Goal: Task Accomplishment & Management: Complete application form

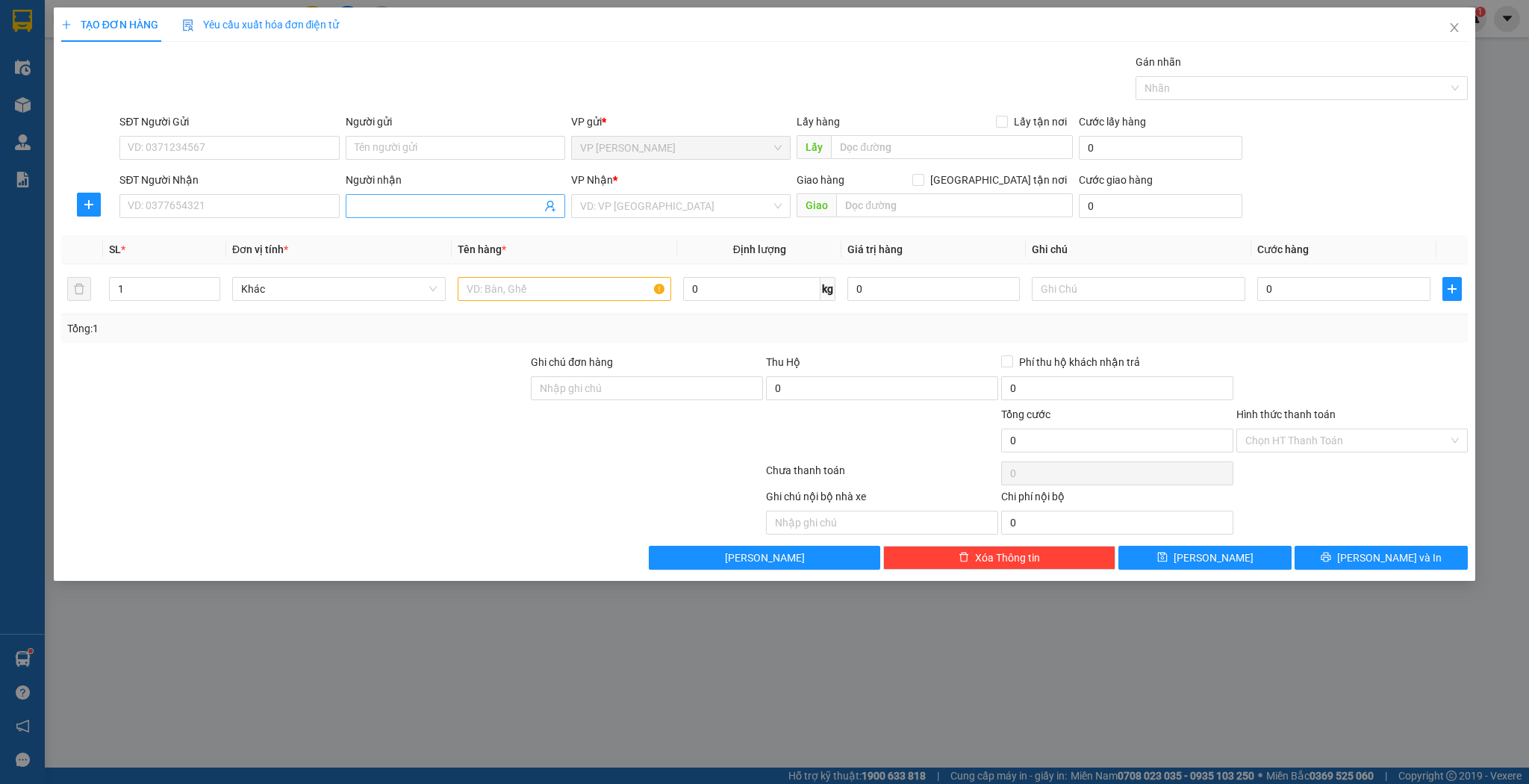
click at [403, 211] on input "Người nhận" at bounding box center [448, 206] width 187 height 17
type input "rèm mỹ"
click at [406, 240] on div "rèm mỹ hằng - 0986837037" at bounding box center [456, 235] width 202 height 17
type input "0986837037"
type input "rèm [PERSON_NAME]"
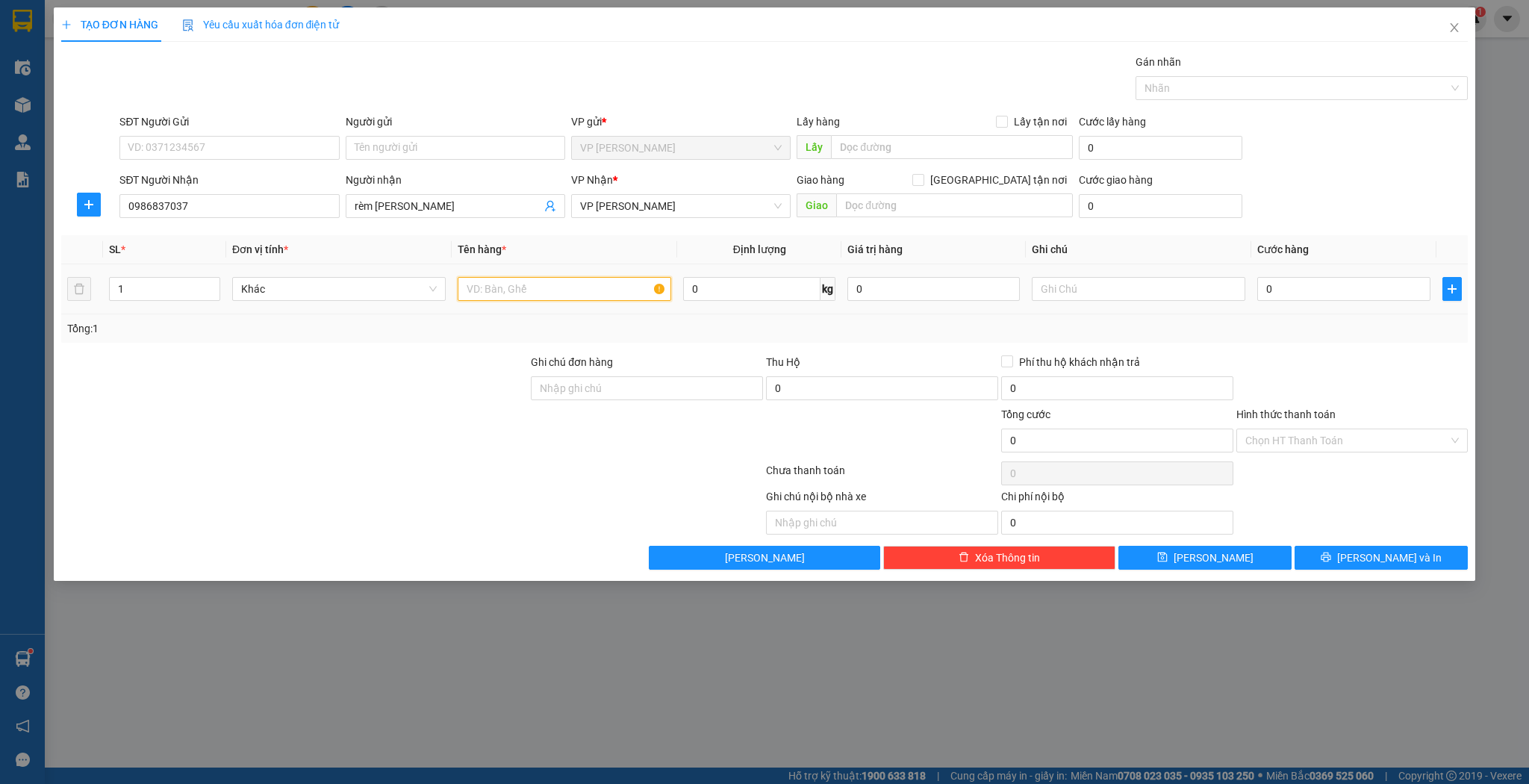
click at [478, 289] on input "text" at bounding box center [564, 288] width 213 height 24
type input "bì"
click at [1171, 553] on button "[PERSON_NAME]" at bounding box center [1205, 557] width 173 height 24
click at [227, 203] on input "SĐT Người Nhận" at bounding box center [229, 206] width 219 height 24
click at [227, 232] on div "0946263479 - đồng hoa quả" at bounding box center [229, 235] width 202 height 17
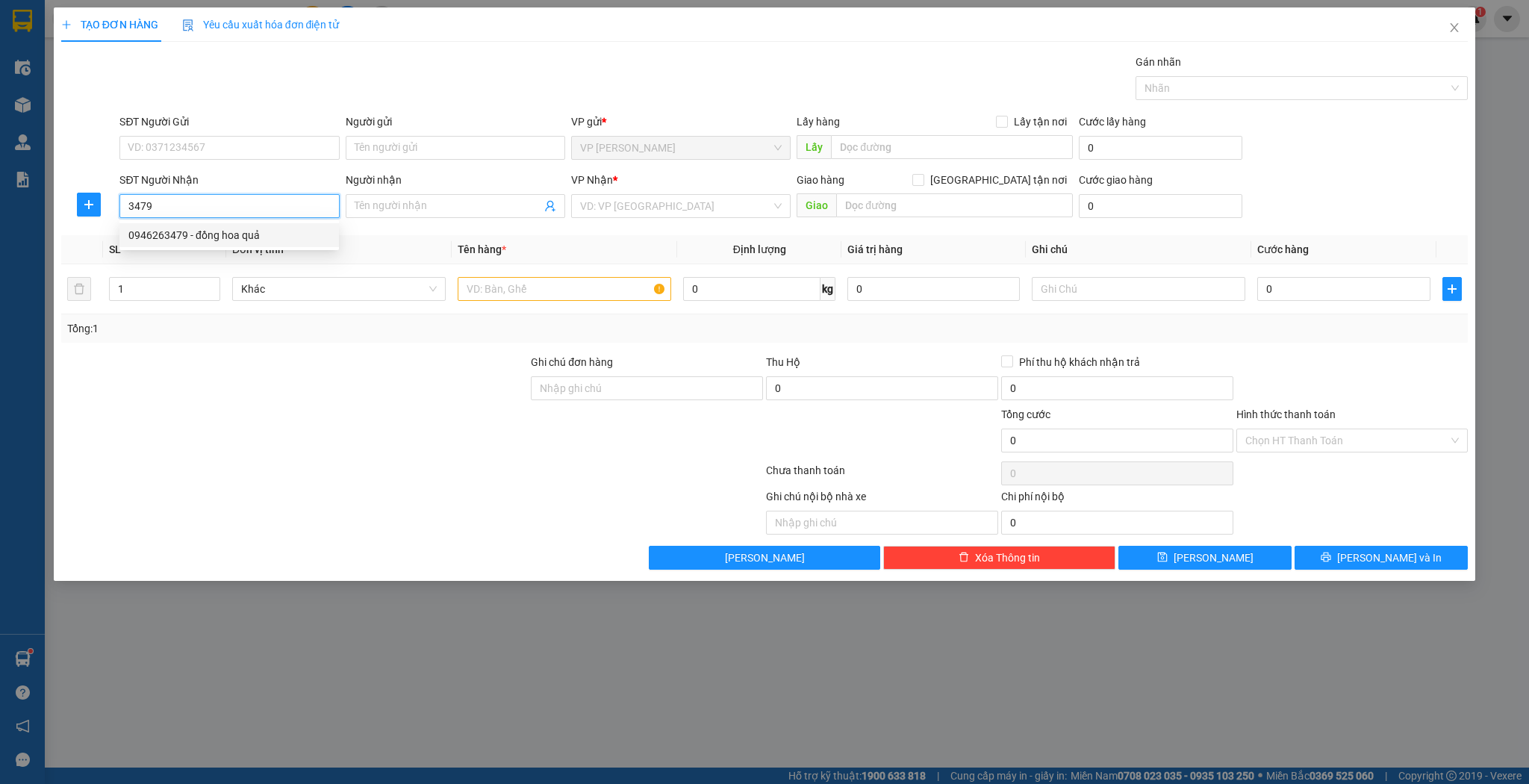
type input "0946263479"
type input "đồng hoa quả"
type input "0946263479"
click at [212, 284] on icon "up" at bounding box center [212, 285] width 5 height 3
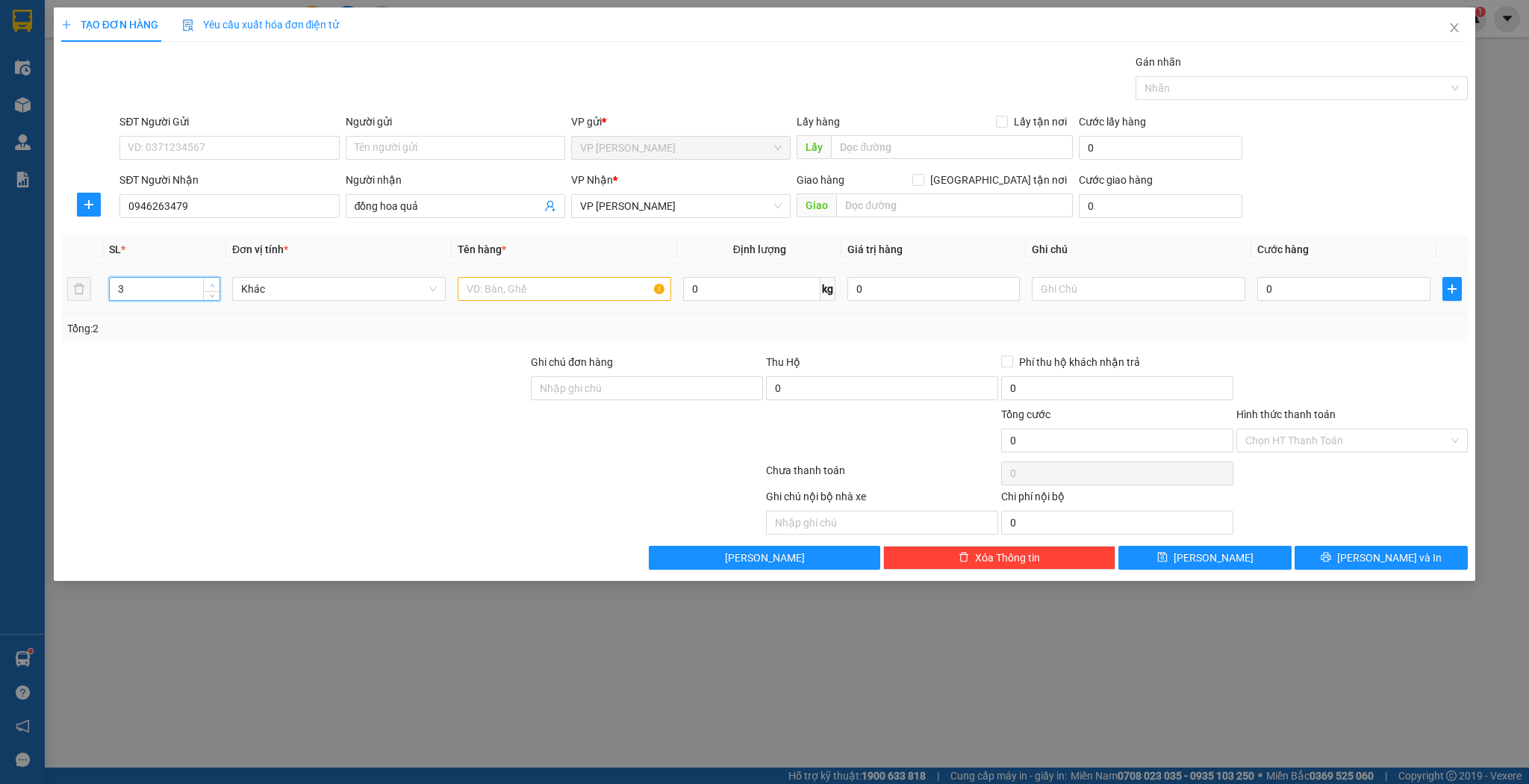
click at [212, 284] on icon "up" at bounding box center [212, 285] width 5 height 3
type input "5"
click at [212, 284] on icon "up" at bounding box center [212, 285] width 5 height 3
click at [510, 291] on input "text" at bounding box center [564, 288] width 213 height 24
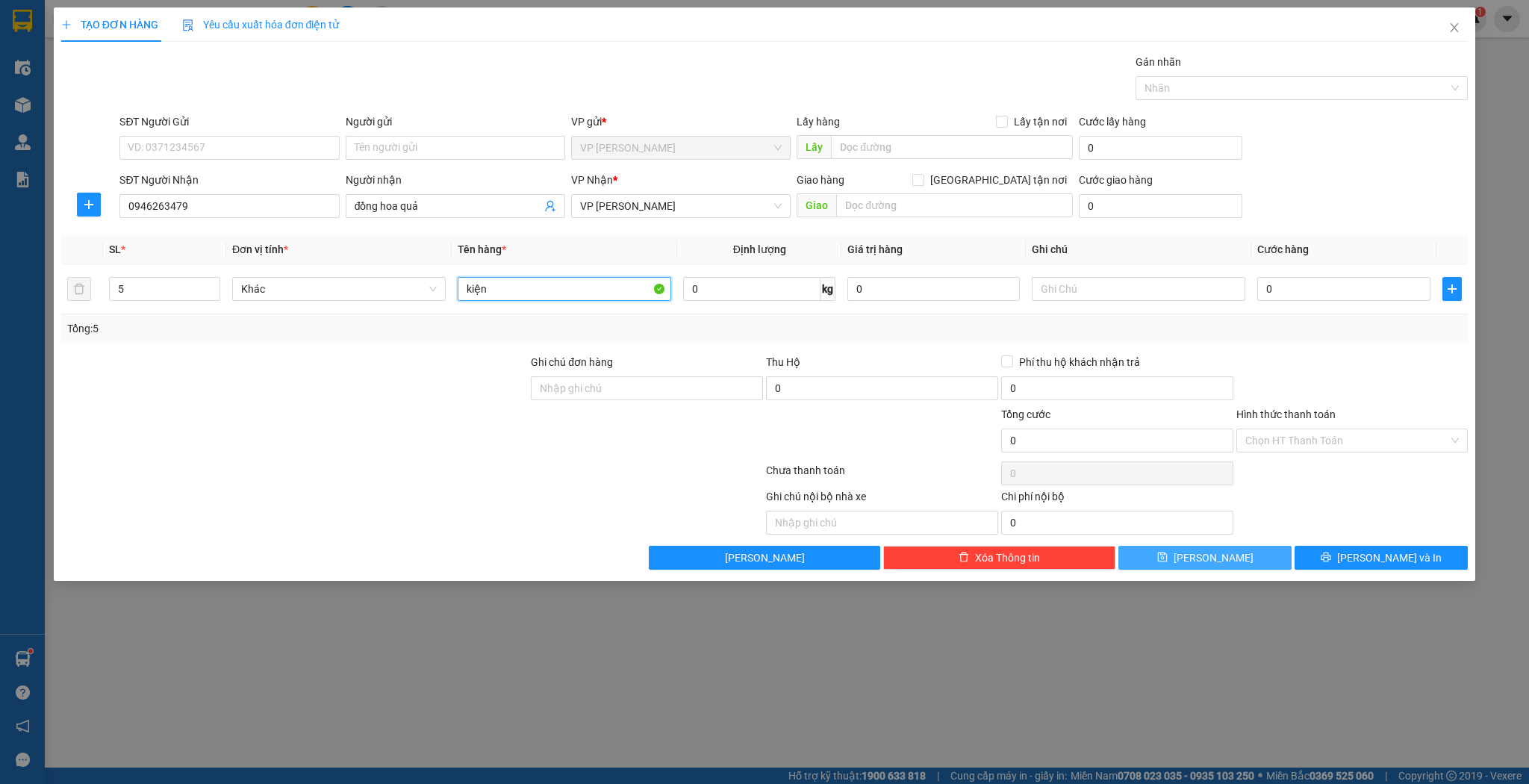
type input "kiện"
click at [1166, 549] on button "[PERSON_NAME]" at bounding box center [1205, 557] width 173 height 24
type input "1"
click at [1450, 28] on icon "close" at bounding box center [1455, 28] width 12 height 12
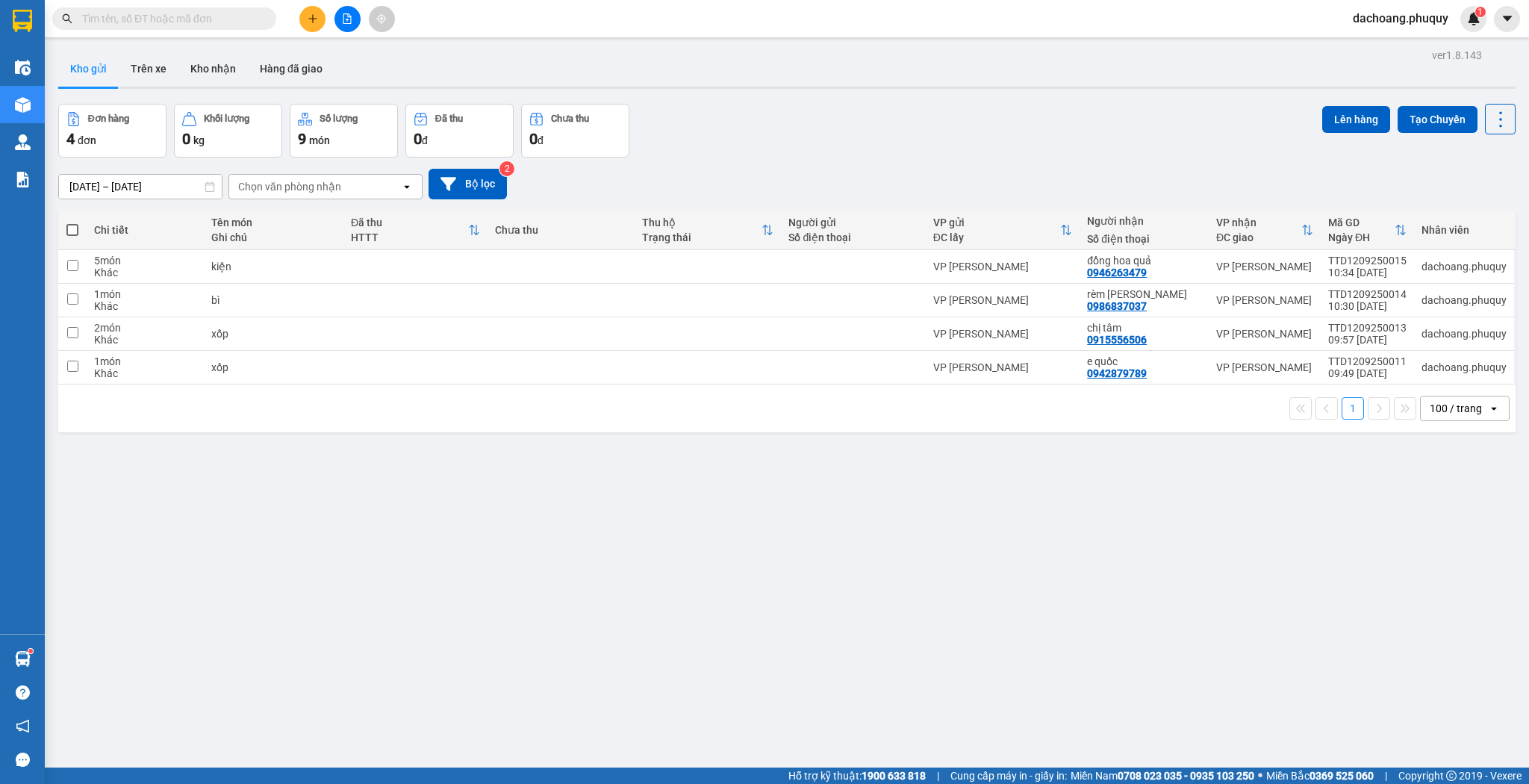
click at [131, 9] on span at bounding box center [164, 19] width 224 height 23
click at [128, 18] on input "text" at bounding box center [170, 19] width 176 height 17
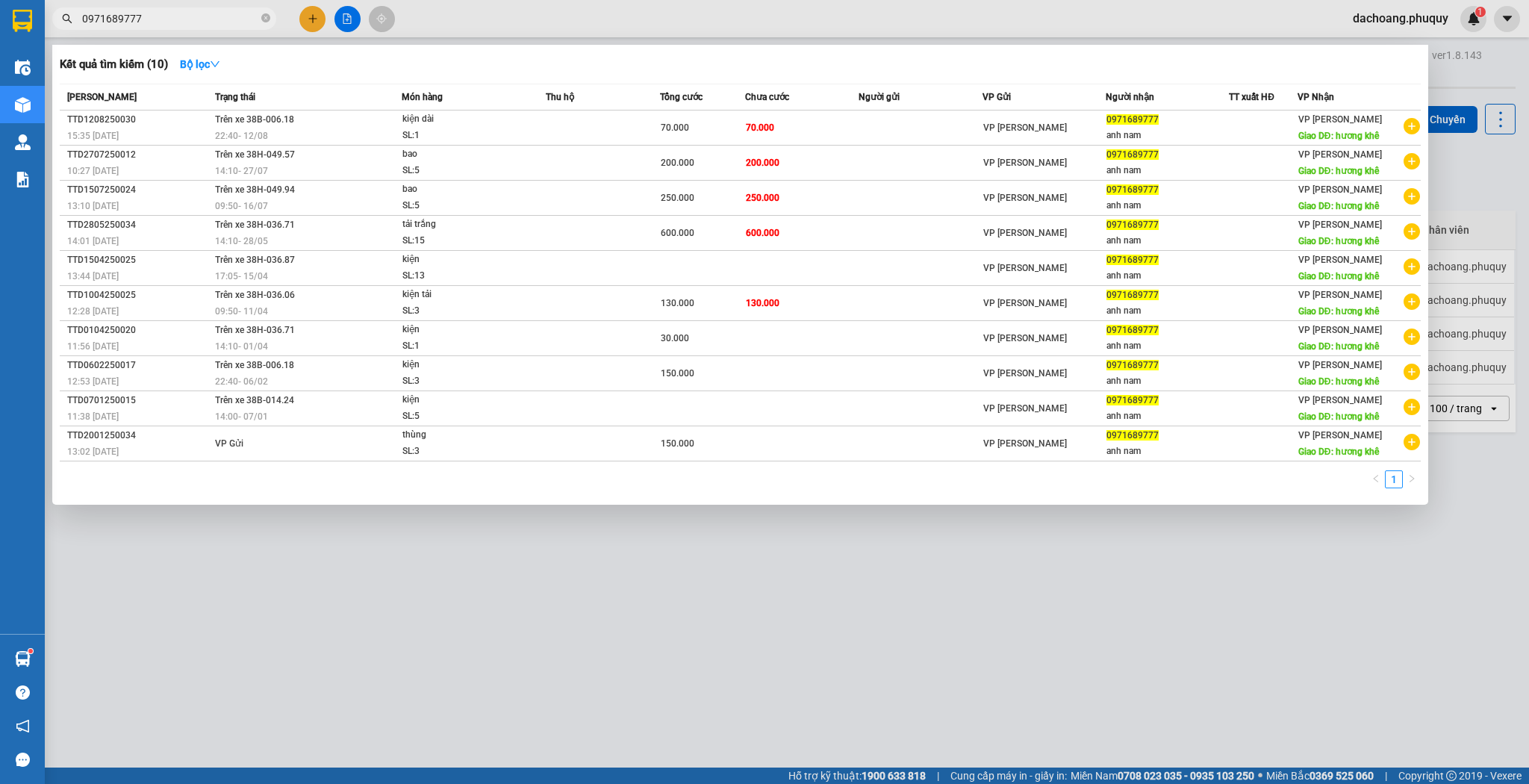
type input "0971689777"
click at [1128, 565] on div at bounding box center [764, 392] width 1529 height 784
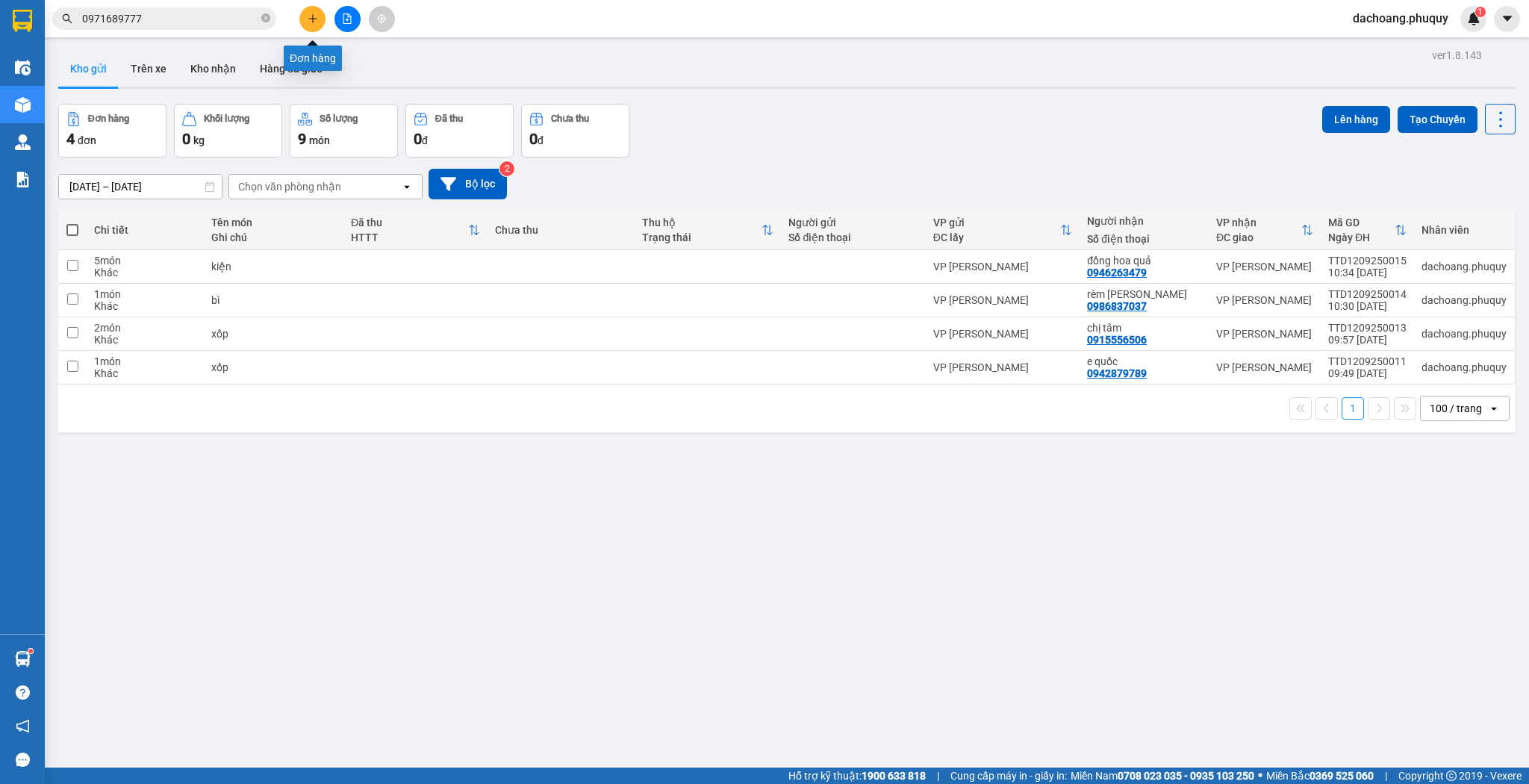
click at [311, 21] on icon "plus" at bounding box center [313, 19] width 11 height 11
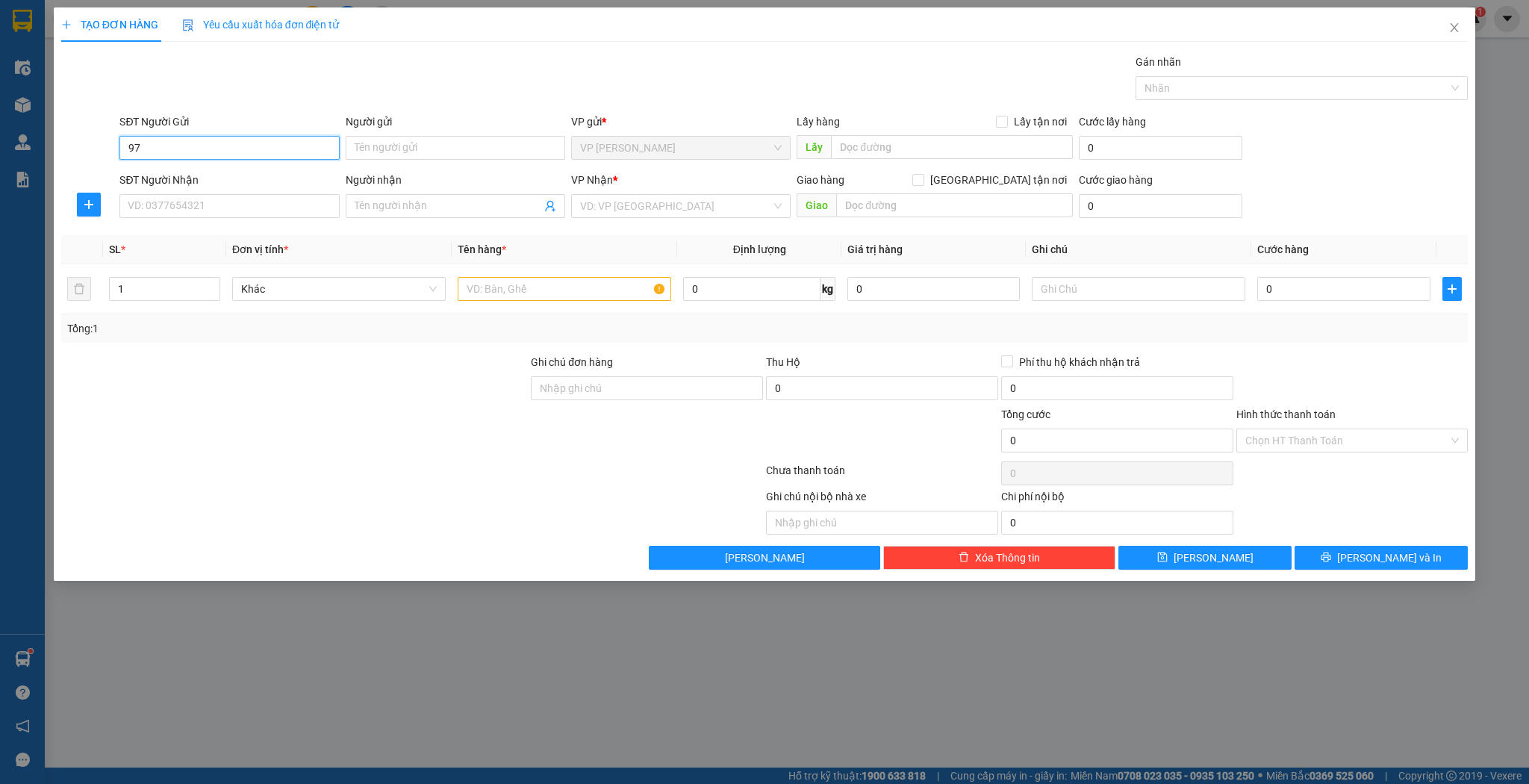
type input "9"
click at [304, 391] on div at bounding box center [295, 379] width 471 height 52
click at [202, 203] on input "SĐT Người Nhận" at bounding box center [229, 206] width 219 height 24
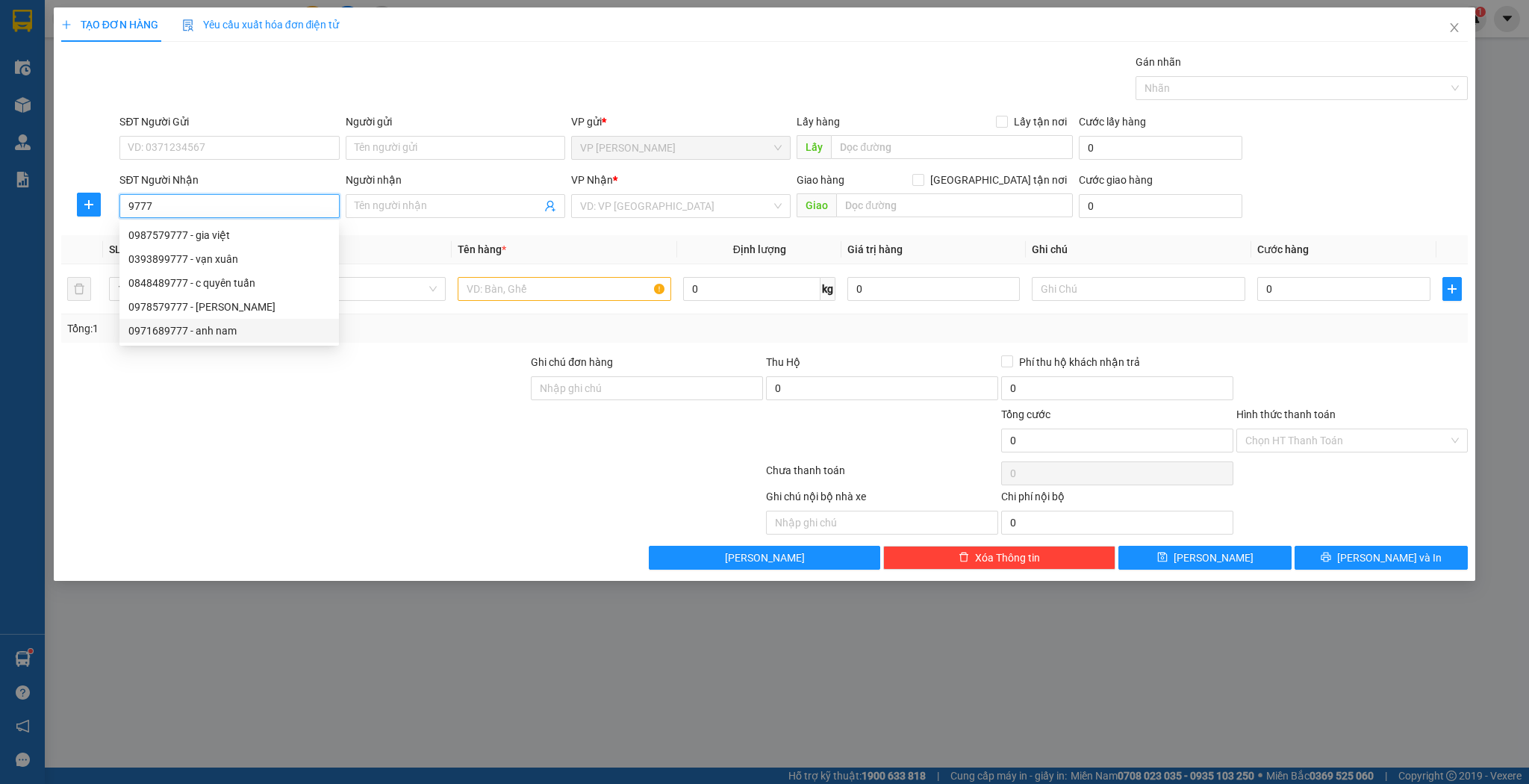
click at [183, 335] on div "0971689777 - anh nam" at bounding box center [229, 331] width 202 height 17
type input "0971689777"
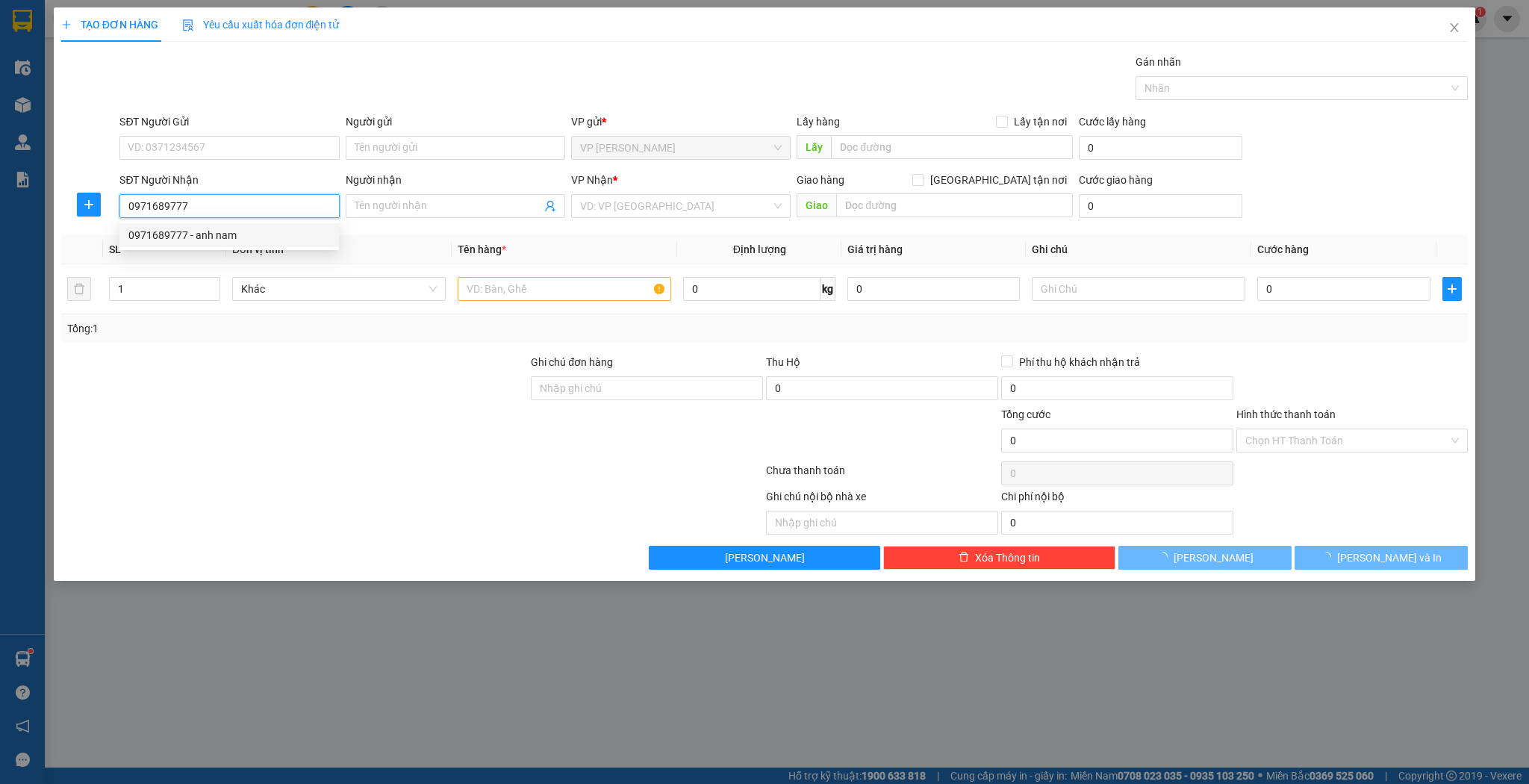
type input "anh nam"
type input "hương khê"
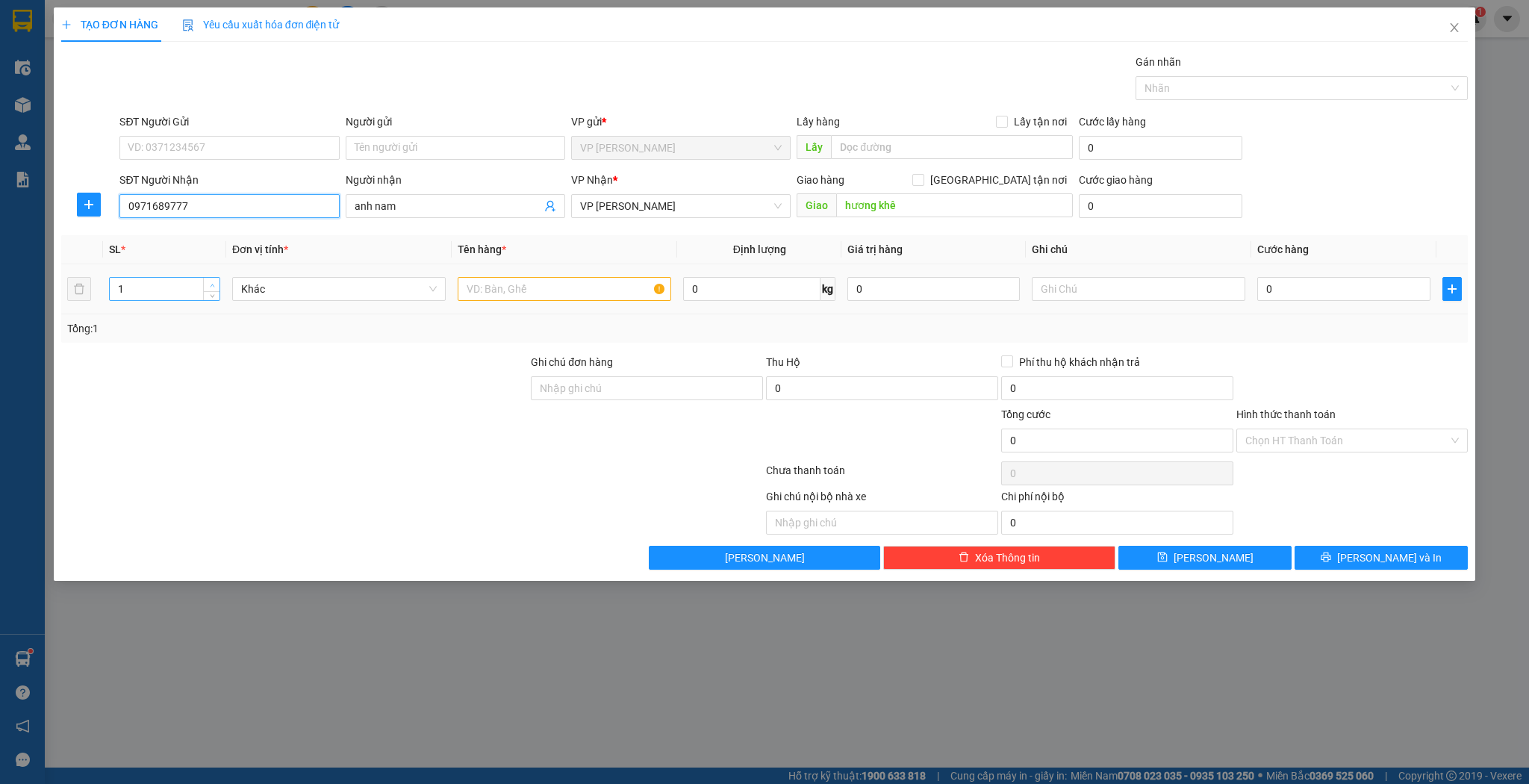
type input "0971689777"
click at [210, 281] on span "up" at bounding box center [212, 285] width 9 height 9
type input "3"
click at [210, 281] on span "up" at bounding box center [212, 285] width 9 height 9
click at [553, 296] on input "text" at bounding box center [564, 288] width 213 height 24
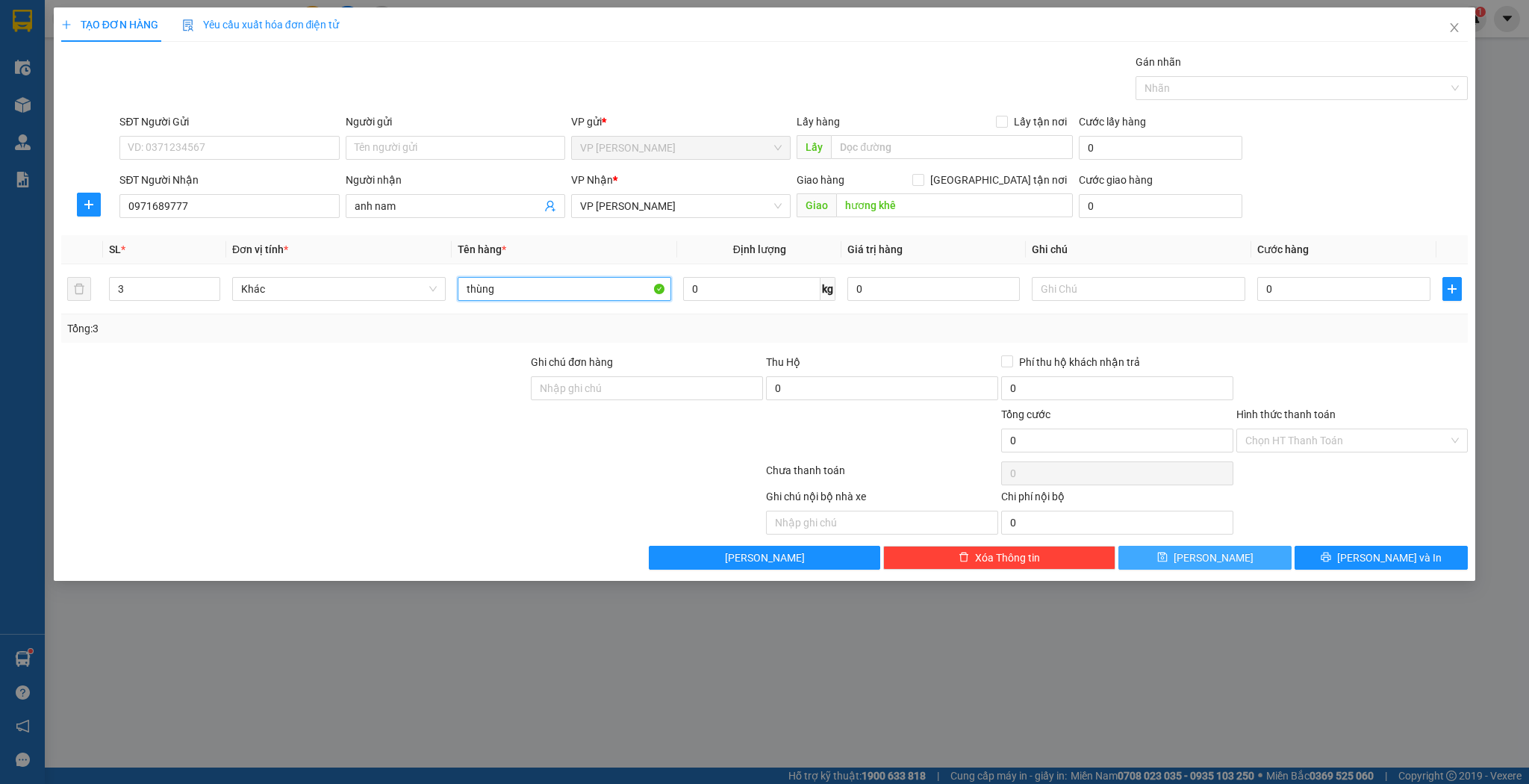
type input "thùng"
click at [1150, 553] on button "[PERSON_NAME]" at bounding box center [1205, 557] width 173 height 24
type input "1"
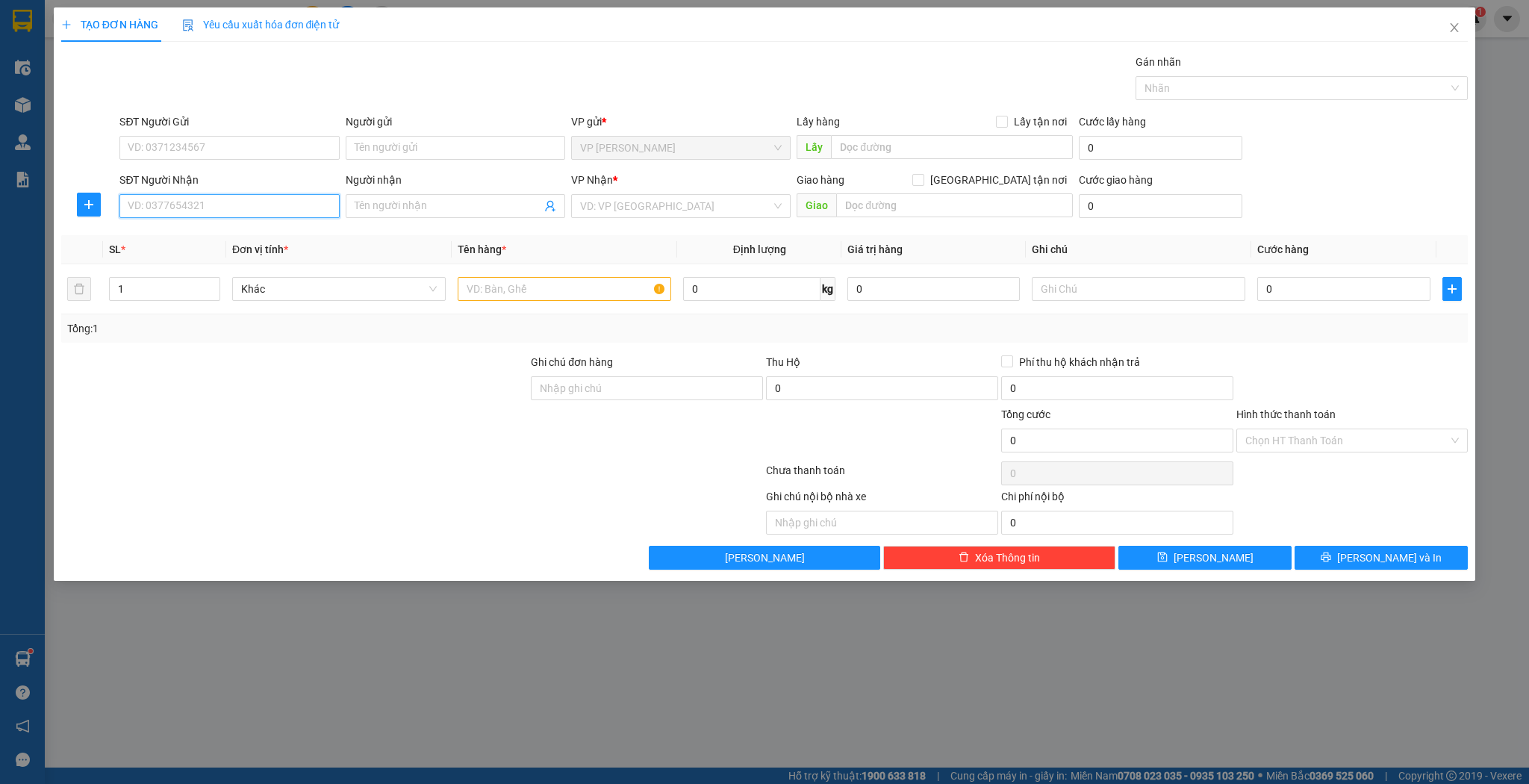
click at [250, 206] on input "SĐT Người Nhận" at bounding box center [229, 206] width 219 height 24
click at [232, 234] on div "0918493567 - a long hà" at bounding box center [229, 235] width 202 height 17
type input "0918493567"
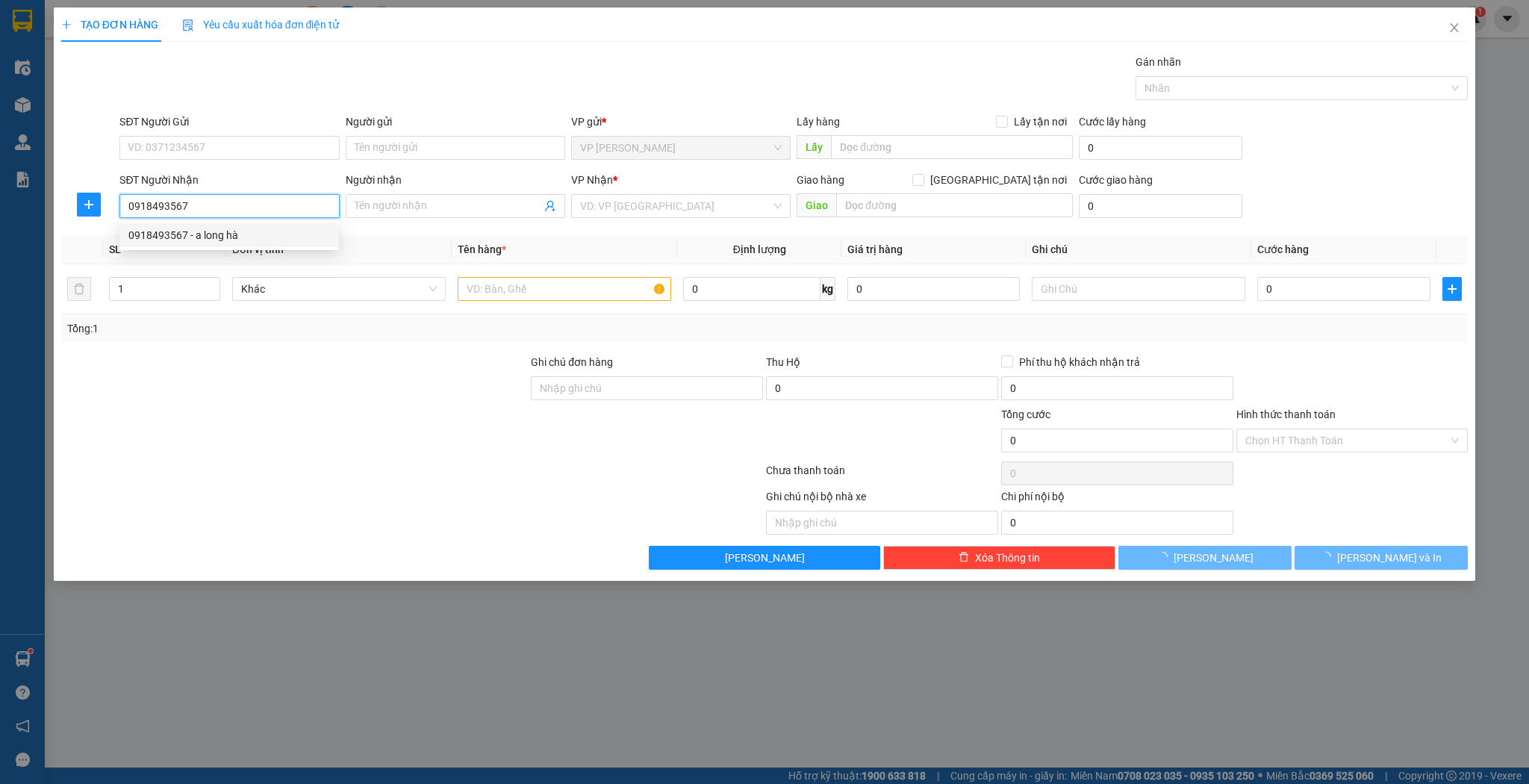
type input "a long hà"
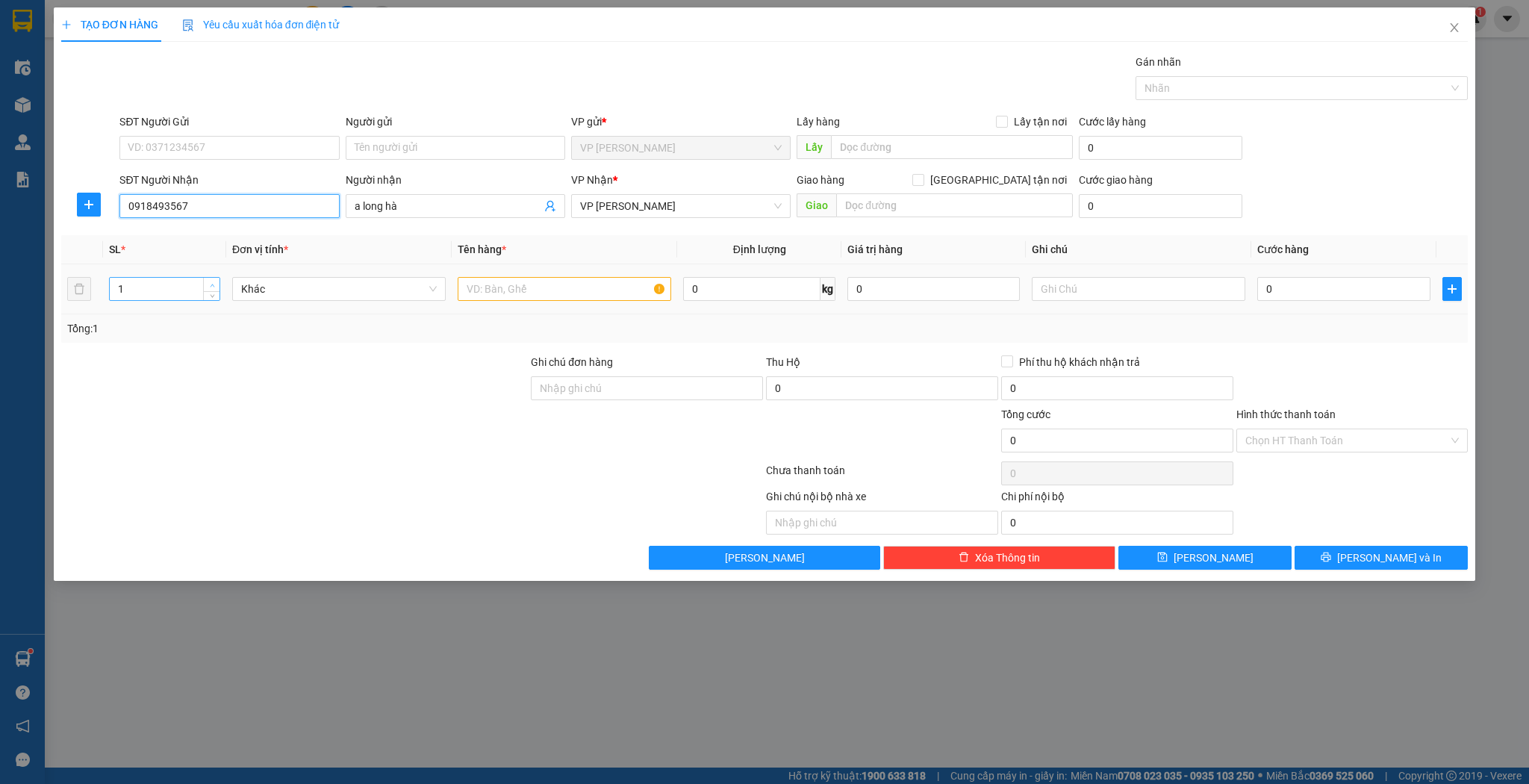
type input "0918493567"
click at [215, 283] on span "up" at bounding box center [212, 285] width 9 height 9
type input "3"
click at [215, 283] on span "up" at bounding box center [212, 285] width 9 height 9
click at [531, 285] on input "text" at bounding box center [564, 288] width 213 height 24
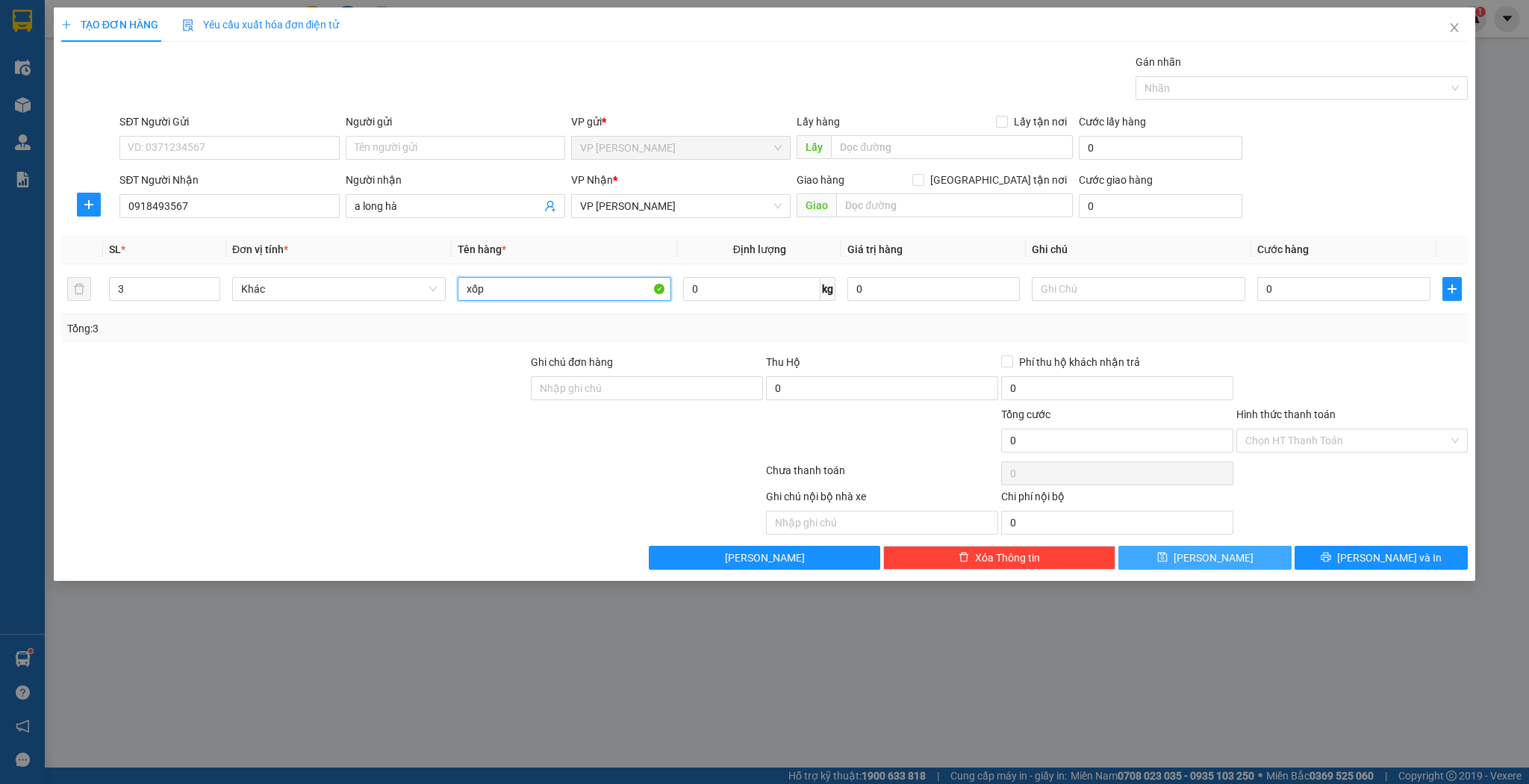
type input "xốp"
click at [1173, 555] on button "[PERSON_NAME]" at bounding box center [1205, 557] width 173 height 24
type input "1"
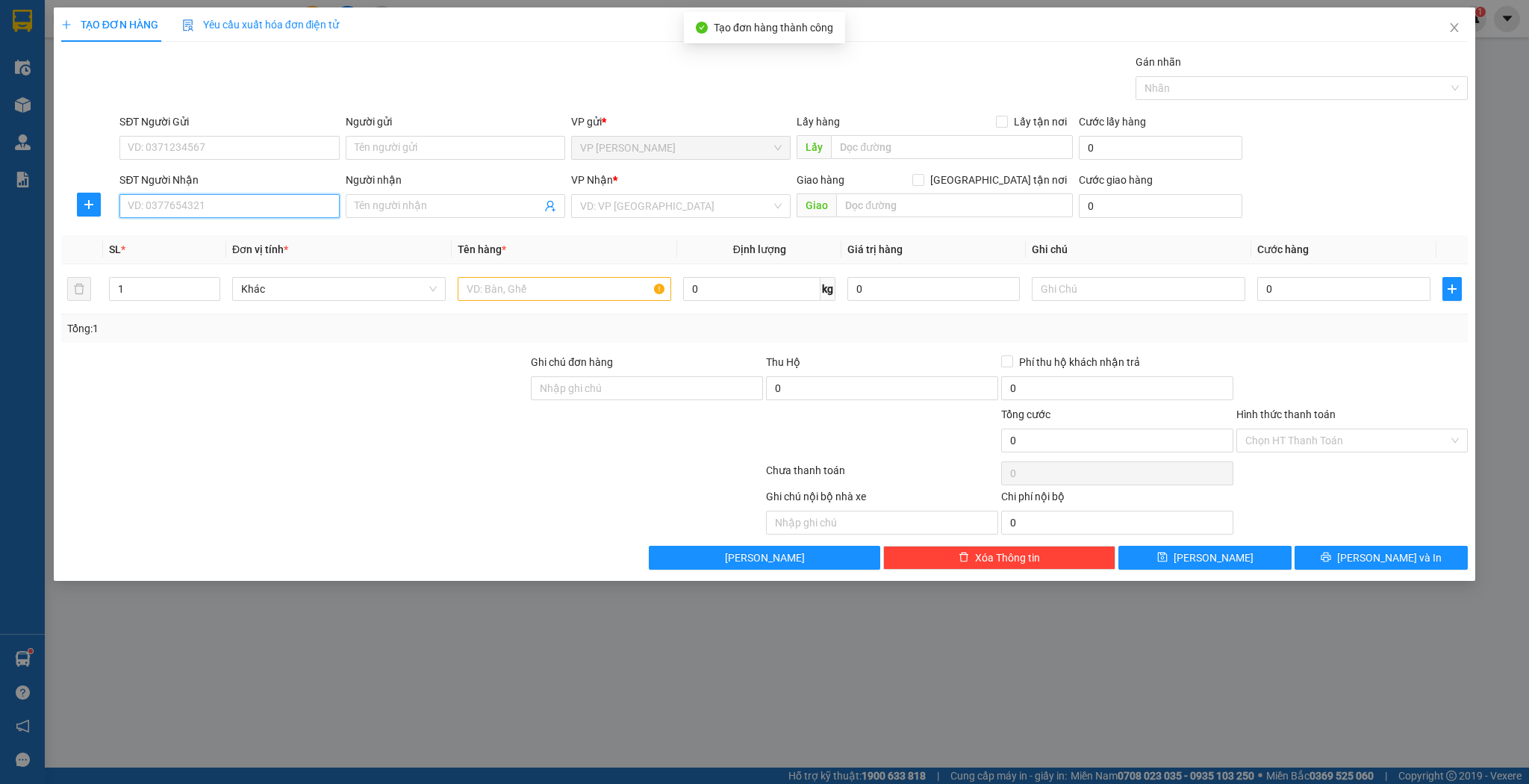
click at [212, 208] on input "SĐT Người Nhận" at bounding box center [229, 206] width 219 height 24
click at [217, 234] on div "0918687133 - [PERSON_NAME]" at bounding box center [229, 235] width 202 height 17
type input "0918687133"
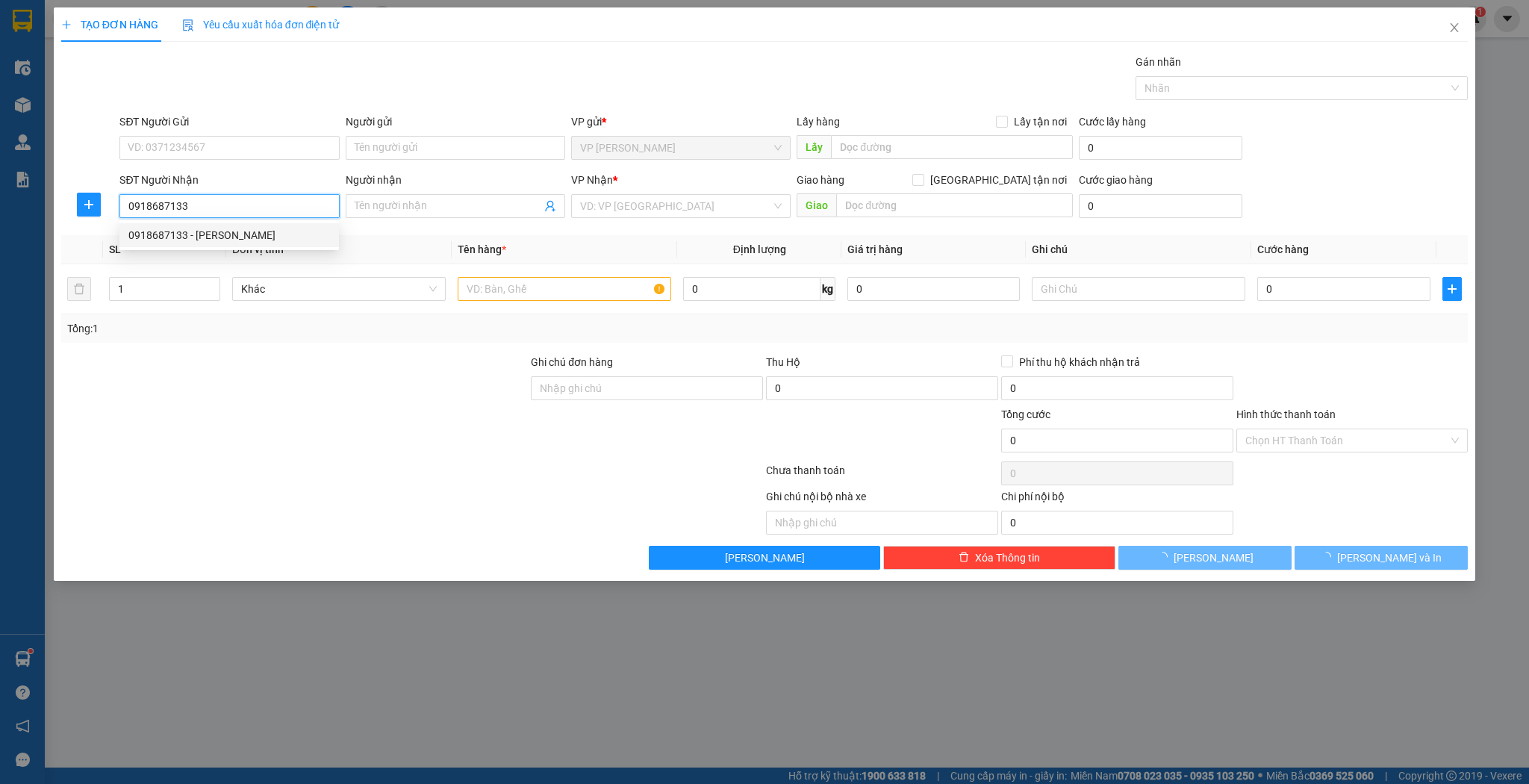
type input "thanh tâm"
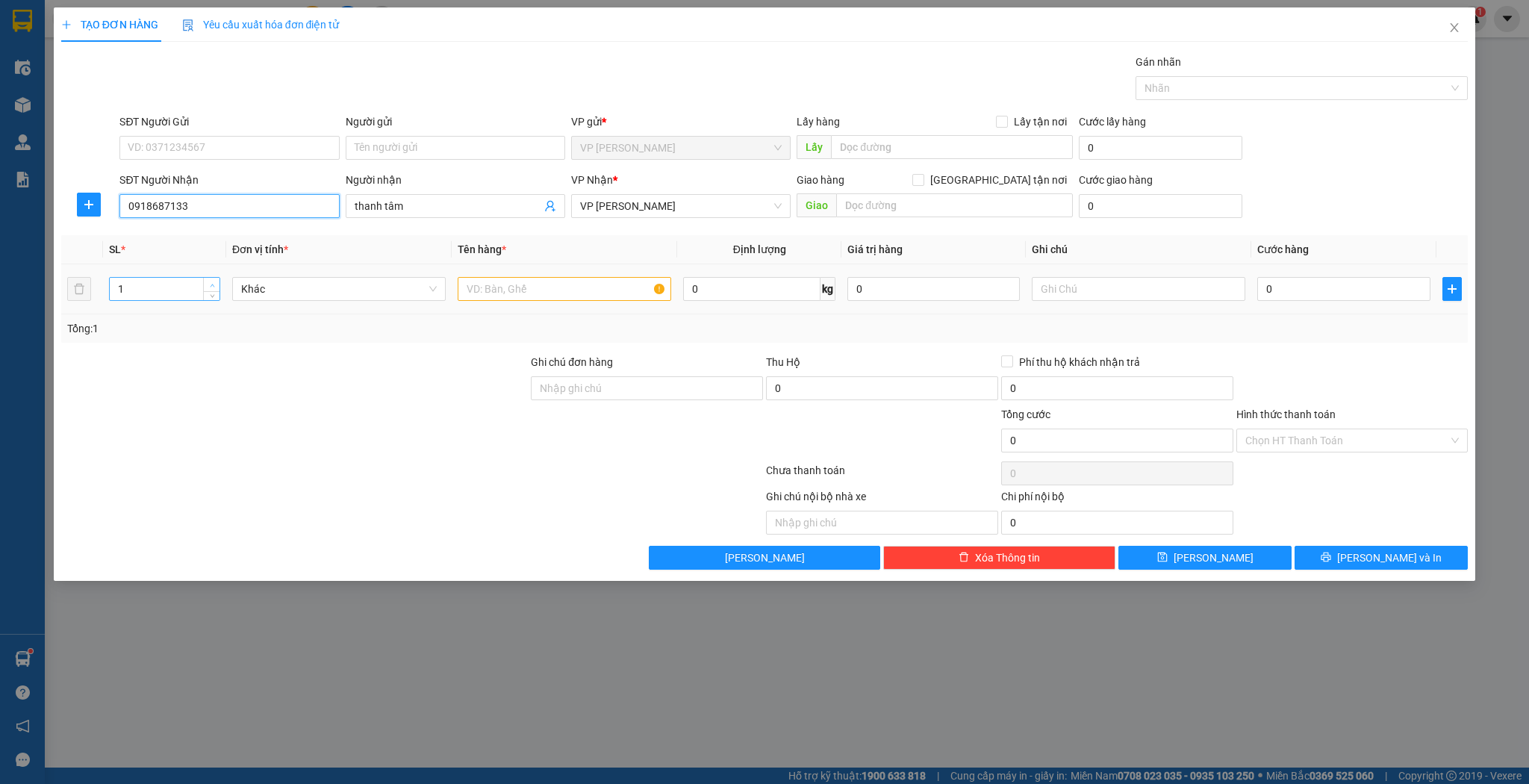
type input "0918687133"
click at [213, 283] on icon "up" at bounding box center [212, 285] width 5 height 5
type input "3"
click at [213, 283] on icon "up" at bounding box center [212, 285] width 5 height 5
click at [478, 296] on input "text" at bounding box center [564, 288] width 213 height 24
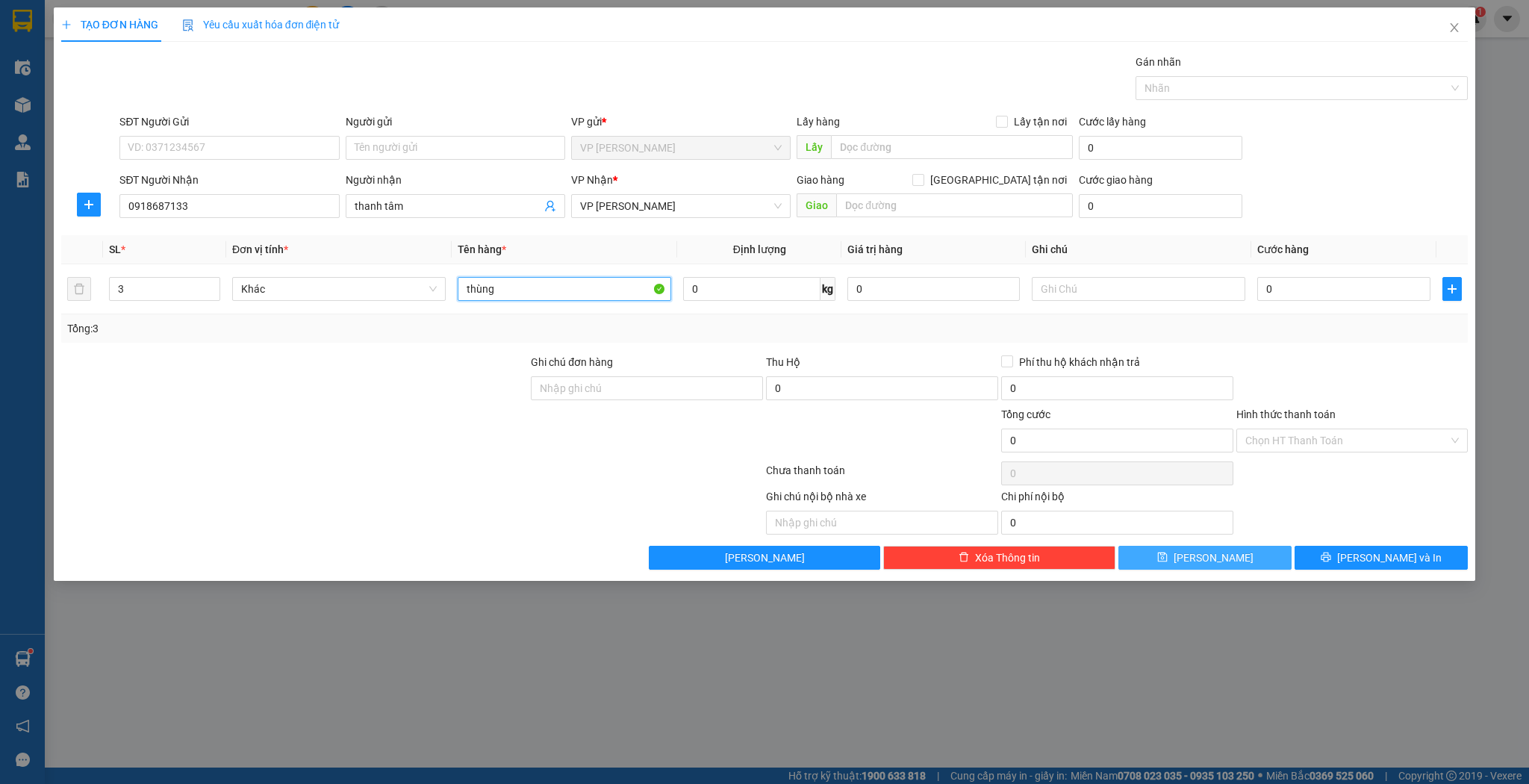
type input "thùng"
click at [1209, 559] on span "[PERSON_NAME]" at bounding box center [1213, 558] width 80 height 17
type input "1"
click at [1458, 28] on icon "close" at bounding box center [1455, 28] width 12 height 12
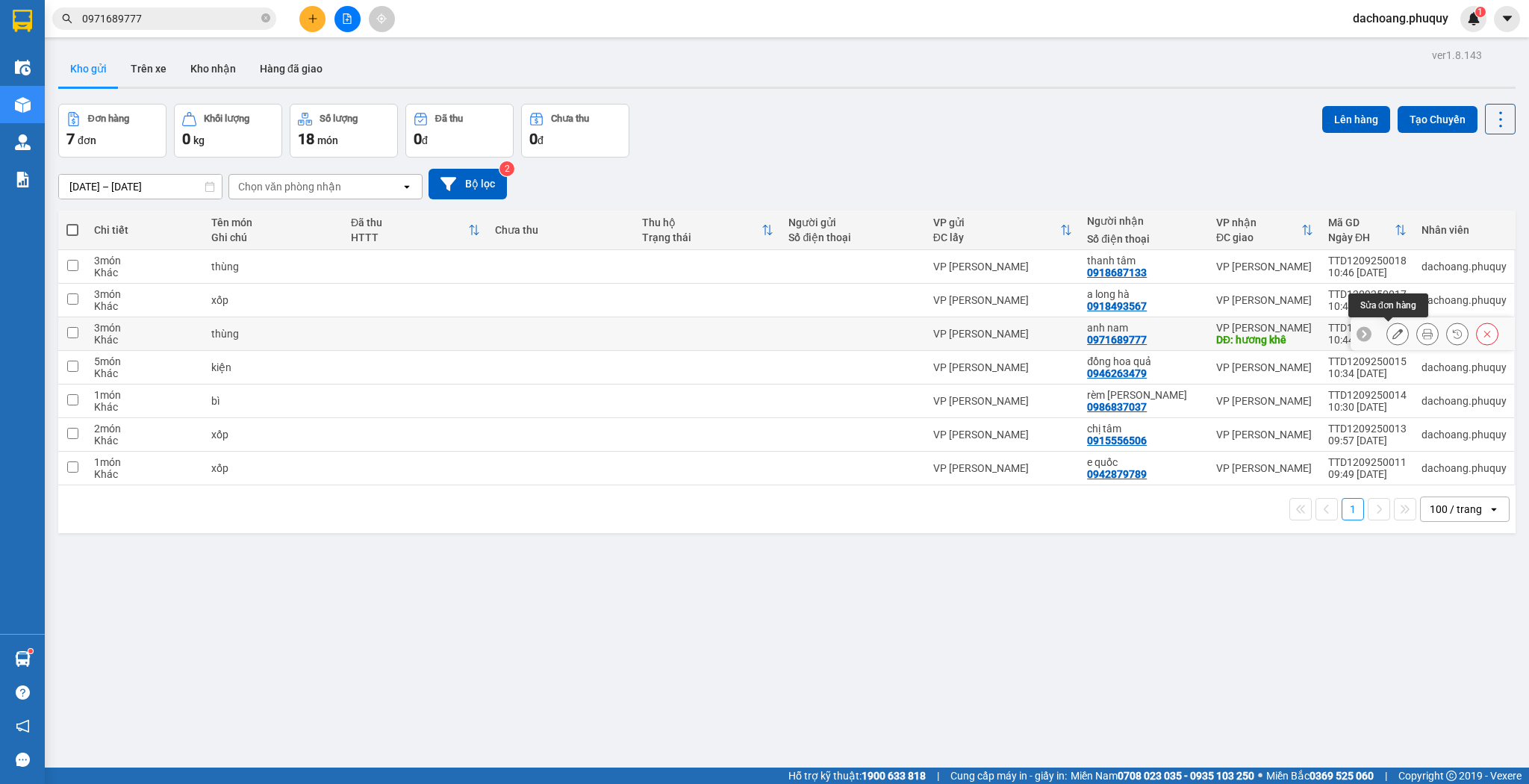
click at [1392, 333] on icon at bounding box center [1398, 334] width 11 height 11
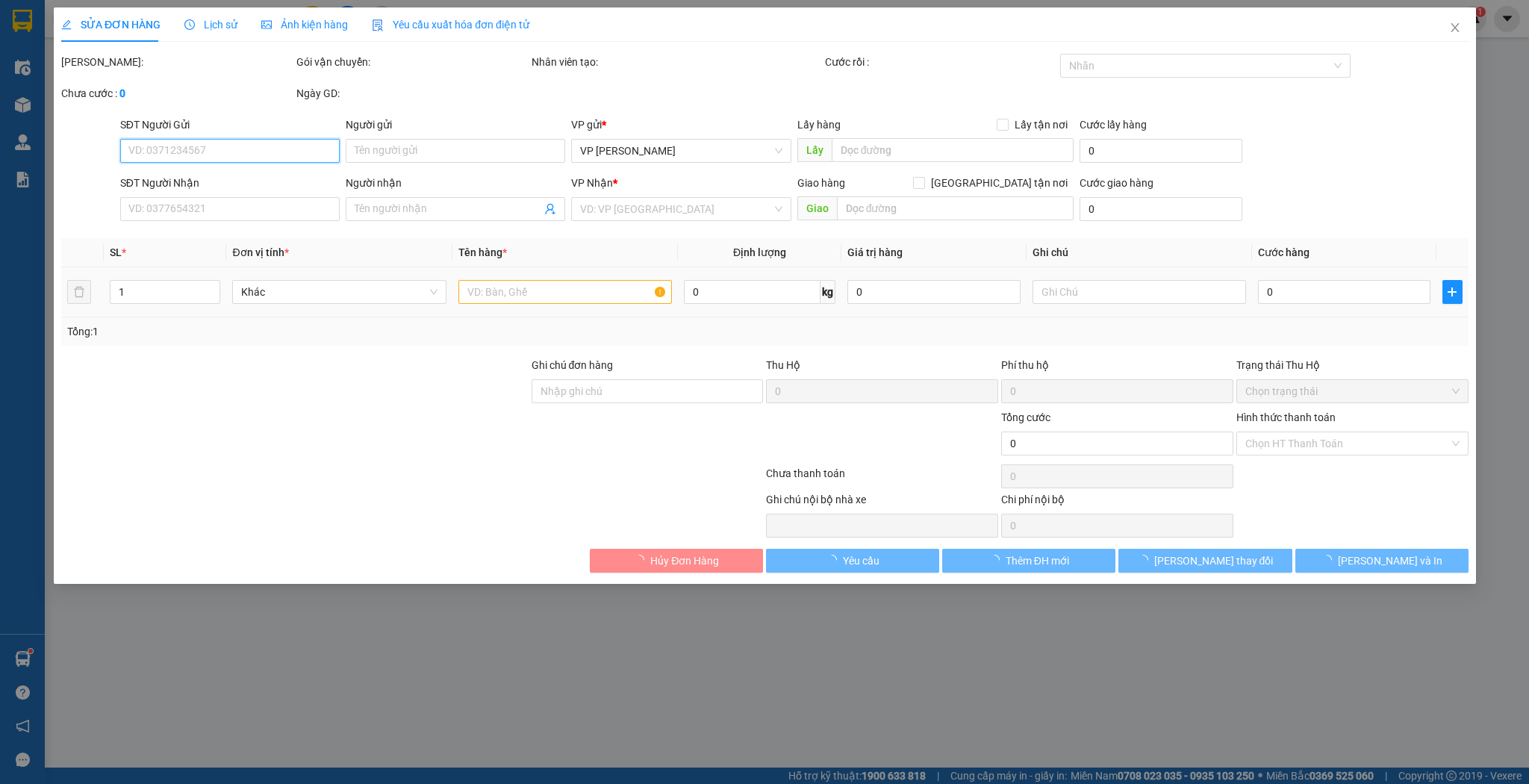
type input "0971689777"
type input "anh nam"
type input "hương khê"
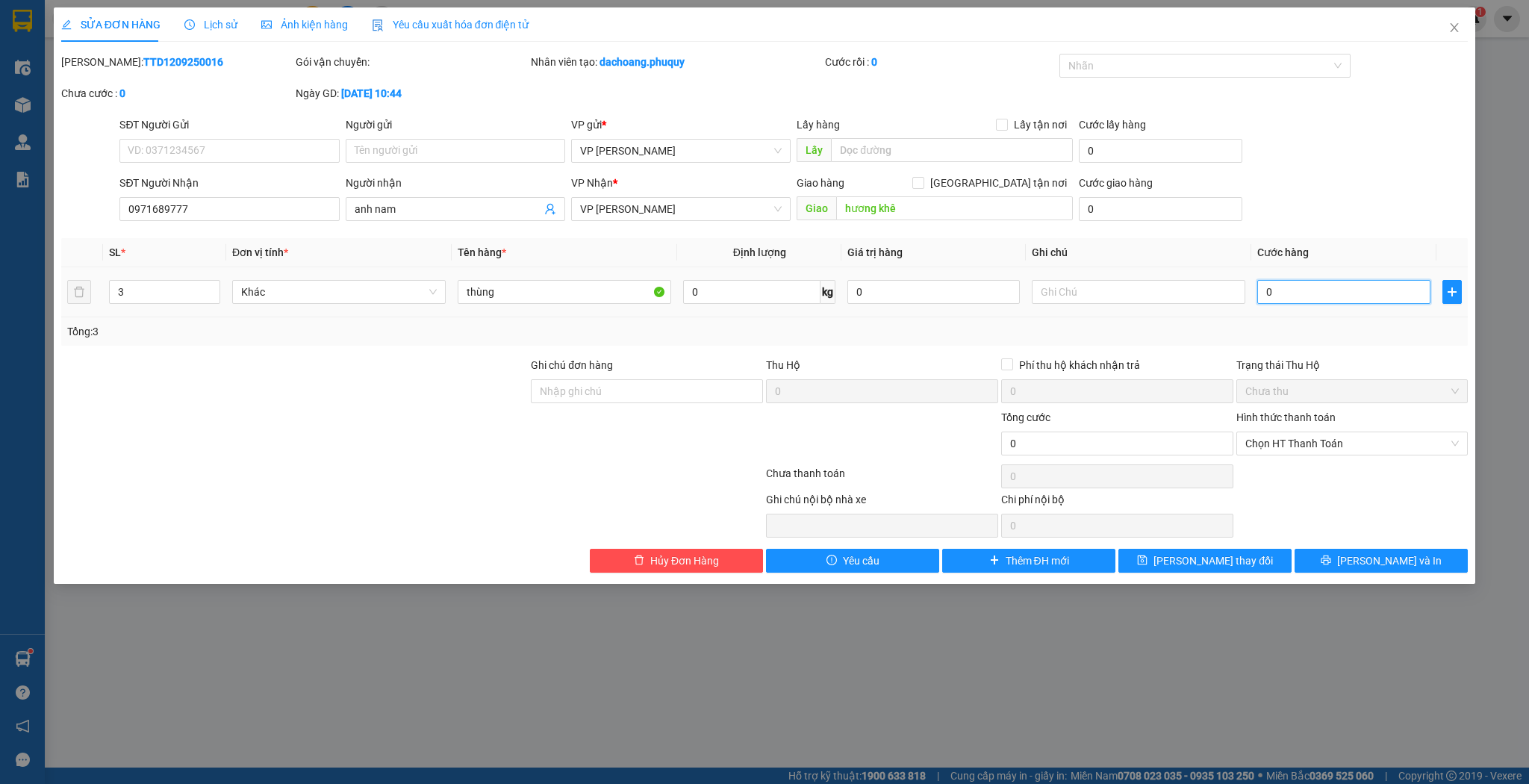
click at [1269, 289] on input "0" at bounding box center [1343, 291] width 172 height 24
type input "2"
type input "21"
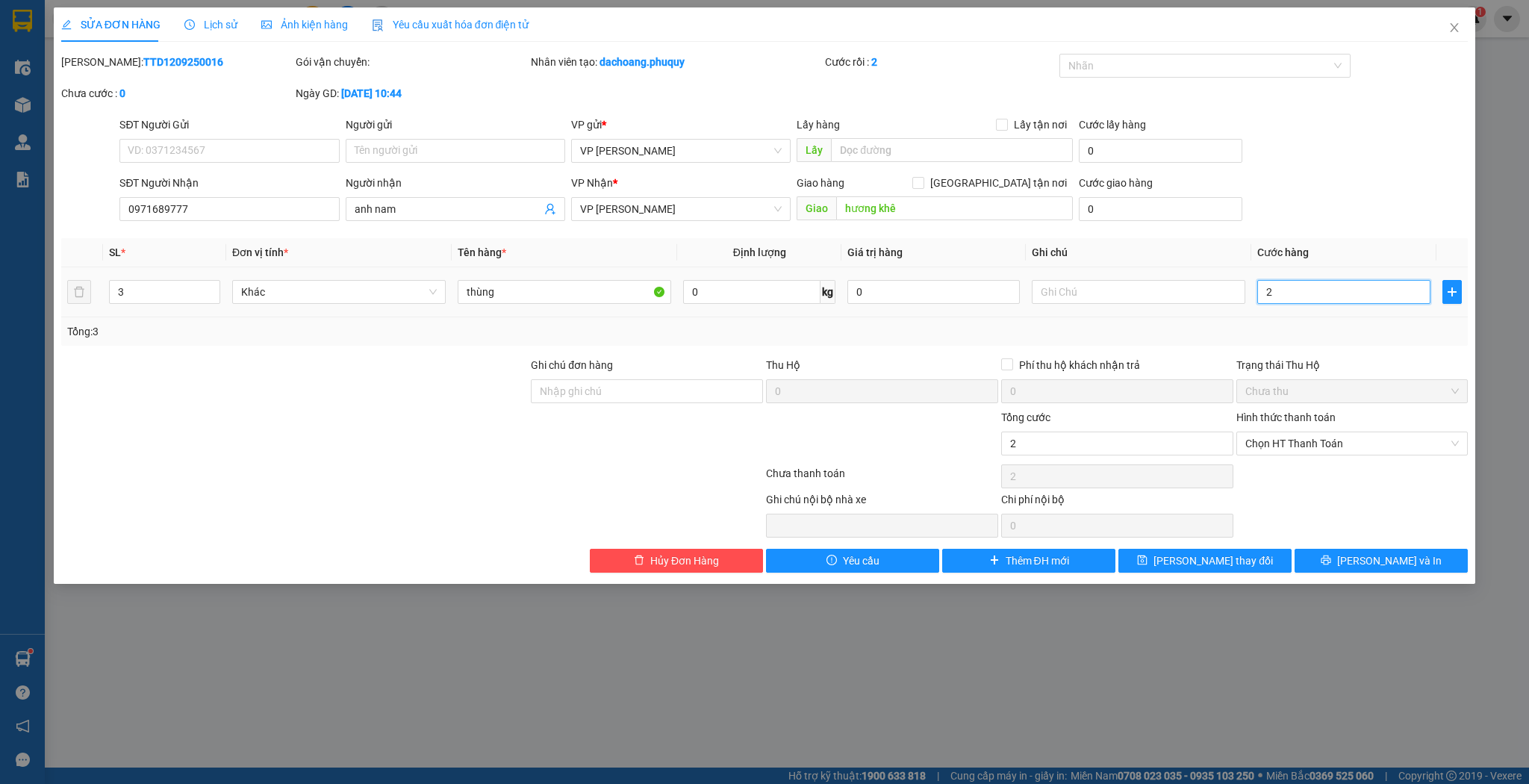
type input "21"
type input "210"
click at [1282, 441] on span "Chọn HT Thanh Toán" at bounding box center [1353, 444] width 214 height 23
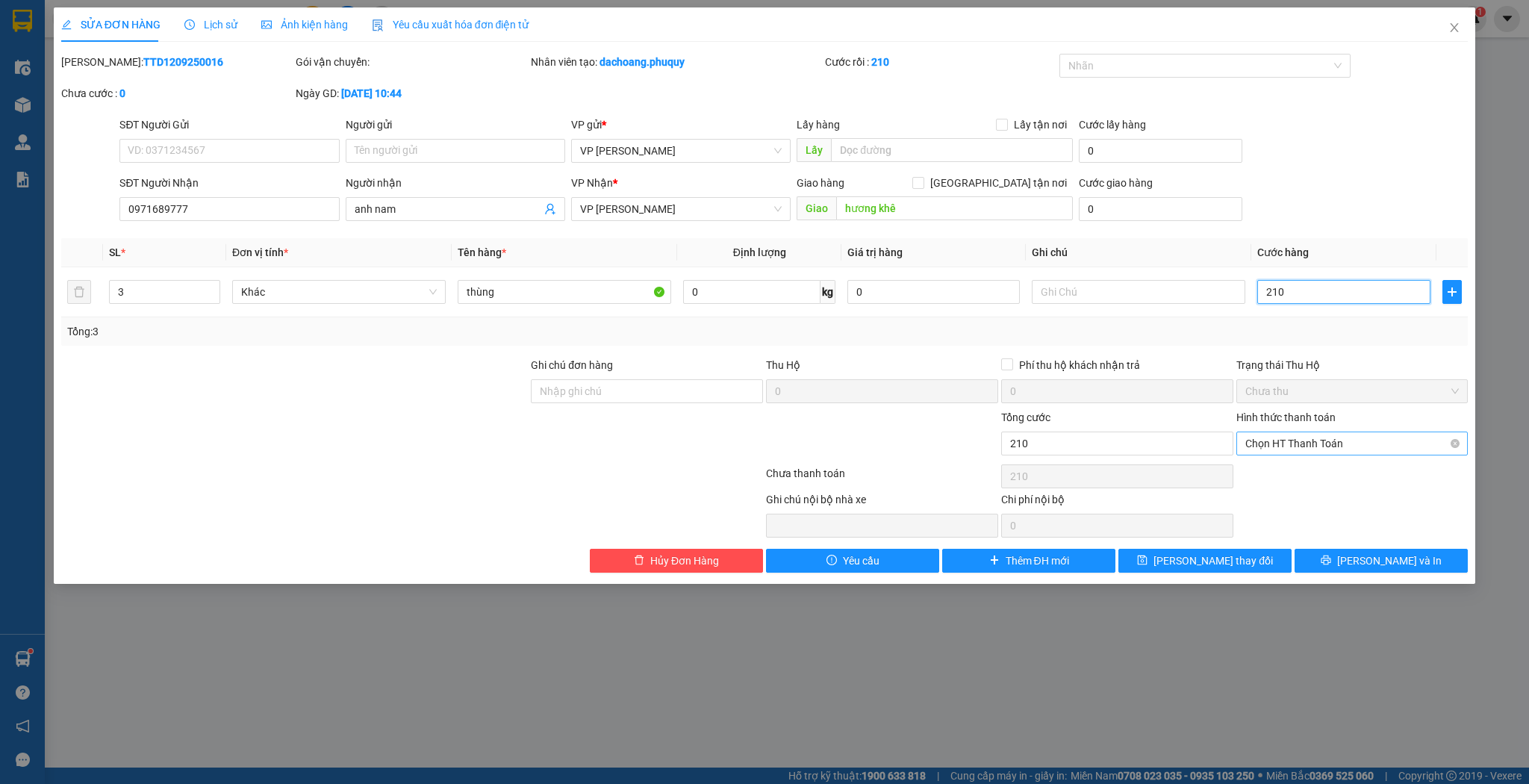
type input "210"
type input "210.000"
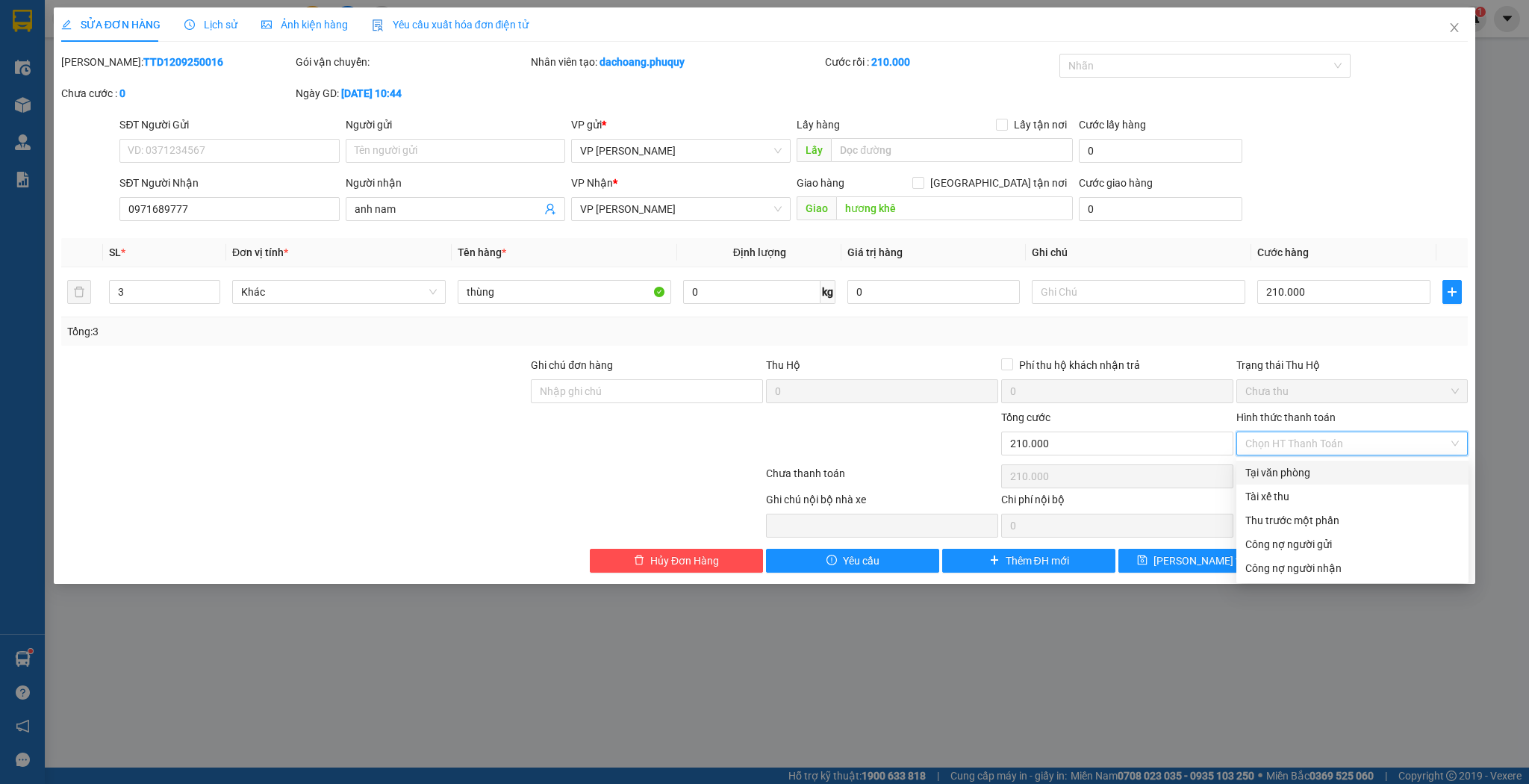
click at [1268, 472] on div "Tại văn phòng" at bounding box center [1353, 473] width 214 height 17
type input "0"
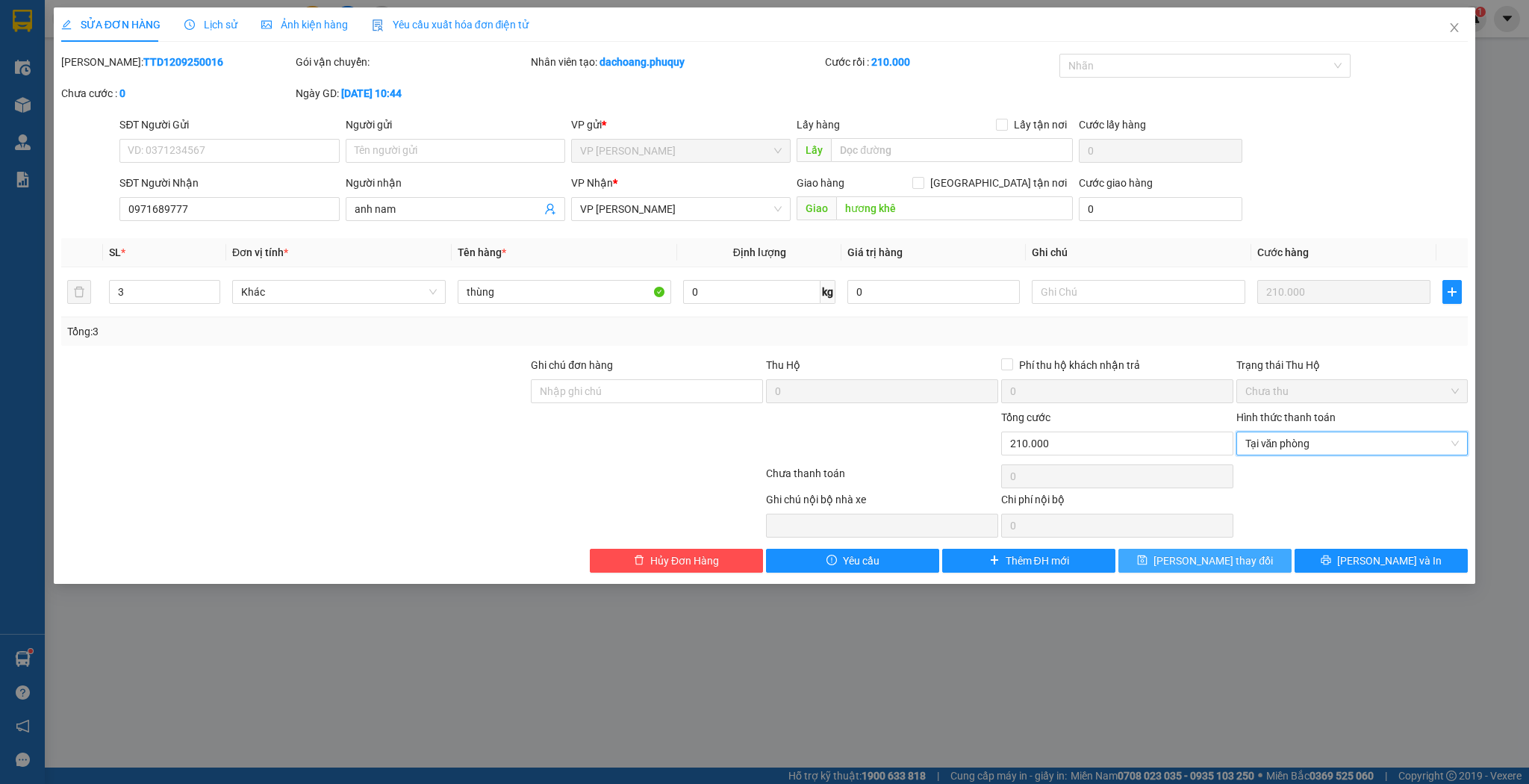
click at [1181, 562] on button "[PERSON_NAME] thay đổi" at bounding box center [1205, 560] width 173 height 24
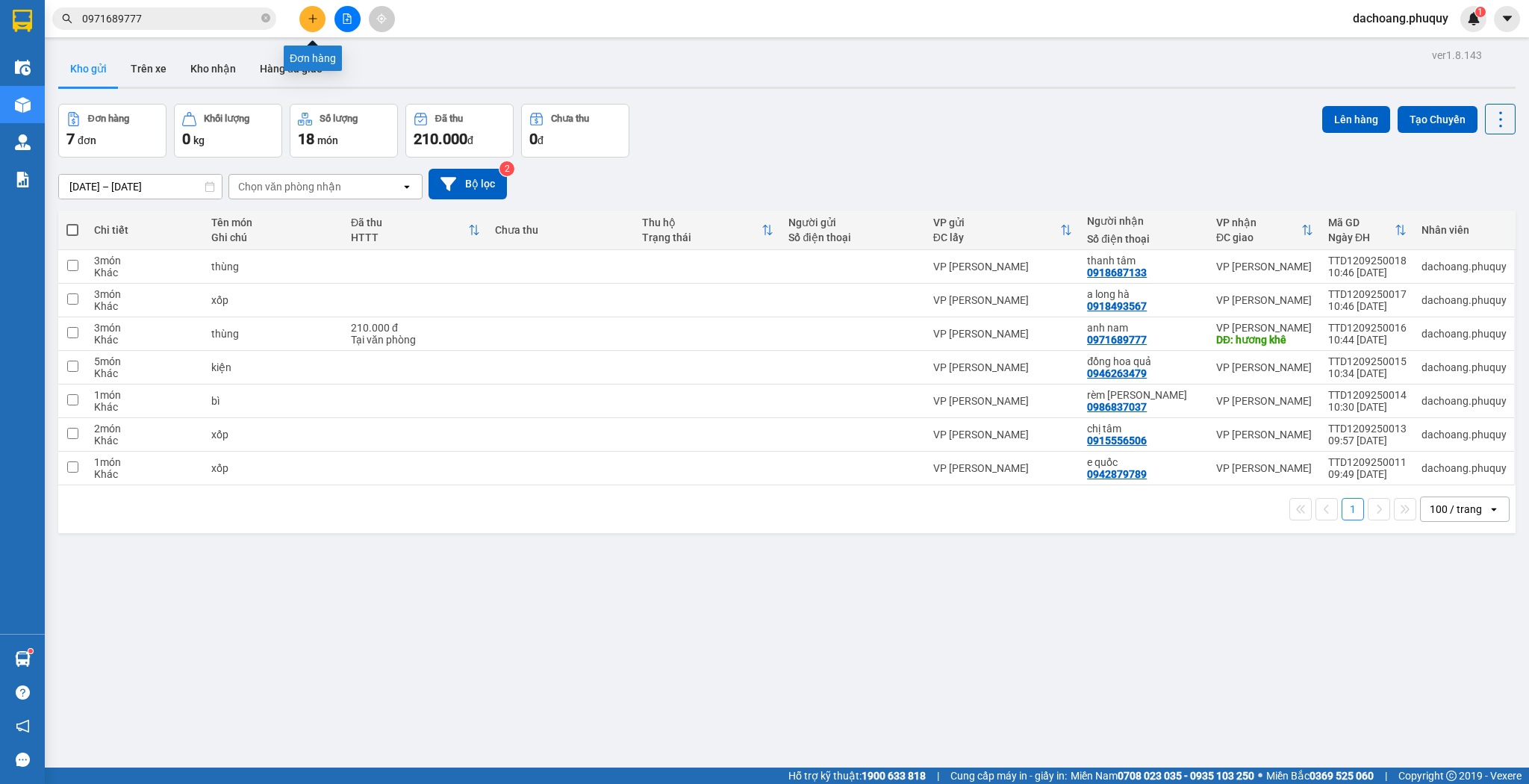
click at [311, 19] on icon "plus" at bounding box center [313, 19] width 11 height 11
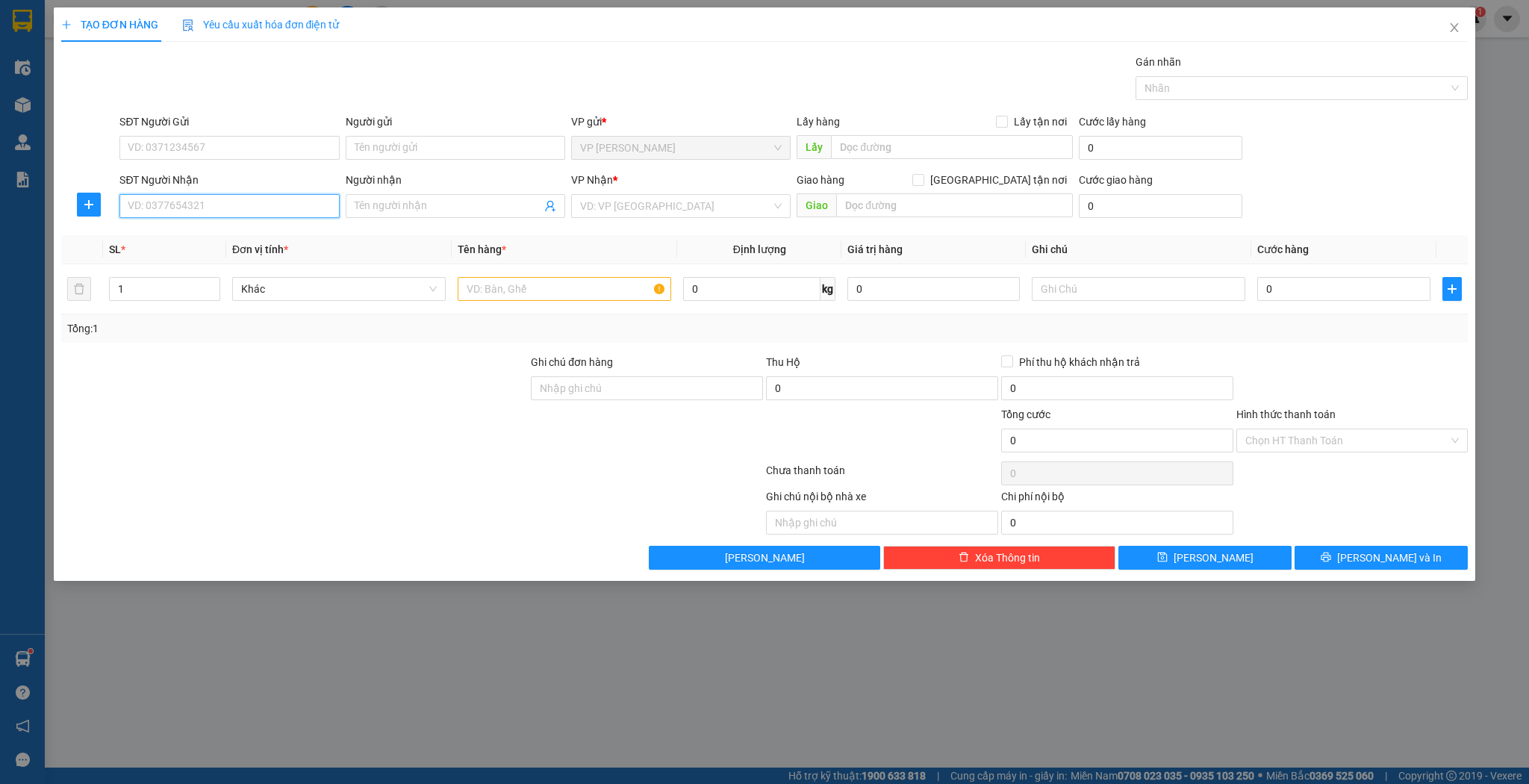
click at [255, 211] on input "SĐT Người Nhận" at bounding box center [229, 206] width 219 height 24
click at [241, 232] on div "0976805755 - [PERSON_NAME]" at bounding box center [229, 235] width 202 height 17
type input "0976805755"
type input "c hằng"
type input "0976805755"
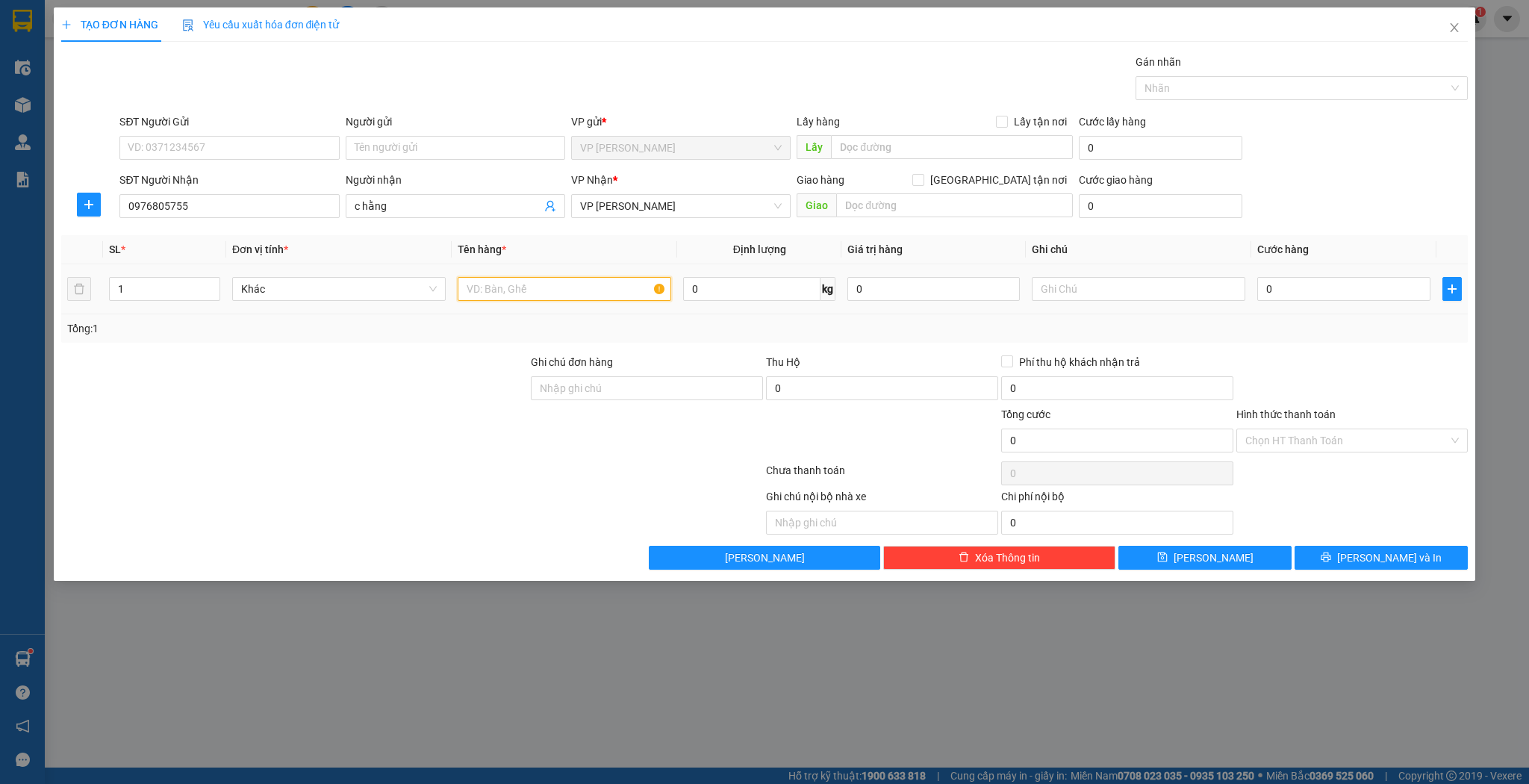
click at [466, 288] on input "text" at bounding box center [564, 288] width 213 height 24
type input "xốp"
click at [1208, 555] on span "[PERSON_NAME]" at bounding box center [1213, 558] width 80 height 17
click at [406, 209] on input "Người nhận" at bounding box center [448, 206] width 187 height 17
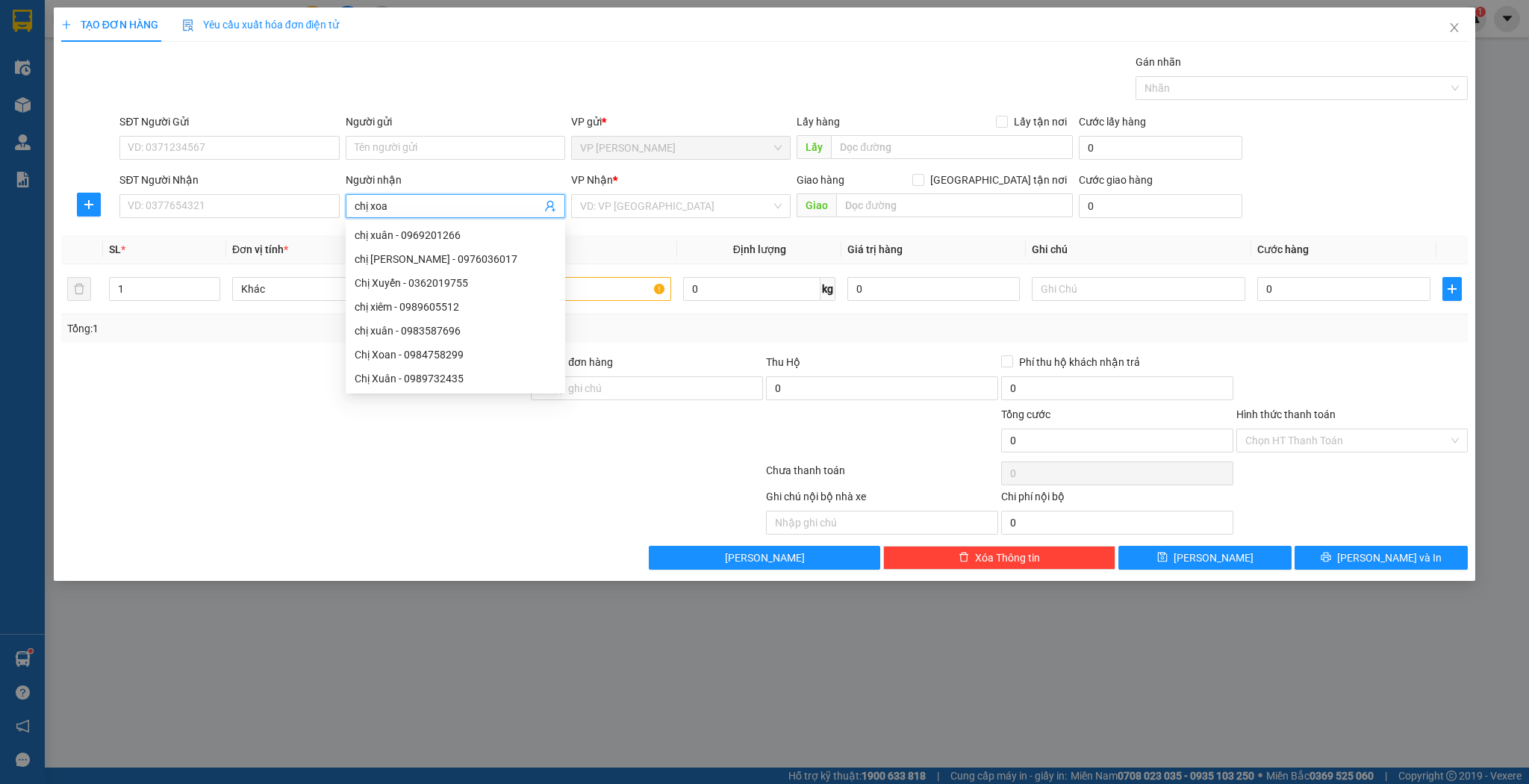
type input "chị xoan"
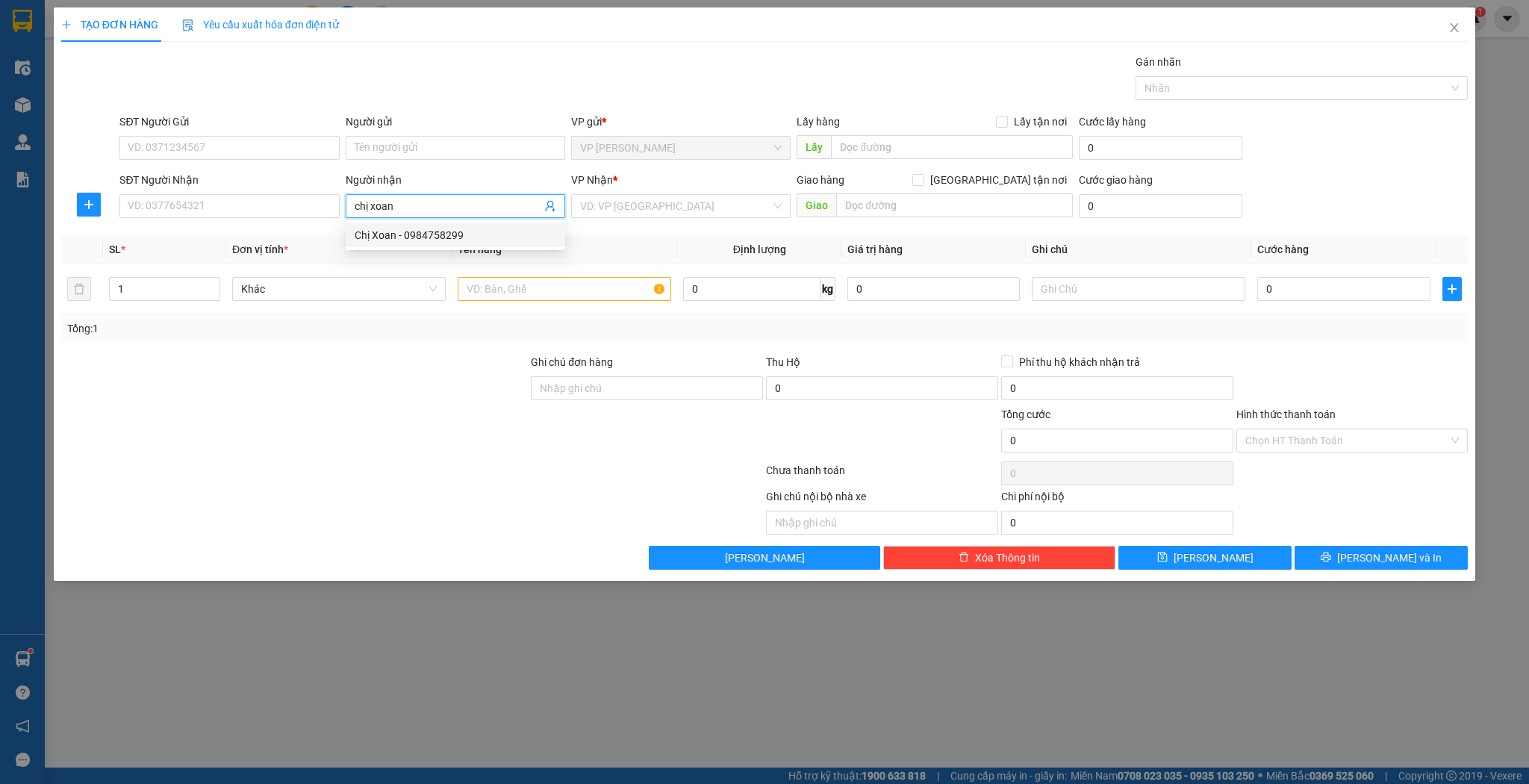
click at [421, 236] on div "Chị Xoan - 0984758299" at bounding box center [456, 235] width 202 height 17
type input "0984758299"
type input "Chị Xoan"
click at [150, 290] on input "1" at bounding box center [165, 289] width 110 height 23
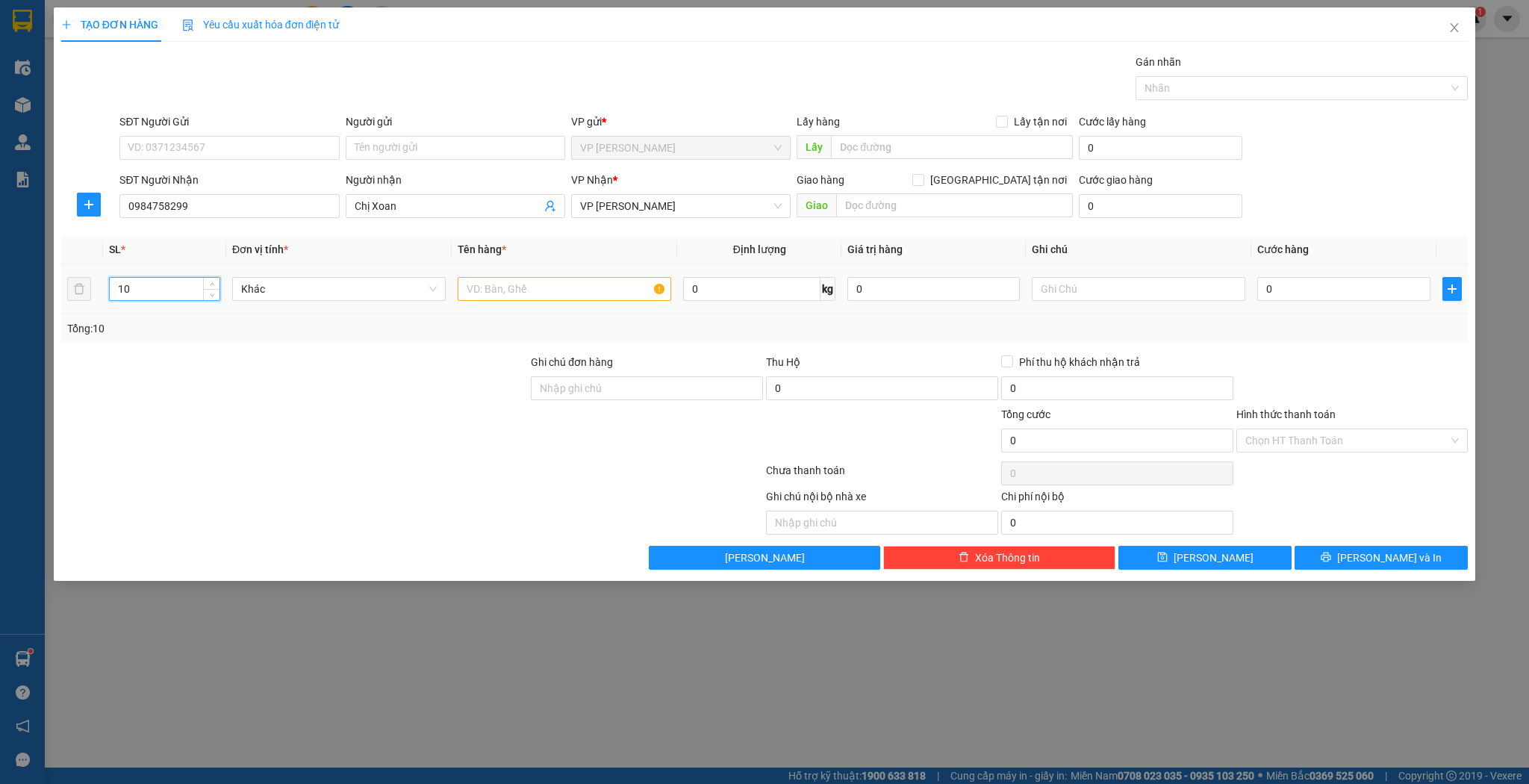
type input "10"
click at [491, 289] on input "text" at bounding box center [564, 288] width 213 height 24
type input "thùng"
click at [1150, 556] on button "[PERSON_NAME]" at bounding box center [1205, 557] width 173 height 24
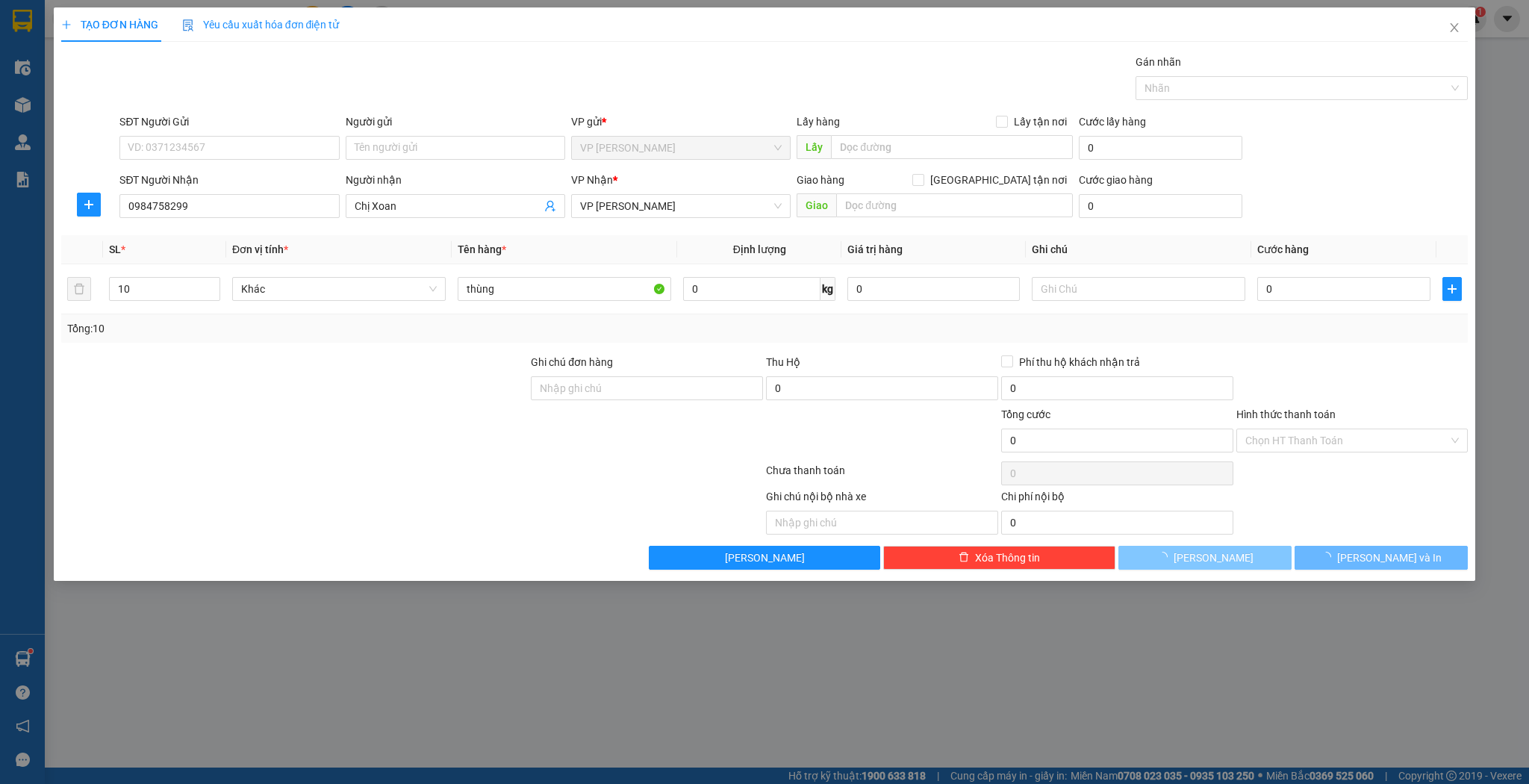
type input "1"
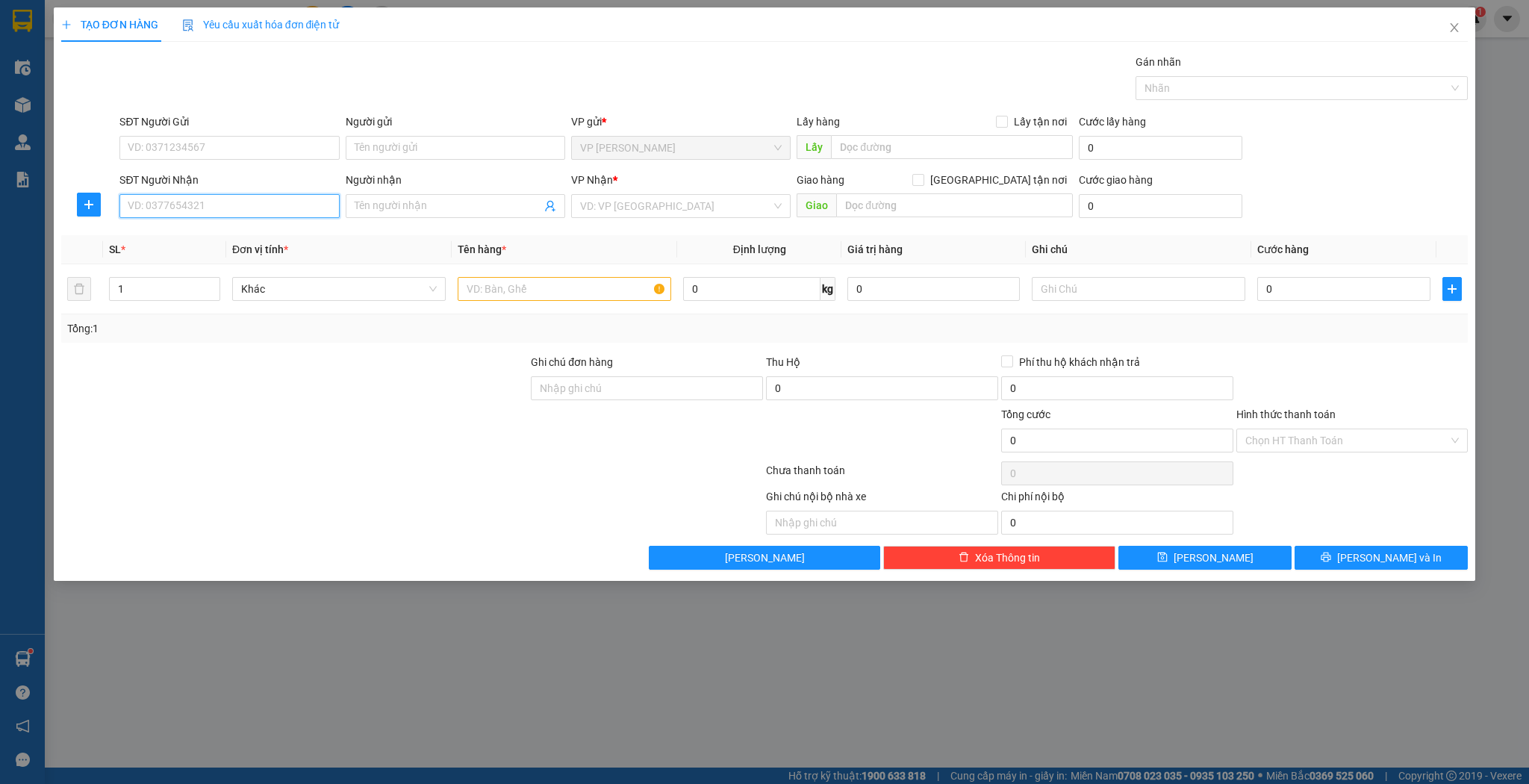
click at [301, 201] on input "SĐT Người Nhận" at bounding box center [229, 206] width 219 height 24
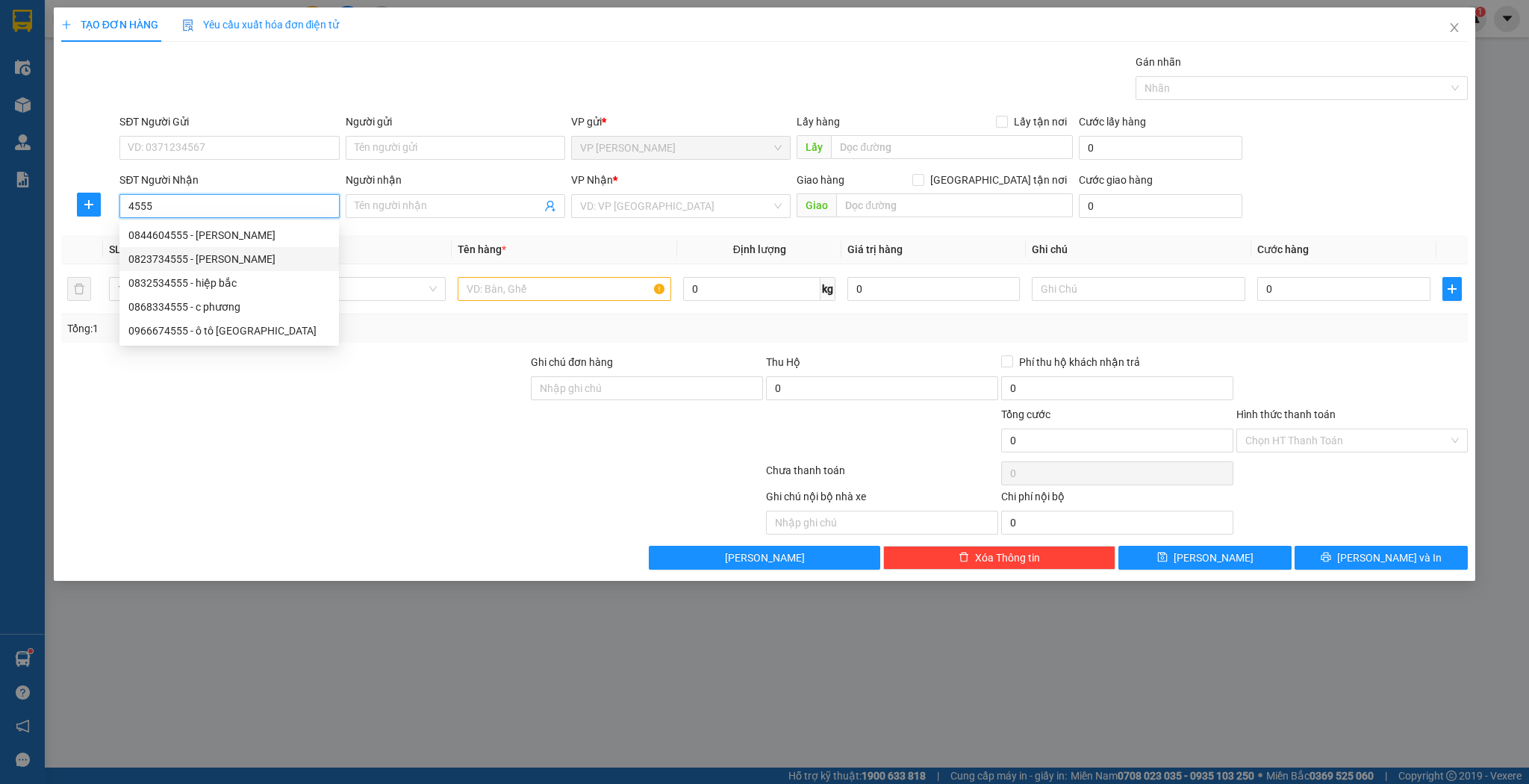
click at [206, 257] on div "0823734555 - [PERSON_NAME]" at bounding box center [229, 259] width 202 height 17
type input "0823734555"
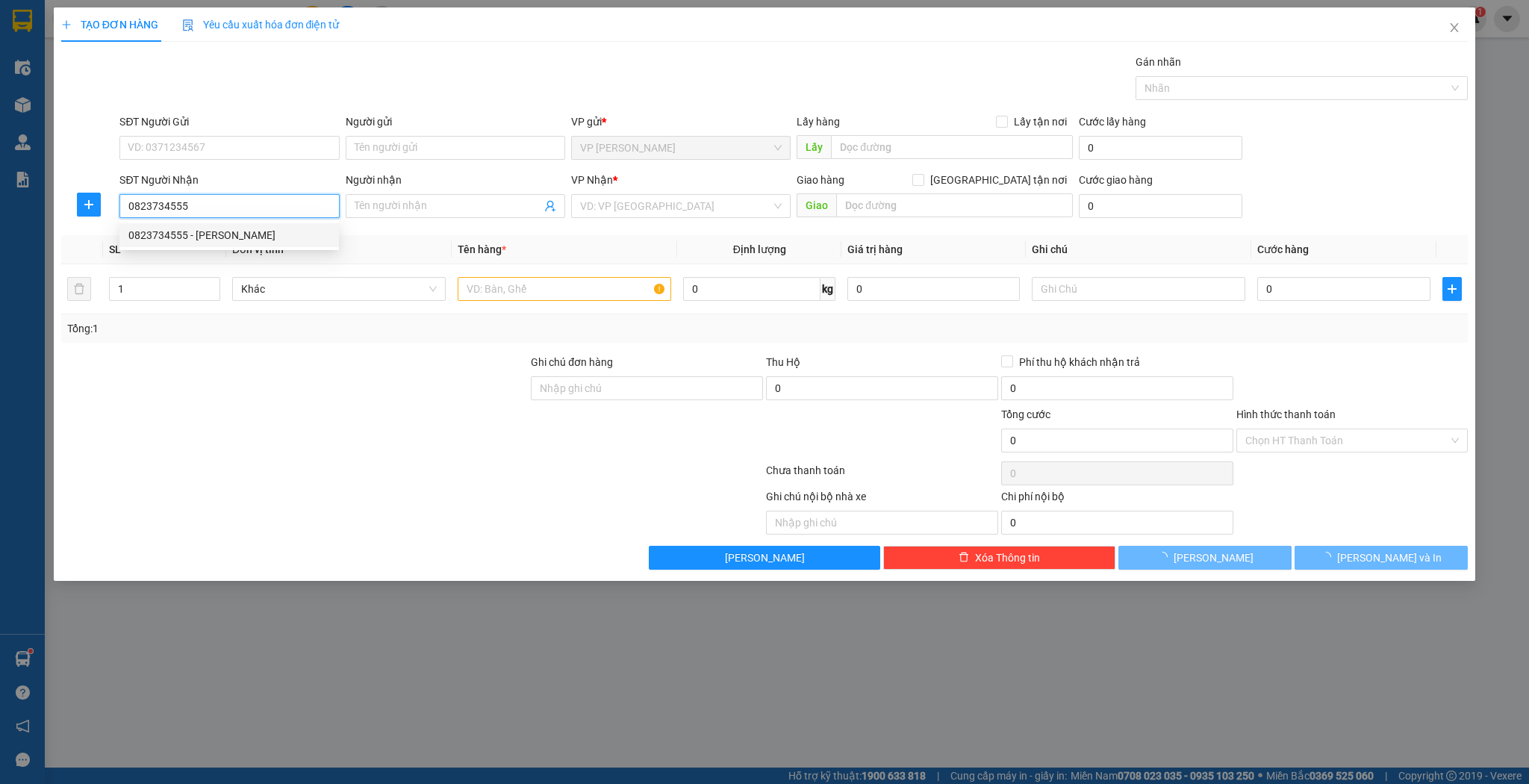
type input "anh quỳnh"
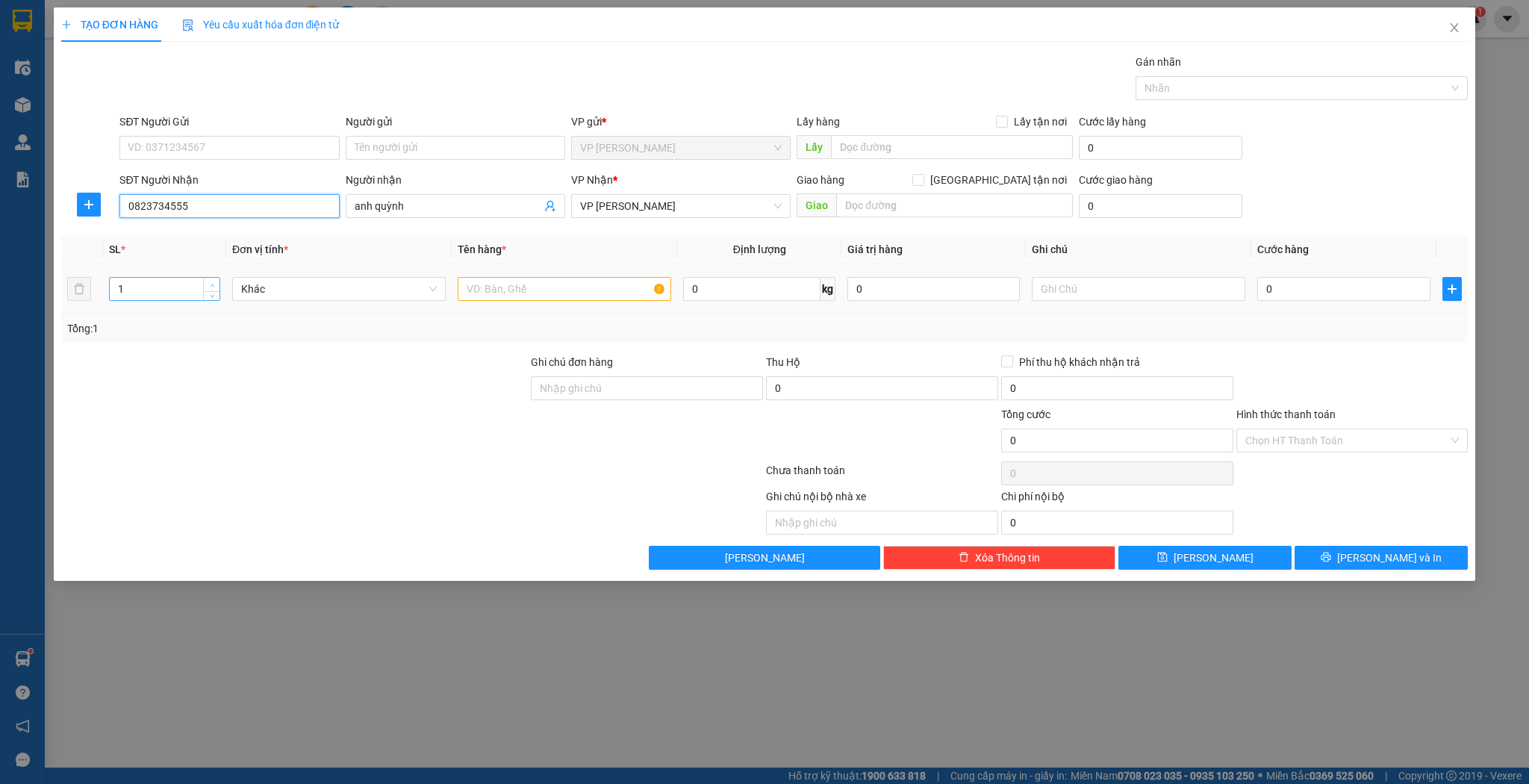
type input "0823734555"
click at [208, 281] on span "up" at bounding box center [212, 285] width 9 height 9
type input "5"
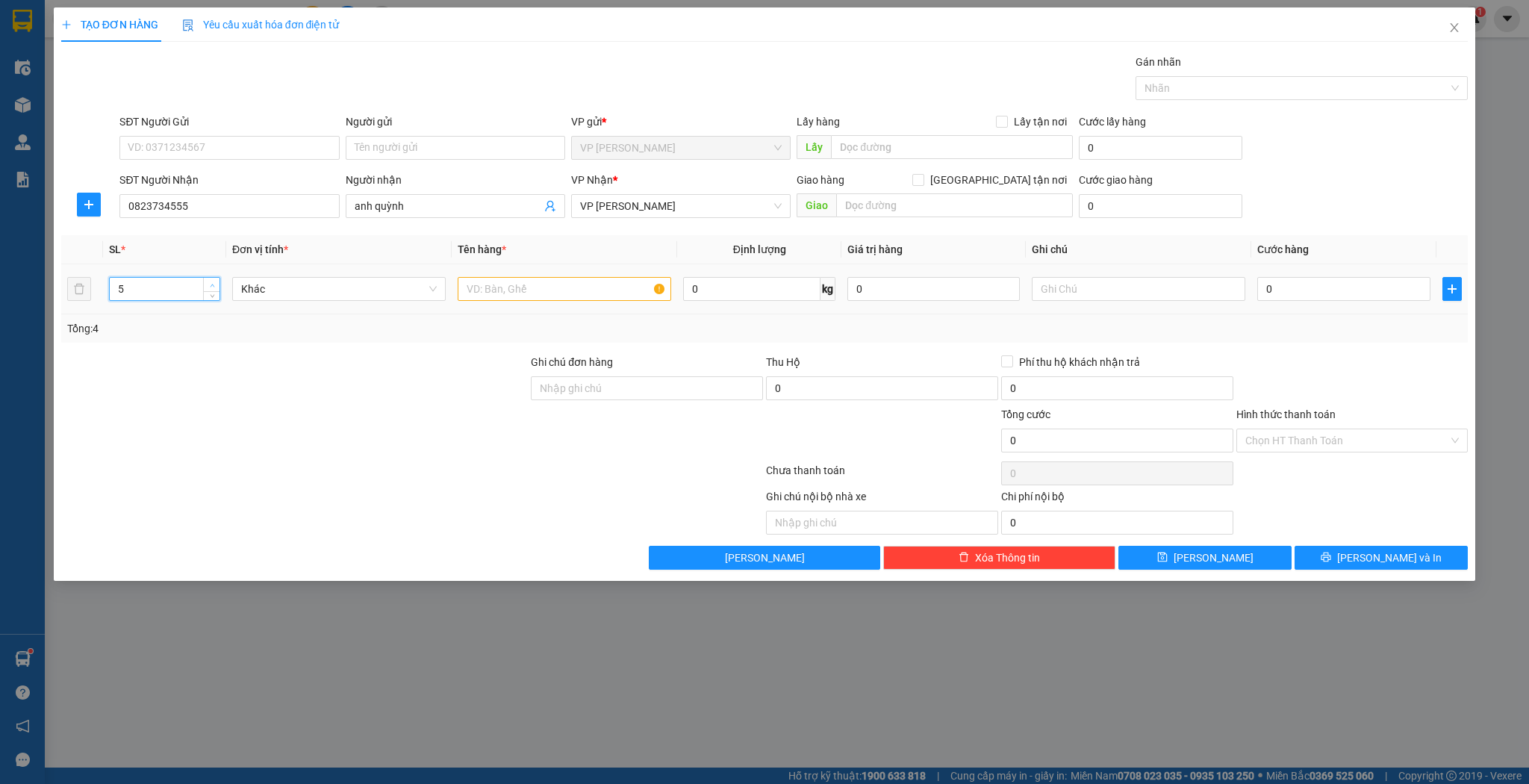
click at [208, 281] on span "up" at bounding box center [212, 285] width 9 height 9
click at [519, 288] on input "text" at bounding box center [564, 288] width 213 height 24
type input "thùng sơn"
click at [1163, 556] on button "[PERSON_NAME]" at bounding box center [1205, 557] width 173 height 24
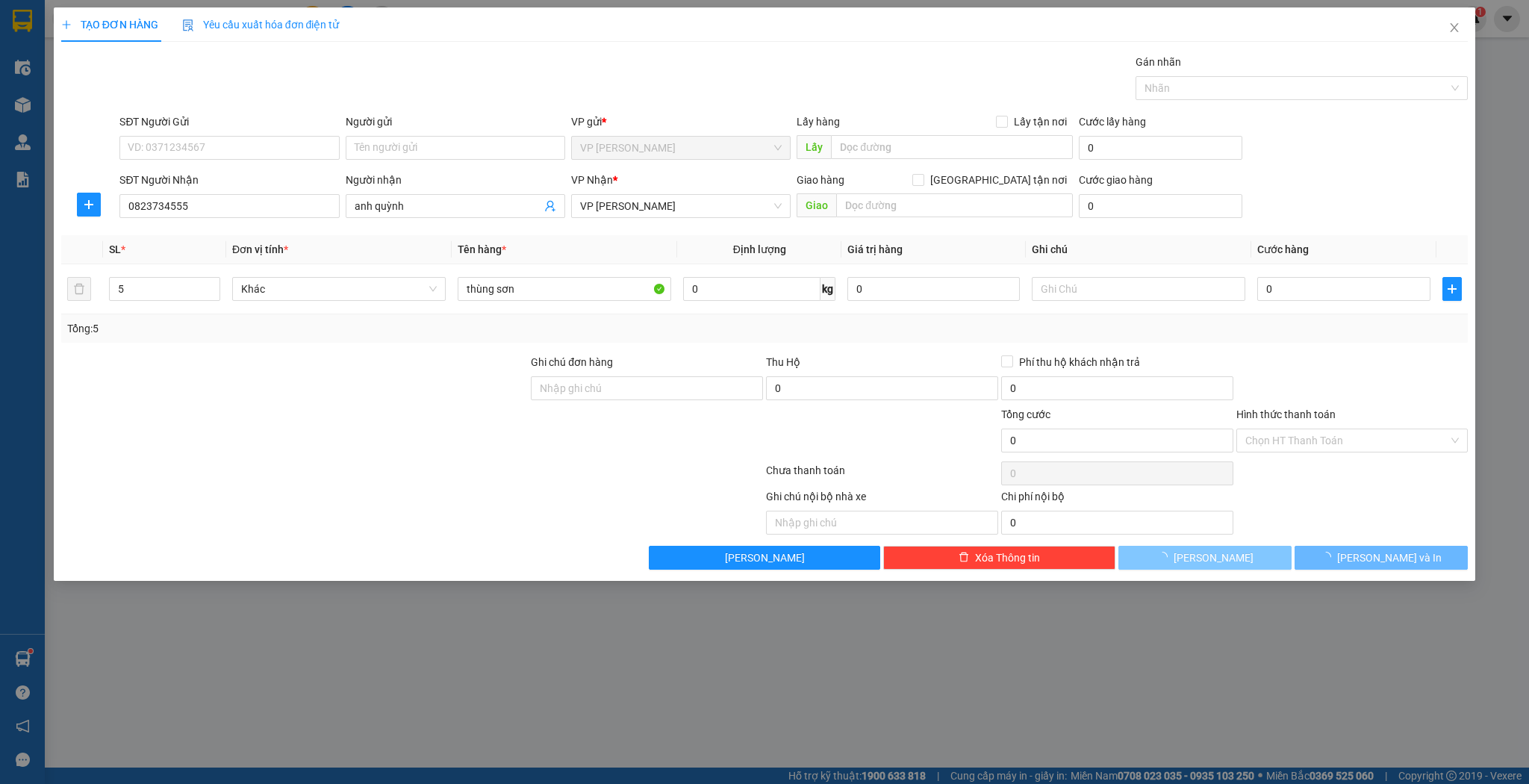
type input "1"
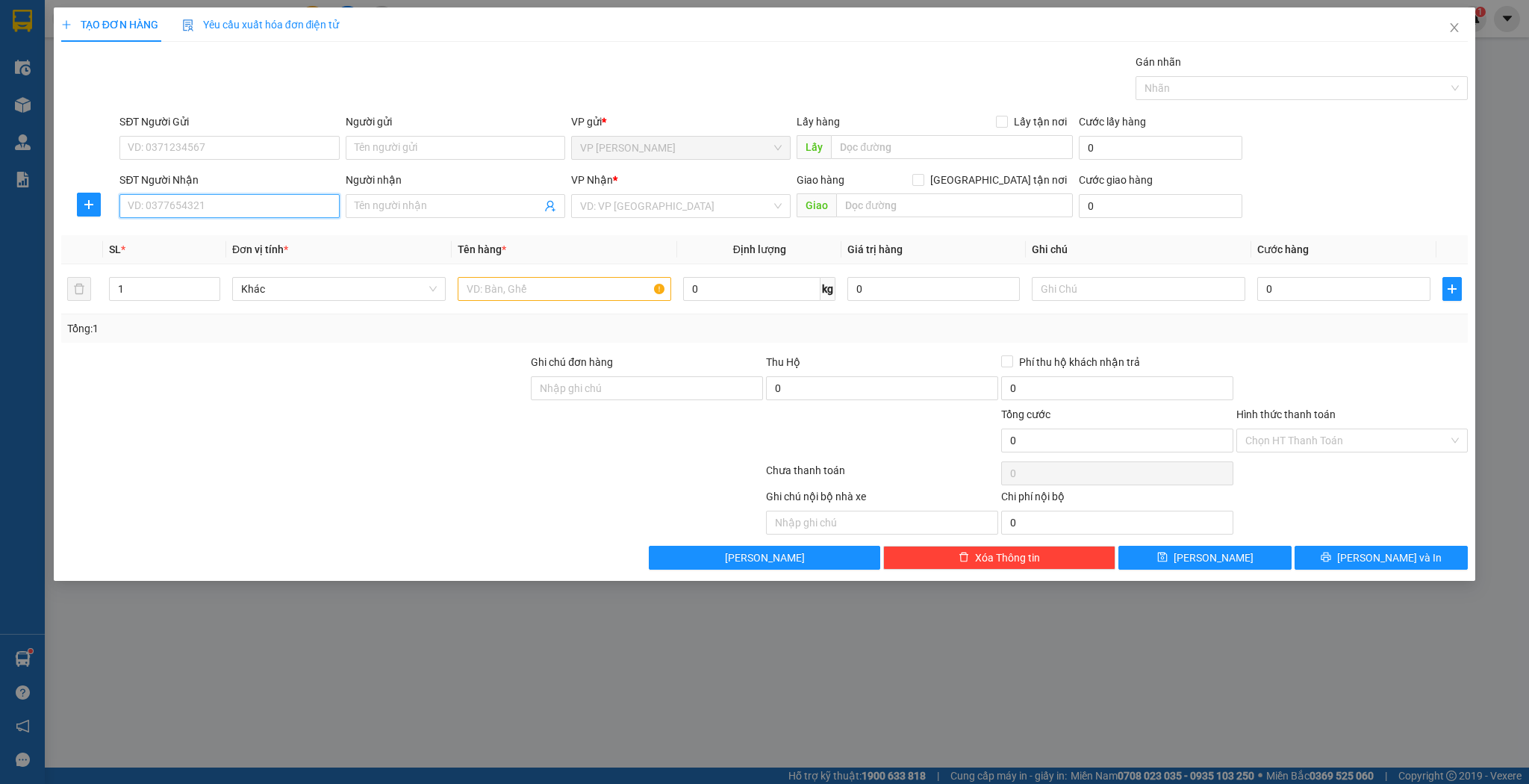
click at [216, 202] on input "SĐT Người Nhận" at bounding box center [229, 206] width 219 height 24
click at [218, 236] on div "0975808532 - c quyên" at bounding box center [229, 235] width 202 height 17
type input "0975808532"
type input "c quyên"
type input "can lộc"
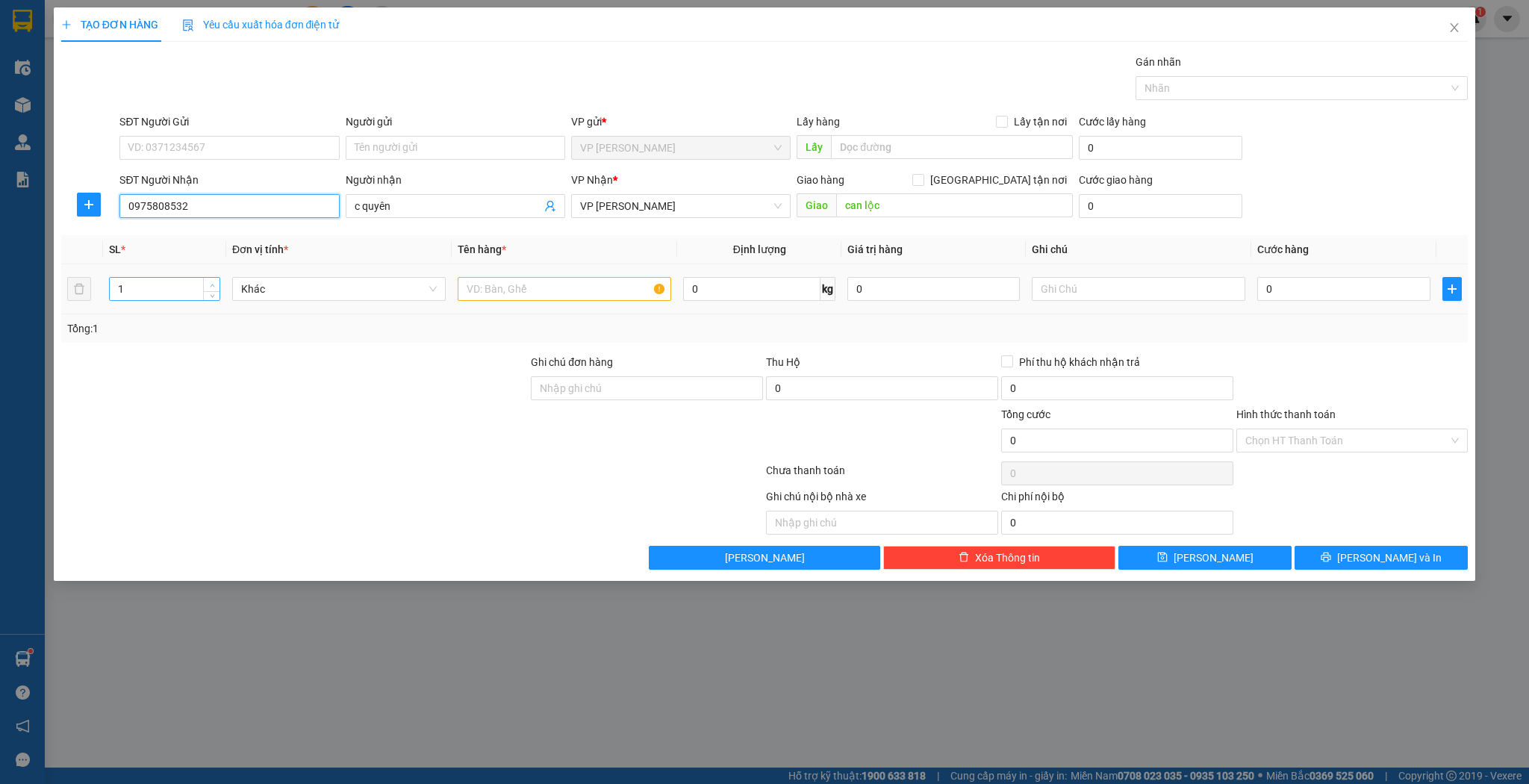
type input "0975808532"
type input "2"
click at [210, 284] on icon "up" at bounding box center [212, 285] width 5 height 5
click at [493, 292] on input "text" at bounding box center [564, 288] width 213 height 24
type input "kiện"
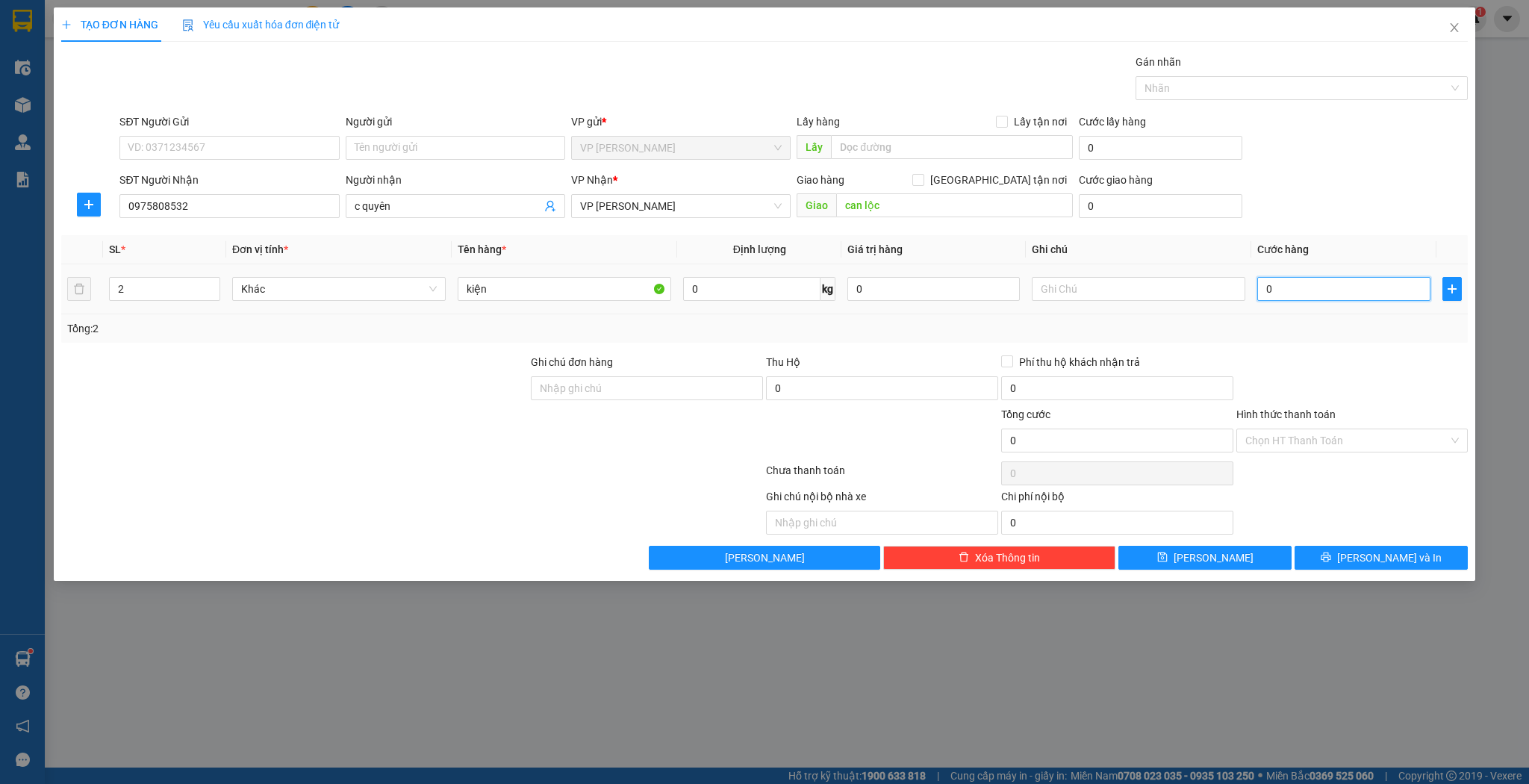
click at [1278, 285] on input "0" at bounding box center [1343, 288] width 172 height 24
type input "6"
type input "60"
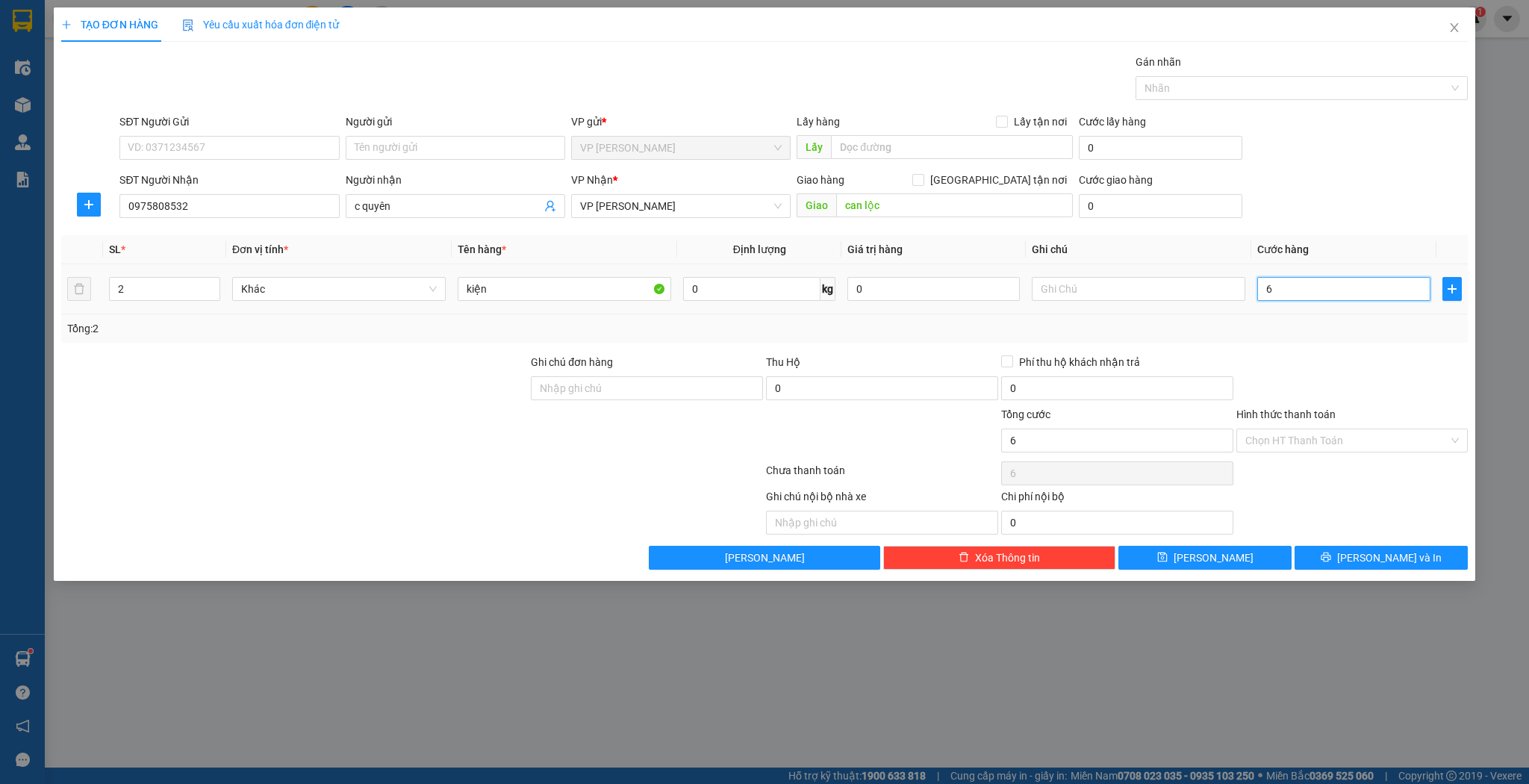
type input "60"
type input "60.000"
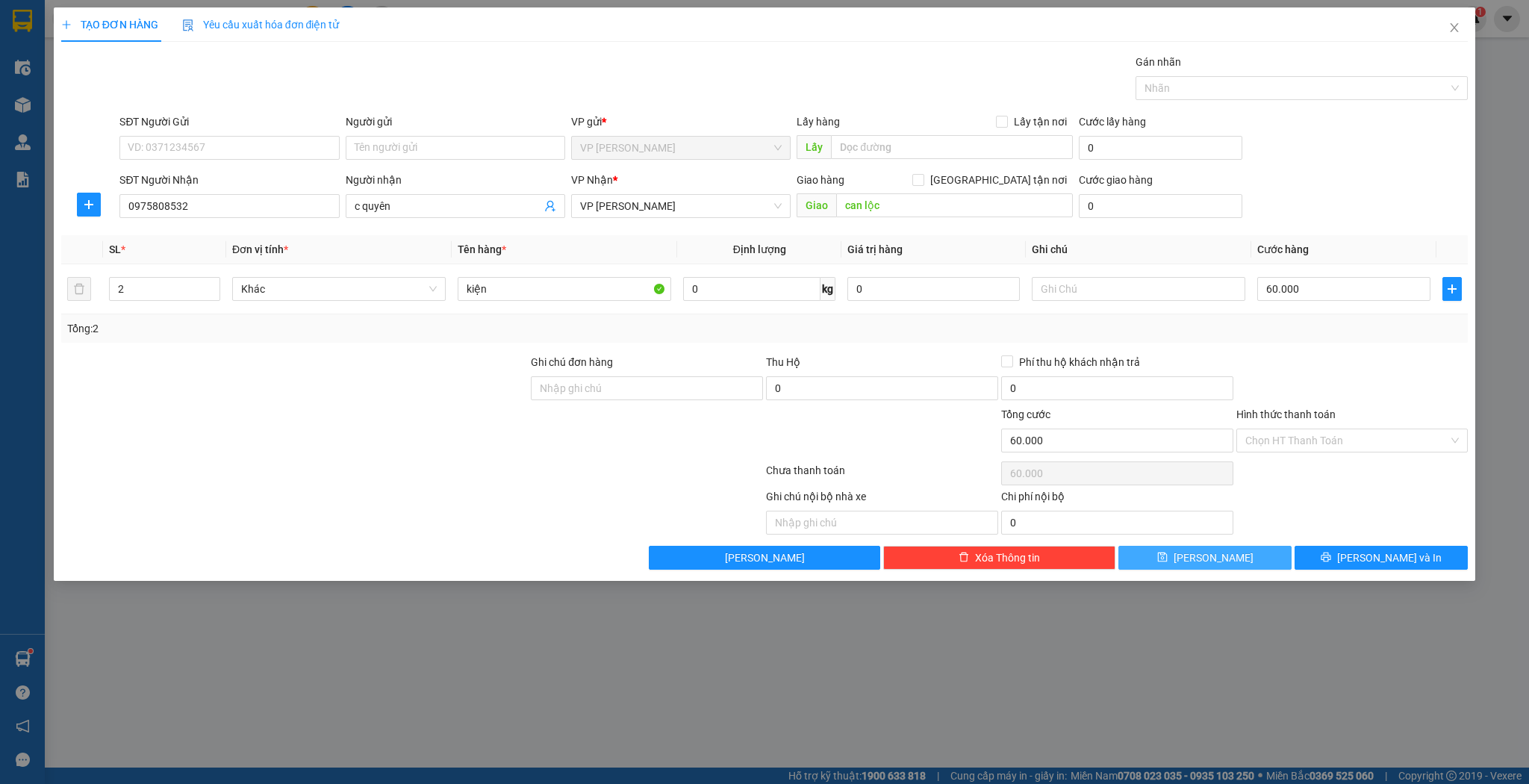
click at [1231, 549] on button "[PERSON_NAME]" at bounding box center [1205, 557] width 173 height 24
type input "1"
type input "0"
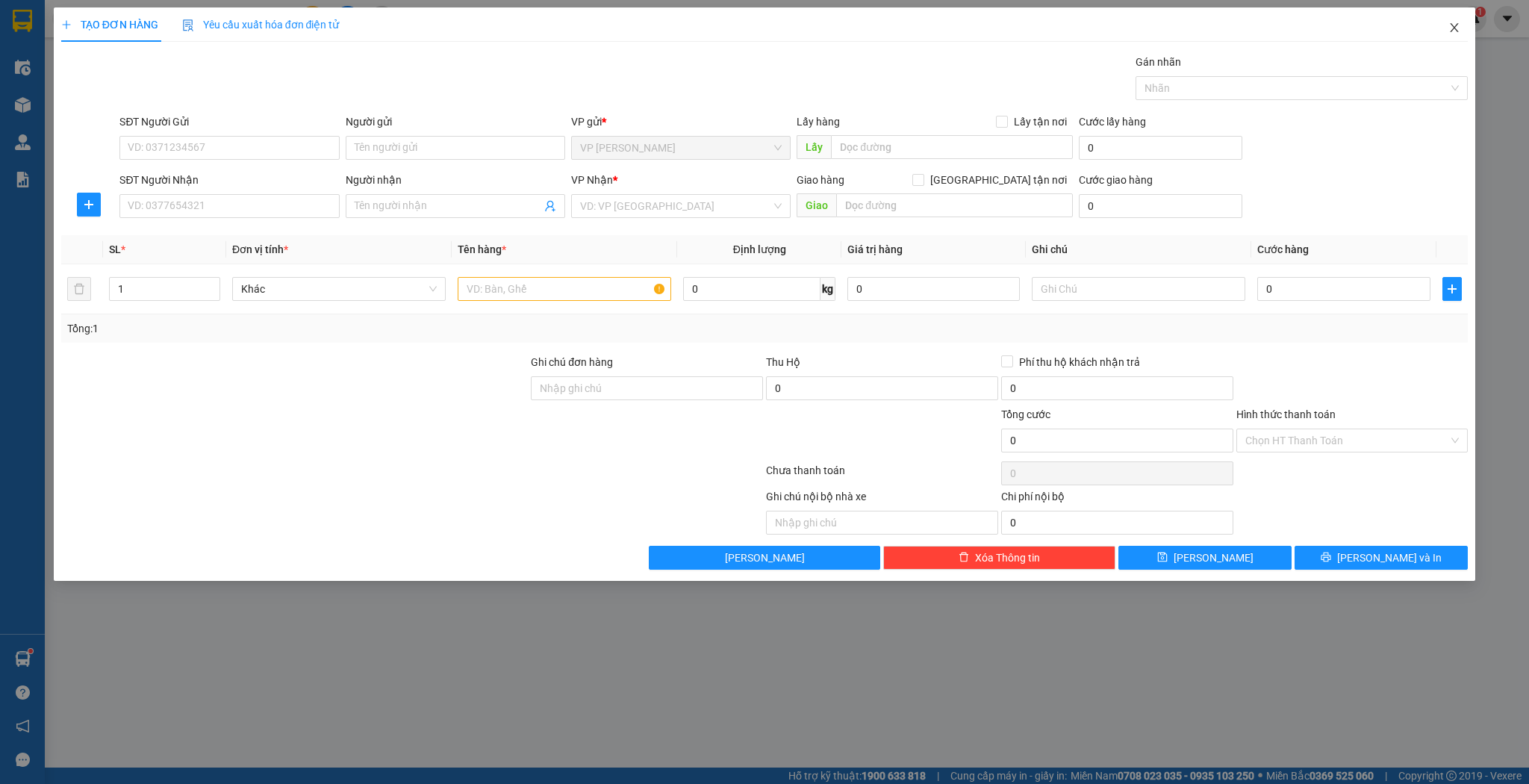
click at [1452, 27] on icon "close" at bounding box center [1455, 28] width 12 height 12
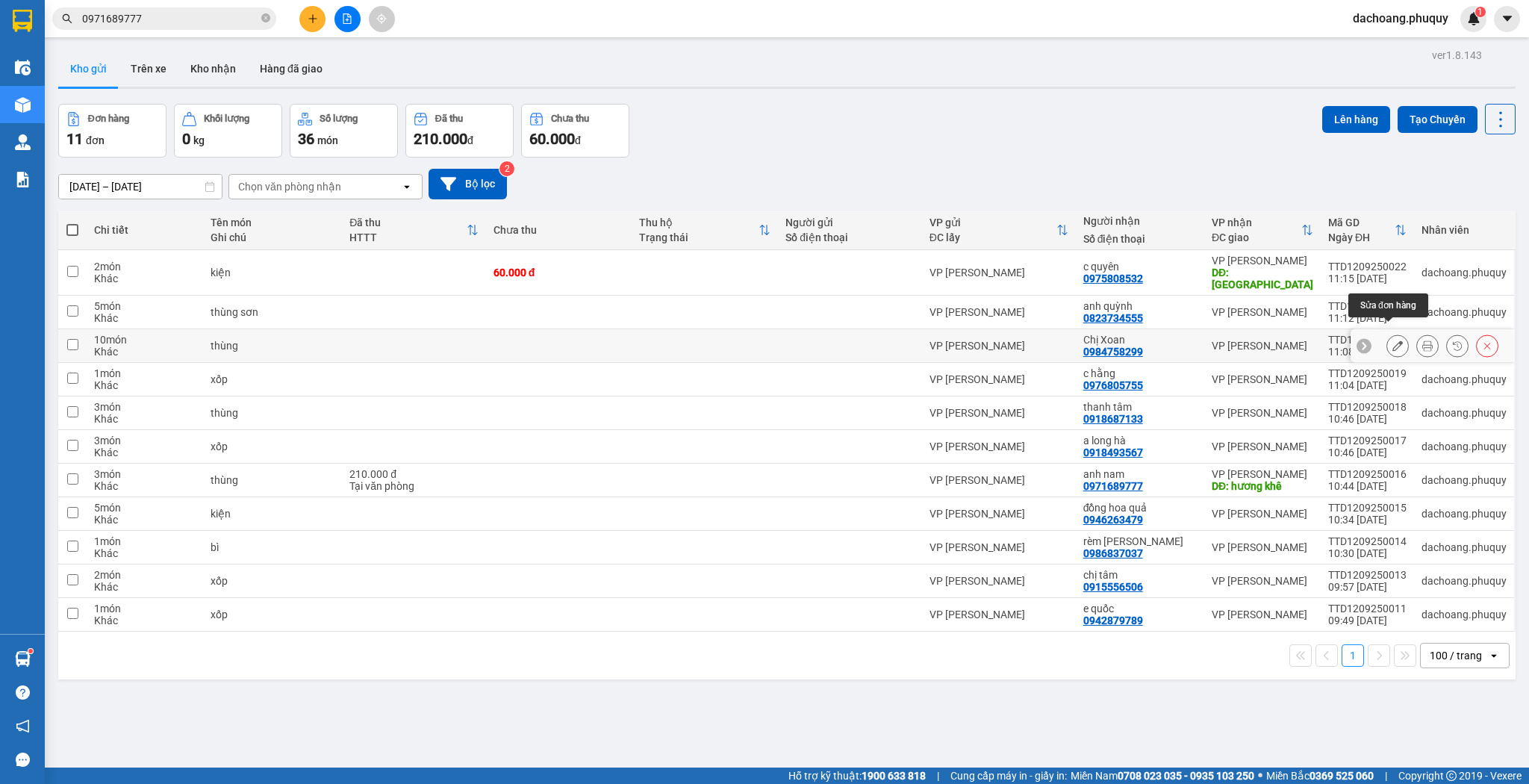
click at [1392, 341] on icon at bounding box center [1398, 346] width 11 height 11
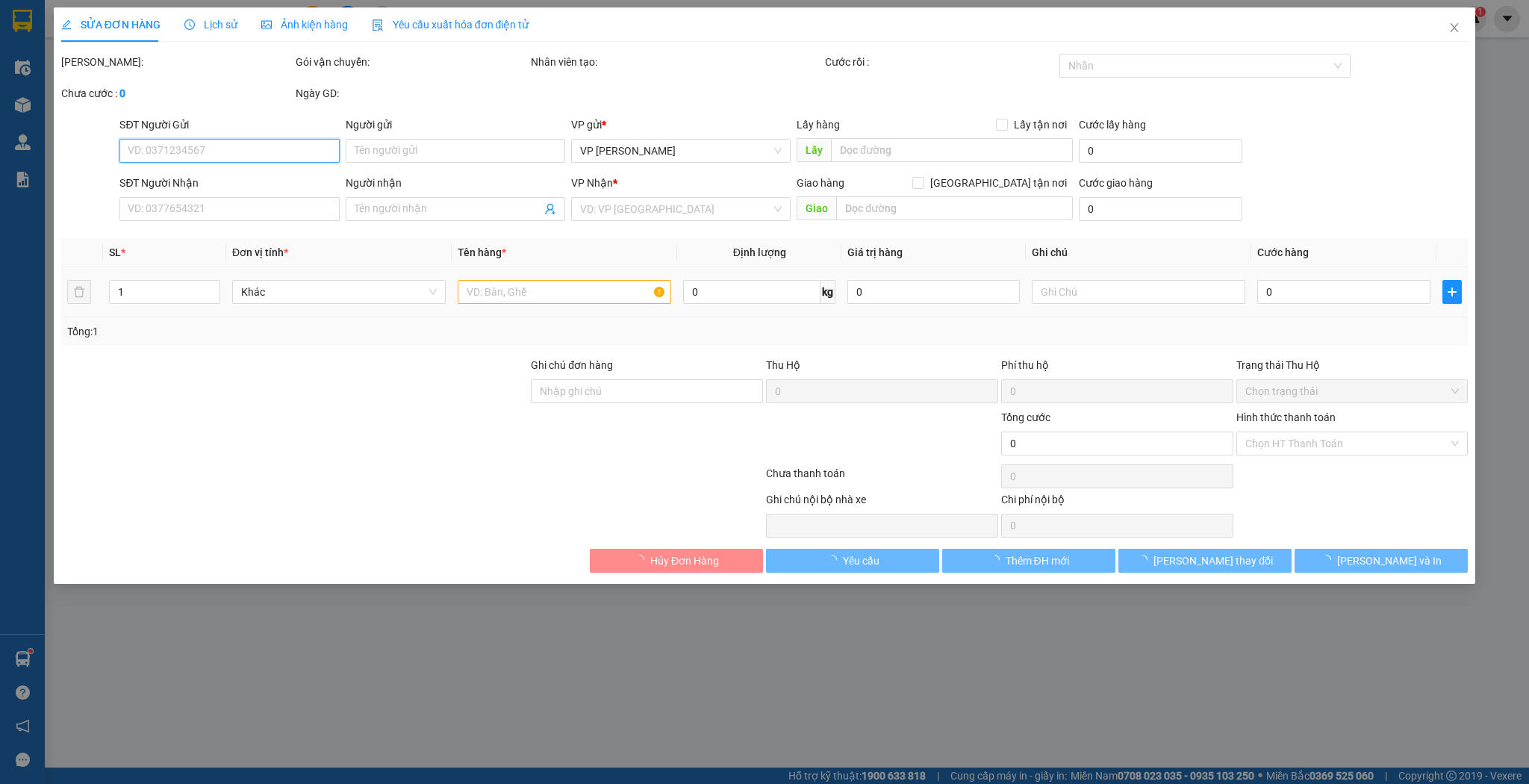
type input "0984758299"
type input "Chị Xoan"
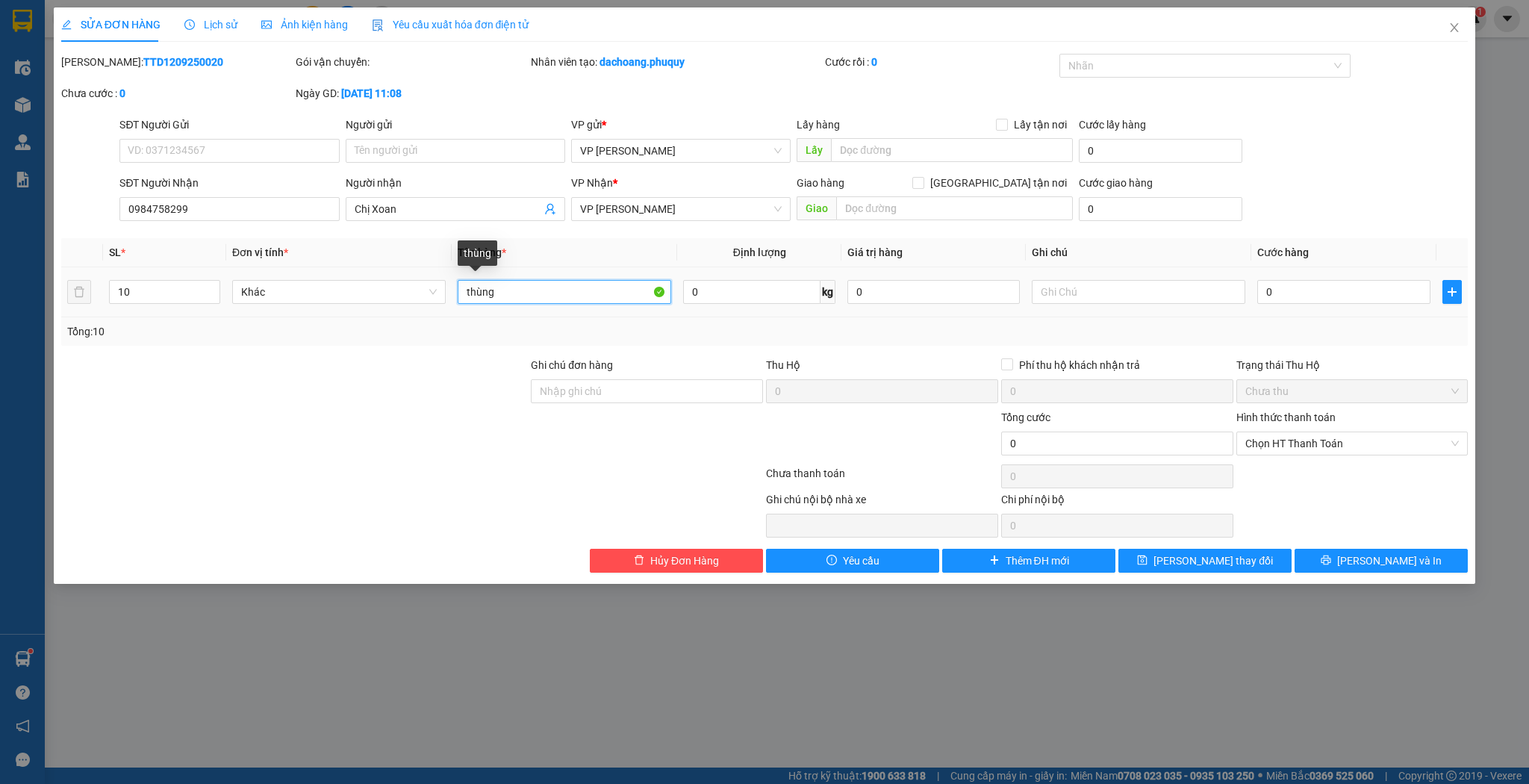
click at [465, 293] on input "thùng" at bounding box center [564, 291] width 213 height 24
click at [527, 292] on input "11 thùng" at bounding box center [564, 291] width 213 height 24
type input "11 thùng 1 tải"
click at [140, 293] on input "10" at bounding box center [165, 292] width 110 height 23
type input "12"
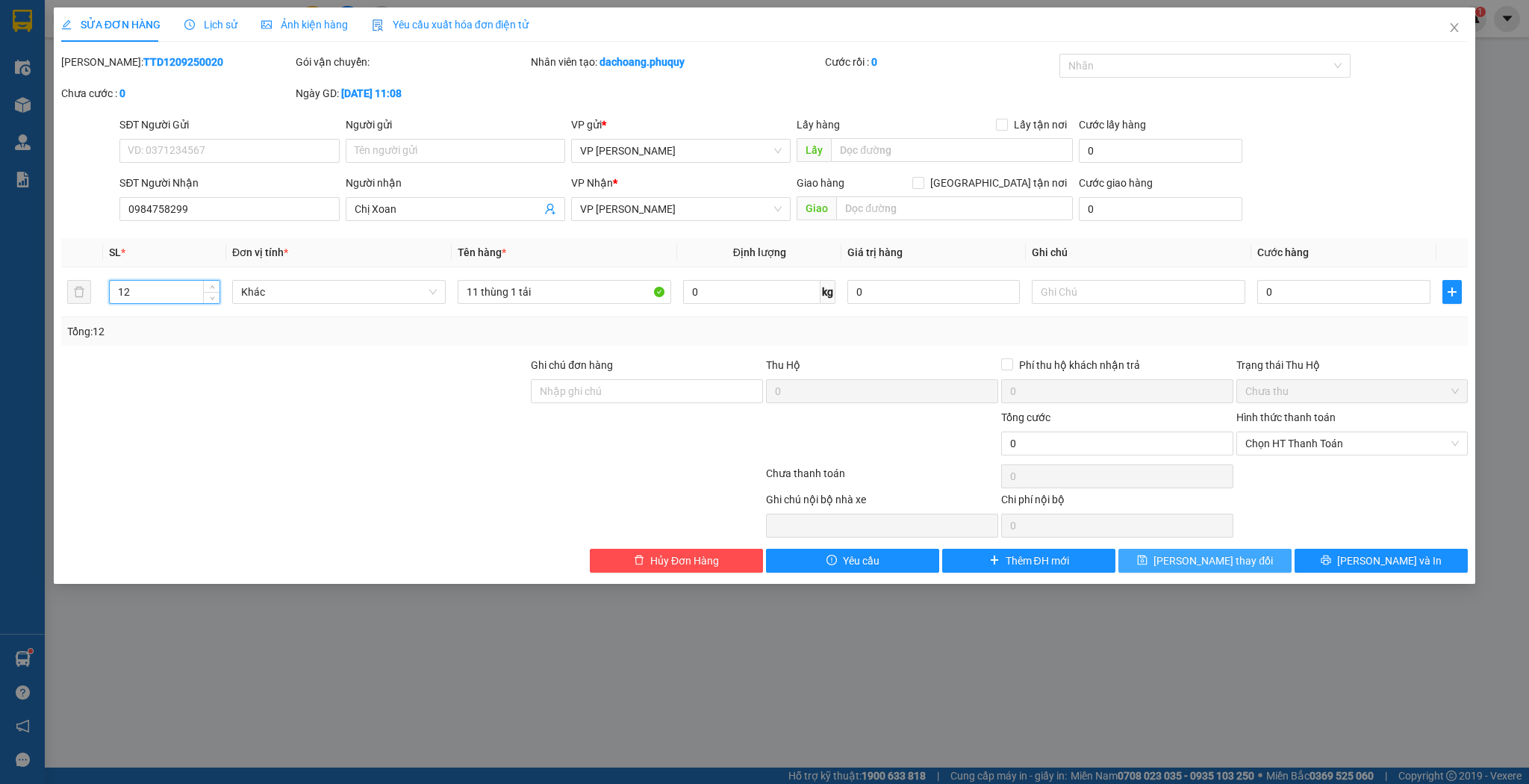
click at [1212, 559] on span "[PERSON_NAME] thay đổi" at bounding box center [1213, 561] width 119 height 17
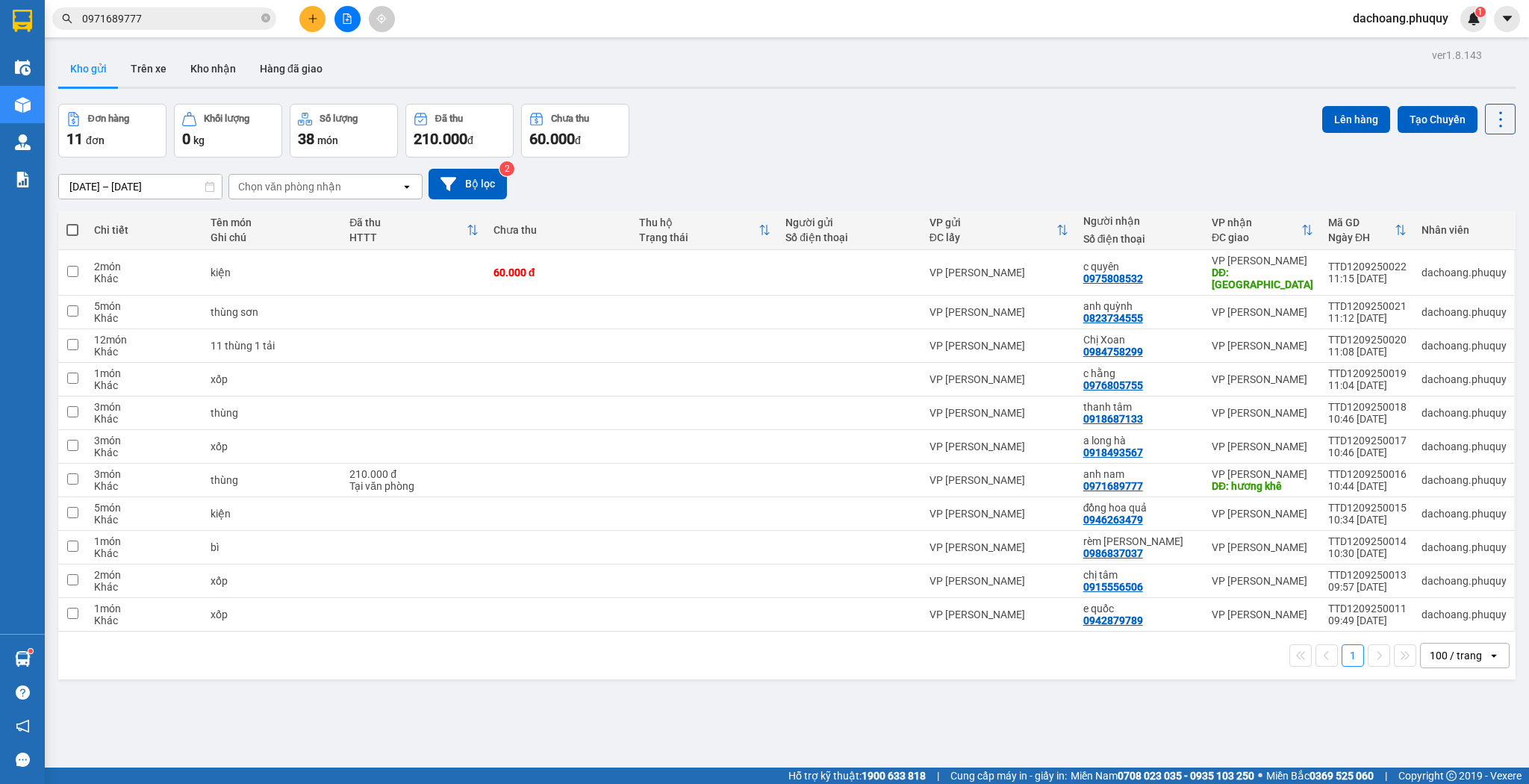
click at [317, 20] on icon "plus" at bounding box center [313, 19] width 11 height 11
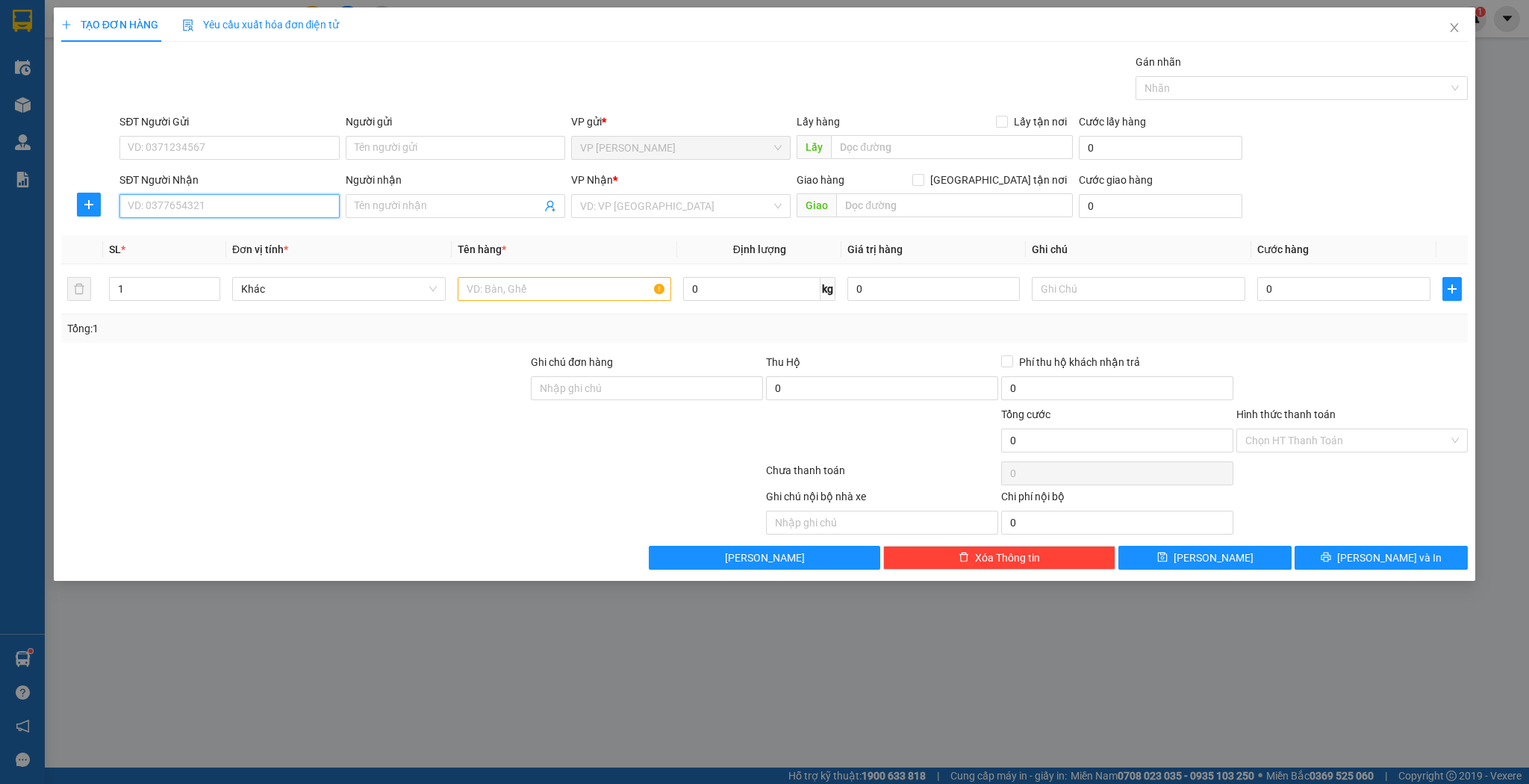
click at [319, 203] on input "SĐT Người Nhận" at bounding box center [229, 206] width 219 height 24
click at [240, 235] on div "0913522589 - [GEOGRAPHIC_DATA]" at bounding box center [229, 235] width 202 height 17
type input "0913522589"
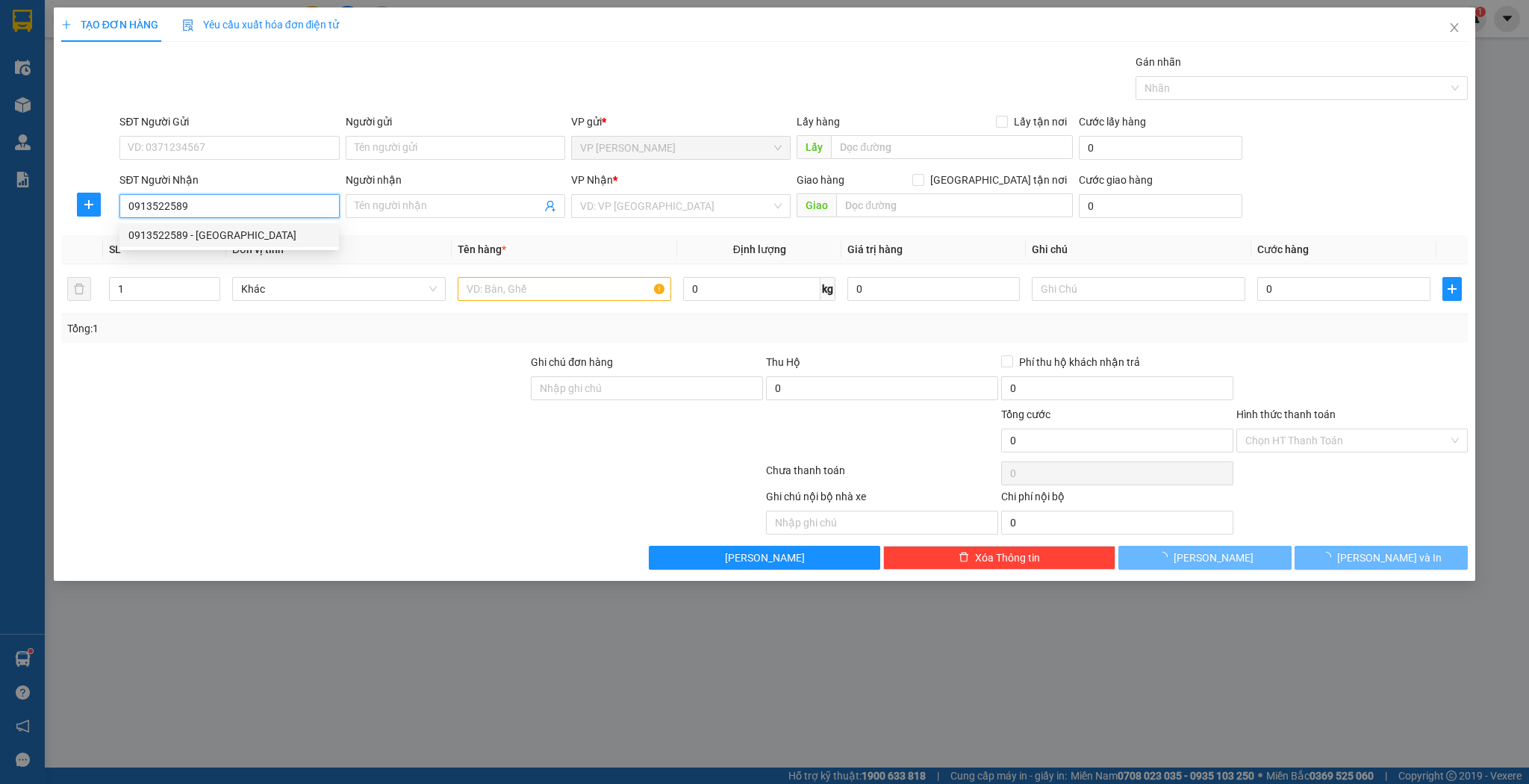
type input "[PERSON_NAME]"
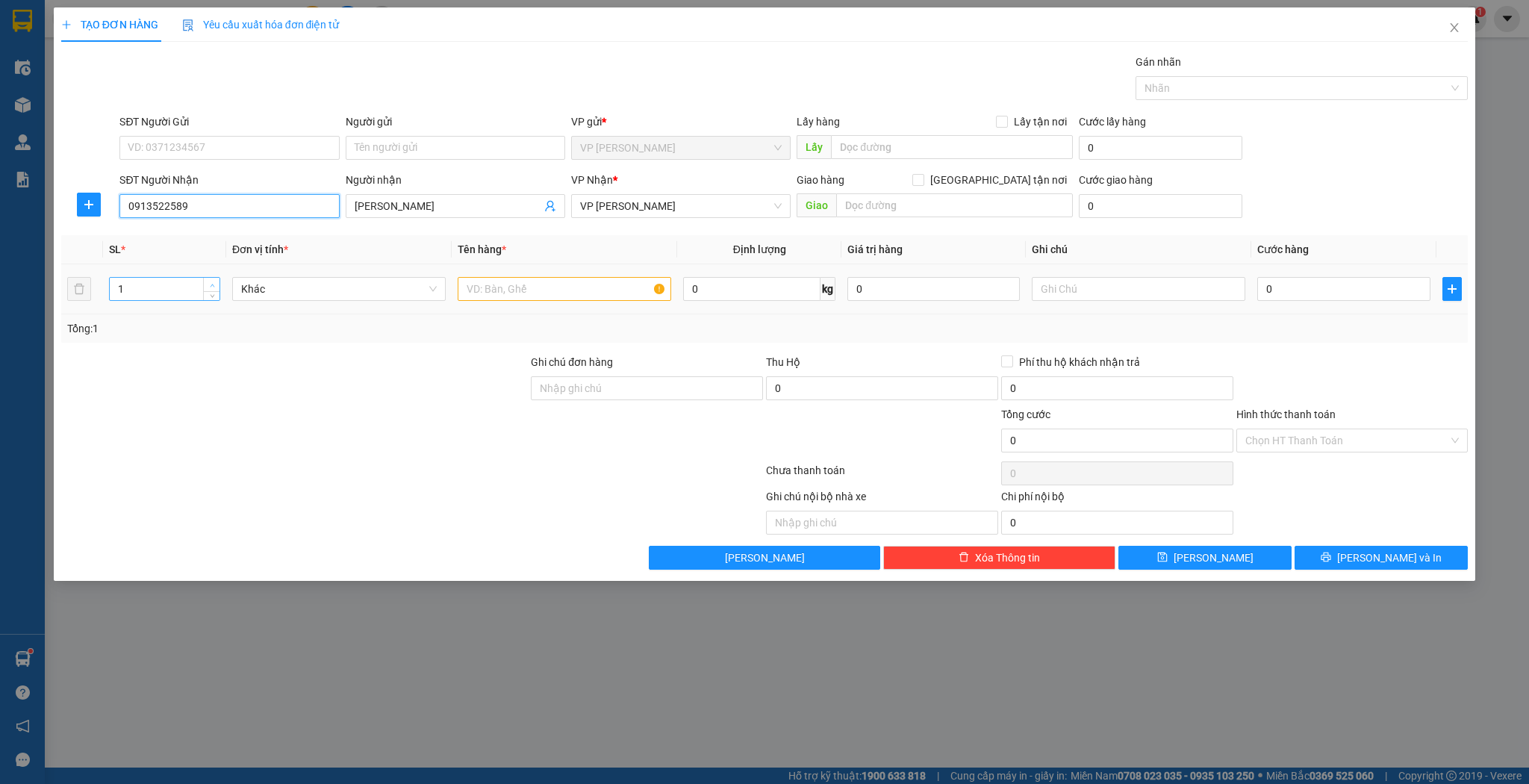
type input "0913522589"
click at [210, 285] on icon "up" at bounding box center [212, 285] width 5 height 5
type input "4"
click at [210, 285] on icon "up" at bounding box center [212, 285] width 5 height 5
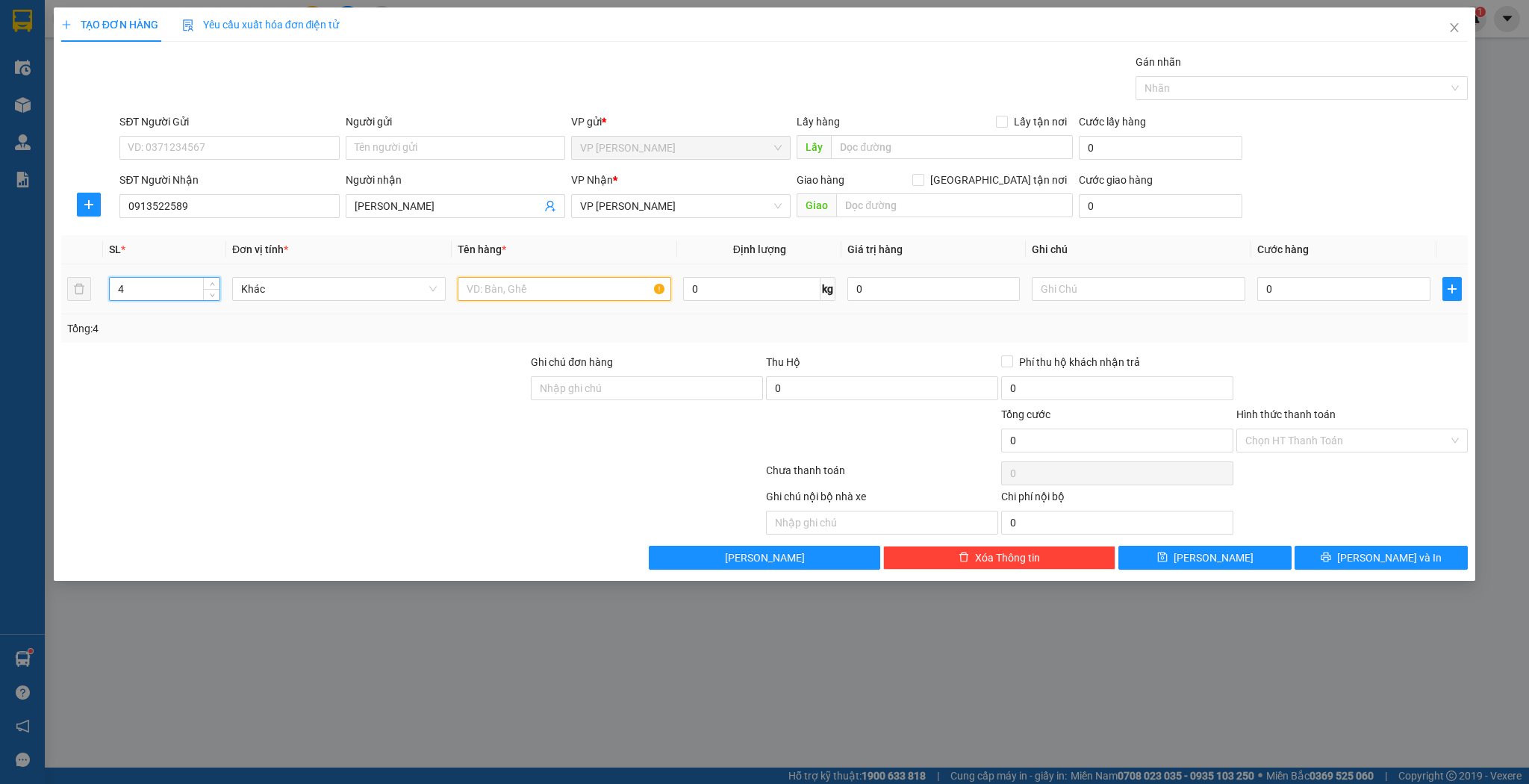
click at [500, 281] on input "text" at bounding box center [564, 288] width 213 height 24
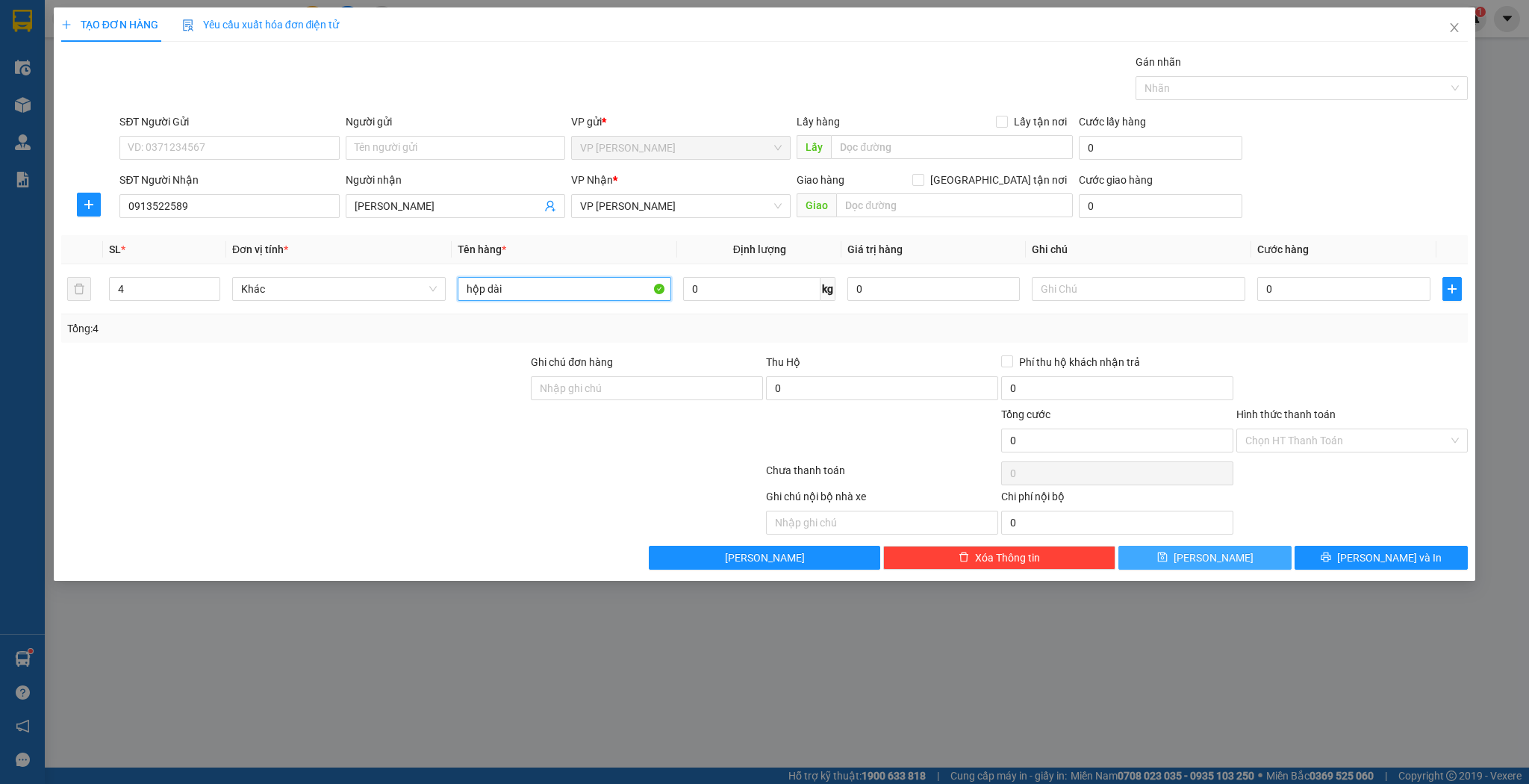
type input "hộp dài"
click at [1152, 557] on button "[PERSON_NAME]" at bounding box center [1205, 557] width 173 height 24
type input "1"
click at [1457, 32] on icon "close" at bounding box center [1455, 28] width 12 height 12
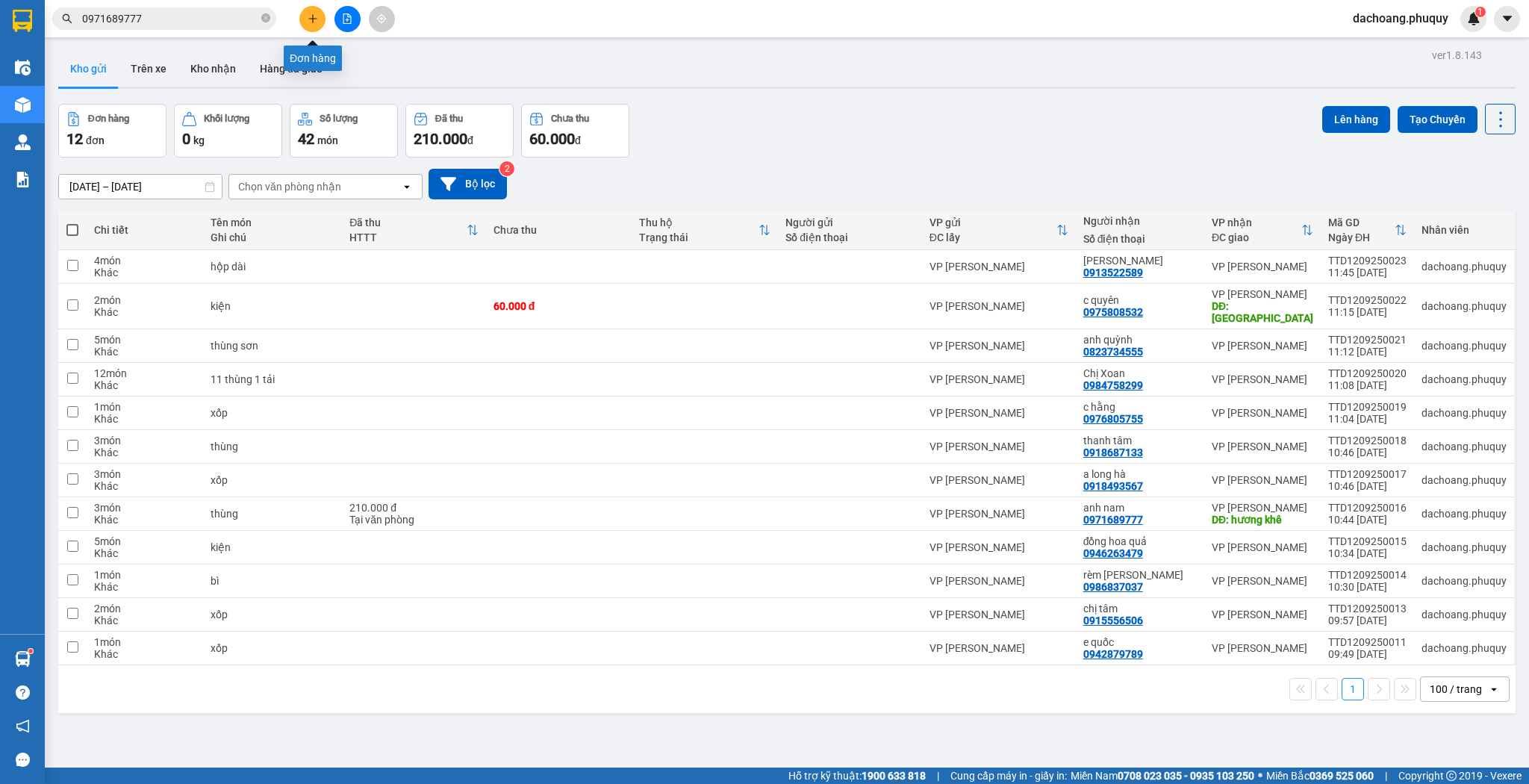
click at [311, 15] on icon "plus" at bounding box center [313, 19] width 11 height 11
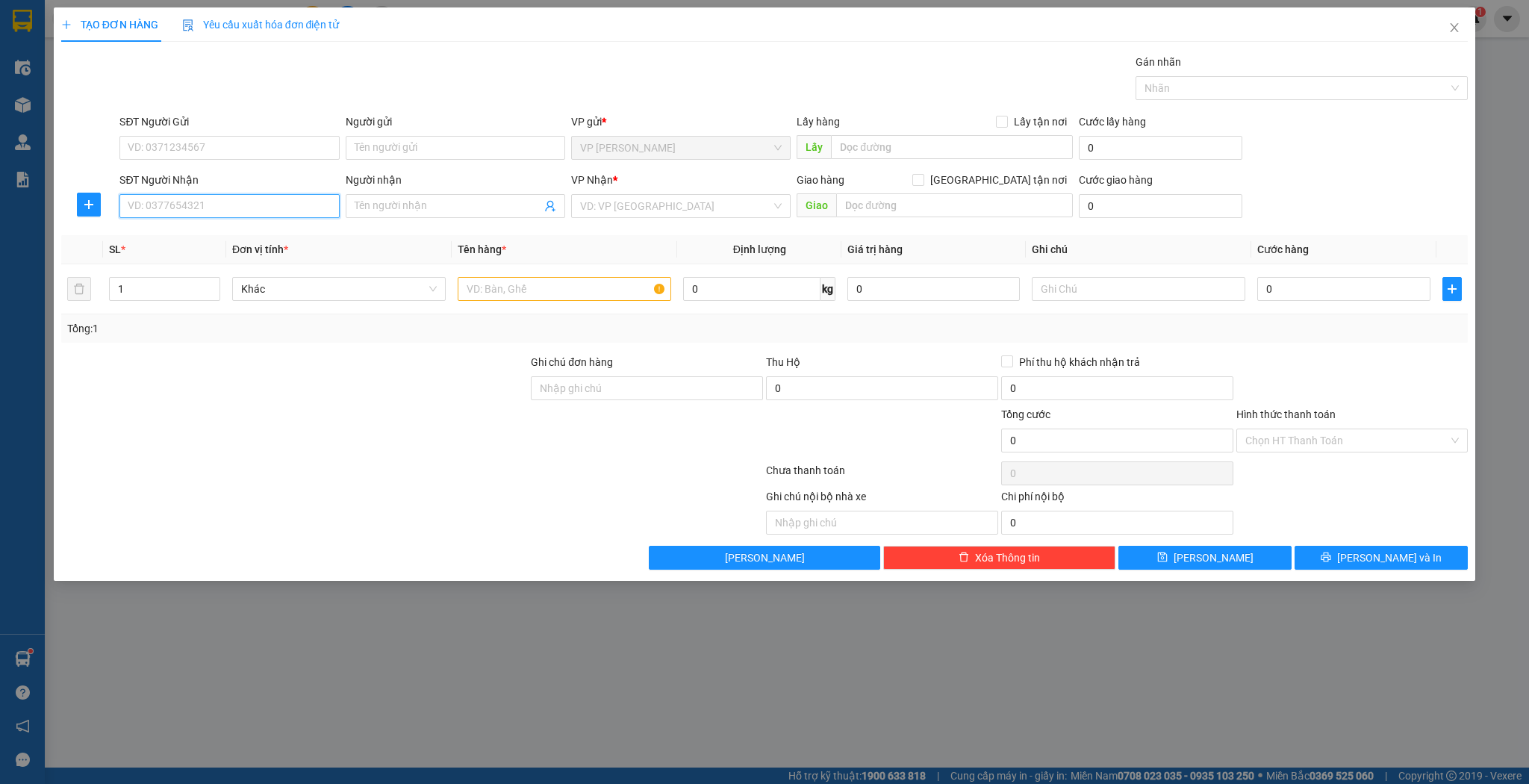
click at [154, 200] on input "SĐT Người Nhận" at bounding box center [229, 206] width 219 height 24
click at [163, 238] on div "0973011866 - a khoa cày" at bounding box center [229, 235] width 202 height 17
type input "0973011866"
type input "a khoa cày"
type input "0973011866"
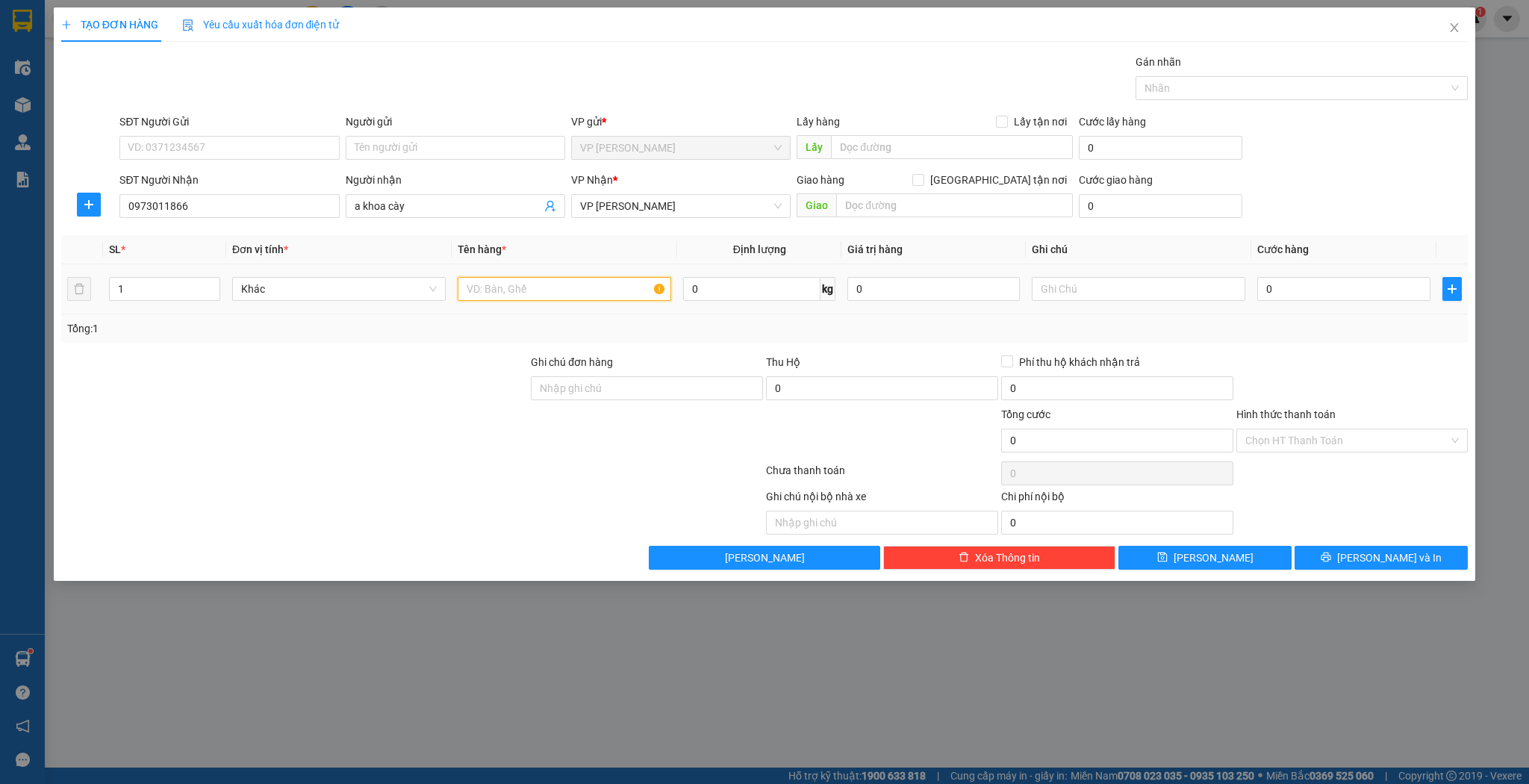
click at [481, 289] on input "text" at bounding box center [564, 288] width 213 height 24
type input "thùng"
click at [1278, 291] on input "0" at bounding box center [1343, 288] width 172 height 24
type input "5"
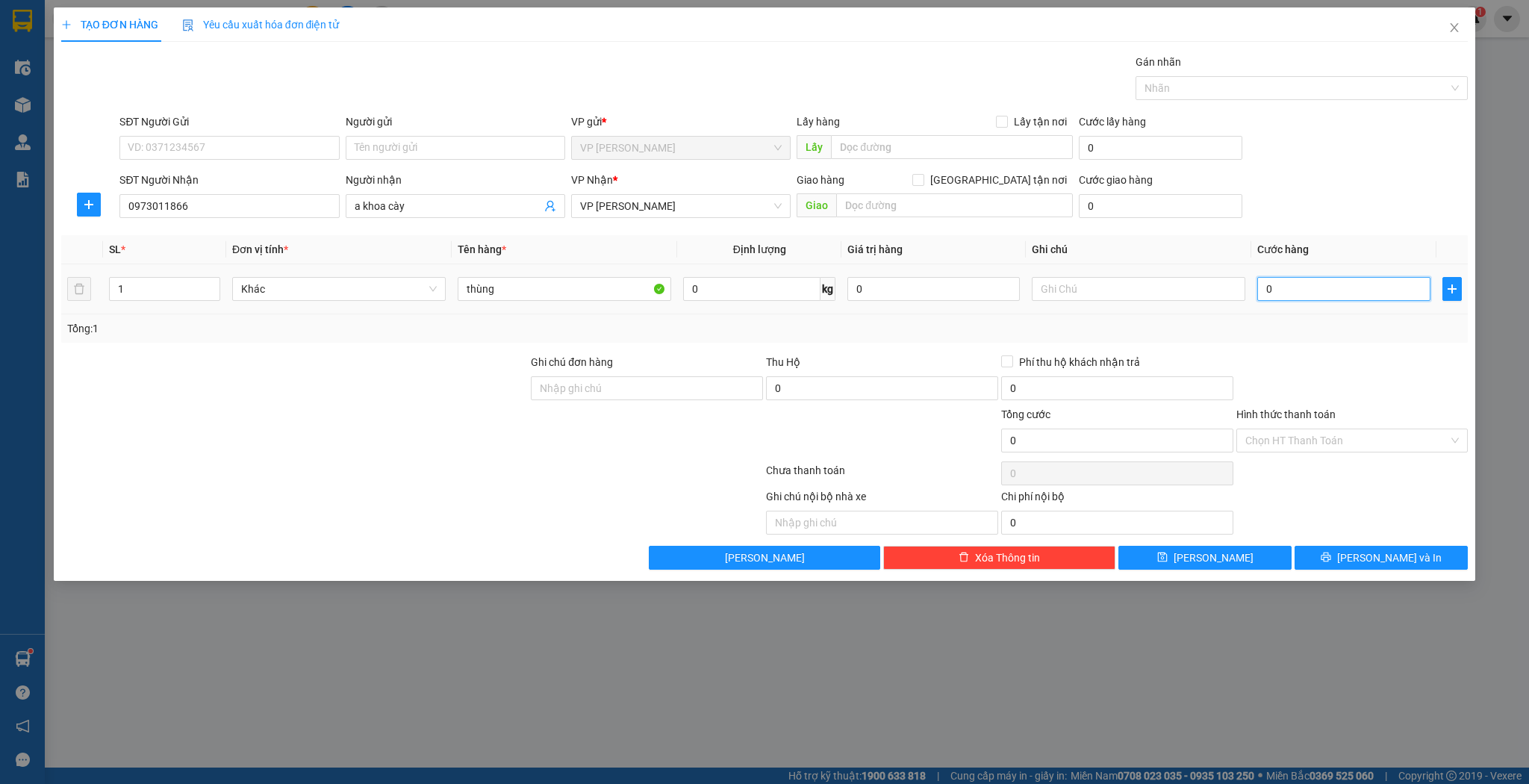
type input "5"
type input "50"
type input "50.000"
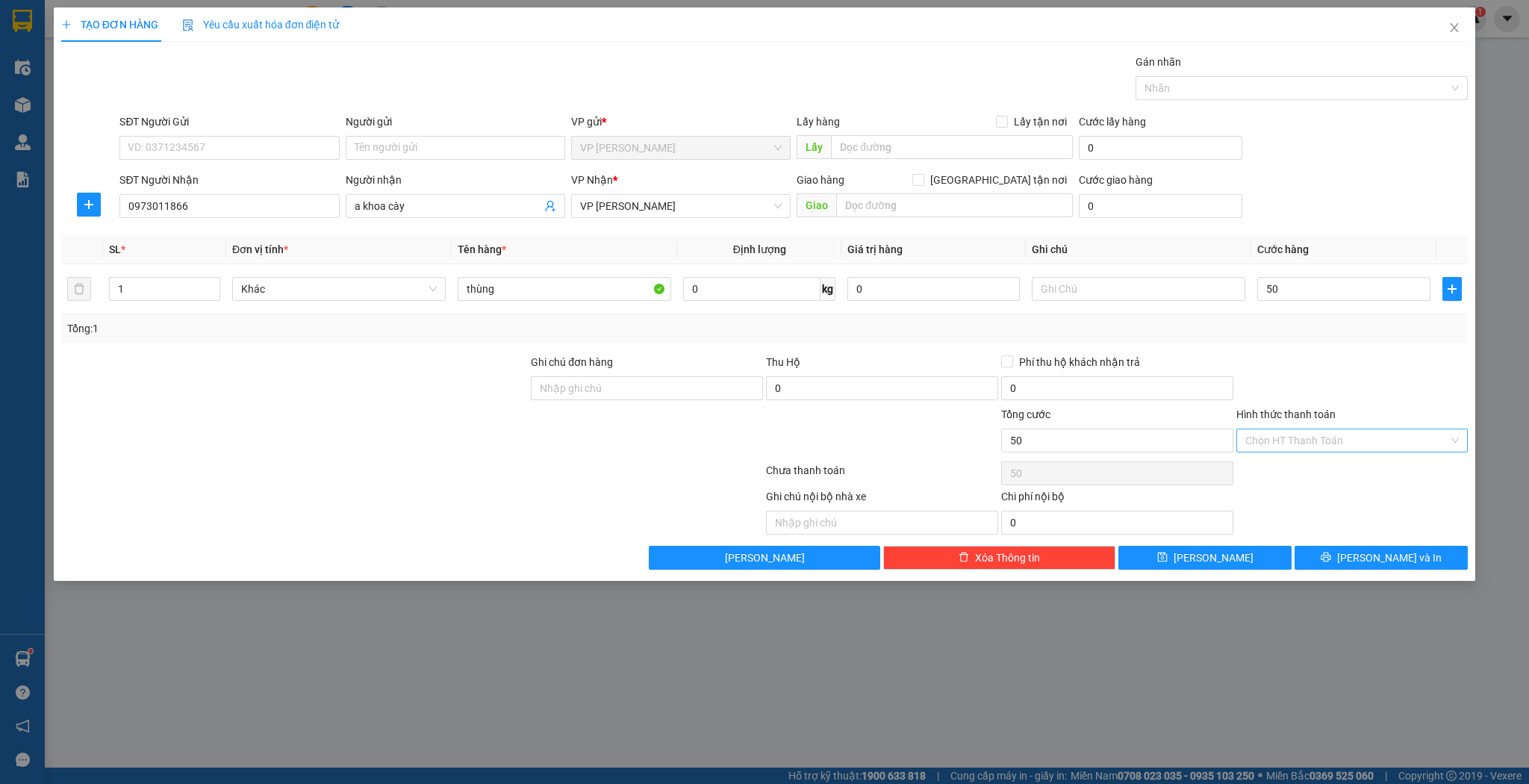
type input "50.000"
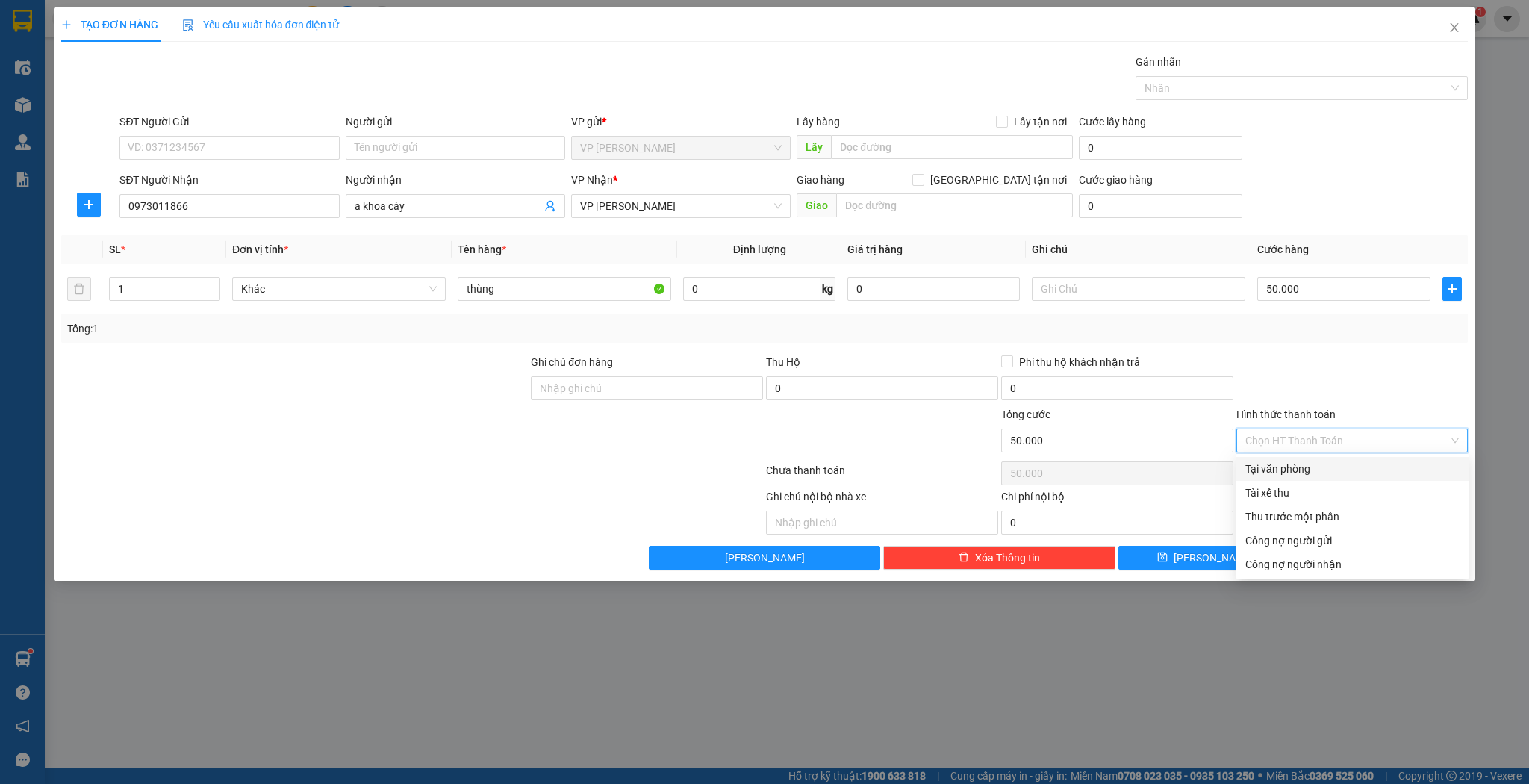
click at [1278, 439] on input "Hình thức thanh toán" at bounding box center [1348, 441] width 204 height 23
click at [1272, 471] on div "Tại văn phòng" at bounding box center [1353, 469] width 214 height 17
type input "0"
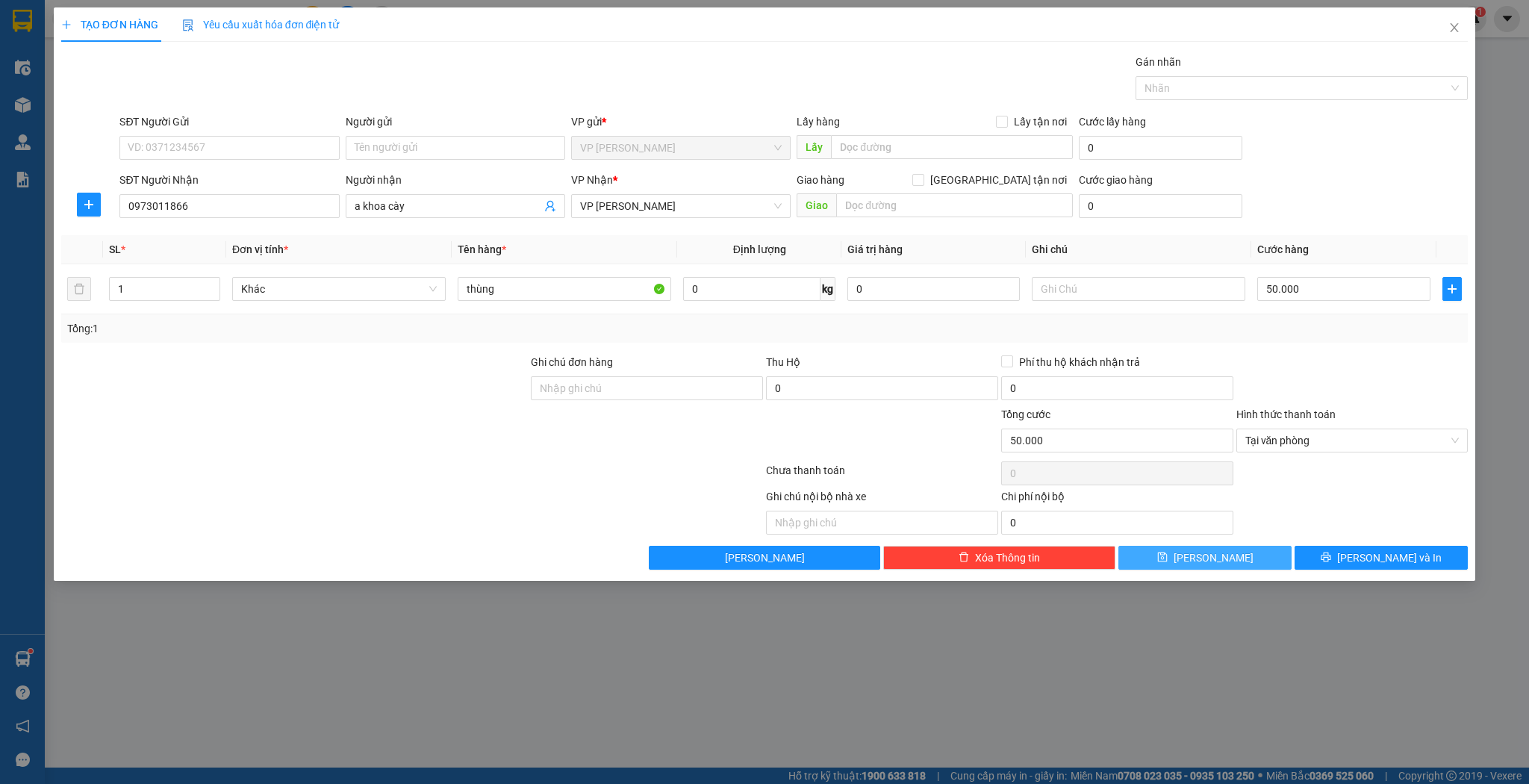
click at [1217, 556] on span "[PERSON_NAME]" at bounding box center [1213, 558] width 80 height 17
type input "0"
click at [1455, 28] on icon "close" at bounding box center [1455, 27] width 8 height 9
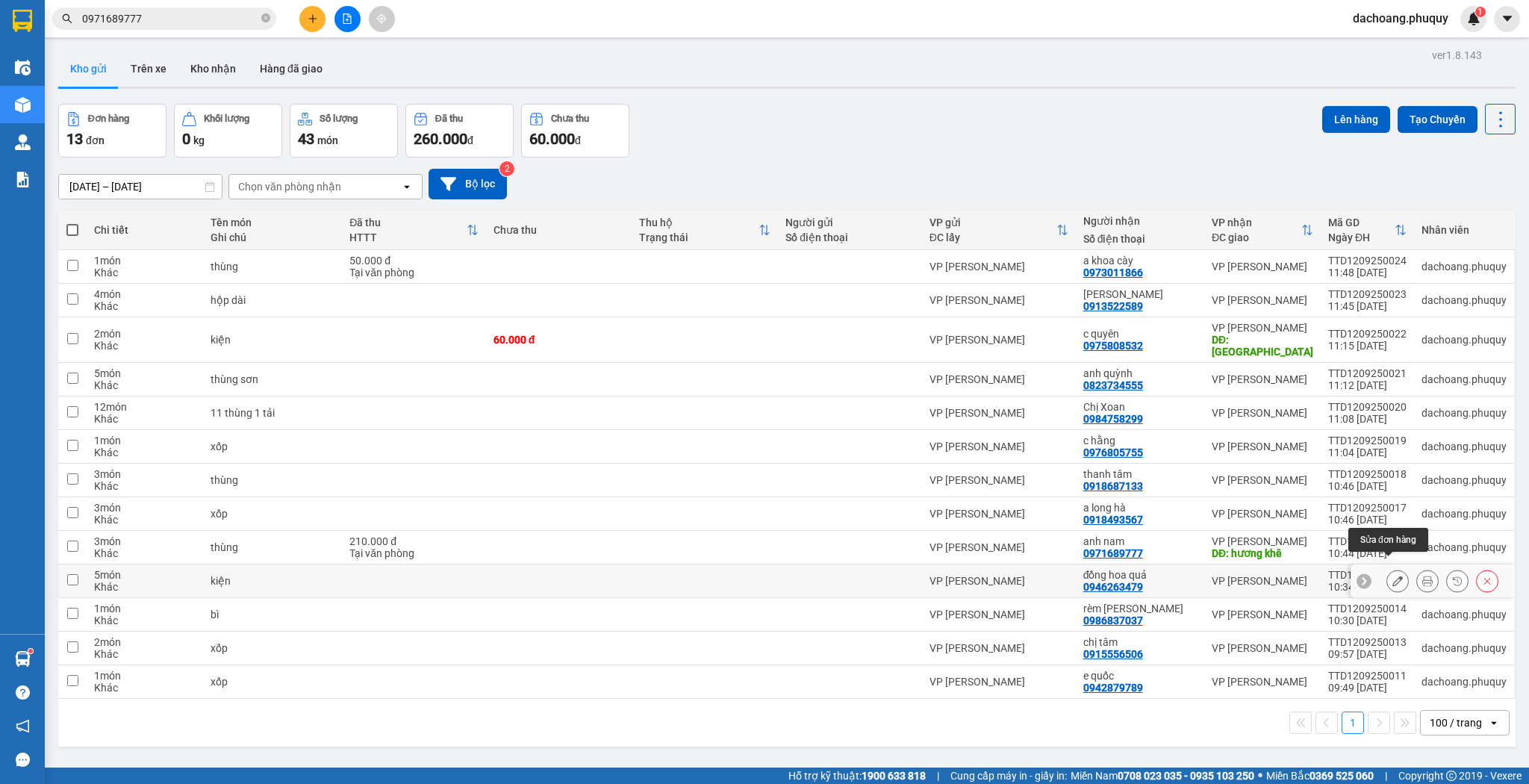
click at [1392, 575] on icon at bounding box center [1398, 581] width 11 height 11
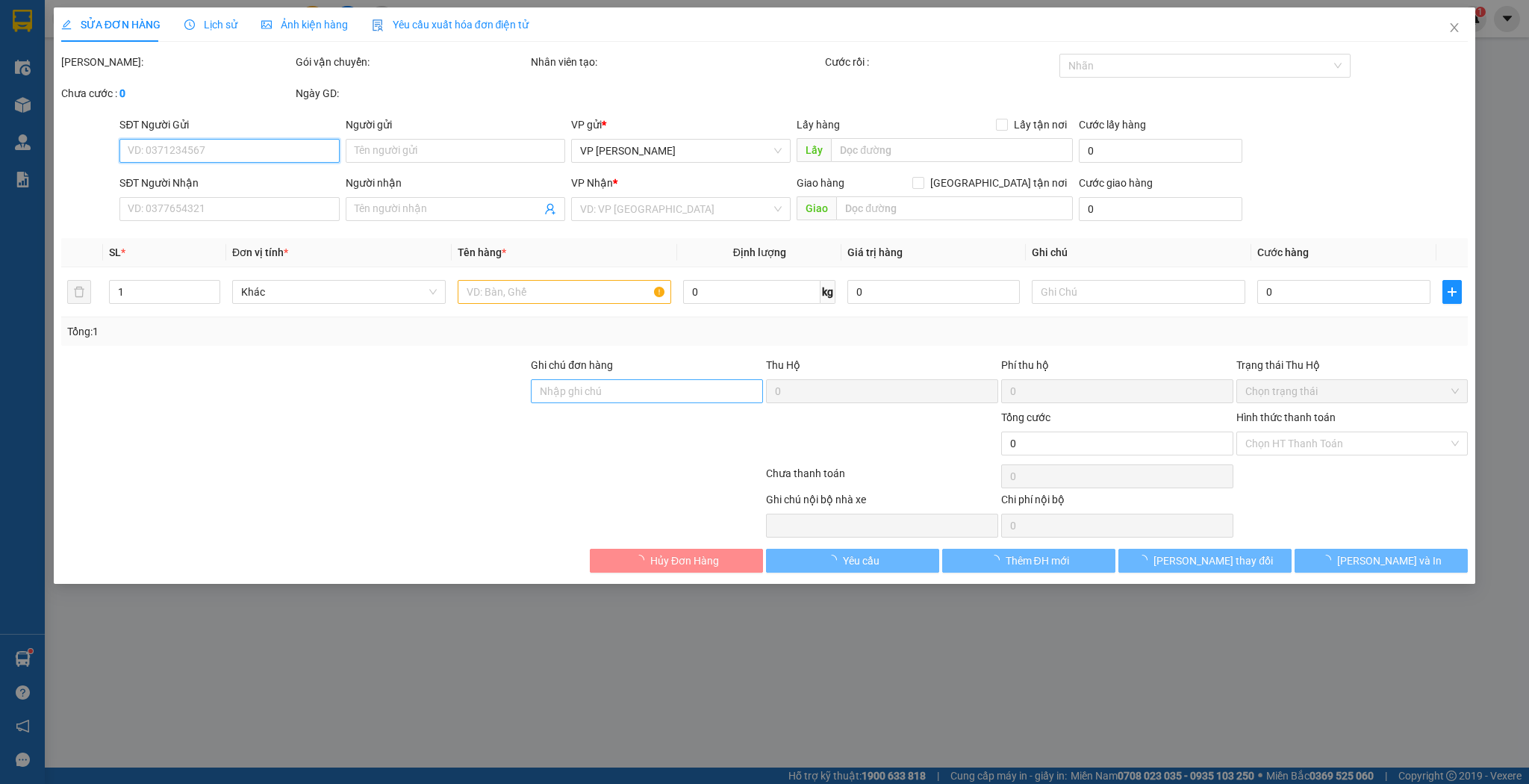
type input "0946263479"
type input "đồng hoa quả"
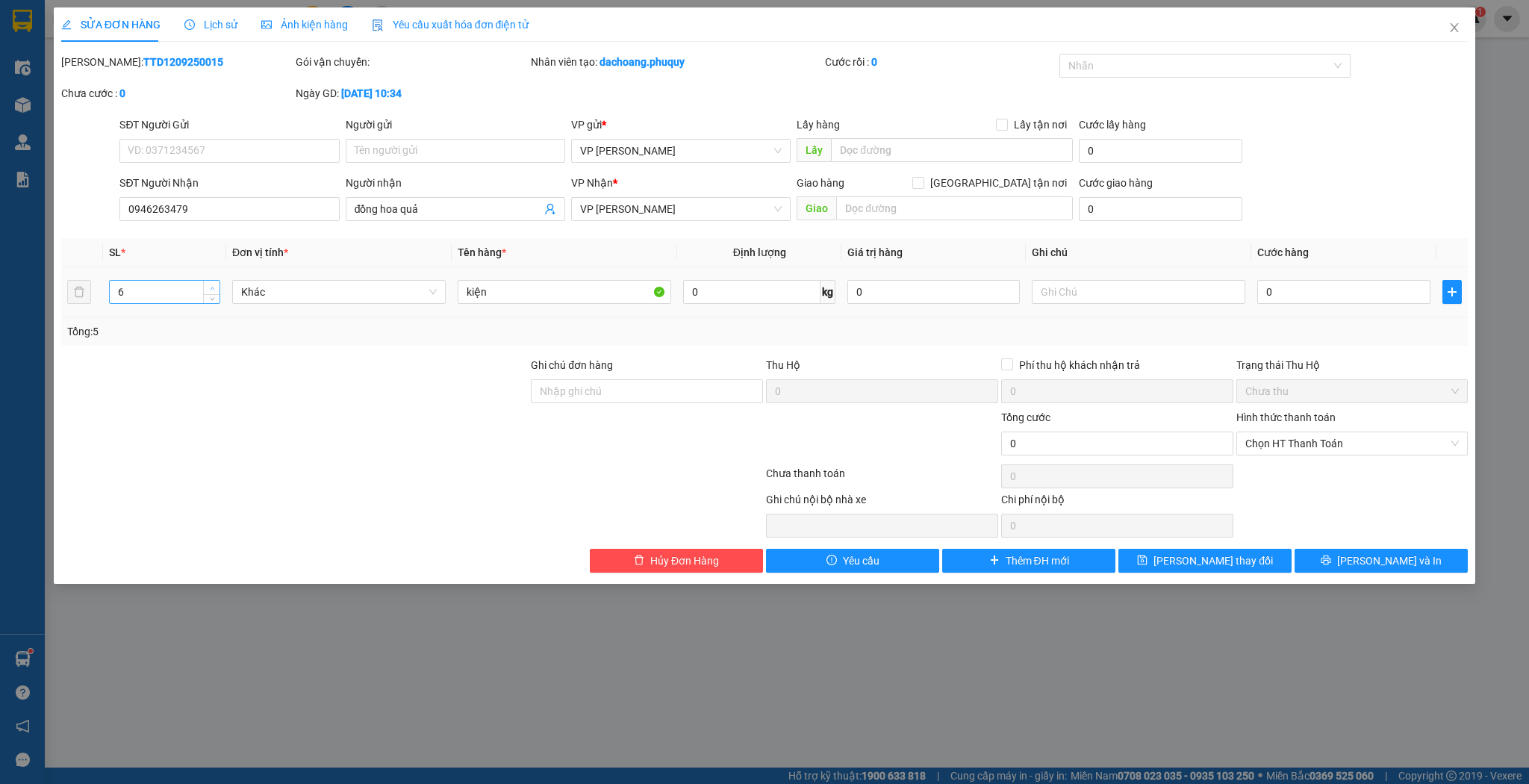
click at [208, 285] on span "up" at bounding box center [212, 288] width 9 height 9
type input "7"
click at [208, 285] on span "up" at bounding box center [212, 288] width 9 height 9
click at [1206, 558] on span "[PERSON_NAME] thay đổi" at bounding box center [1213, 561] width 119 height 17
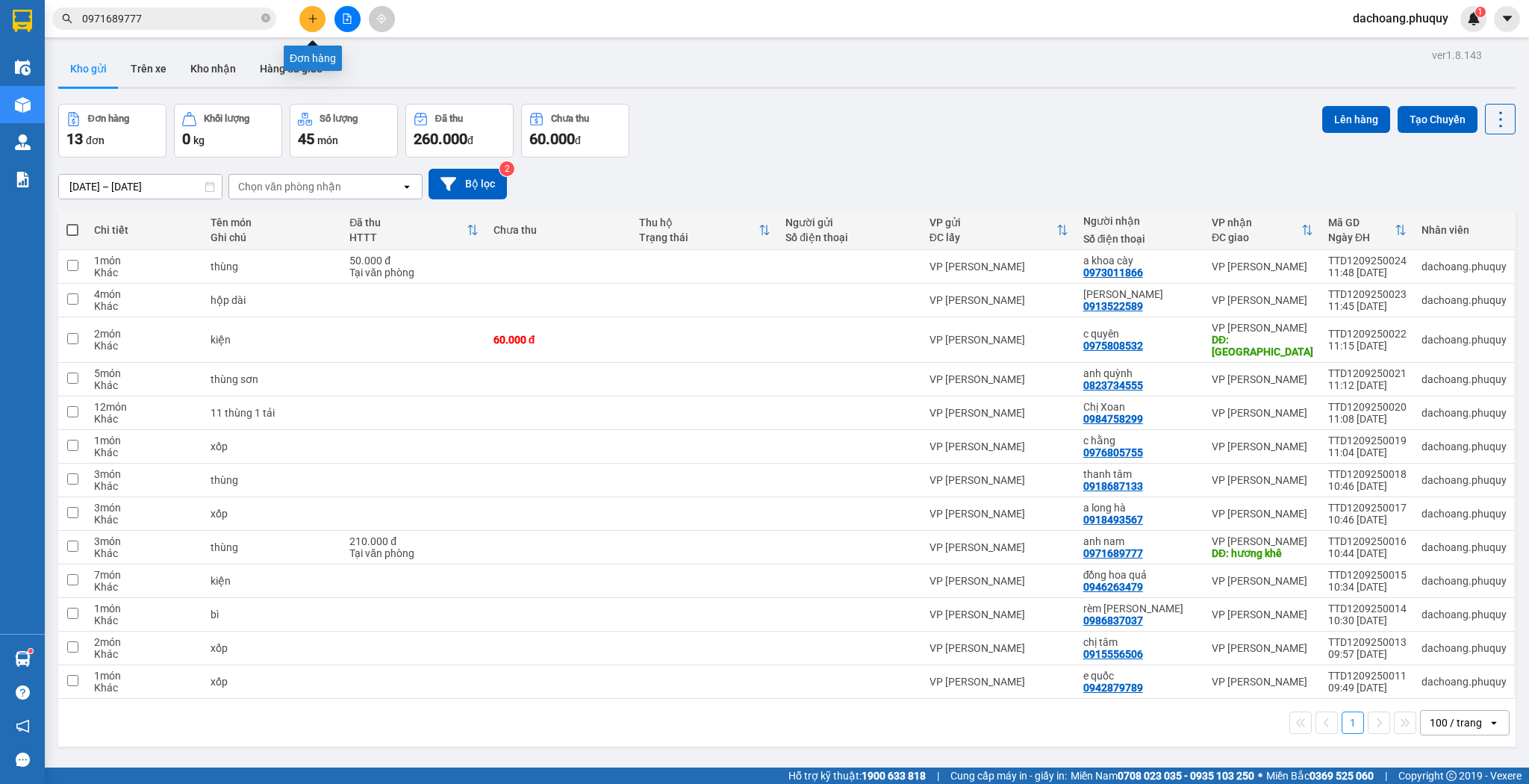
click at [314, 10] on button at bounding box center [312, 19] width 26 height 26
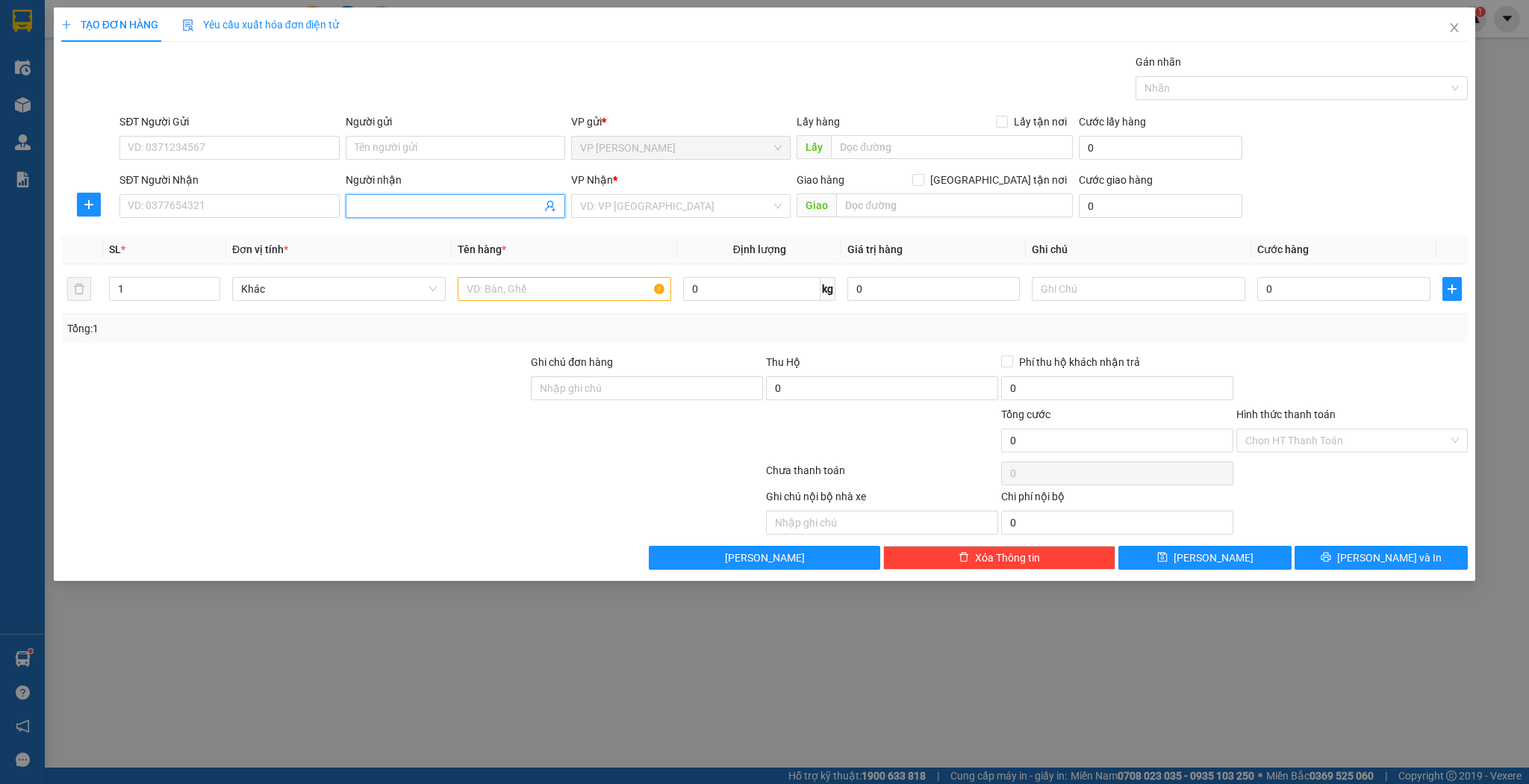
click at [430, 209] on input "Người nhận" at bounding box center [448, 206] width 187 height 17
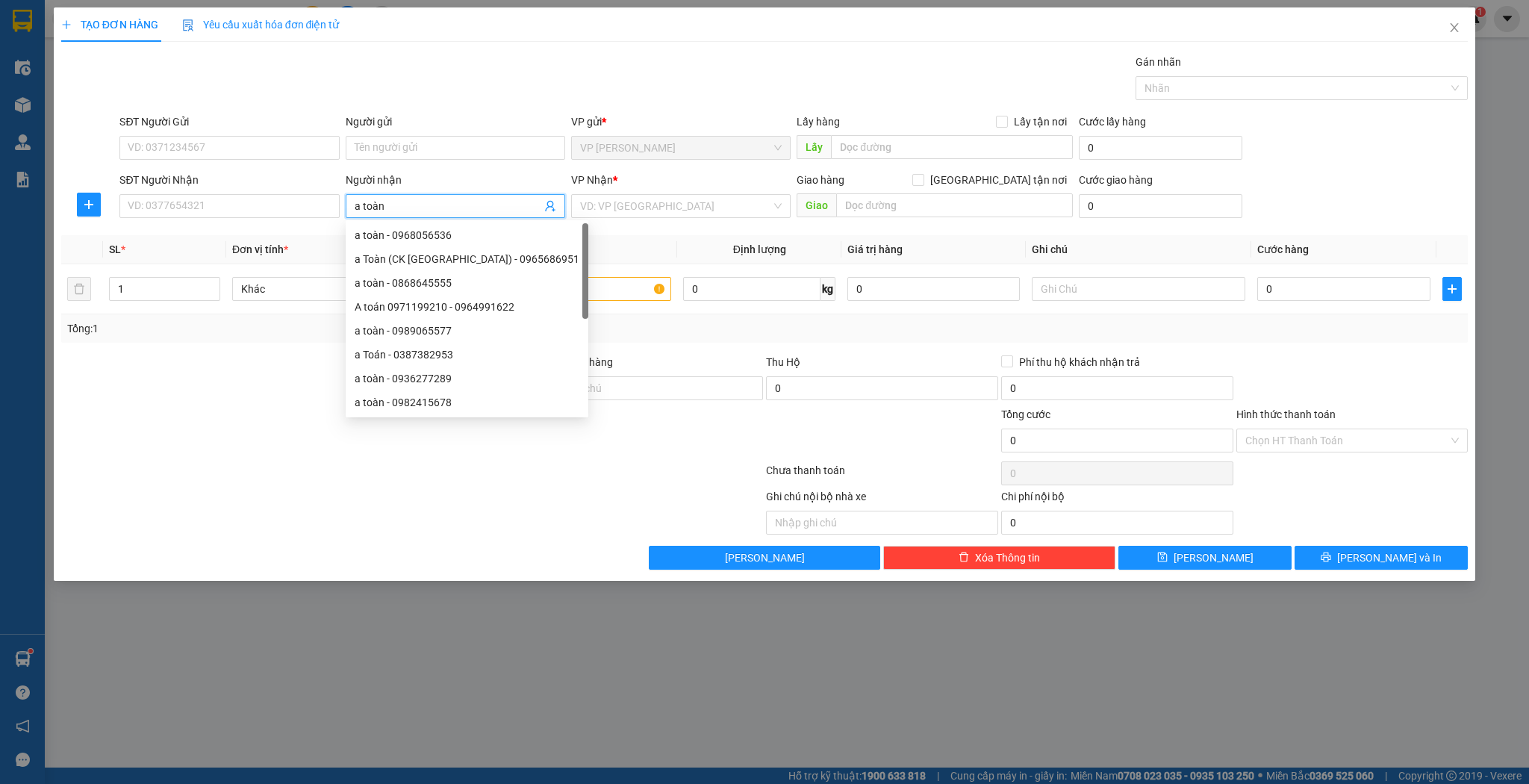
type input "a toàn"
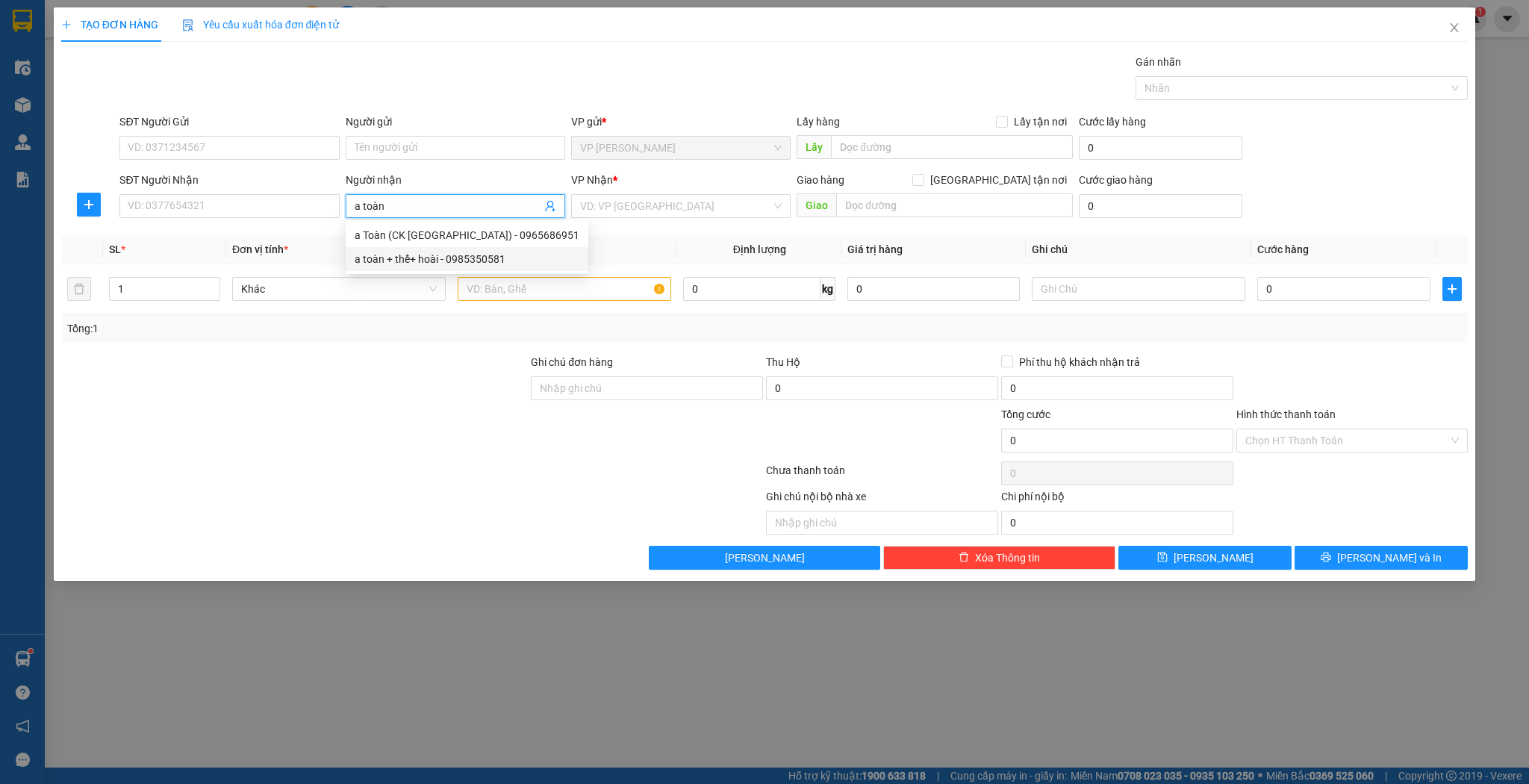
click at [424, 258] on div "a toàn + thể+ hoài - 0985350581" at bounding box center [467, 259] width 225 height 17
type input "0985350581"
type input "a toàn + thể+ hoài"
type input "can lộc"
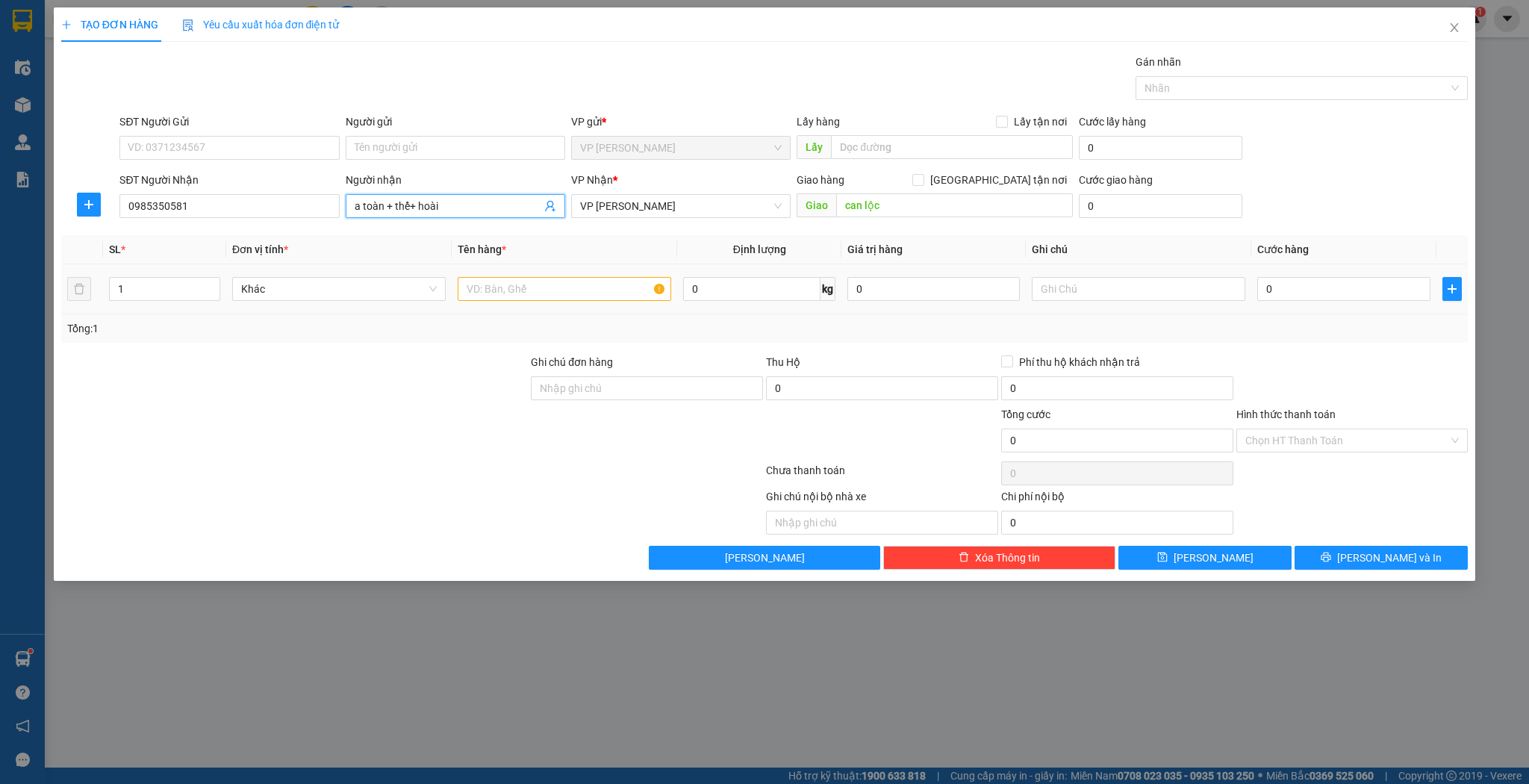
type input "a toàn + thể+ hoài"
click at [497, 295] on input "text" at bounding box center [564, 288] width 213 height 24
type input "k"
type input "thùng"
click at [1298, 296] on input "0" at bounding box center [1343, 288] width 172 height 24
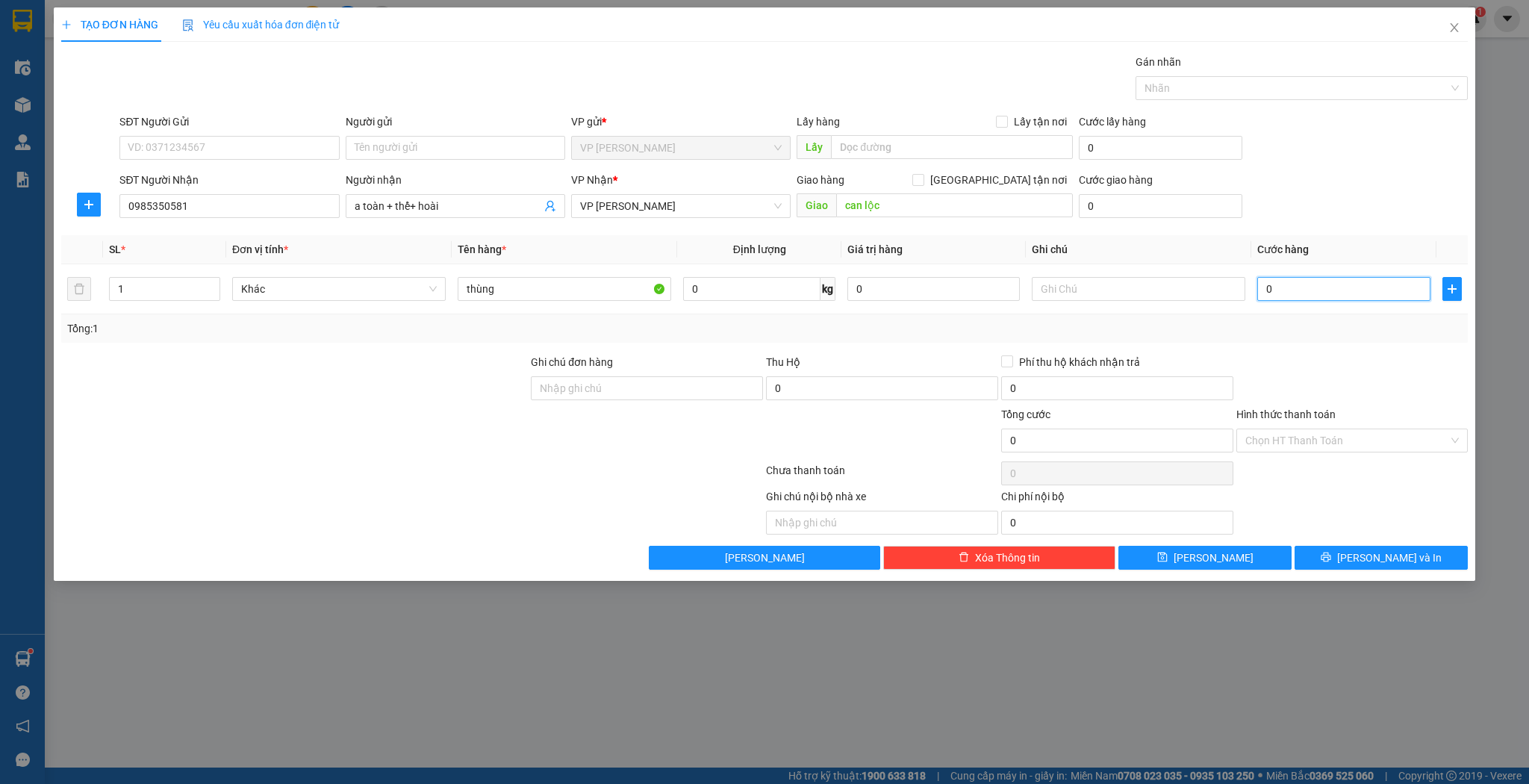
type input "5"
type input "50"
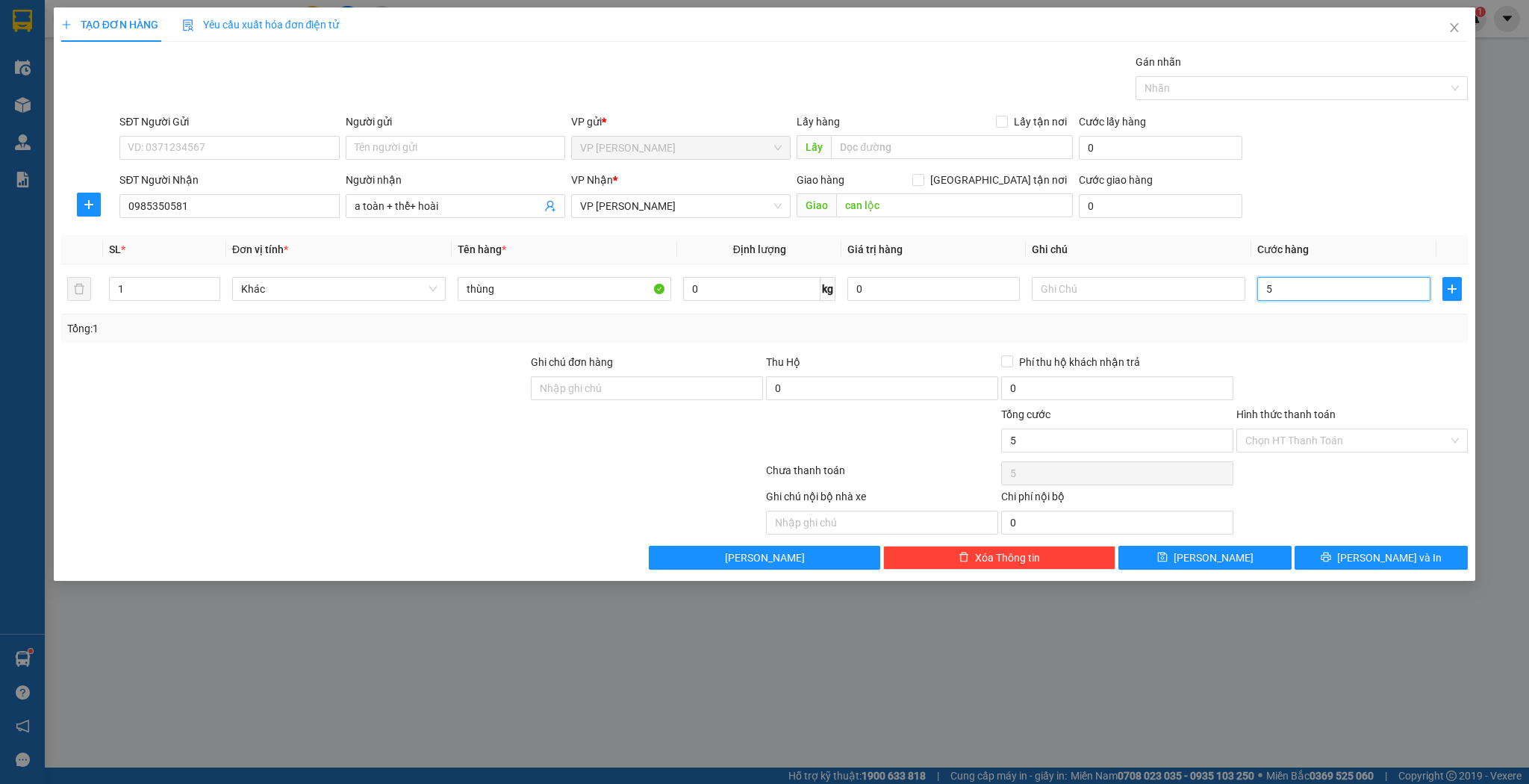
type input "50"
type input "50.000"
click at [1282, 437] on input "Hình thức thanh toán" at bounding box center [1348, 441] width 204 height 23
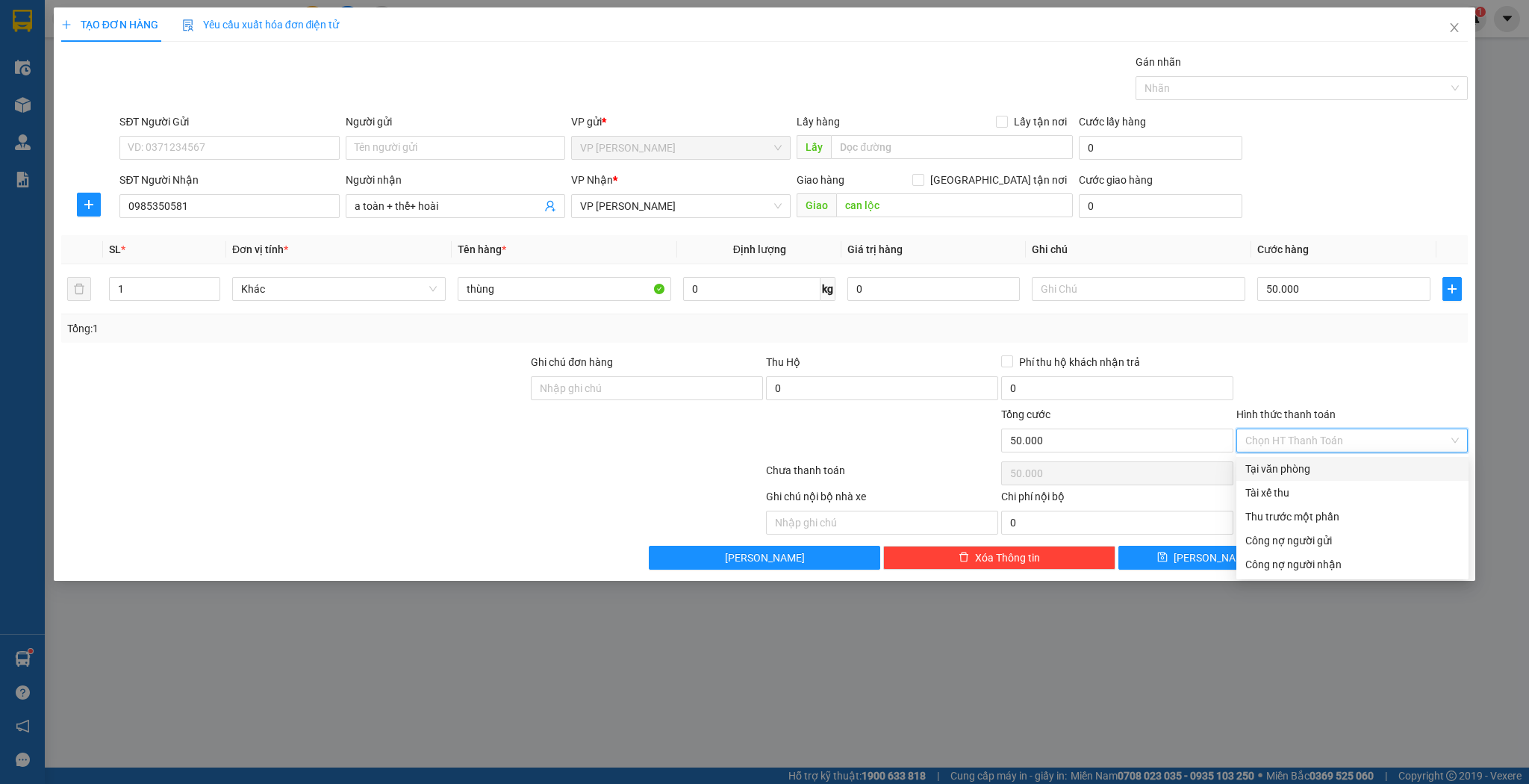
click at [1260, 468] on div "Tại văn phòng" at bounding box center [1353, 469] width 214 height 17
type input "0"
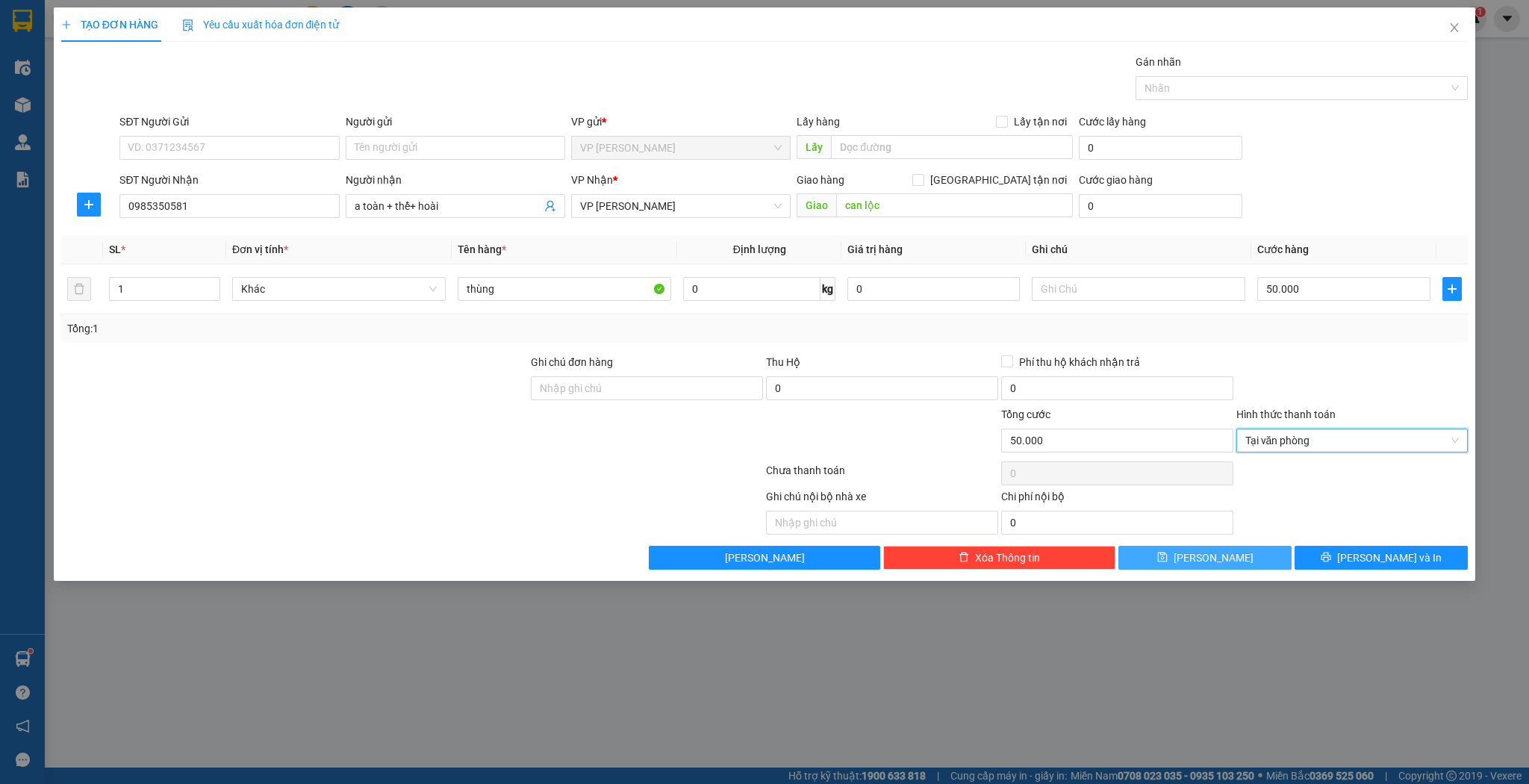
click at [1228, 553] on button "[PERSON_NAME]" at bounding box center [1205, 557] width 173 height 24
type input "0"
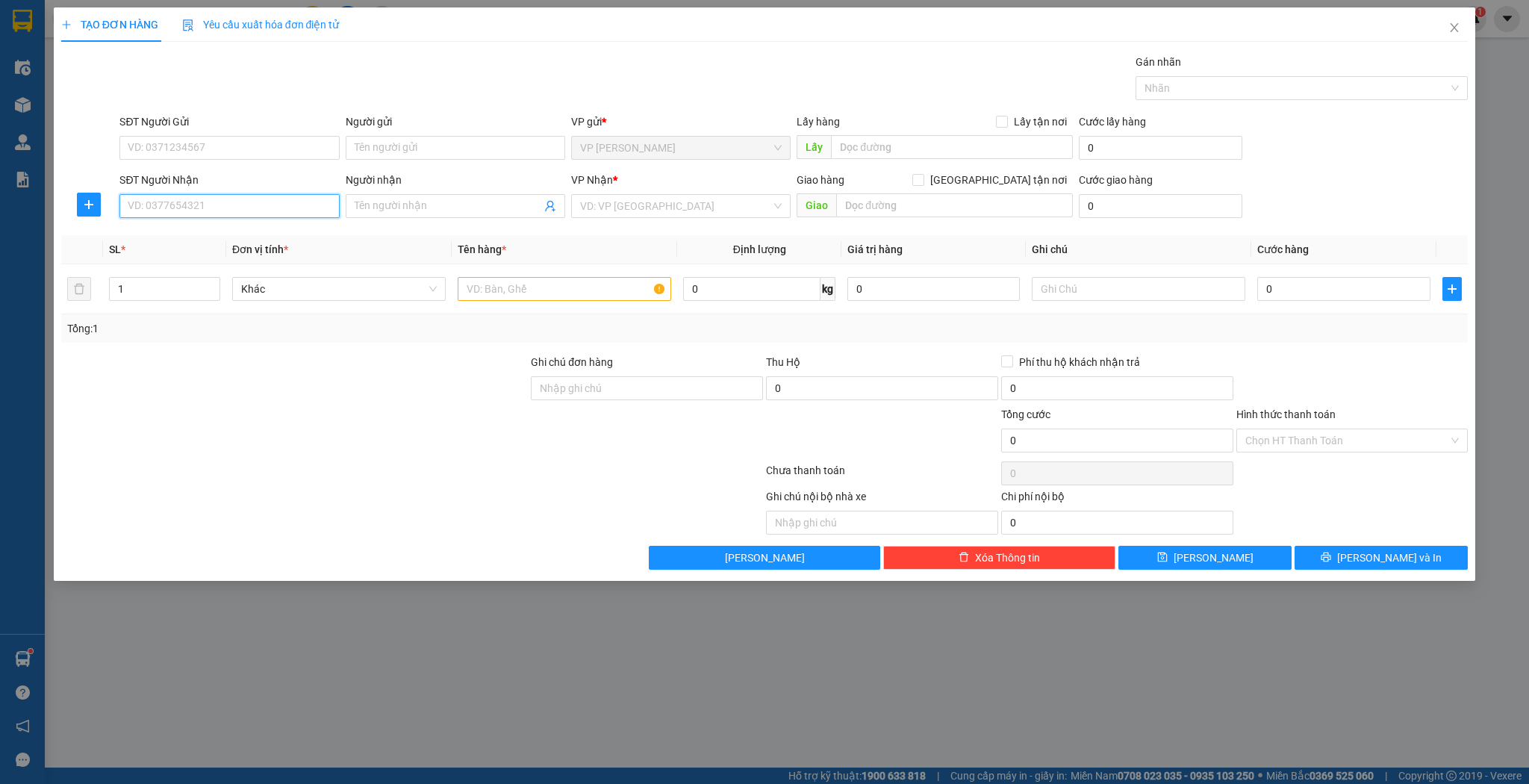
click at [232, 210] on input "SĐT Người Nhận" at bounding box center [229, 206] width 219 height 24
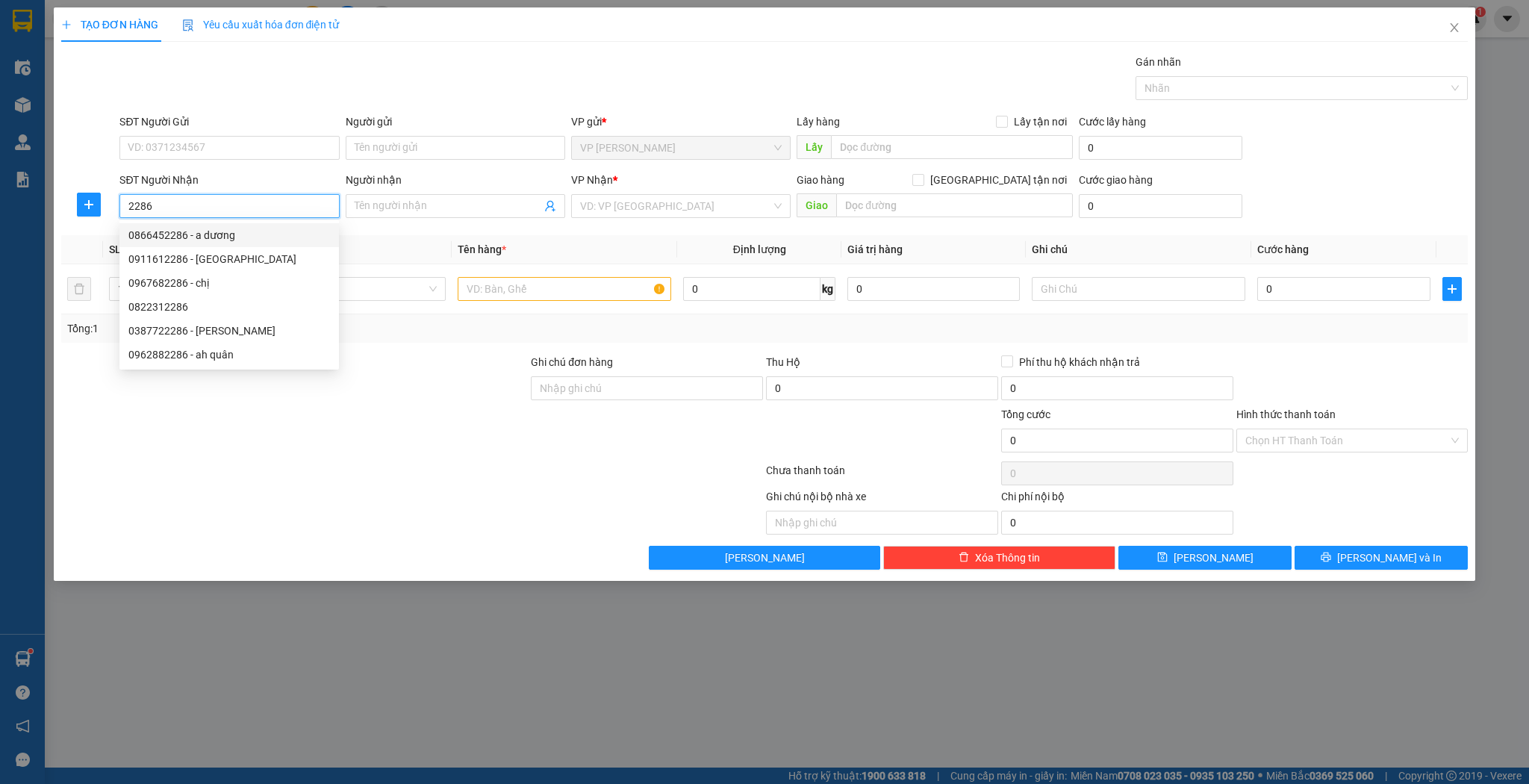
click at [146, 231] on div "0866452286 - a dương" at bounding box center [229, 235] width 202 height 17
type input "0866452286"
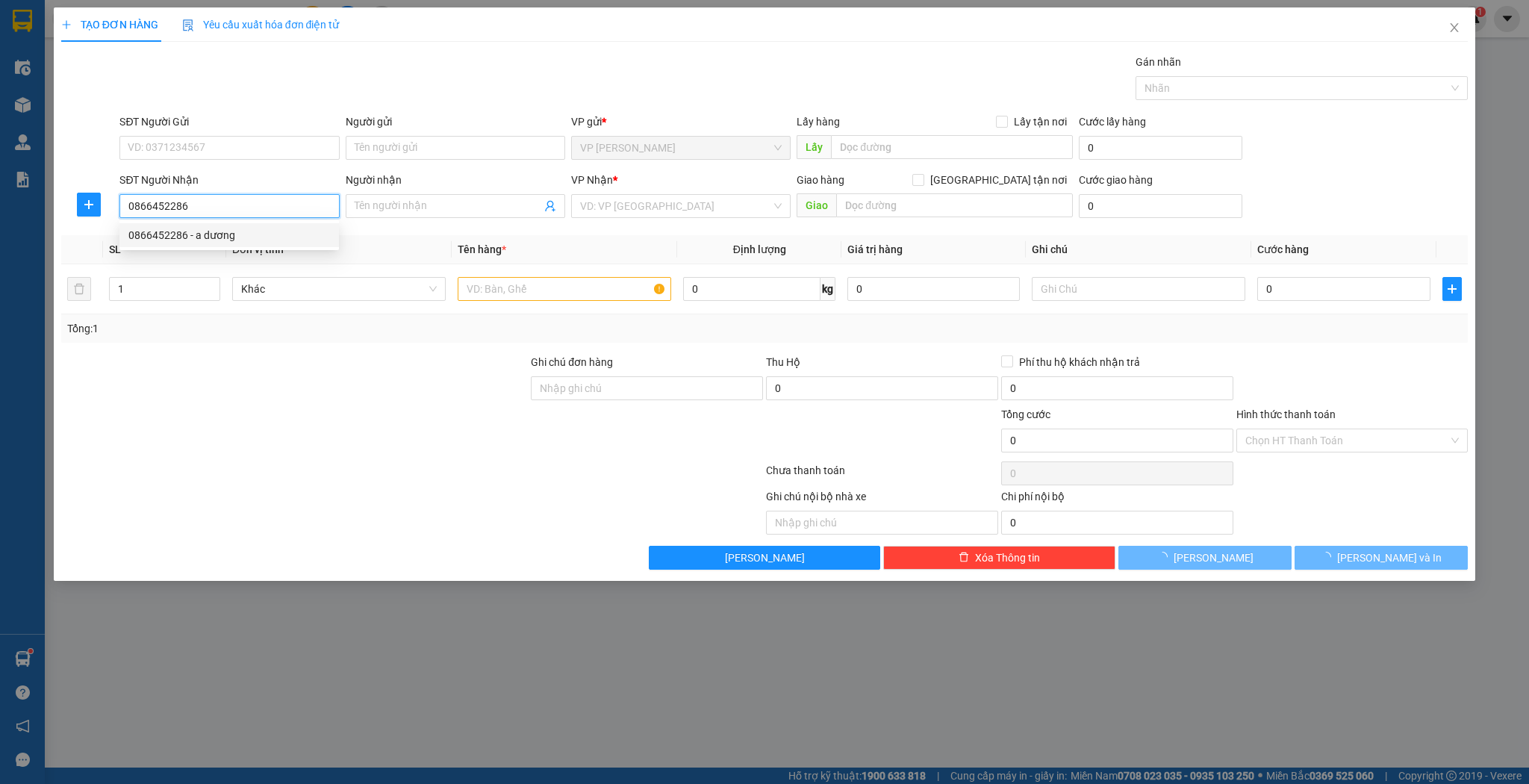
type input "a dương"
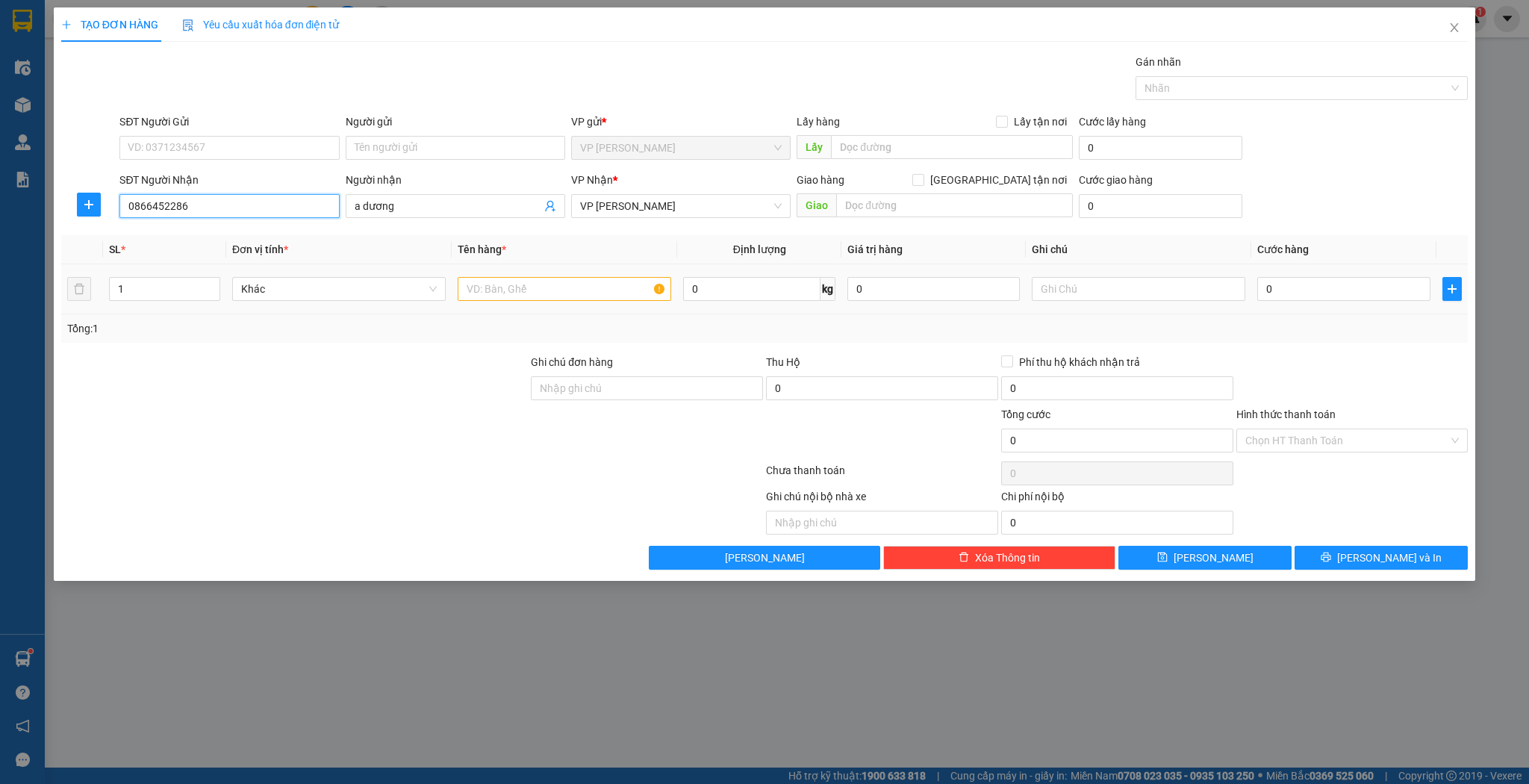
type input "0866452286"
click at [490, 291] on input "text" at bounding box center [564, 288] width 213 height 24
type input "hộp"
click at [1172, 553] on button "[PERSON_NAME]" at bounding box center [1205, 557] width 173 height 24
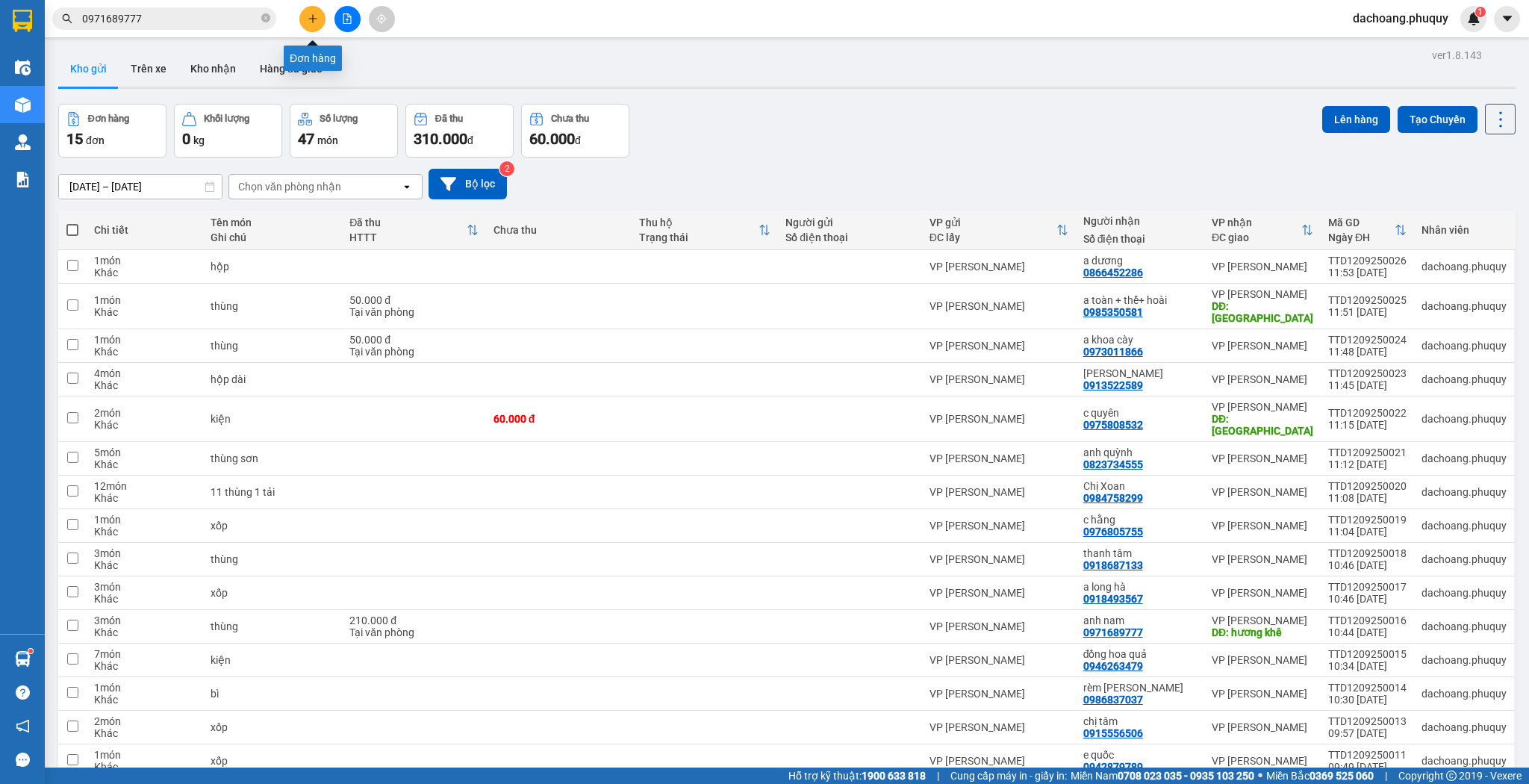
click at [315, 20] on icon "plus" at bounding box center [313, 19] width 11 height 11
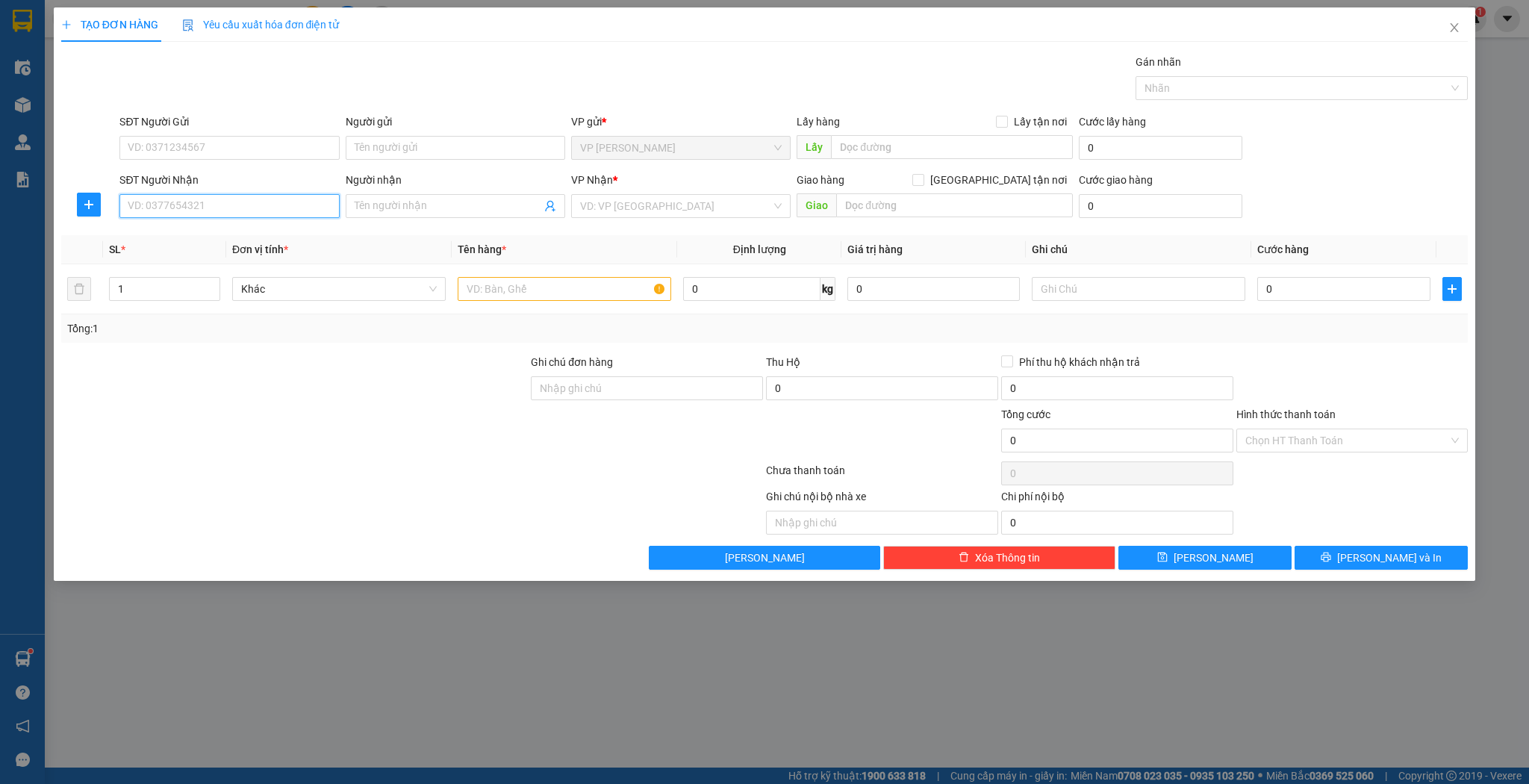
click at [298, 209] on input "SĐT Người Nhận" at bounding box center [229, 206] width 219 height 24
click at [122, 206] on input "1362" at bounding box center [229, 206] width 219 height 24
click at [150, 240] on div "0947891362 - minh phong_ linh" at bounding box center [229, 235] width 202 height 17
type input "0947891362"
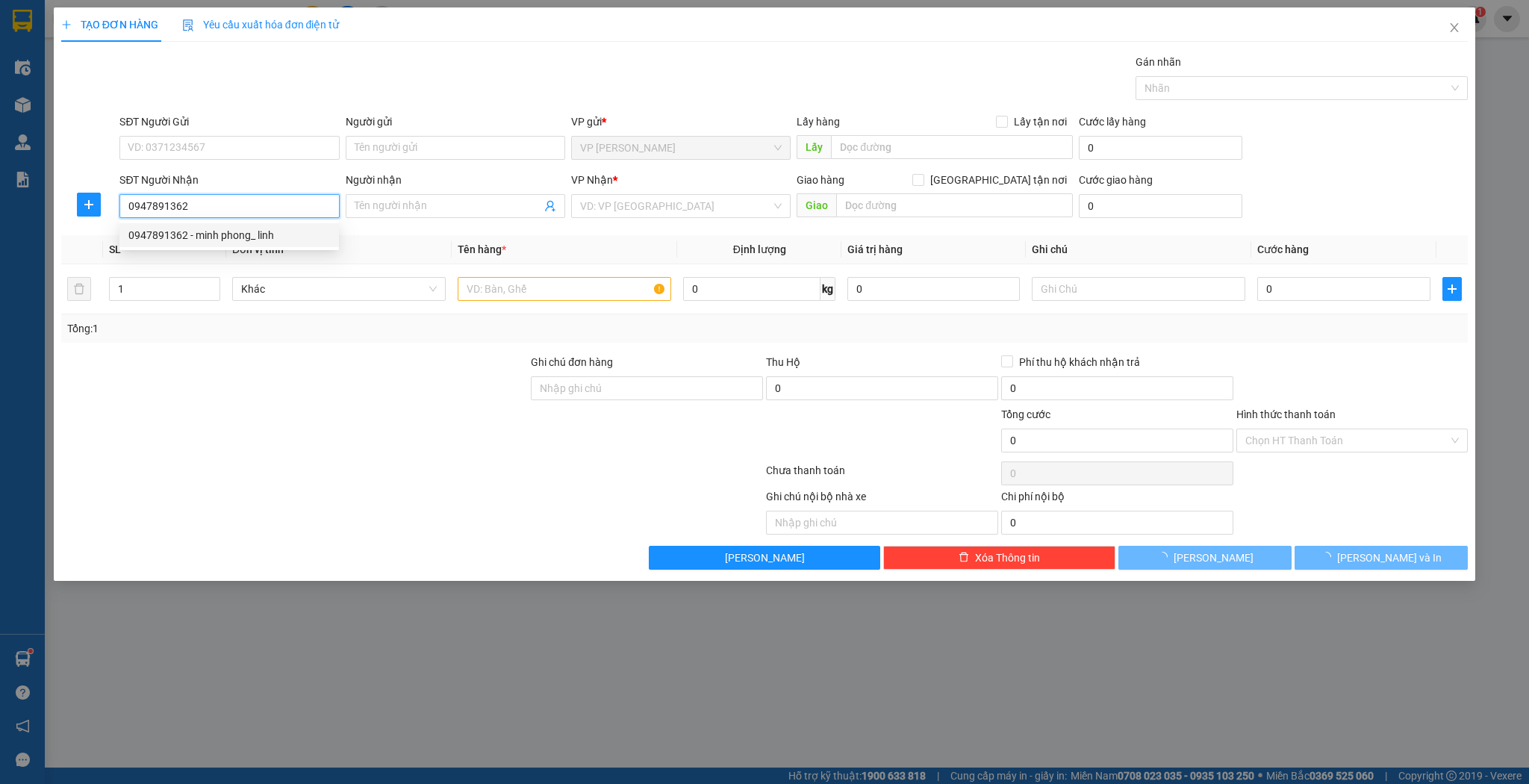
type input "minh phong_ linh"
type input "nghèn"
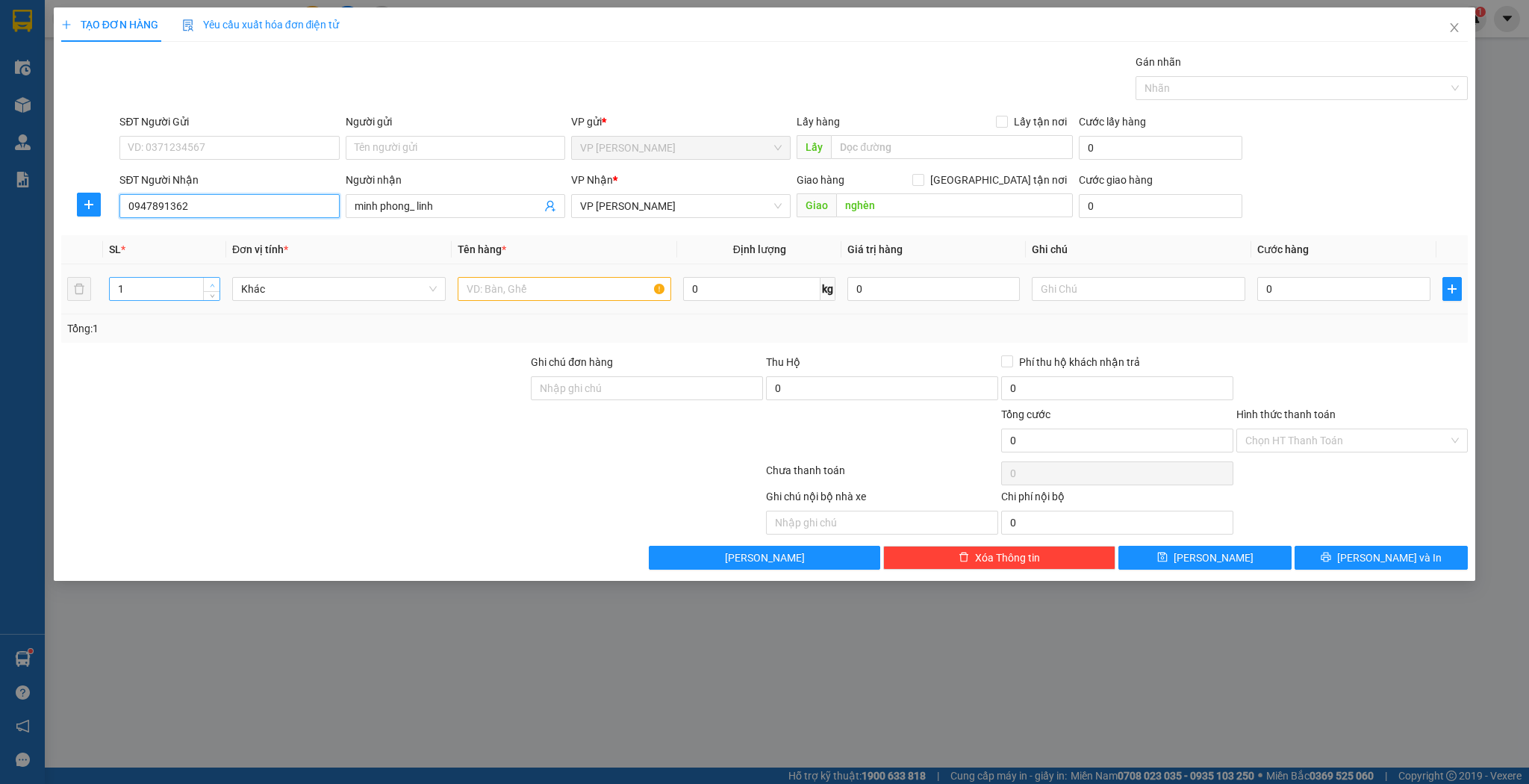
type input "0947891362"
type input "2"
click at [210, 286] on icon "up" at bounding box center [212, 285] width 5 height 5
click at [460, 285] on input "text" at bounding box center [564, 288] width 213 height 24
type input "1 hộp 1 cuộn dây"
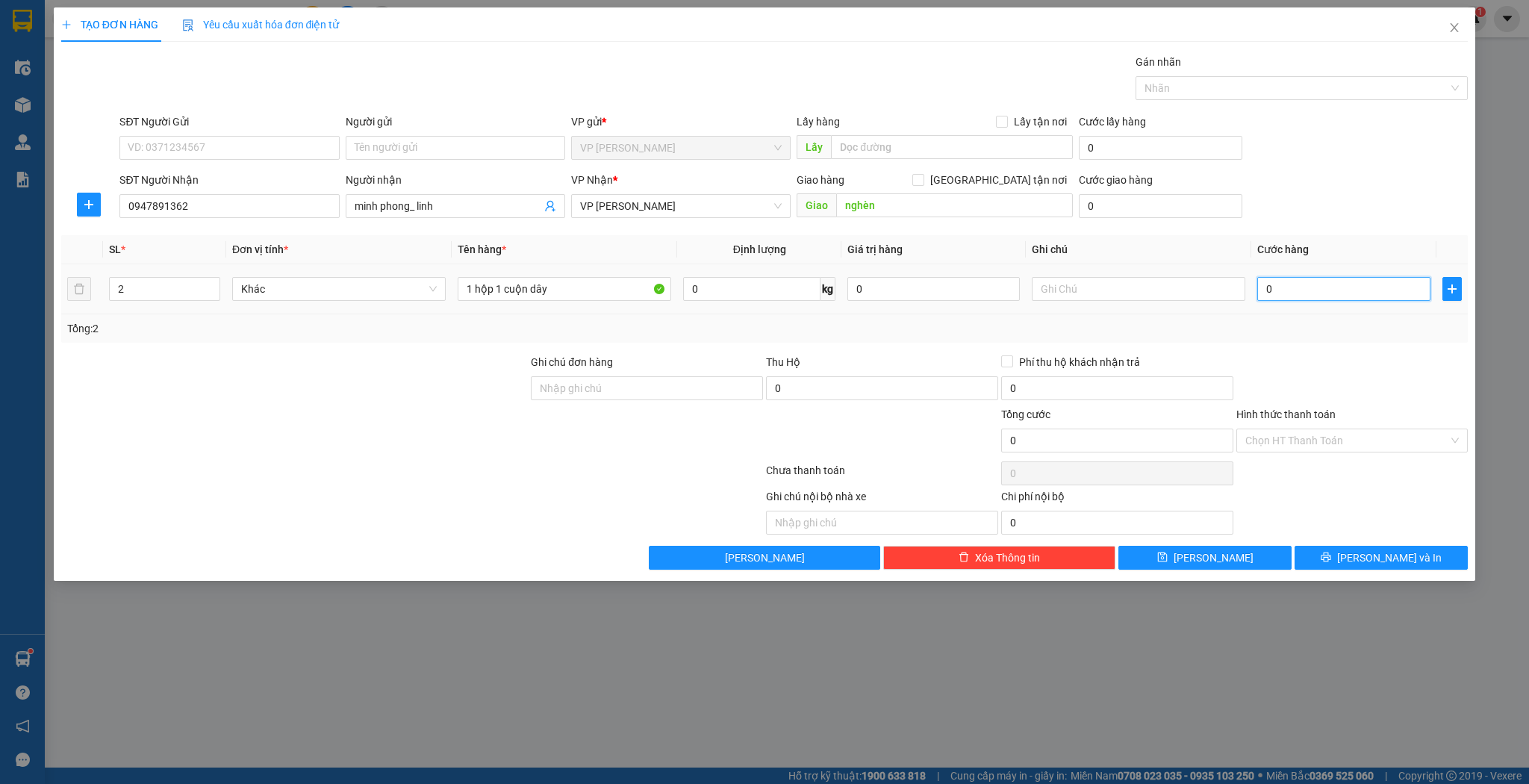
click at [1270, 285] on input "0" at bounding box center [1343, 288] width 172 height 24
type input "7"
type input "70"
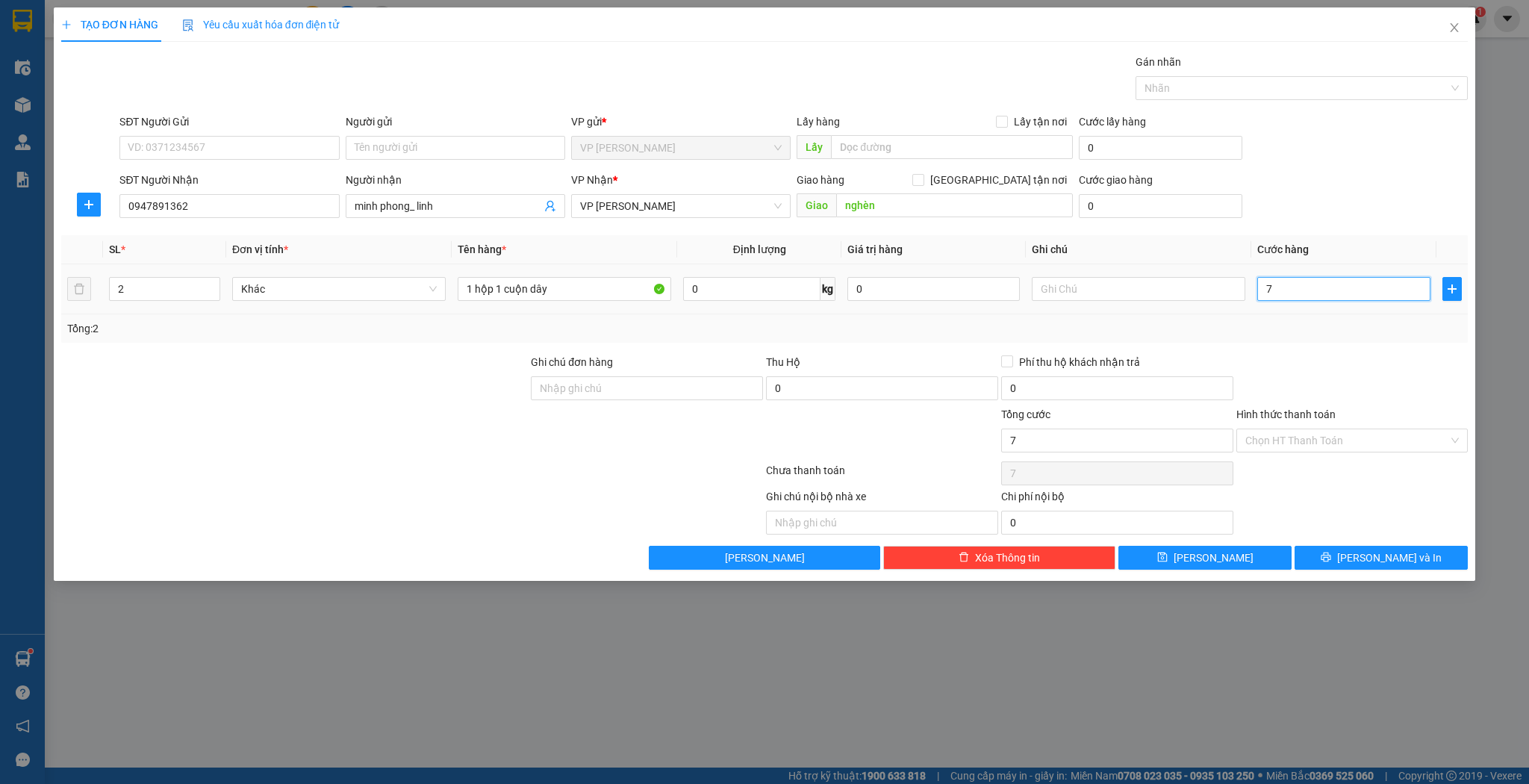
type input "70"
type input "70.000"
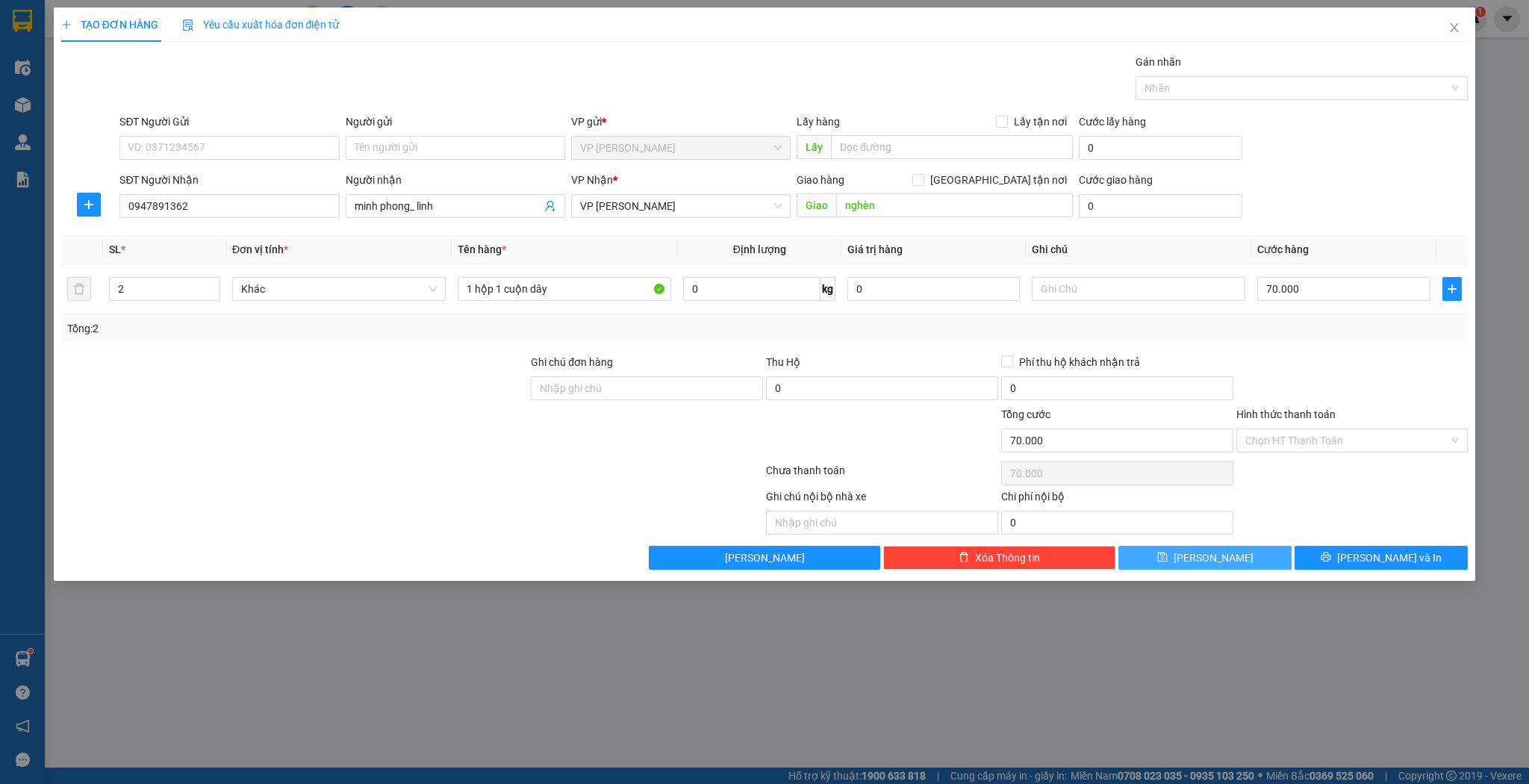
click at [1208, 553] on span "[PERSON_NAME]" at bounding box center [1213, 558] width 80 height 17
type input "1"
type input "0"
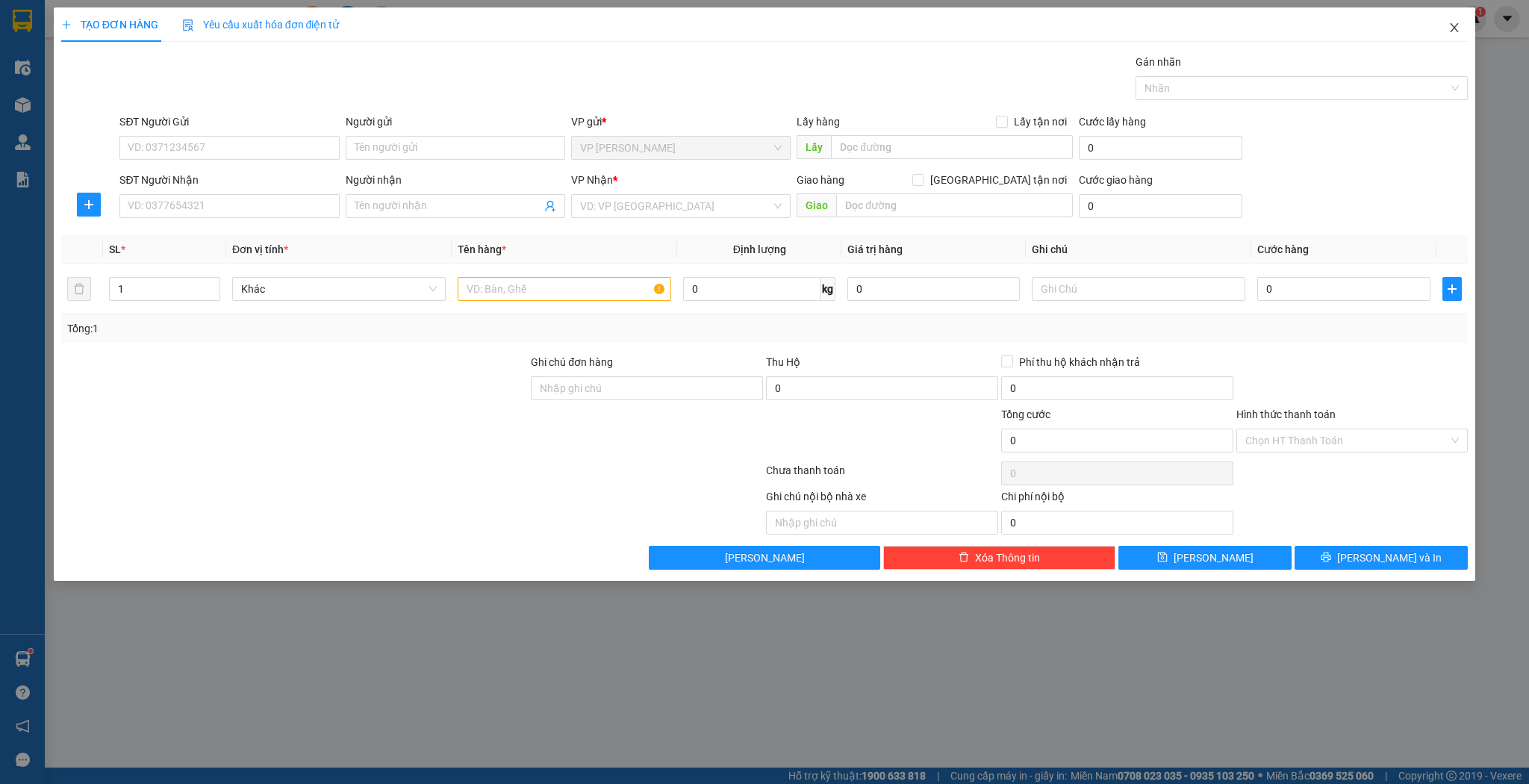
click at [1459, 45] on span "Close" at bounding box center [1455, 28] width 42 height 42
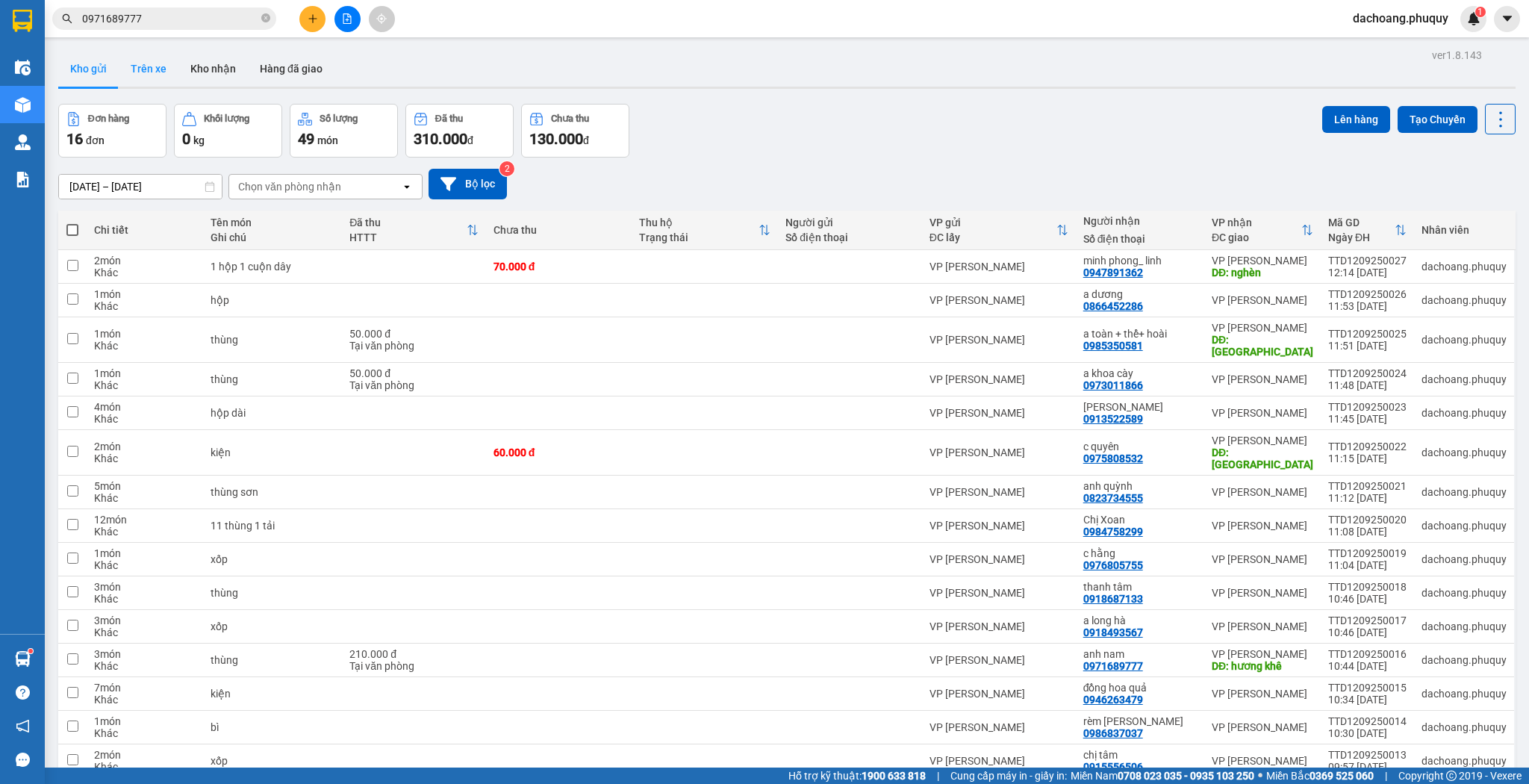
click at [135, 65] on button "Trên xe" at bounding box center [148, 68] width 60 height 36
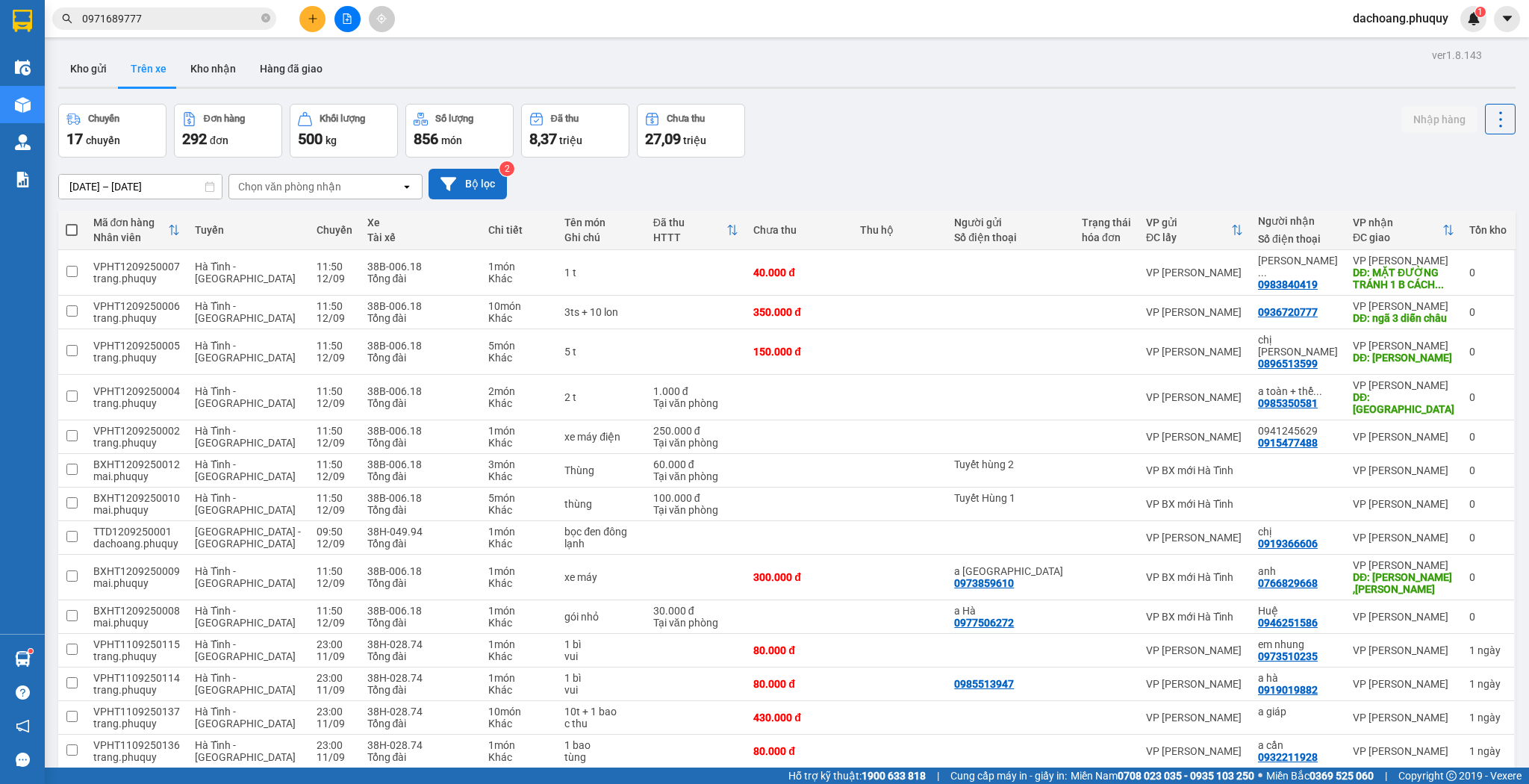
click at [471, 184] on button "Bộ lọc" at bounding box center [468, 184] width 78 height 30
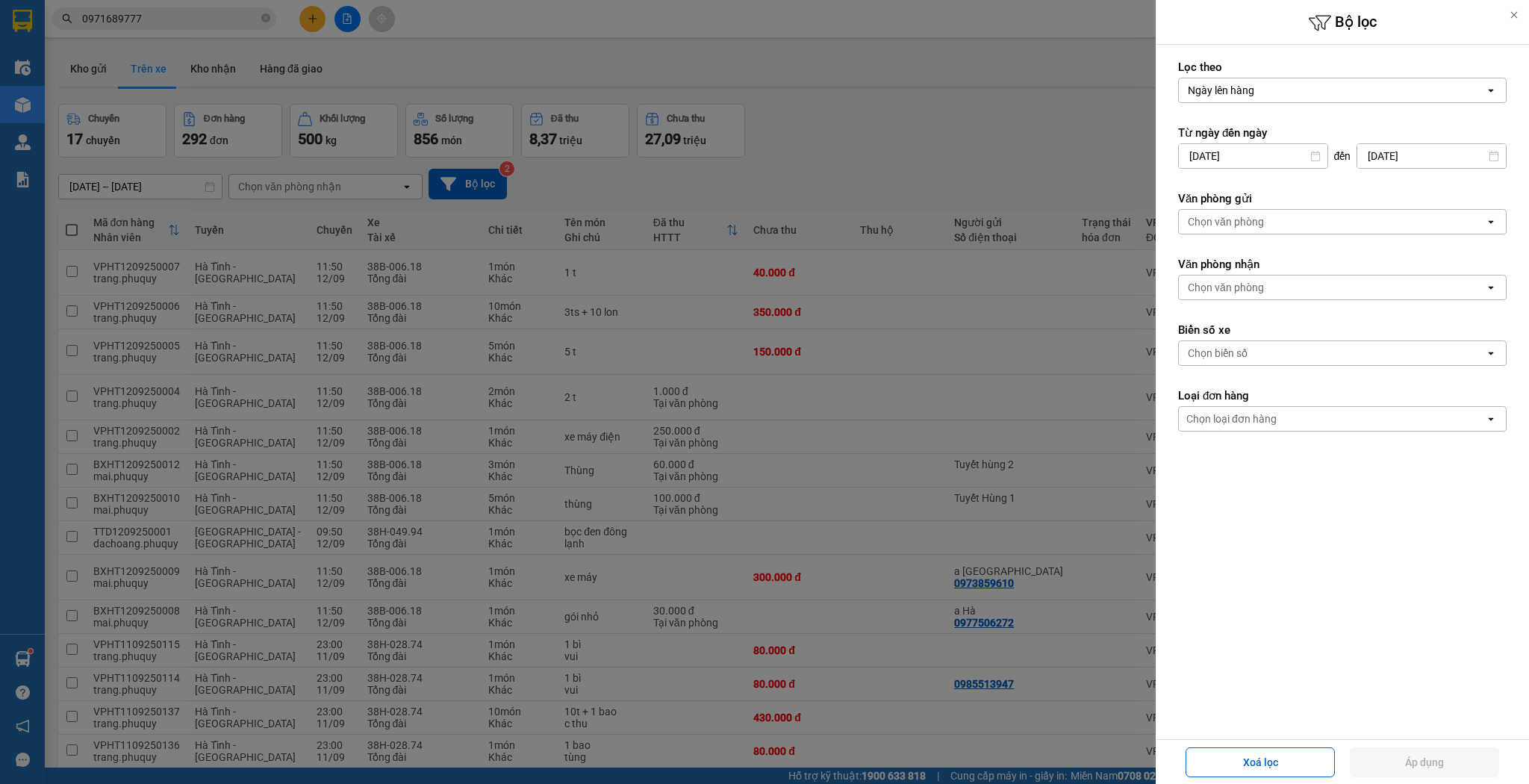
click at [1027, 185] on div at bounding box center [764, 392] width 1529 height 784
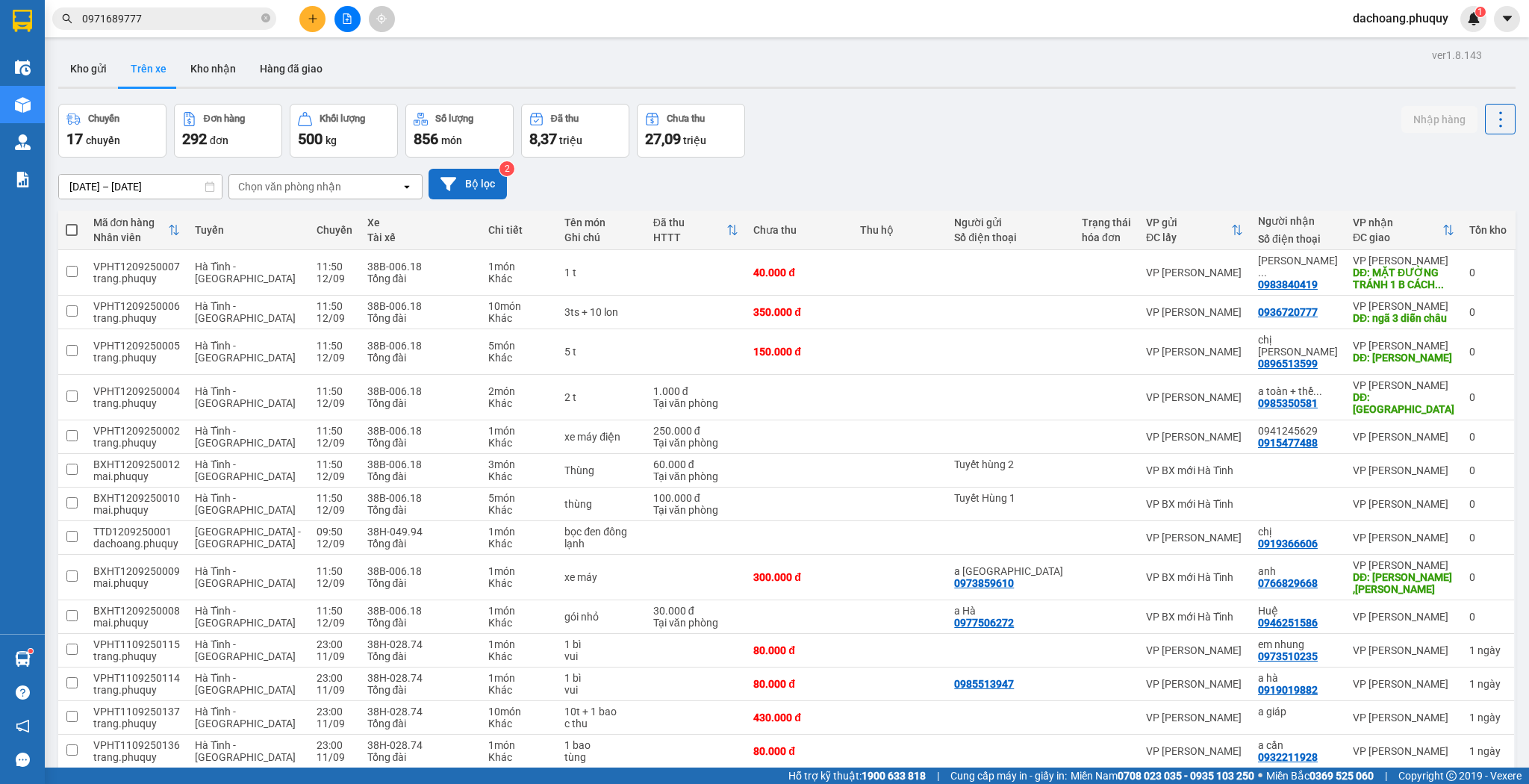
click at [483, 181] on button "Bộ lọc" at bounding box center [468, 184] width 78 height 30
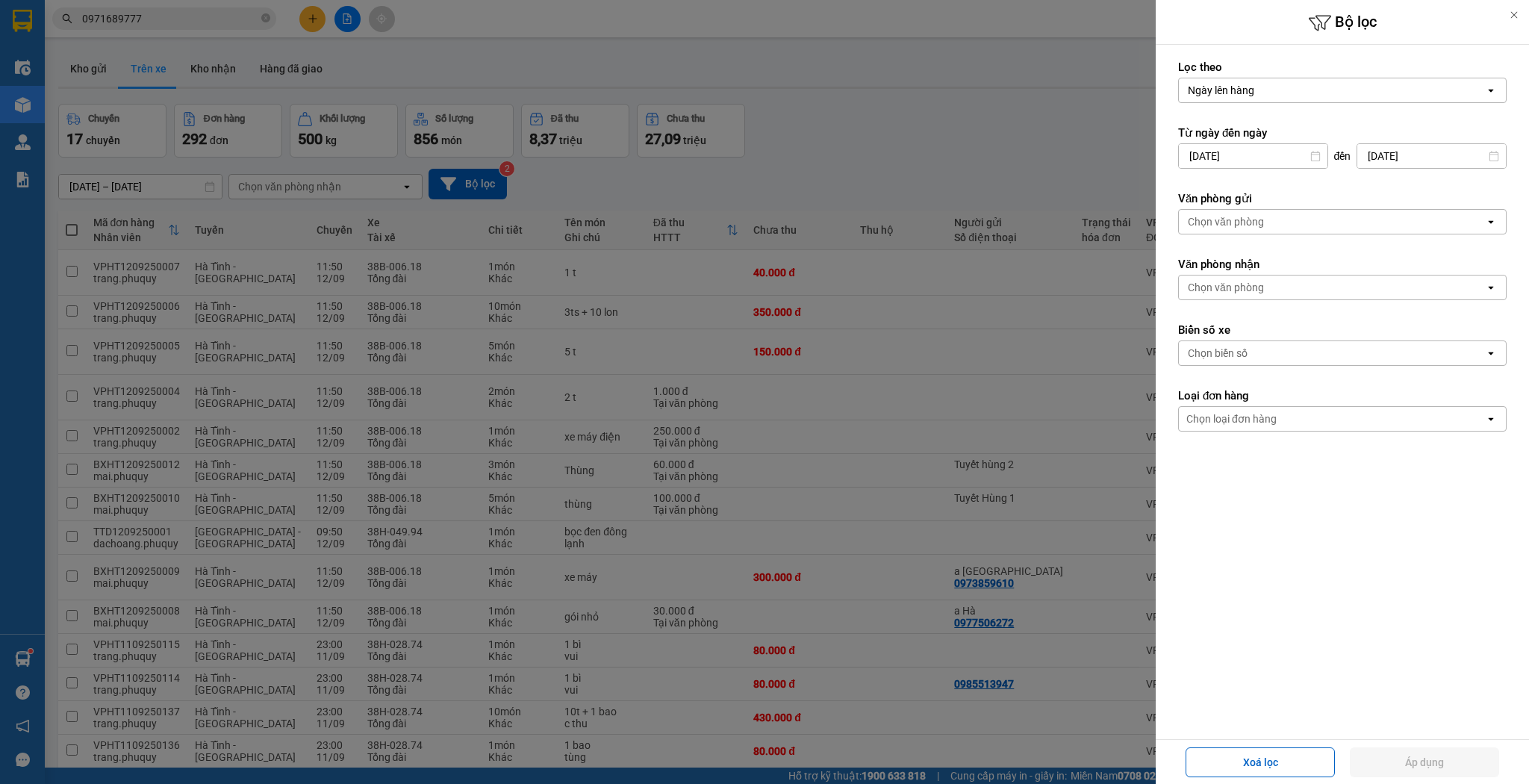
click at [1270, 153] on input "[DATE]" at bounding box center [1253, 156] width 149 height 24
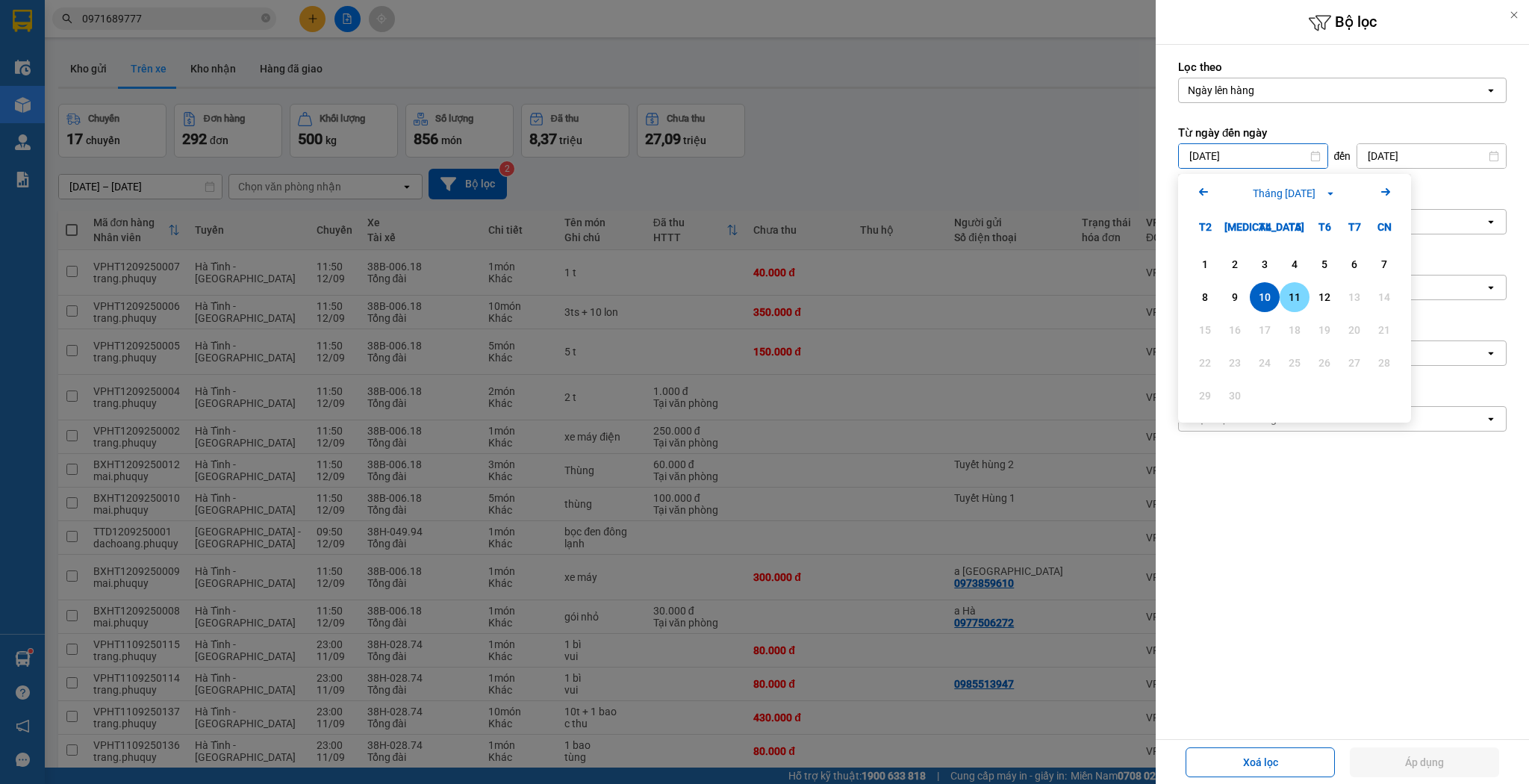
click at [1298, 291] on div "11" at bounding box center [1295, 298] width 21 height 18
type input "[DATE]"
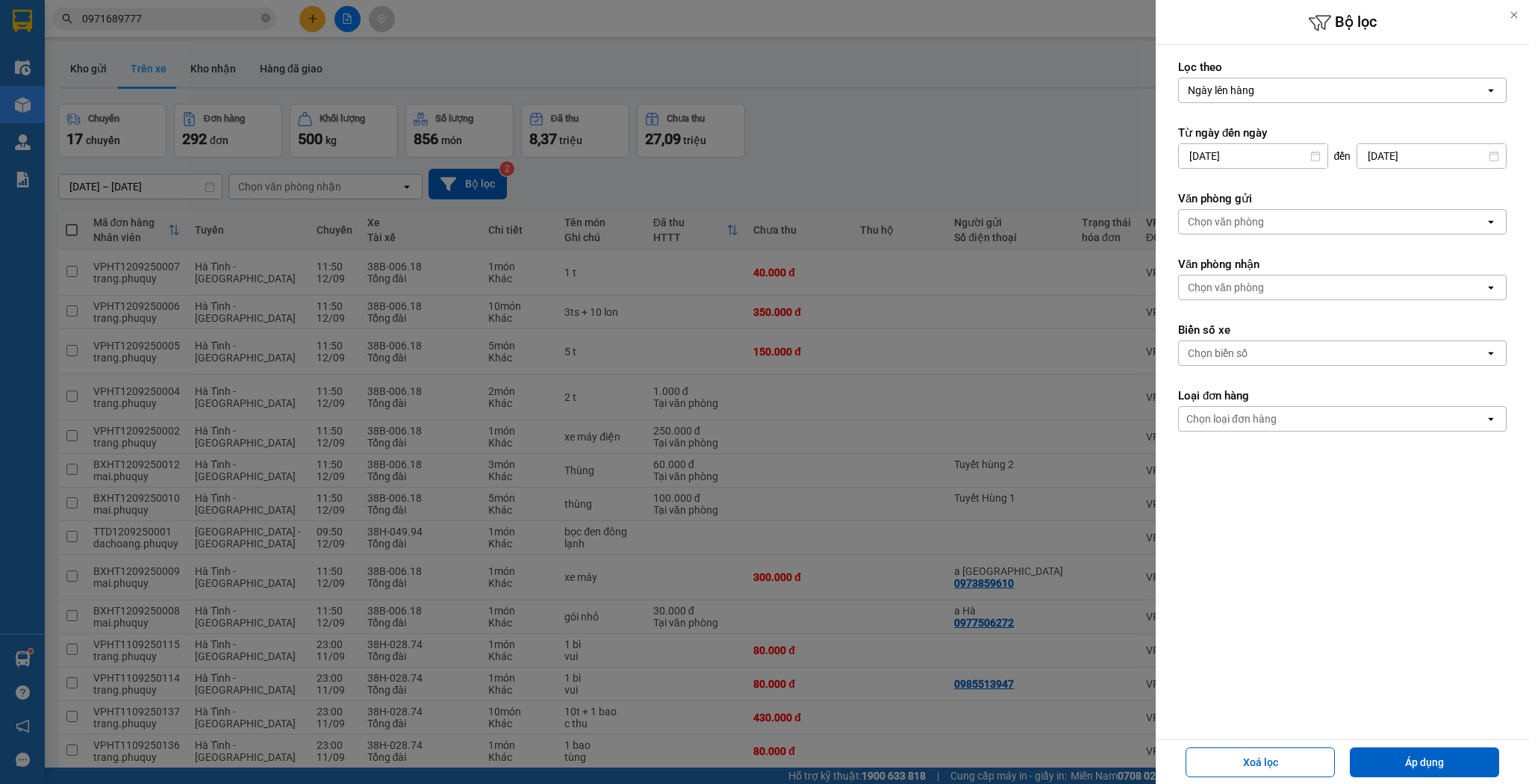
click at [1298, 291] on div "Chọn văn phòng" at bounding box center [1332, 287] width 306 height 24
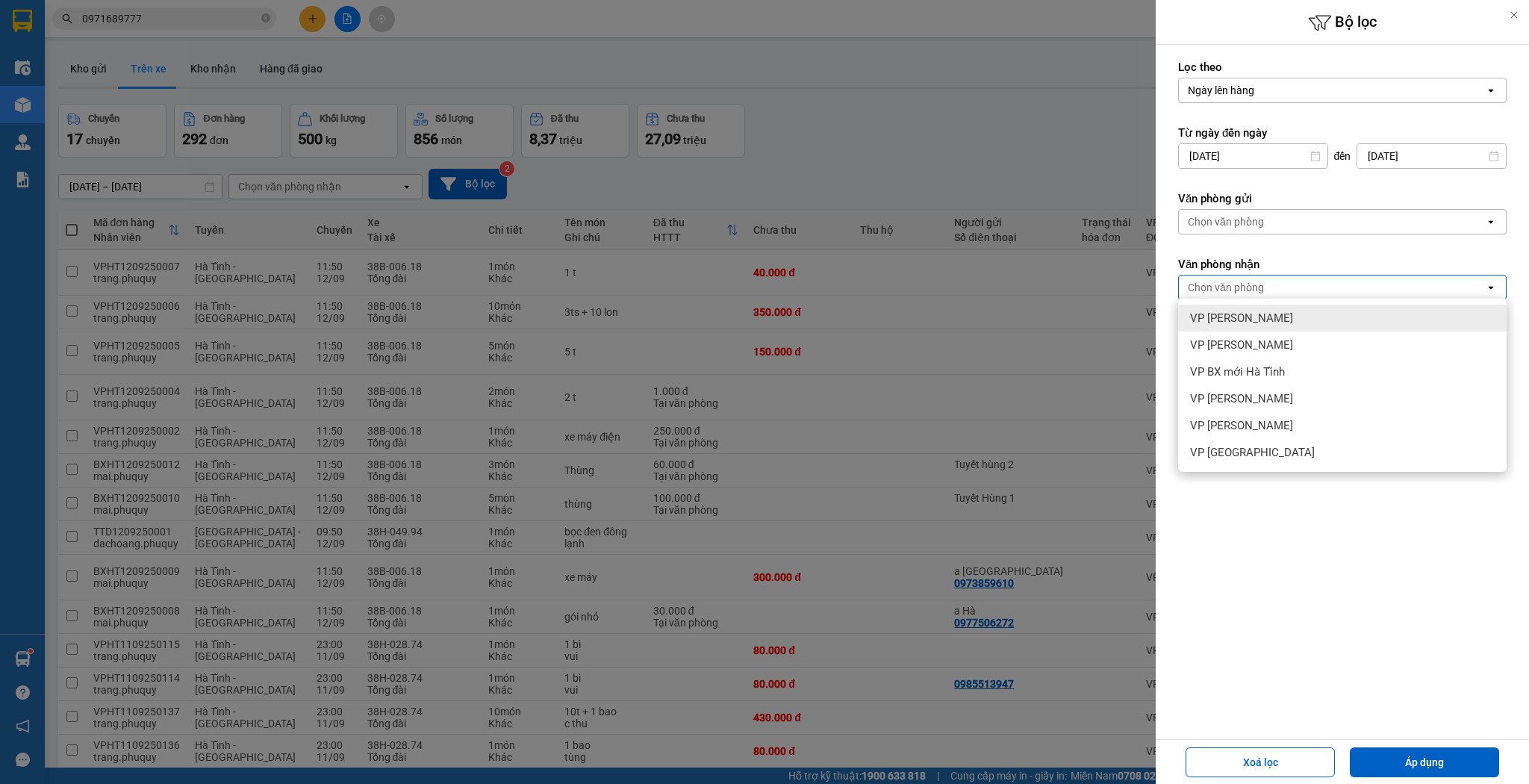
click at [1320, 226] on div "Chọn văn phòng" at bounding box center [1332, 221] width 306 height 24
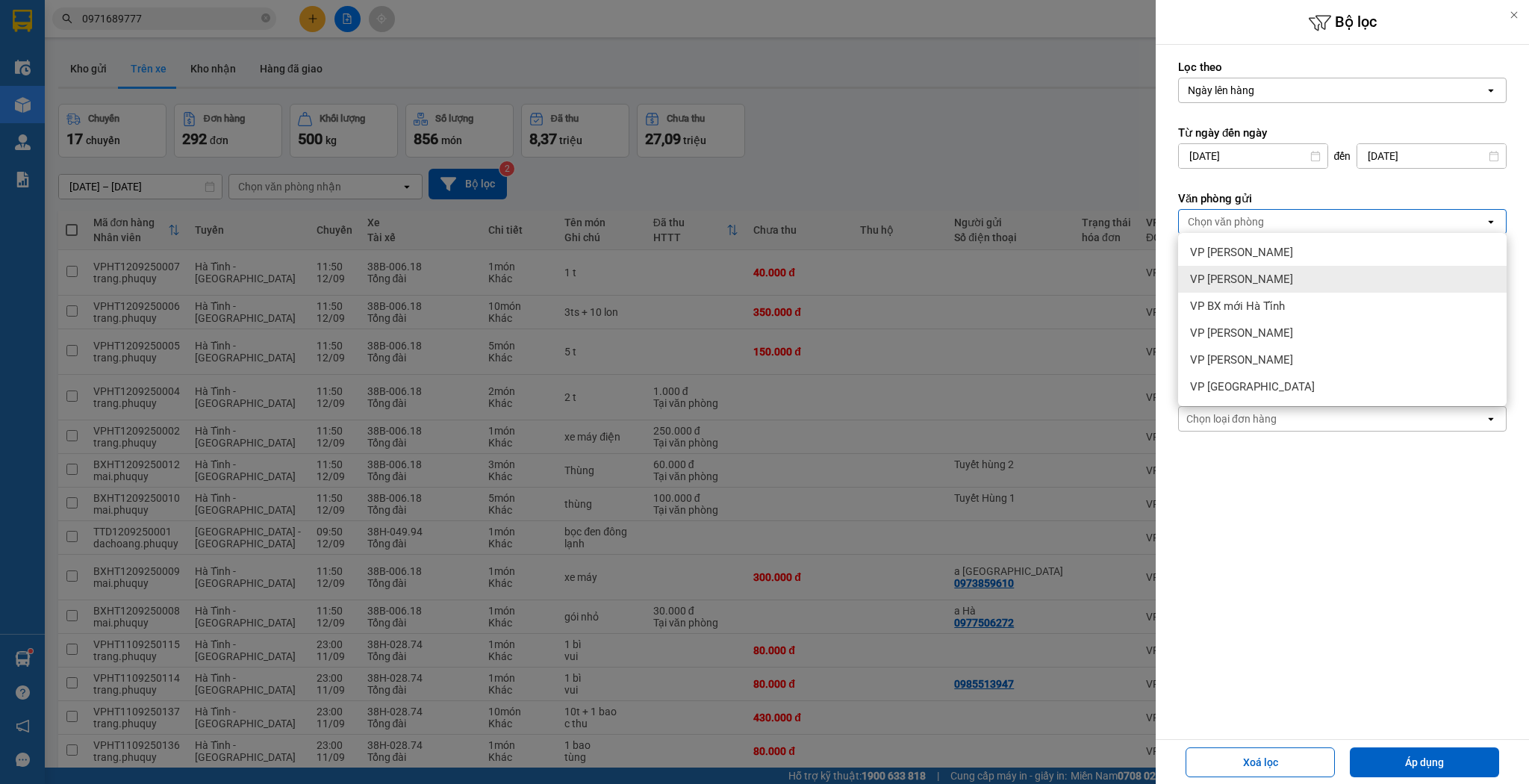
click at [1271, 269] on div "VP [PERSON_NAME]" at bounding box center [1342, 279] width 329 height 27
click at [1069, 184] on div at bounding box center [764, 392] width 1529 height 784
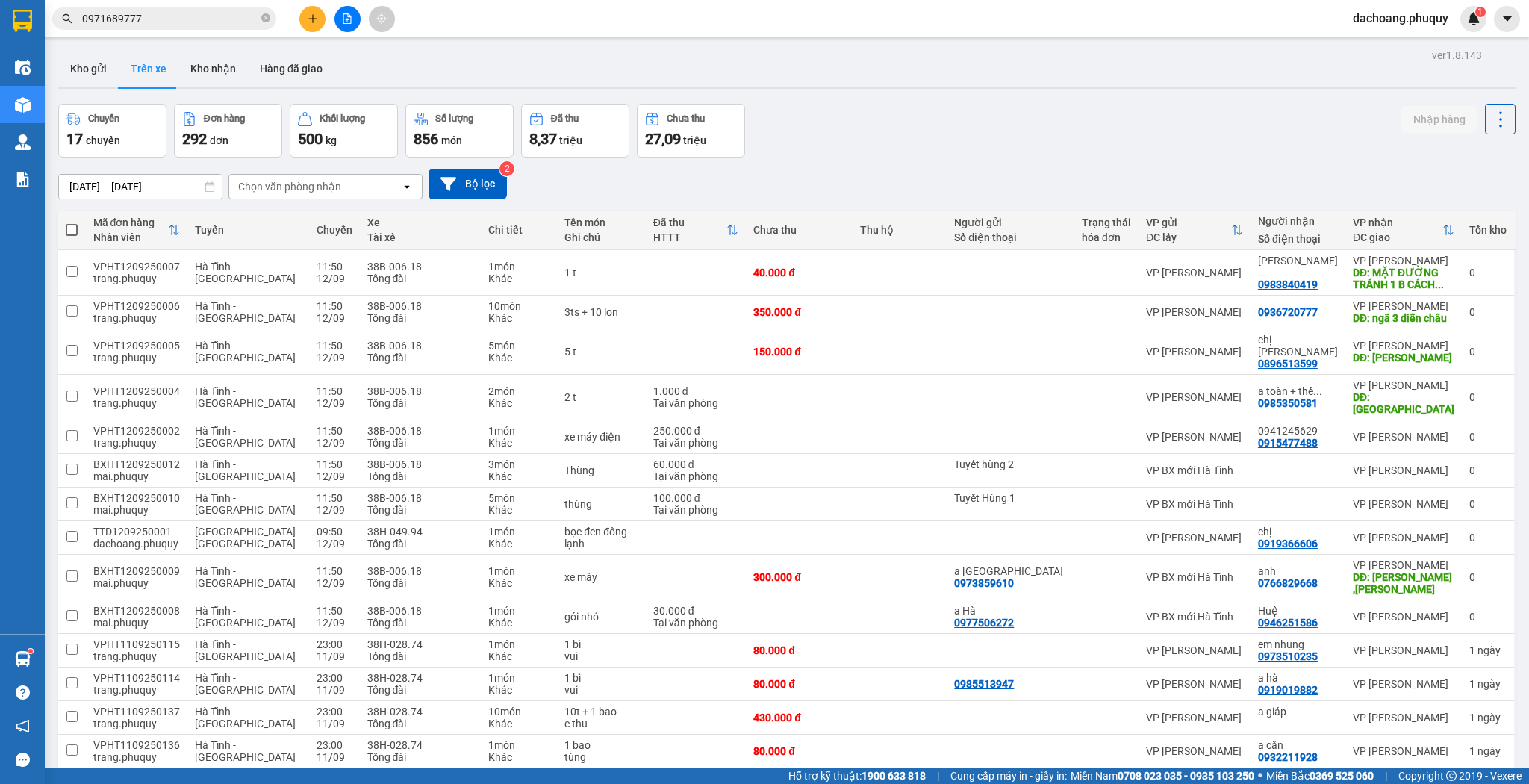
click at [146, 190] on input "[DATE] – [DATE]" at bounding box center [140, 186] width 162 height 24
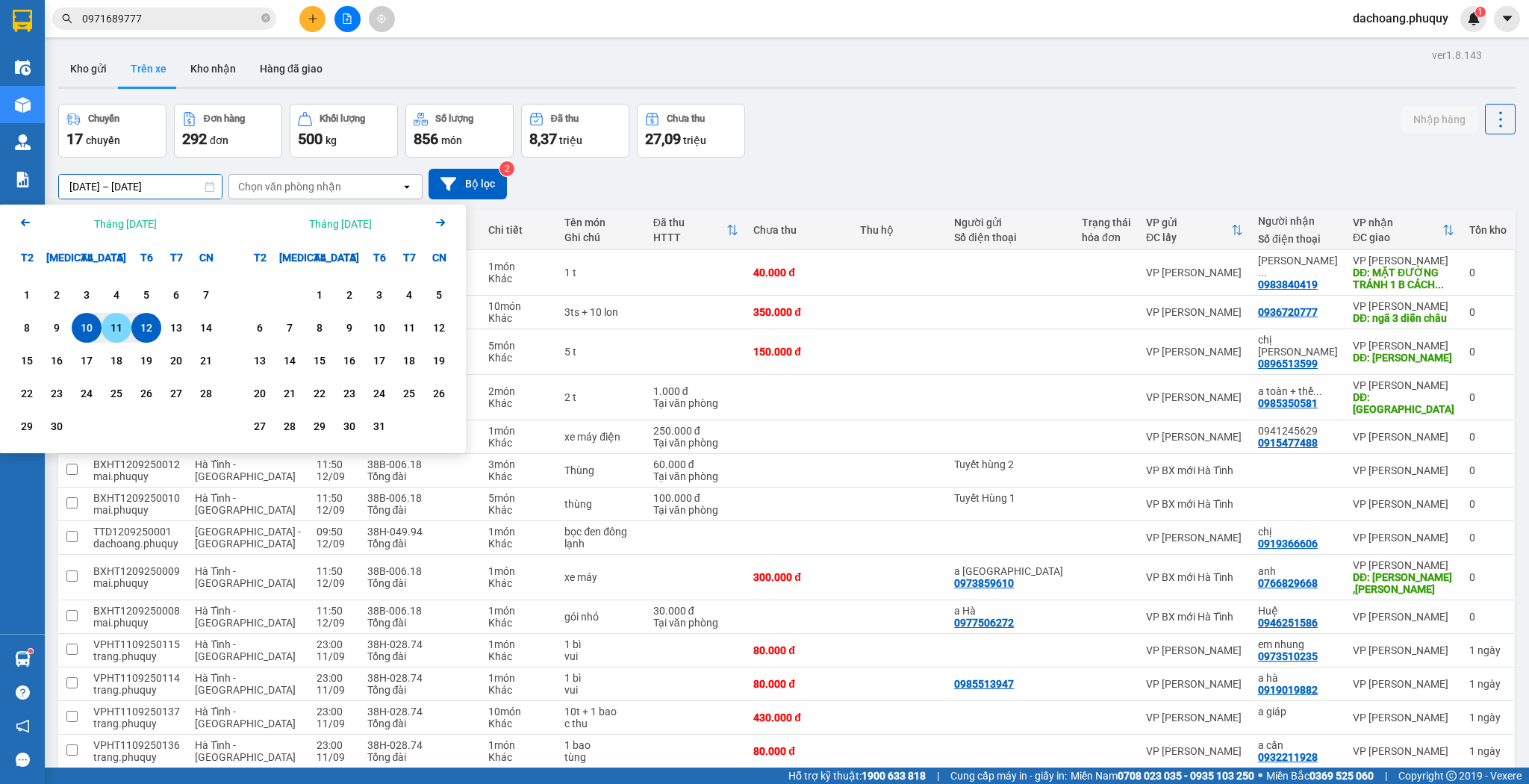
click at [116, 320] on div "11" at bounding box center [117, 328] width 21 height 18
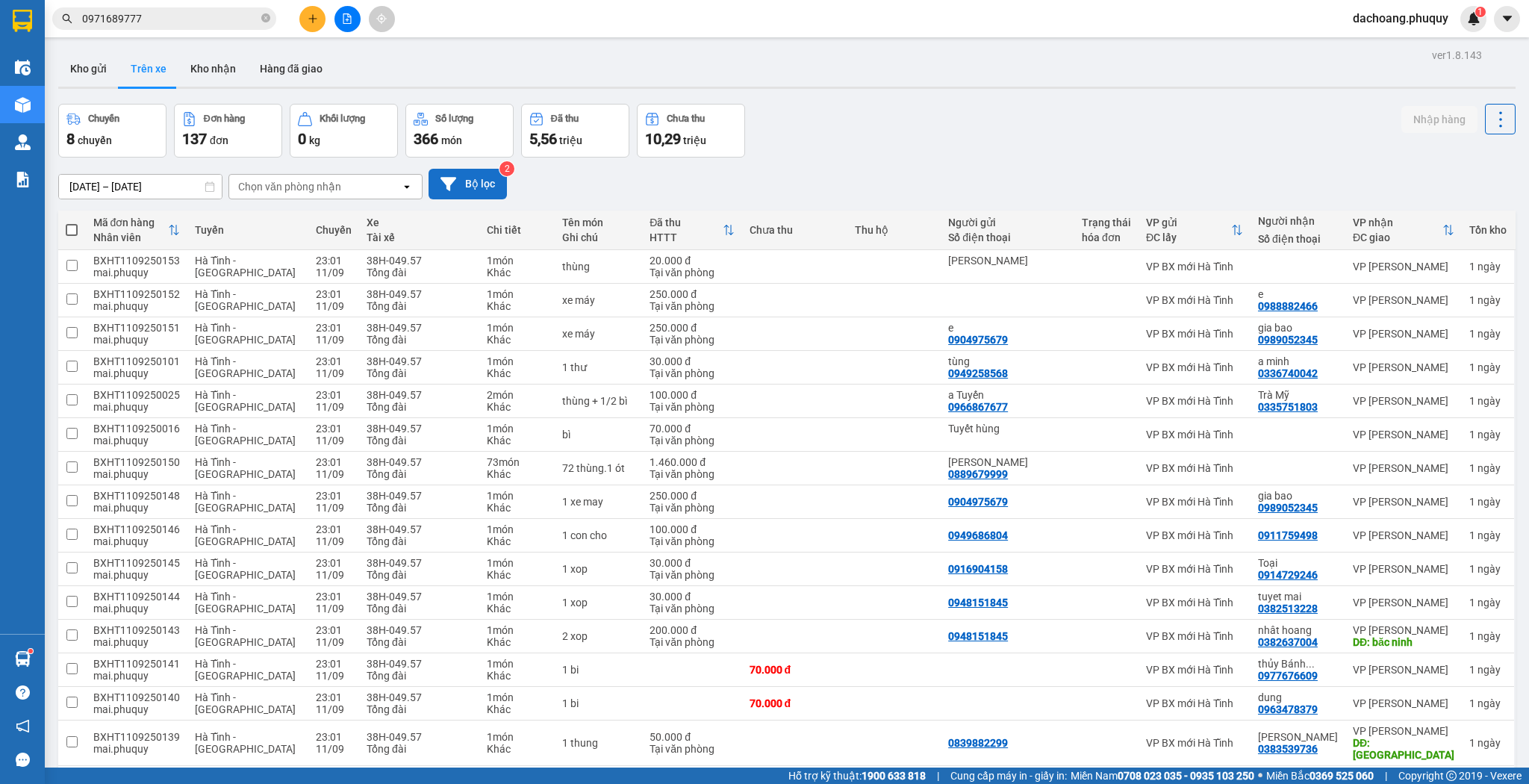
click at [457, 178] on button "Bộ lọc" at bounding box center [468, 184] width 78 height 30
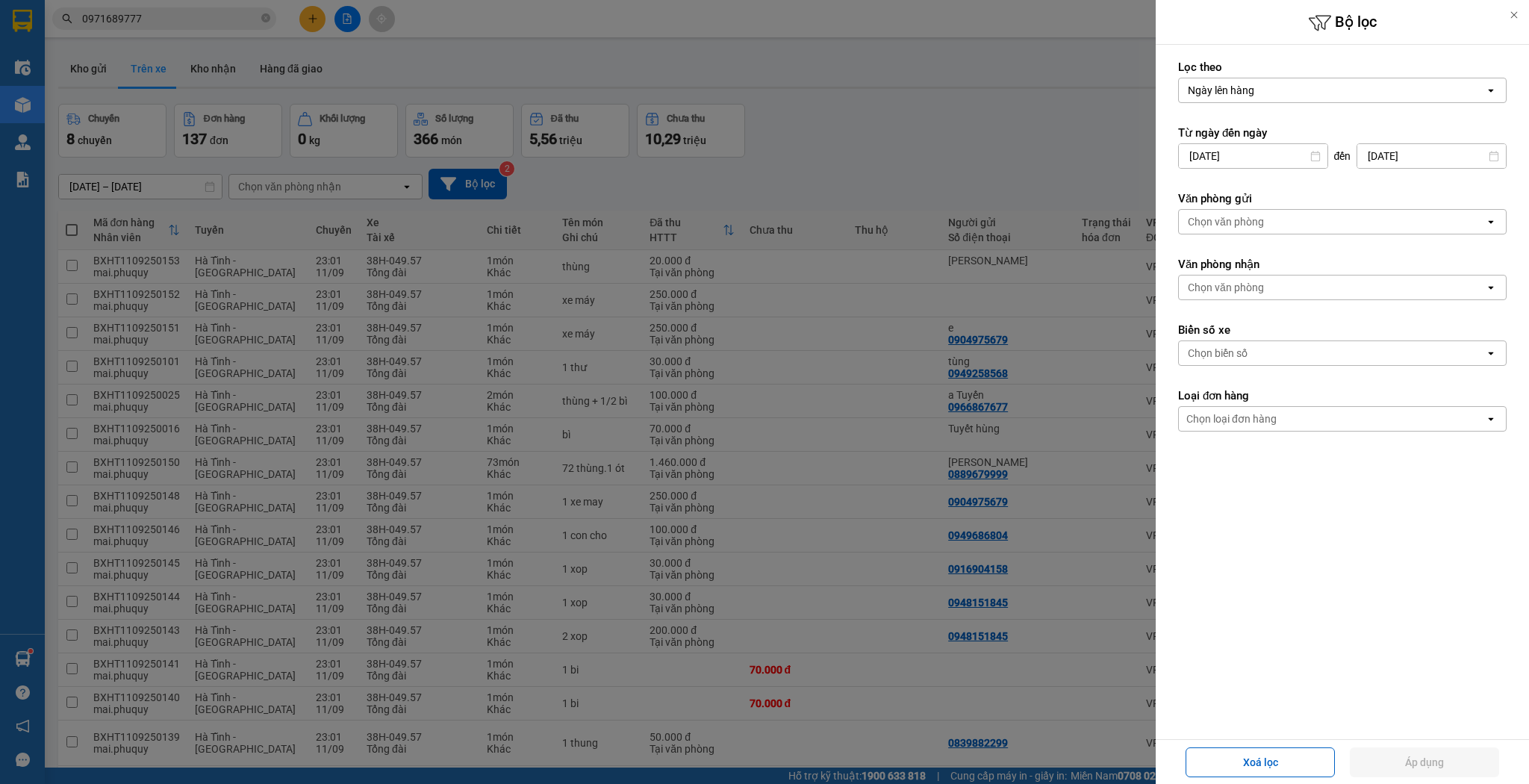
click at [1309, 194] on label "Văn phòng gửi" at bounding box center [1342, 199] width 329 height 15
click at [1303, 215] on div "Chọn văn phòng" at bounding box center [1332, 221] width 306 height 24
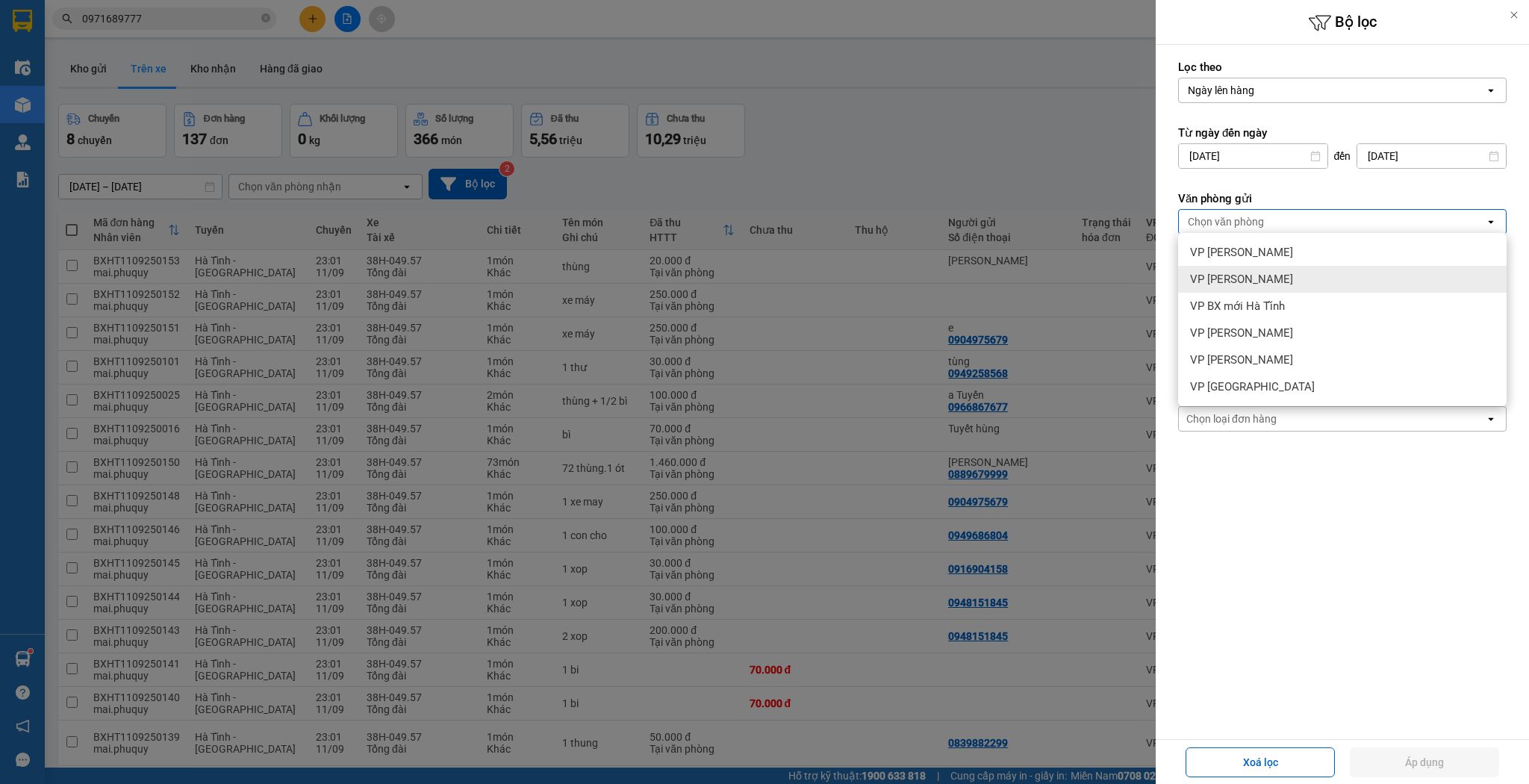
click at [1247, 278] on span "VP [PERSON_NAME]" at bounding box center [1242, 279] width 103 height 15
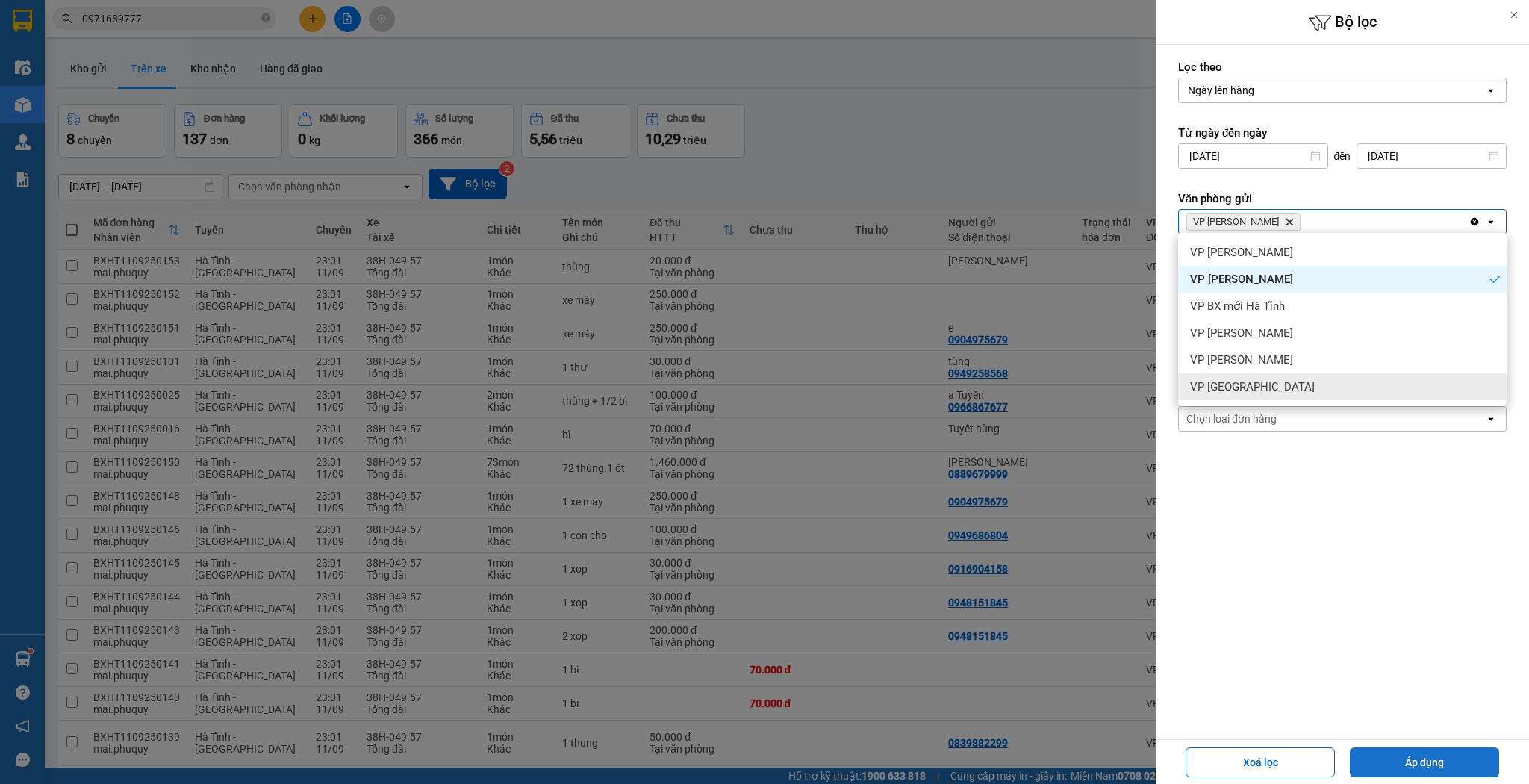
click at [1395, 748] on button "Áp dụng" at bounding box center [1424, 762] width 150 height 30
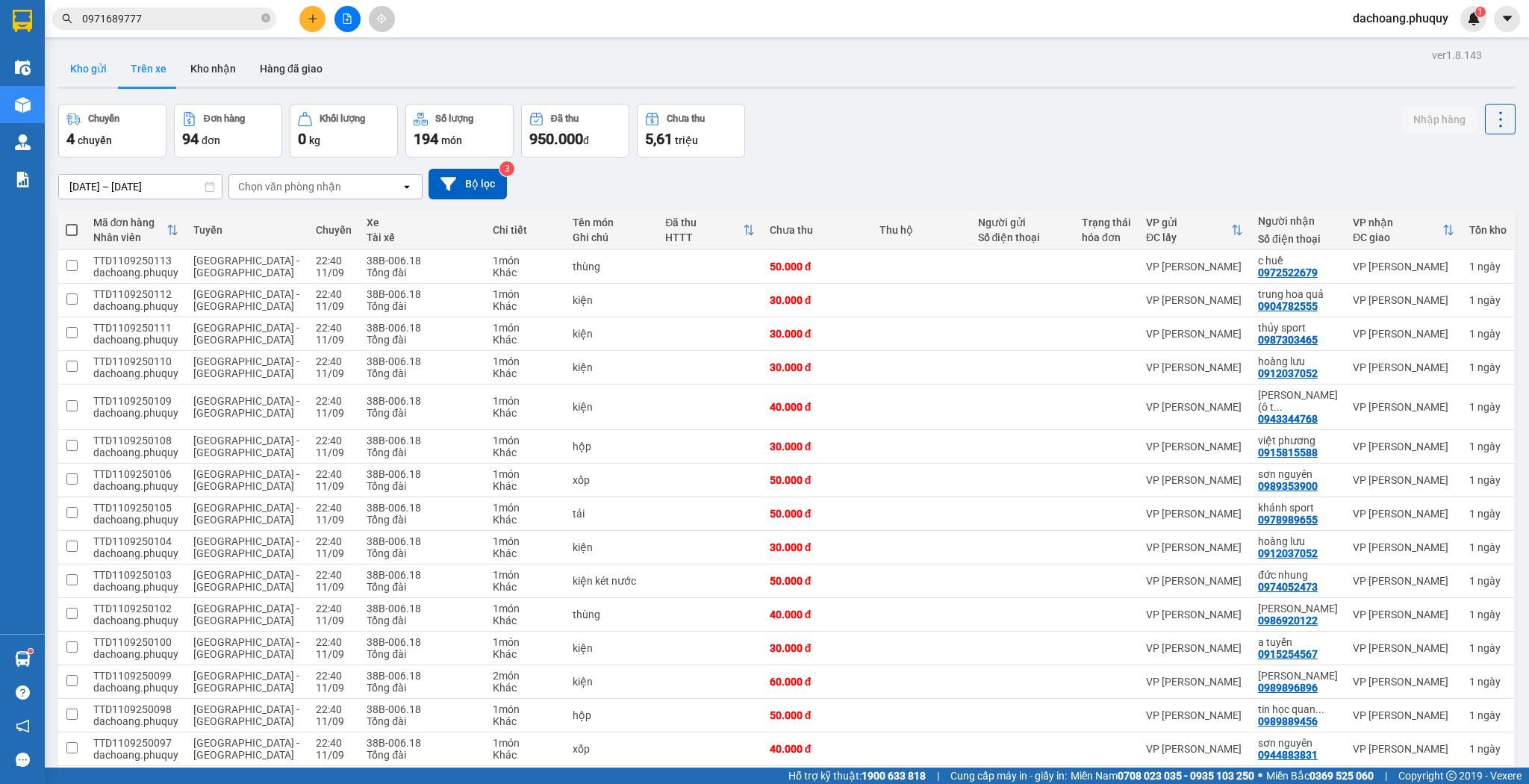
click at [93, 68] on button "Kho gửi" at bounding box center [89, 68] width 61 height 36
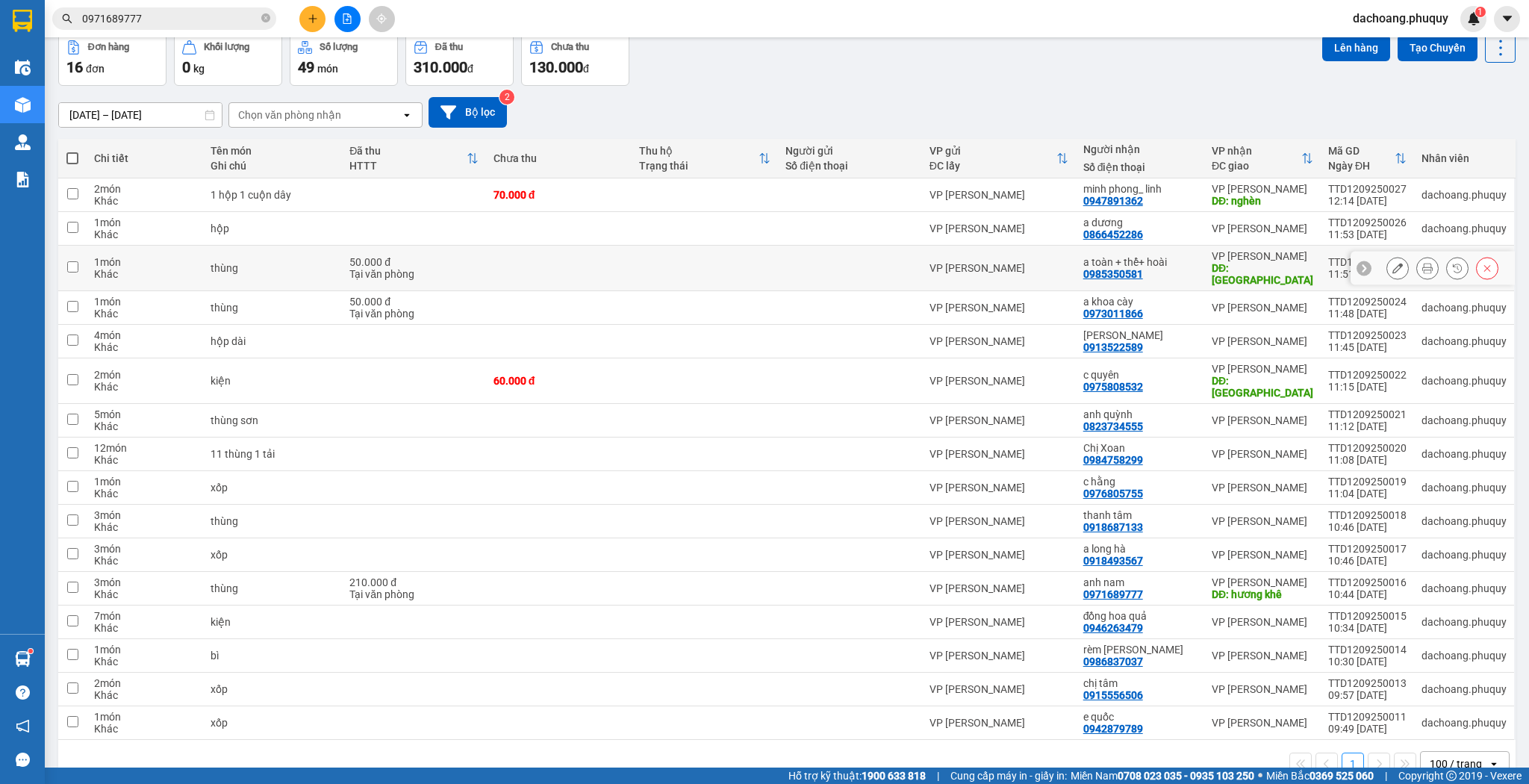
scroll to position [77, 0]
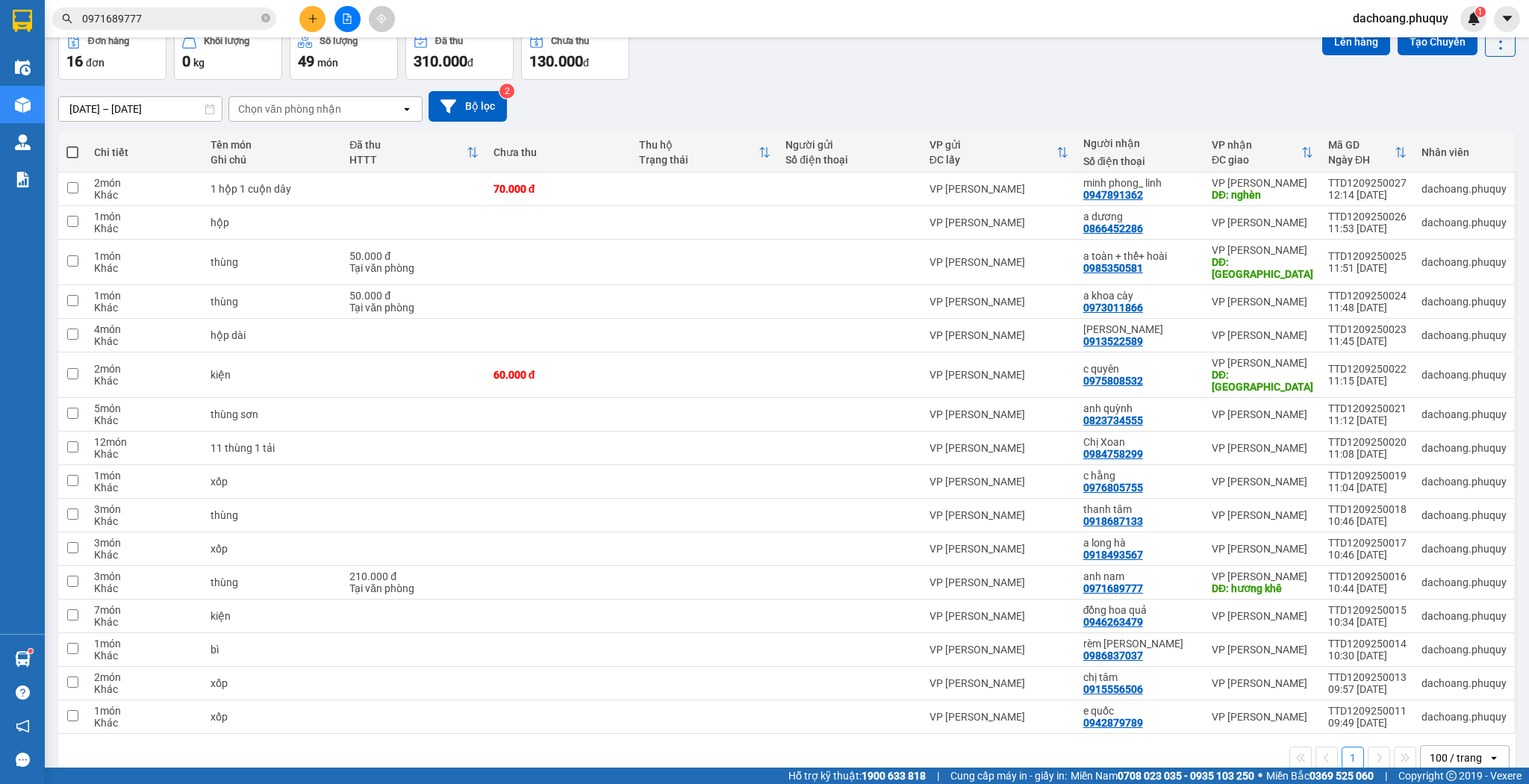
click at [303, 18] on button at bounding box center [312, 19] width 26 height 26
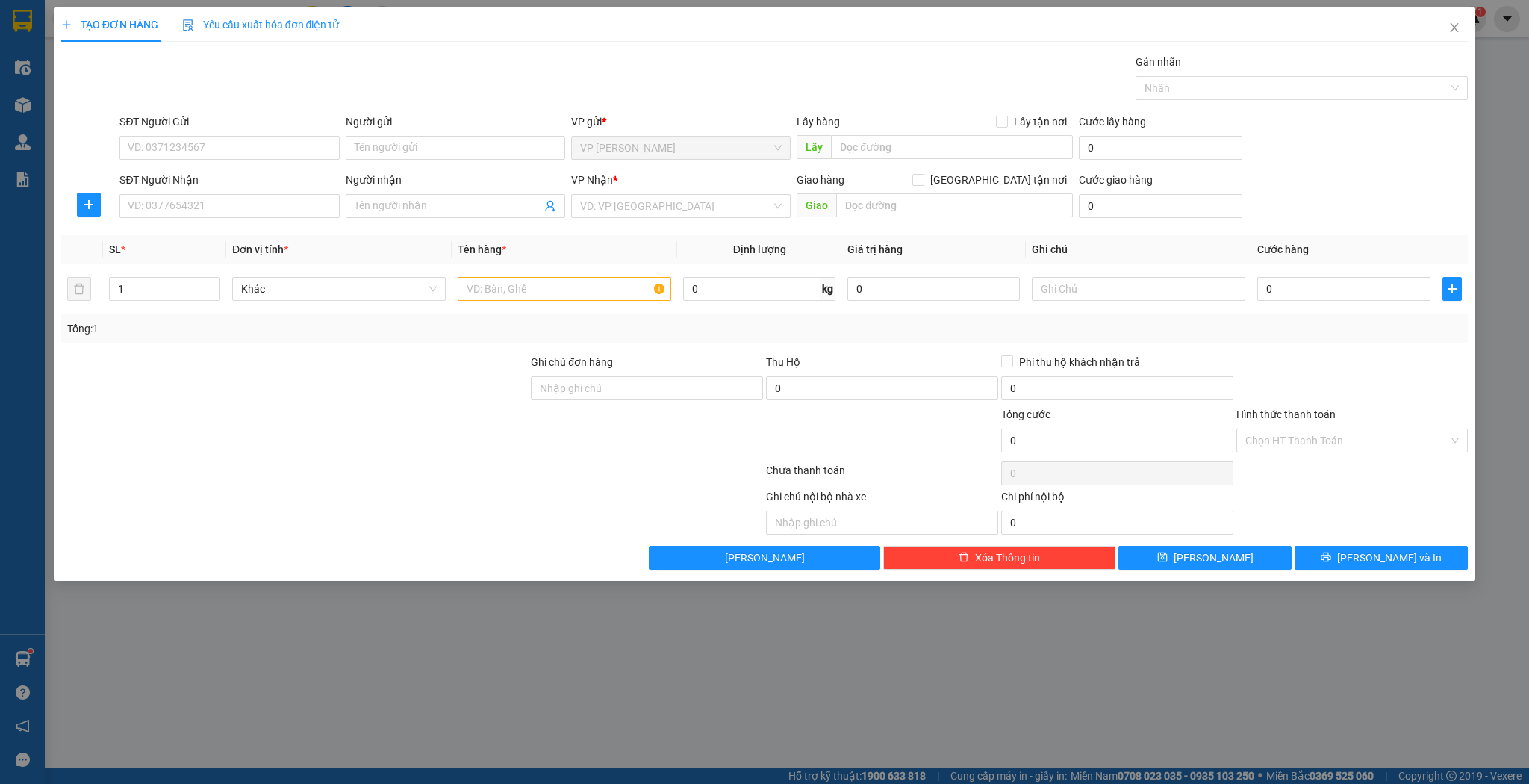
drag, startPoint x: 229, startPoint y: 182, endPoint x: 233, endPoint y: 206, distance: 24.3
click at [229, 182] on div "SĐT Người Nhận" at bounding box center [229, 180] width 219 height 17
click at [229, 194] on input "SĐT Người Nhận" at bounding box center [229, 206] width 219 height 24
click at [234, 206] on input "SĐT Người Nhận" at bounding box center [229, 206] width 219 height 24
click at [259, 240] on div "0842024567 - [PERSON_NAME]" at bounding box center [229, 235] width 202 height 17
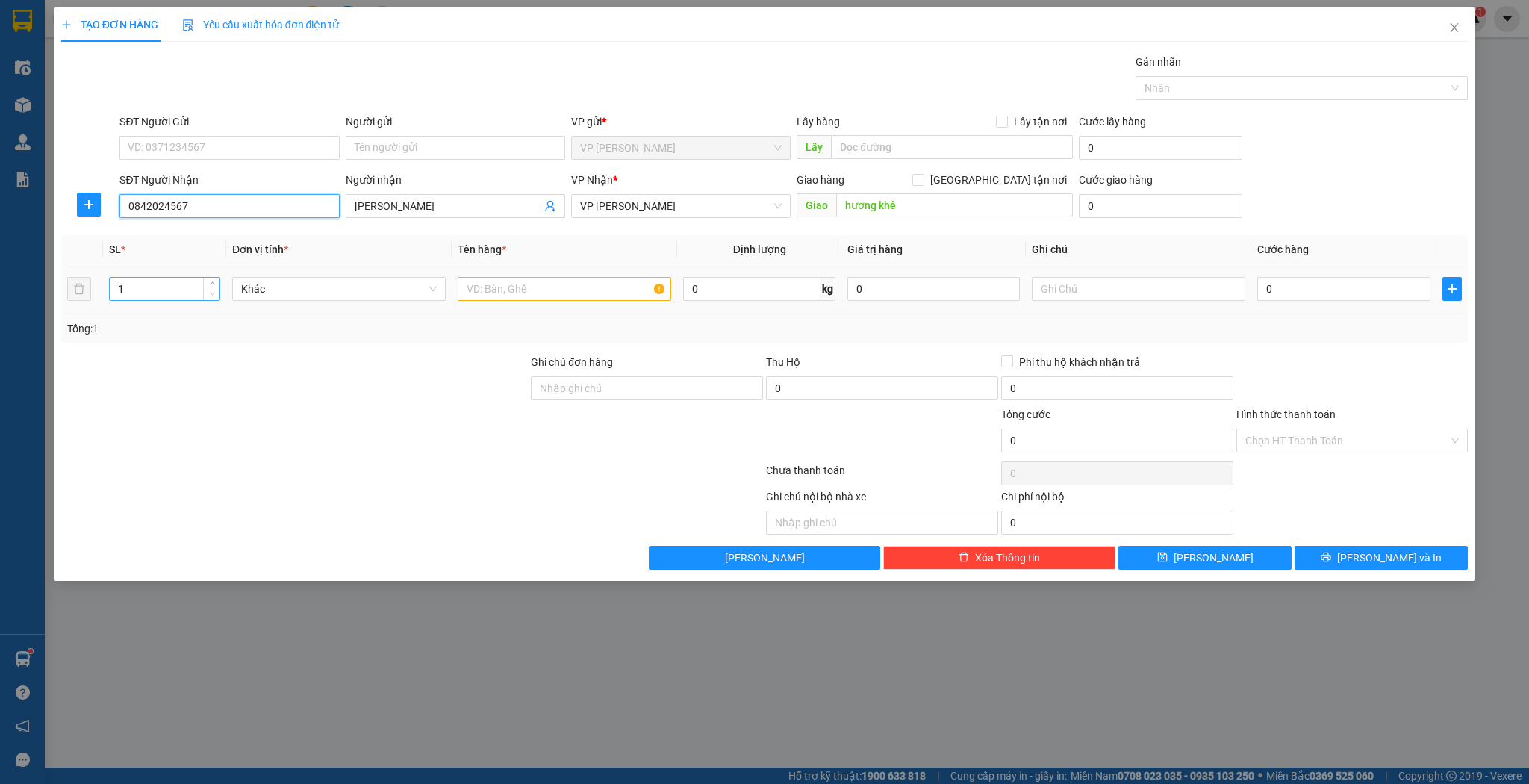
click at [215, 291] on span "down" at bounding box center [212, 294] width 9 height 9
click at [215, 278] on span "Increase Value" at bounding box center [212, 285] width 17 height 14
click at [582, 285] on input "text" at bounding box center [564, 288] width 213 height 24
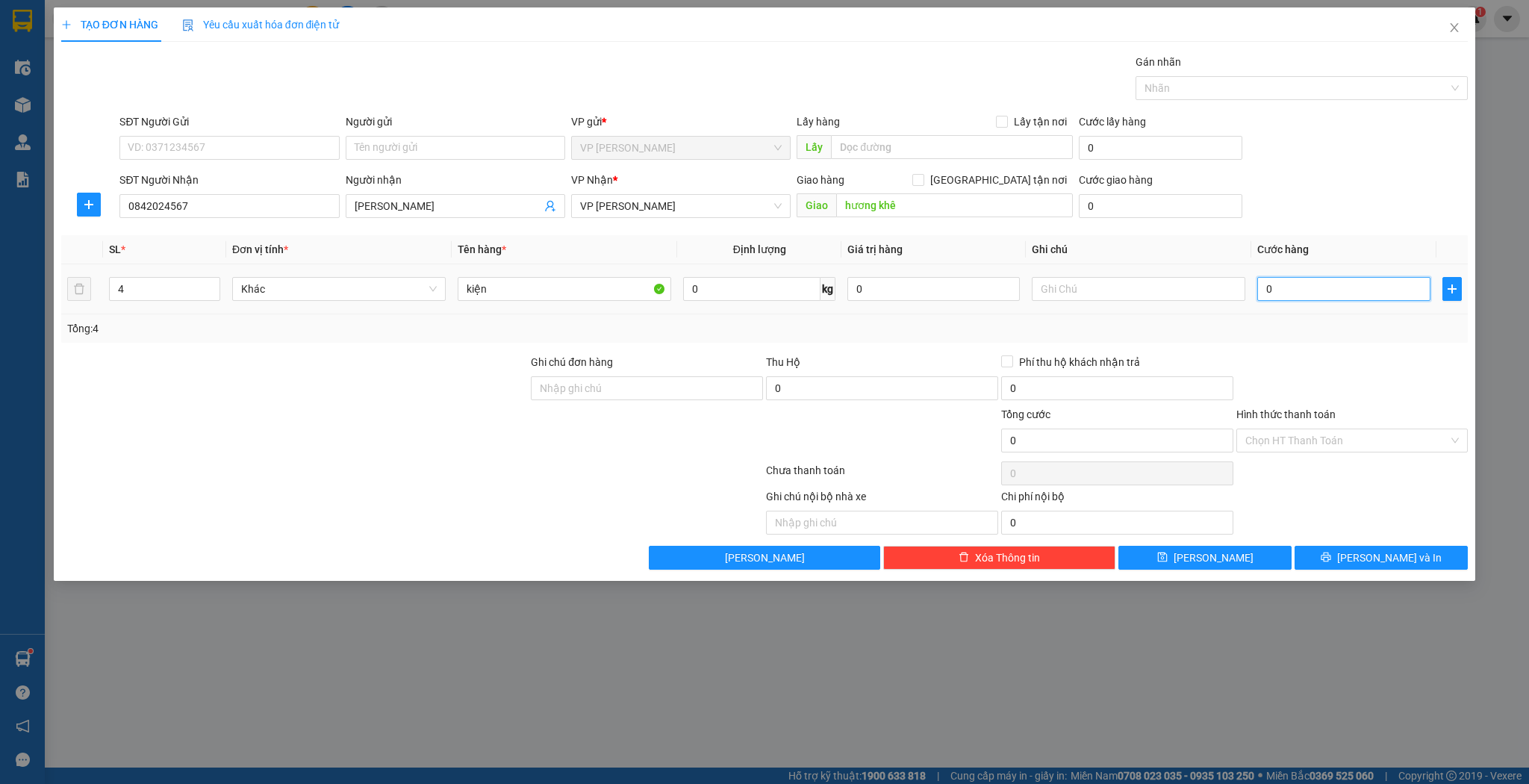
click at [1345, 282] on input "0" at bounding box center [1343, 288] width 172 height 24
click at [1168, 557] on icon "save" at bounding box center [1163, 557] width 11 height 11
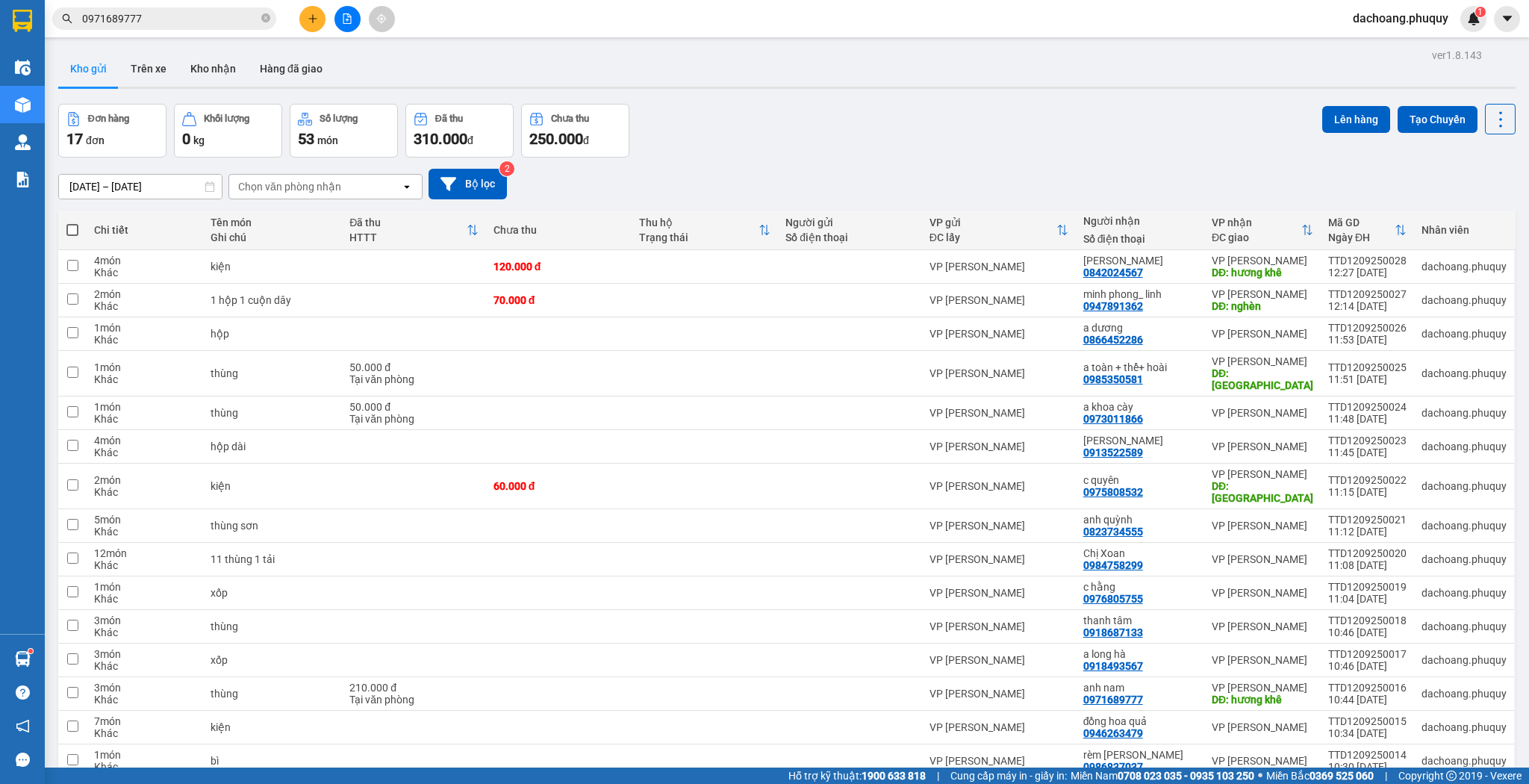
click at [84, 241] on th at bounding box center [72, 230] width 28 height 39
click at [72, 231] on span at bounding box center [73, 230] width 12 height 12
click at [72, 222] on input "checkbox" at bounding box center [72, 222] width 0 height 0
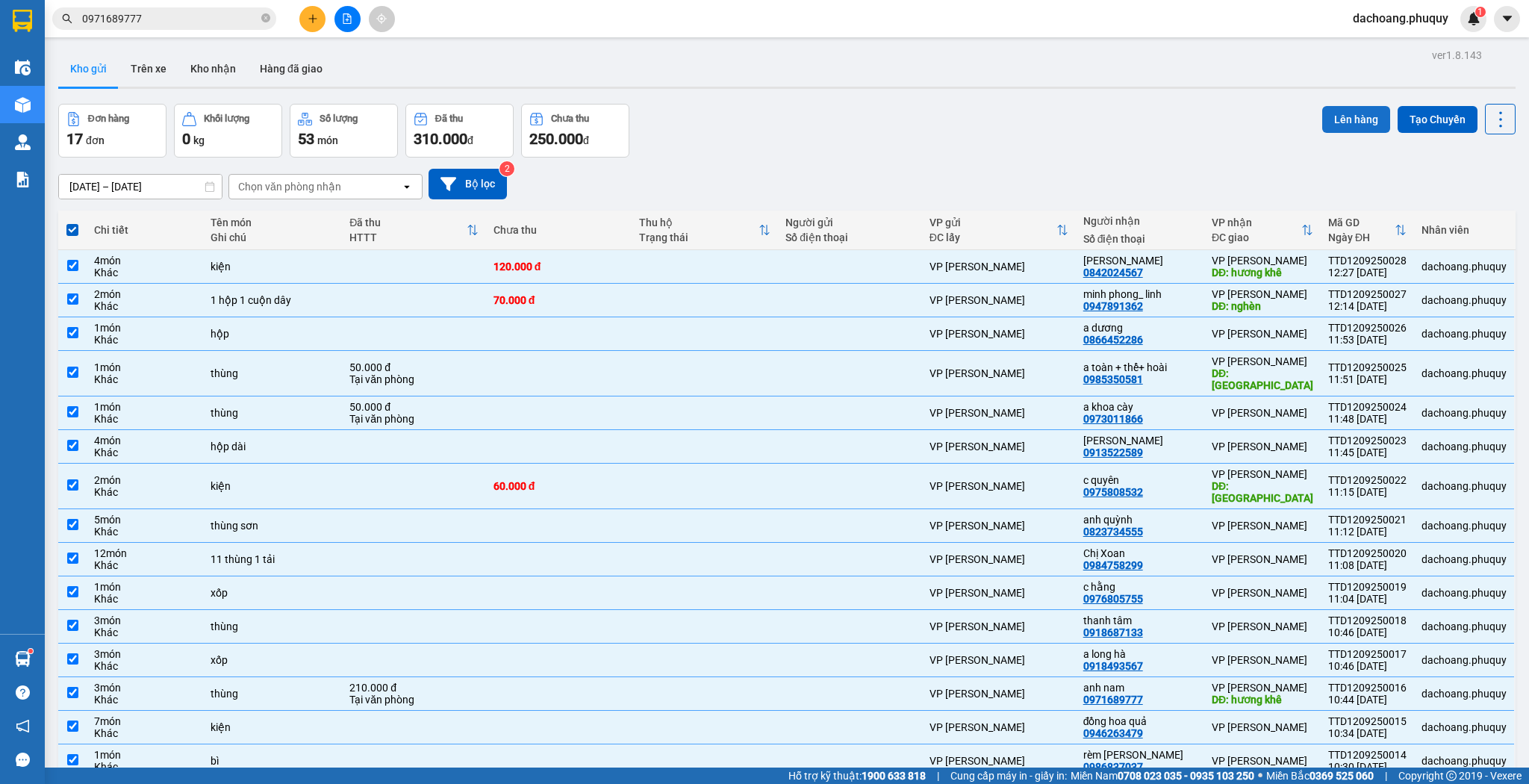
click at [1323, 121] on button "Lên hàng" at bounding box center [1357, 119] width 68 height 27
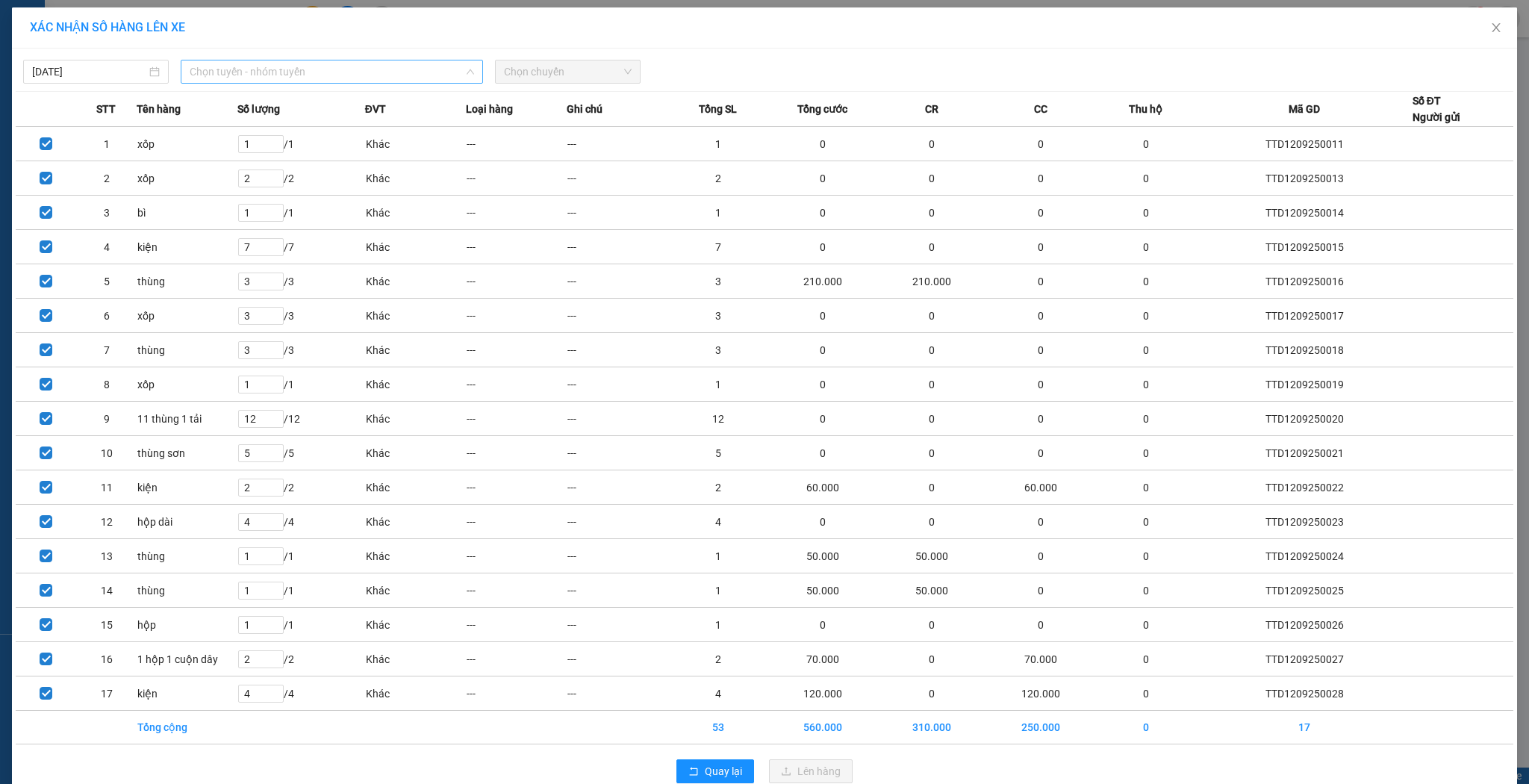
drag, startPoint x: 288, startPoint y: 72, endPoint x: 286, endPoint y: 81, distance: 9.2
click at [290, 72] on span "Chọn tuyến - nhóm tuyến" at bounding box center [332, 72] width 285 height 23
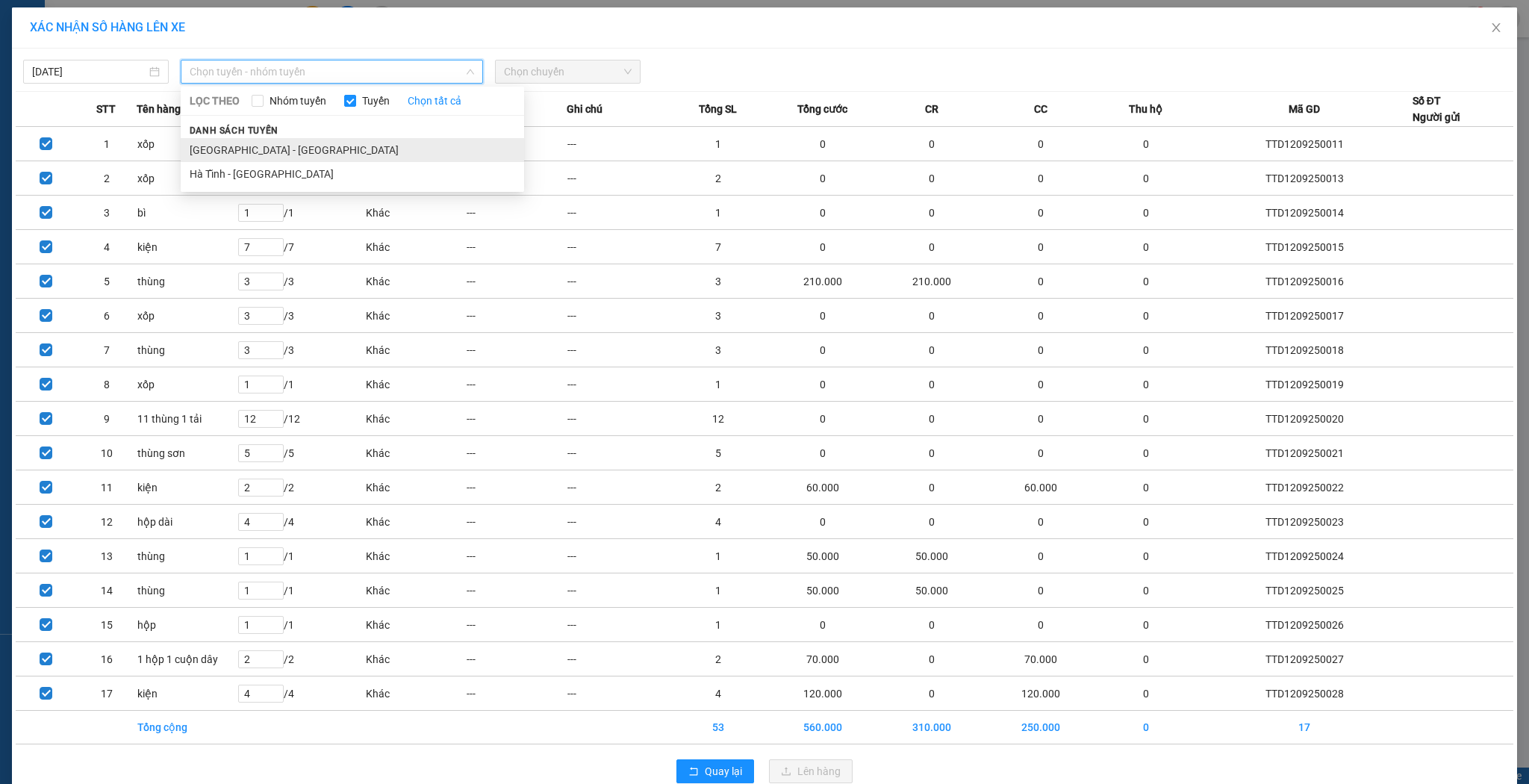
click at [211, 142] on li "[GEOGRAPHIC_DATA] - [GEOGRAPHIC_DATA]" at bounding box center [352, 150] width 343 height 24
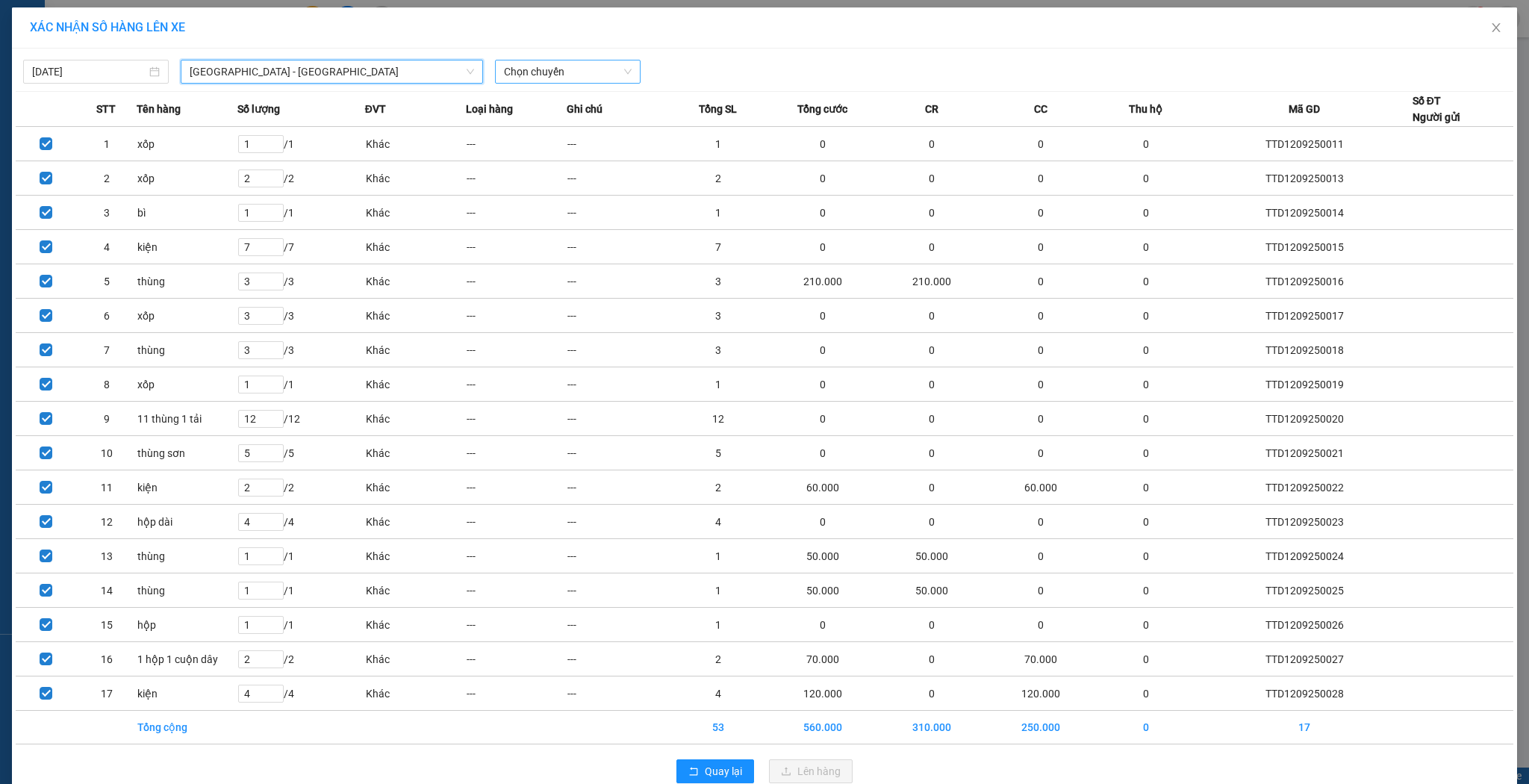
click at [610, 61] on span "Chọn chuyến" at bounding box center [568, 72] width 128 height 23
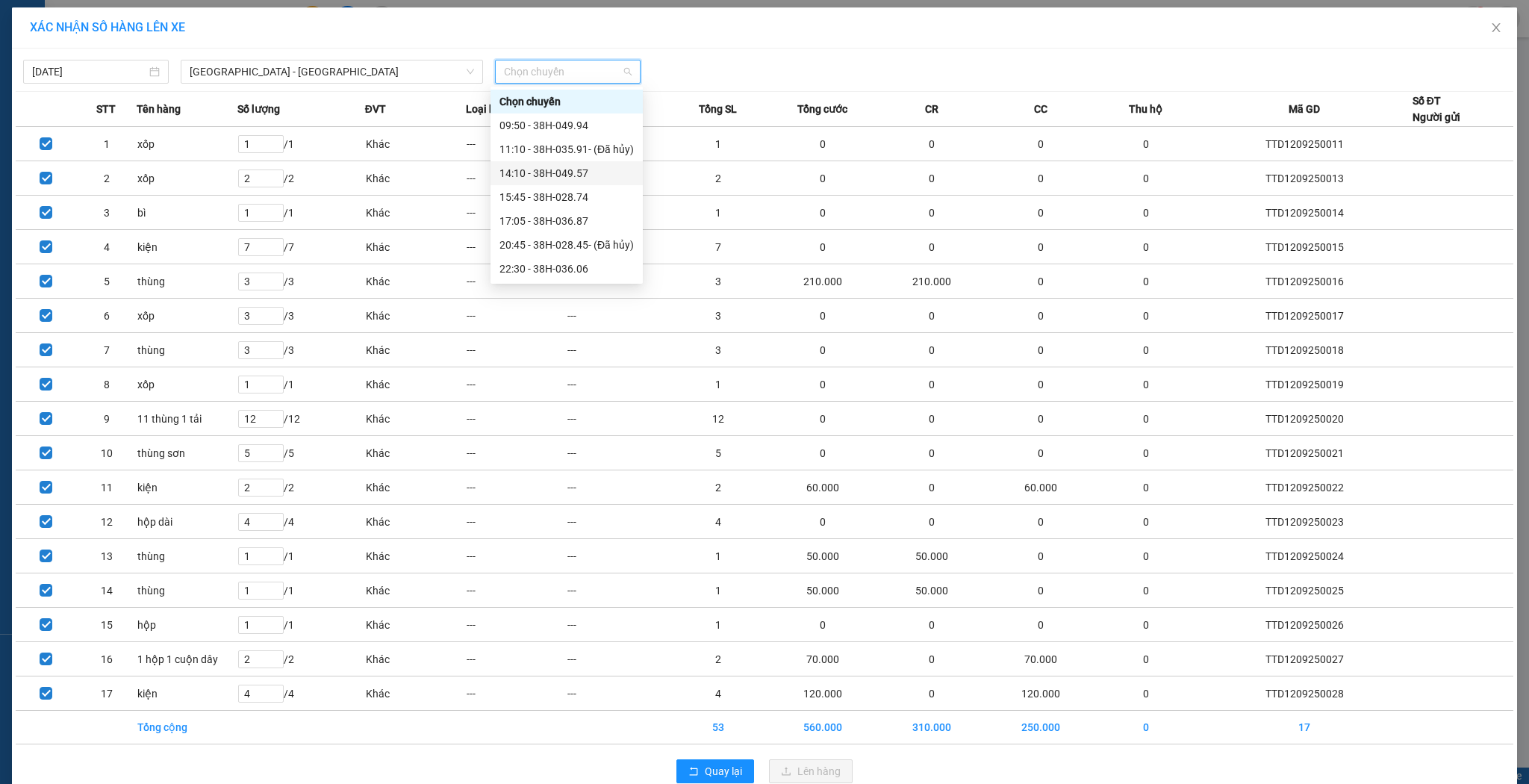
click at [567, 178] on div "14:10 - 38H-049.57" at bounding box center [566, 173] width 134 height 17
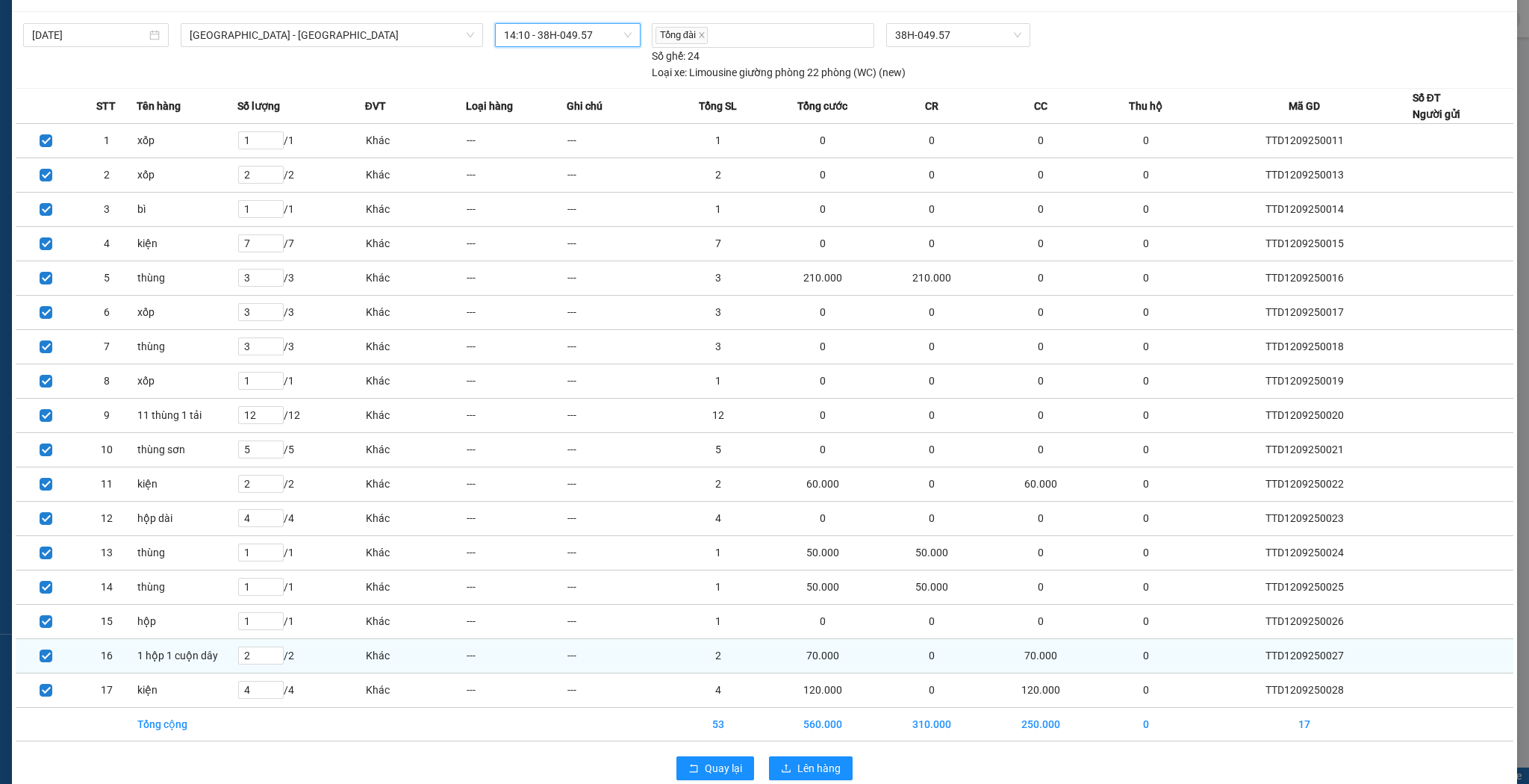
scroll to position [58, 0]
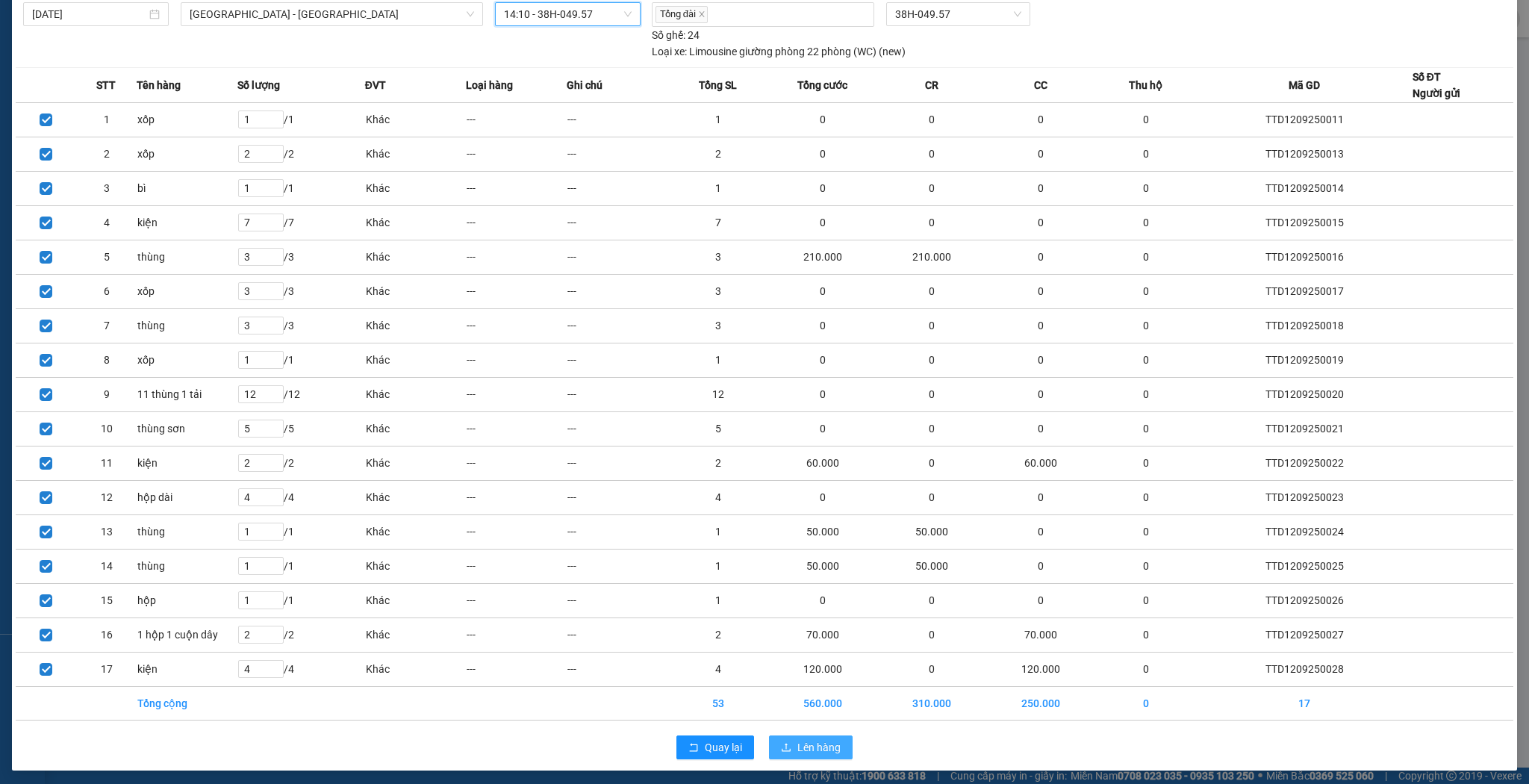
click at [815, 747] on span "Lên hàng" at bounding box center [818, 748] width 43 height 17
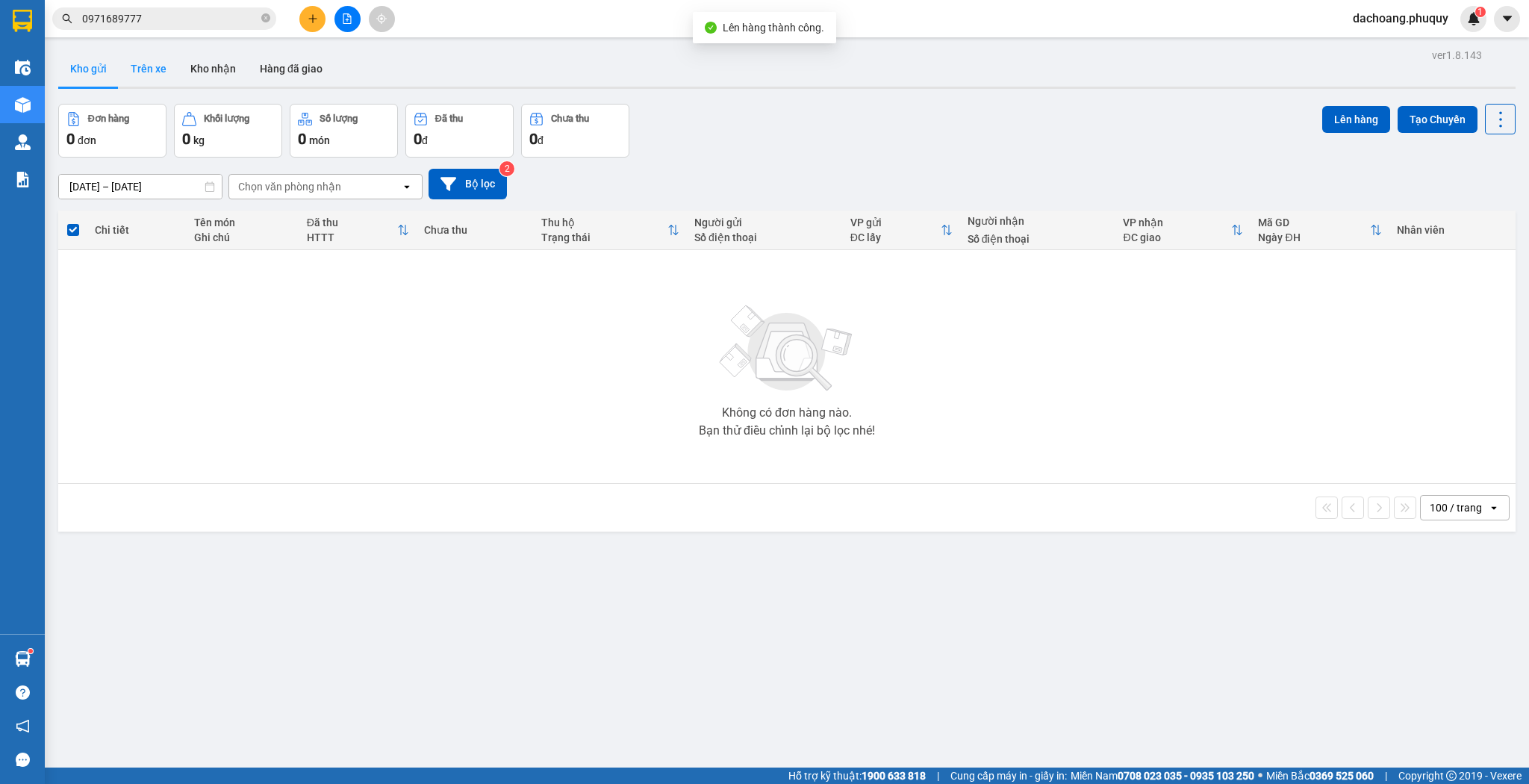
click at [137, 62] on button "Trên xe" at bounding box center [148, 68] width 60 height 36
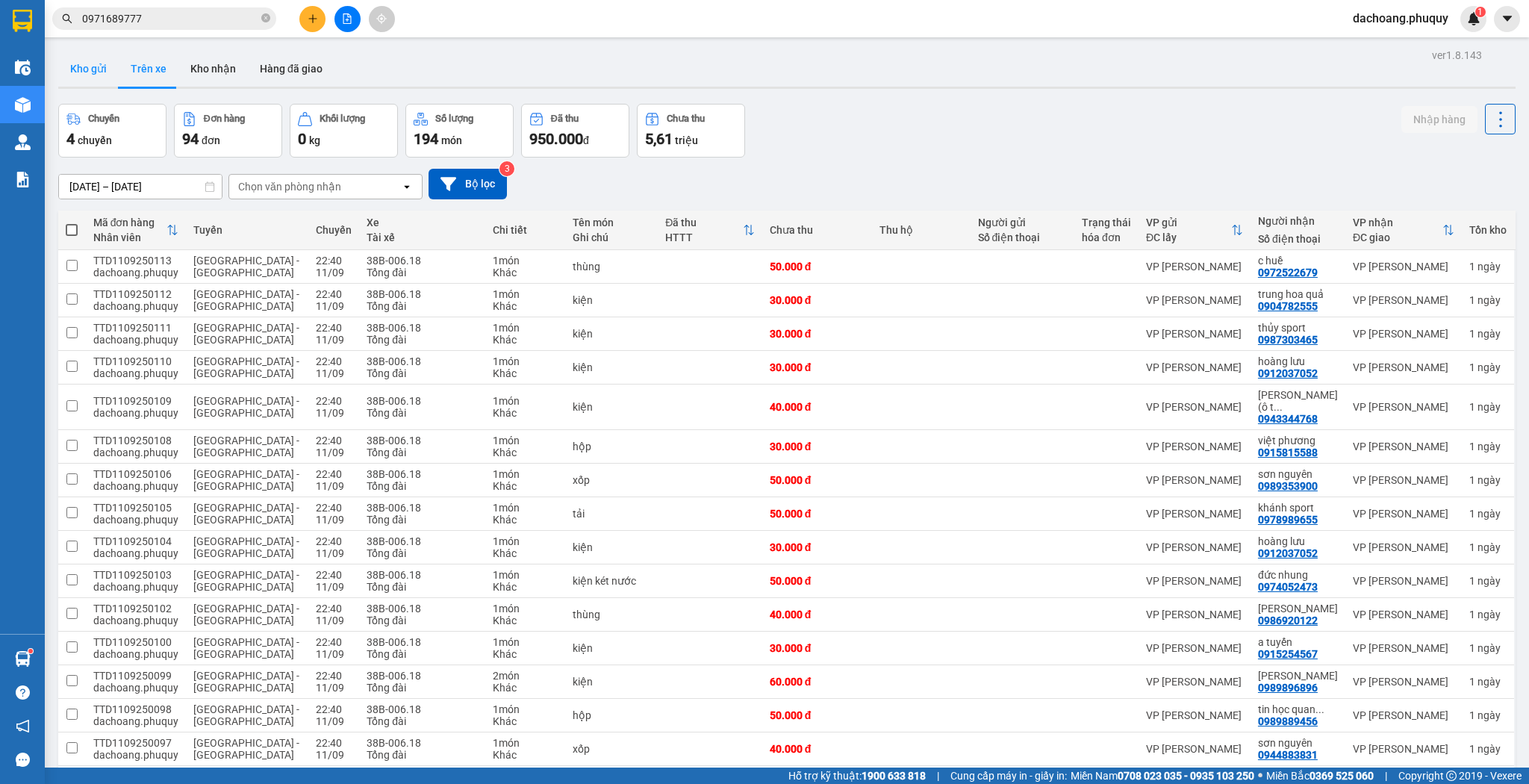
click at [104, 86] on button "Kho gửi" at bounding box center [89, 68] width 61 height 36
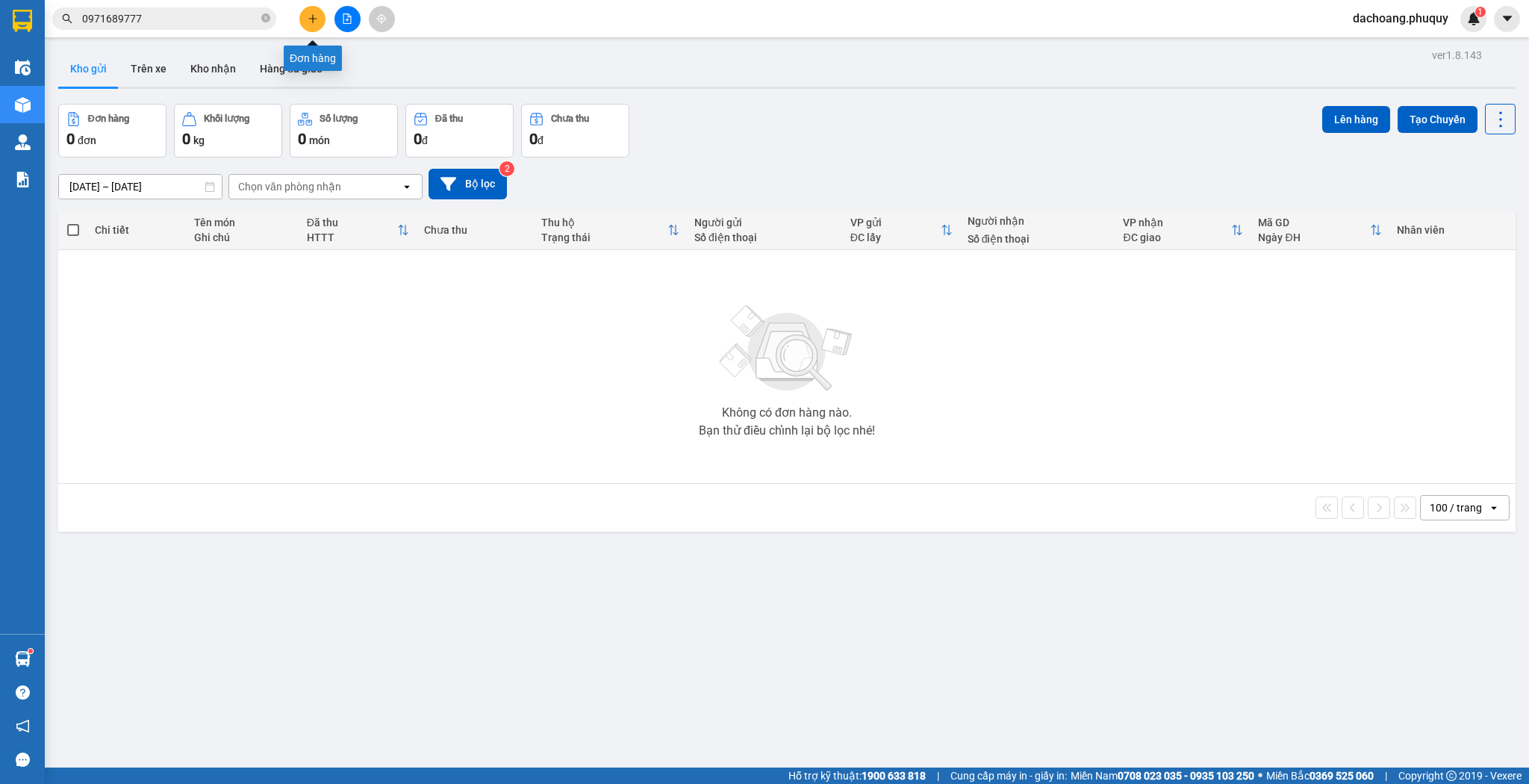
click at [309, 20] on icon "plus" at bounding box center [313, 19] width 11 height 11
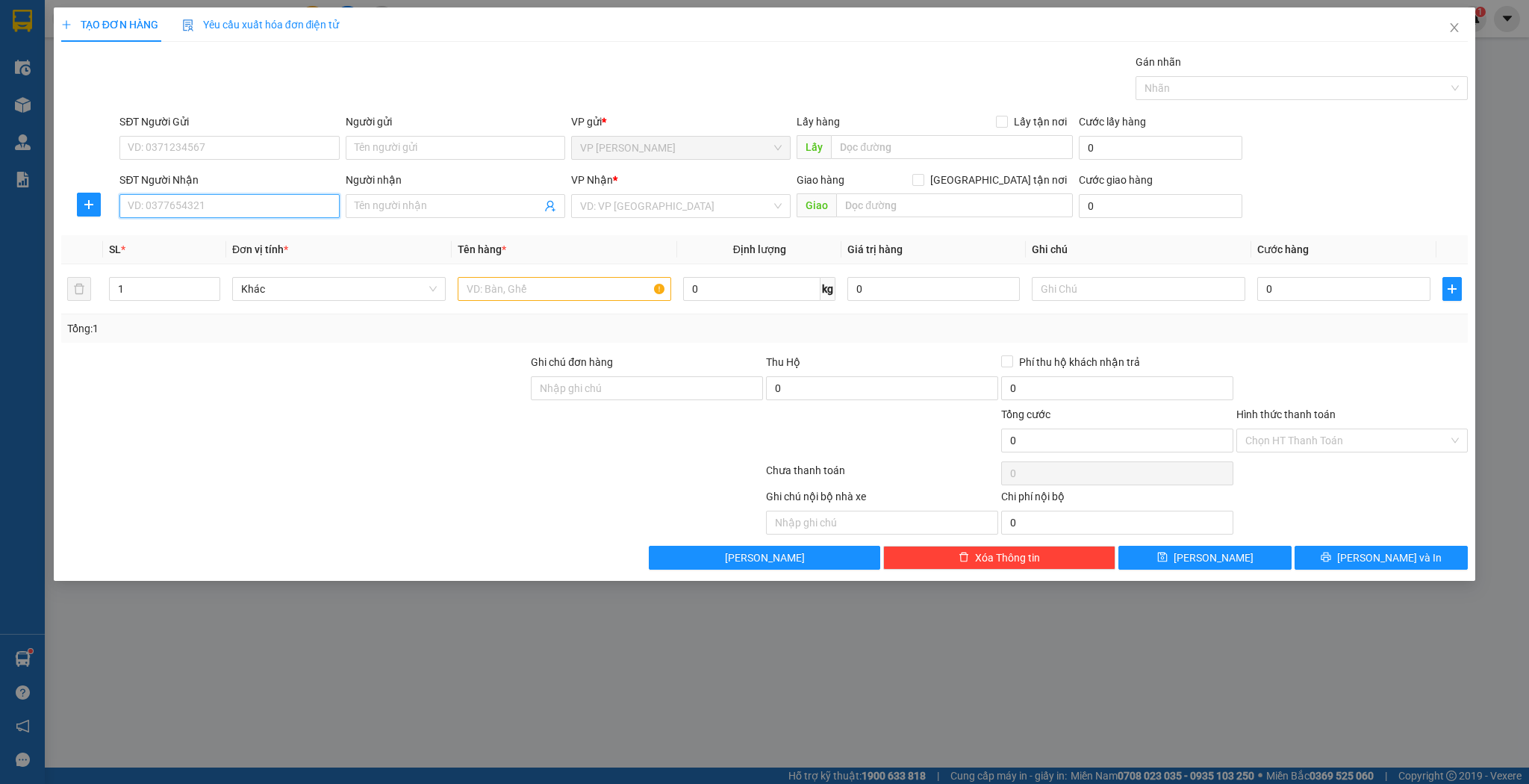
click at [303, 206] on input "SĐT Người Nhận" at bounding box center [229, 206] width 219 height 24
click at [209, 263] on div "0974552567 - chị nga" at bounding box center [229, 259] width 202 height 17
click at [497, 291] on input "text" at bounding box center [564, 288] width 213 height 24
click at [1275, 282] on input "0" at bounding box center [1343, 288] width 172 height 24
click at [1295, 442] on input "Hình thức thanh toán" at bounding box center [1348, 441] width 204 height 23
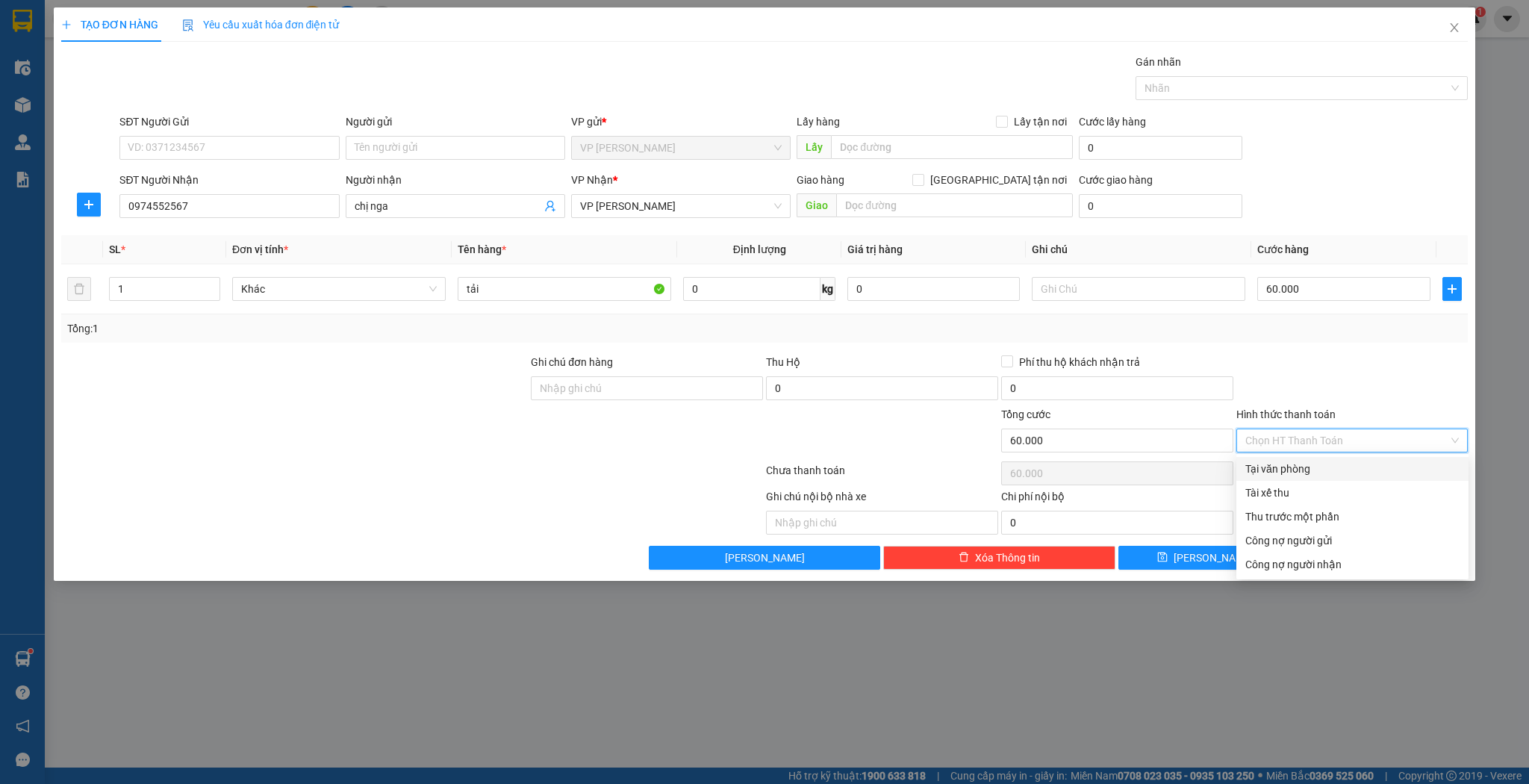
click at [1285, 471] on div "Tại văn phòng" at bounding box center [1353, 469] width 214 height 17
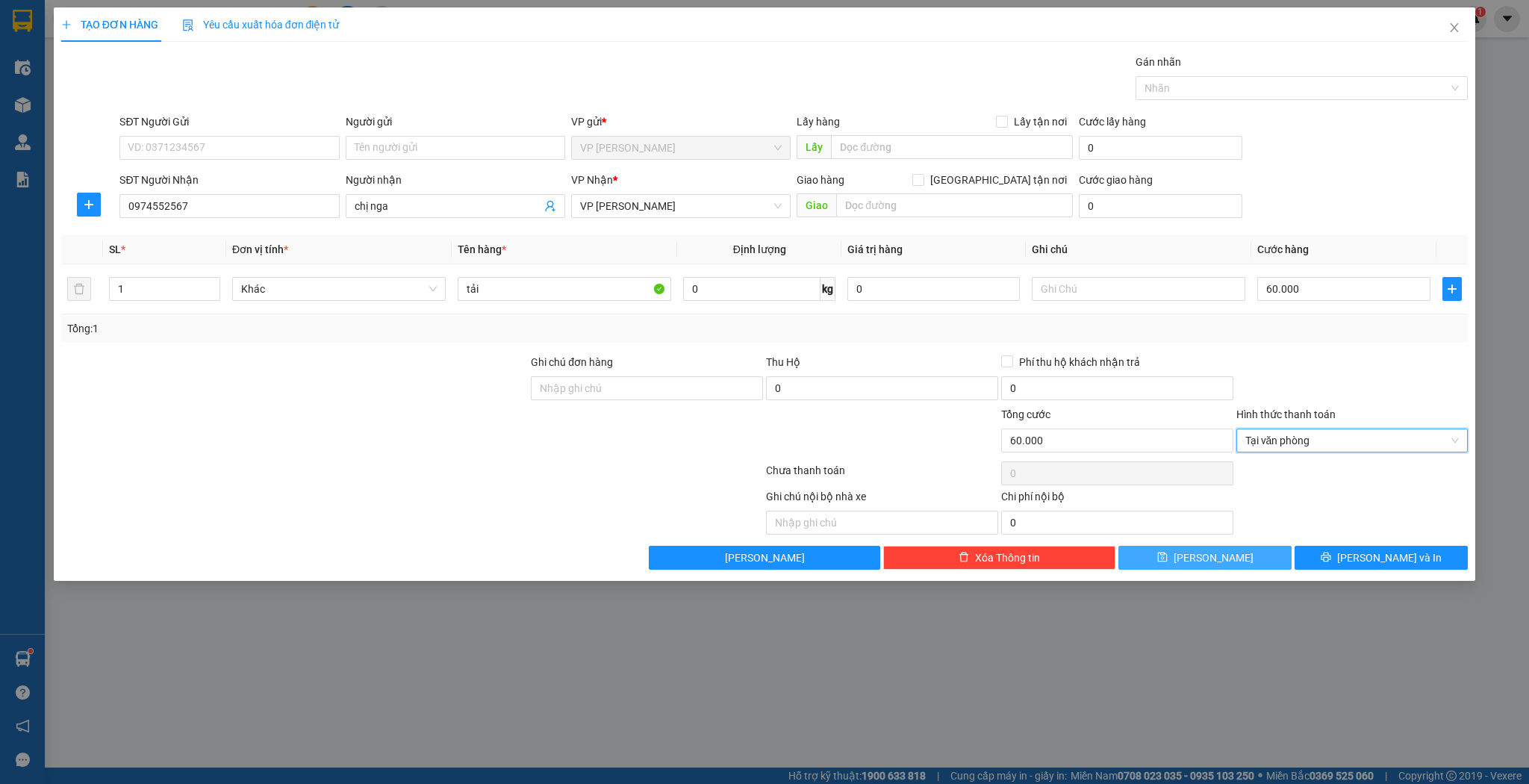
click at [1215, 561] on span "[PERSON_NAME]" at bounding box center [1213, 558] width 80 height 17
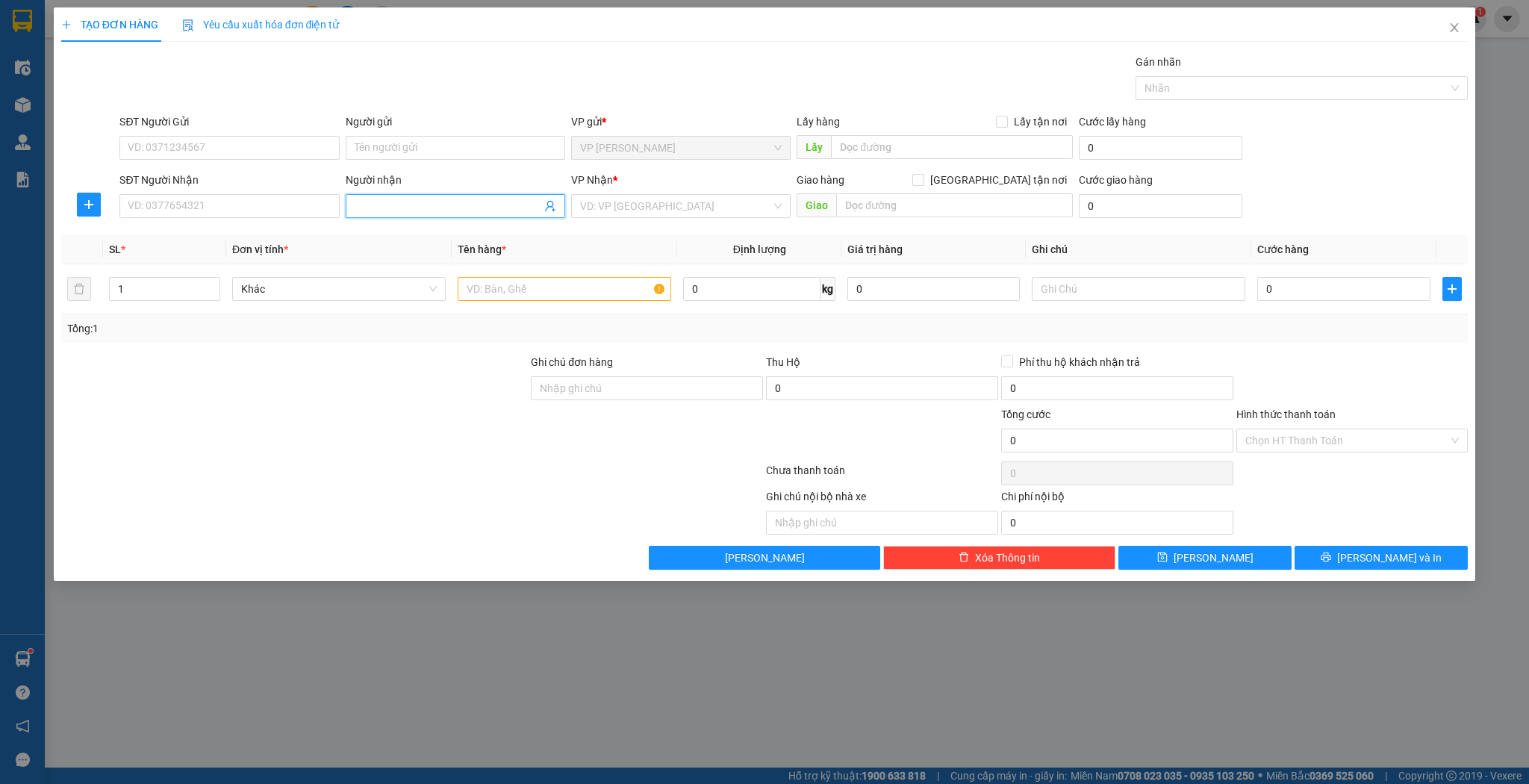
click at [415, 208] on input "Người nhận" at bounding box center [448, 206] width 187 height 17
click at [415, 260] on div "thảo kính - 0389604309" at bounding box center [456, 259] width 202 height 17
click at [518, 281] on input "text" at bounding box center [564, 288] width 213 height 24
click at [1155, 558] on button "[PERSON_NAME]" at bounding box center [1205, 557] width 173 height 24
click at [1456, 28] on icon "close" at bounding box center [1455, 28] width 12 height 12
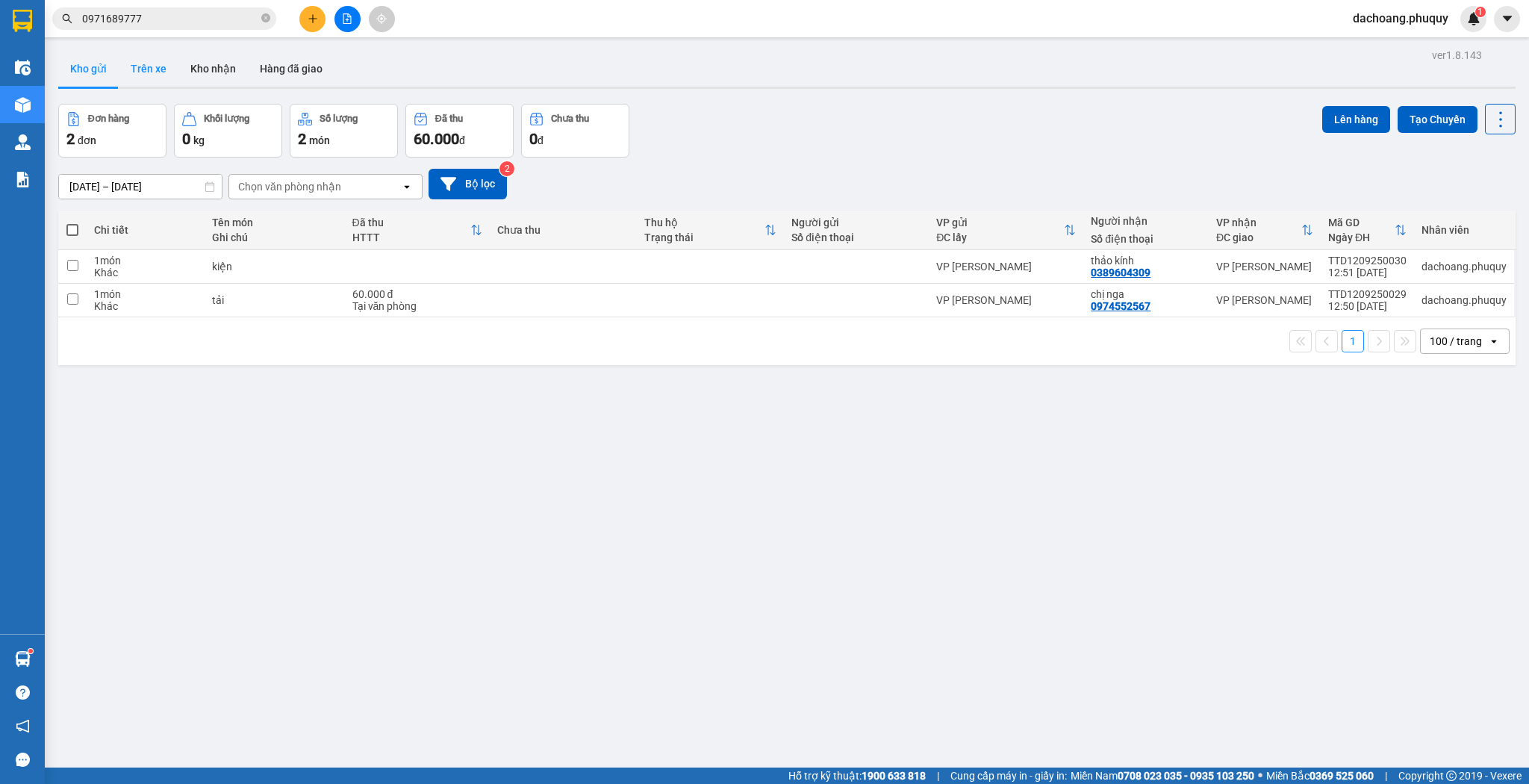
click at [147, 63] on button "Trên xe" at bounding box center [148, 68] width 60 height 36
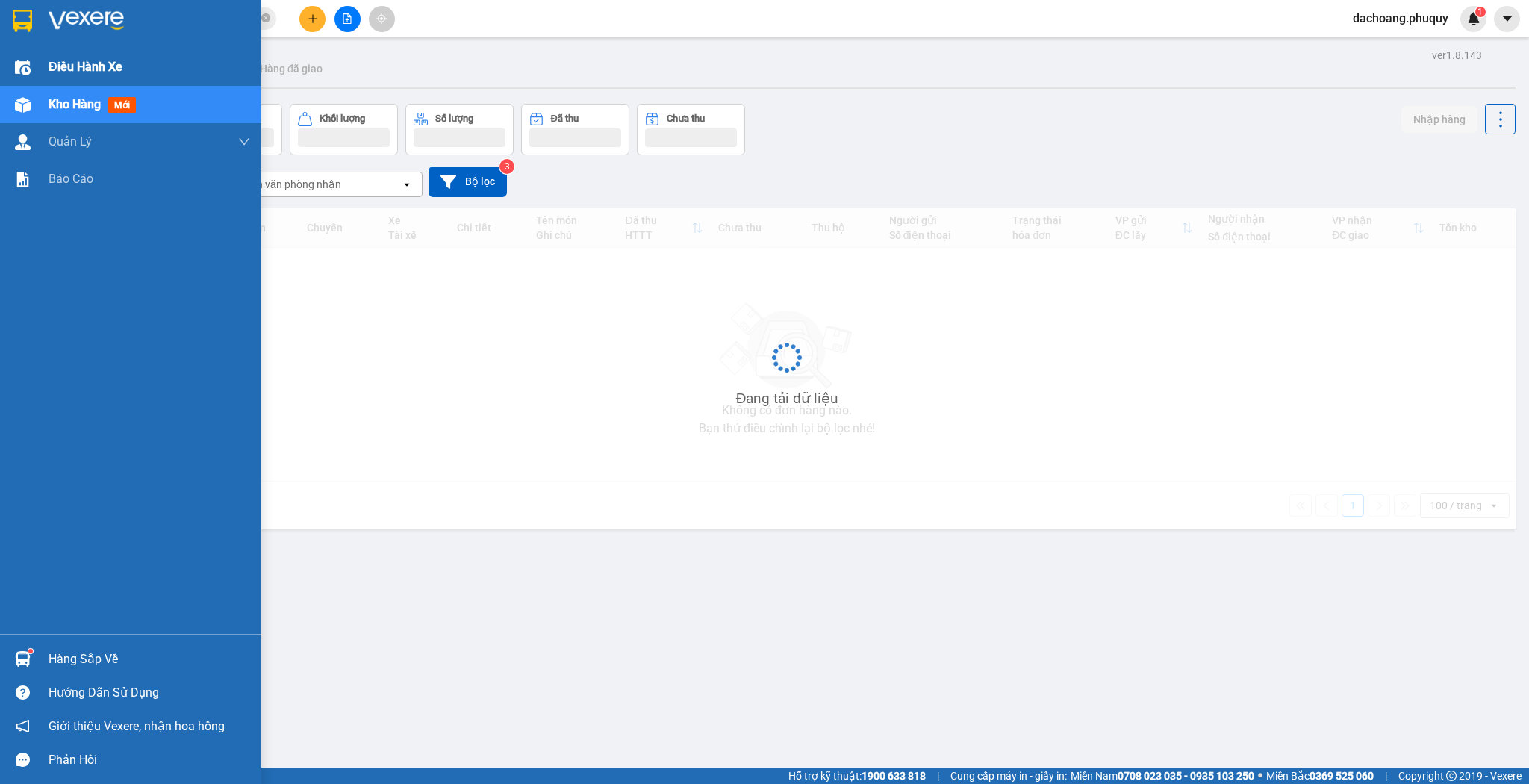
click at [42, 56] on div "Điều hành xe" at bounding box center [131, 67] width 261 height 37
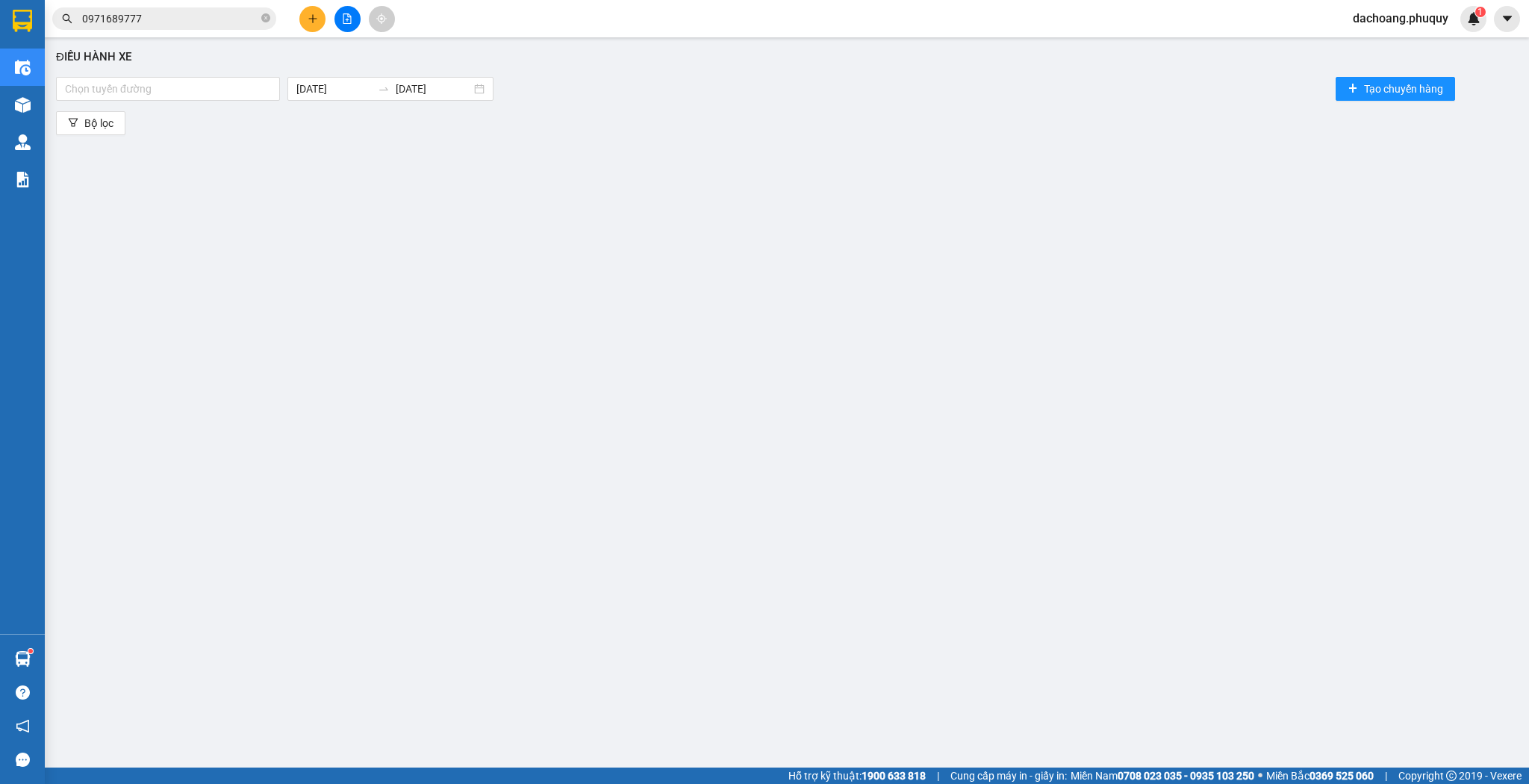
click at [188, 67] on div "Điều hành xe Chọn tuyến đường [DATE] [DATE] Tạo chuyến hàng Bộ lọc" at bounding box center [787, 386] width 1470 height 682
click at [192, 77] on div "Chọn tuyến đường" at bounding box center [168, 88] width 224 height 24
click at [175, 110] on div "[GEOGRAPHIC_DATA] - [GEOGRAPHIC_DATA]" at bounding box center [169, 118] width 209 height 17
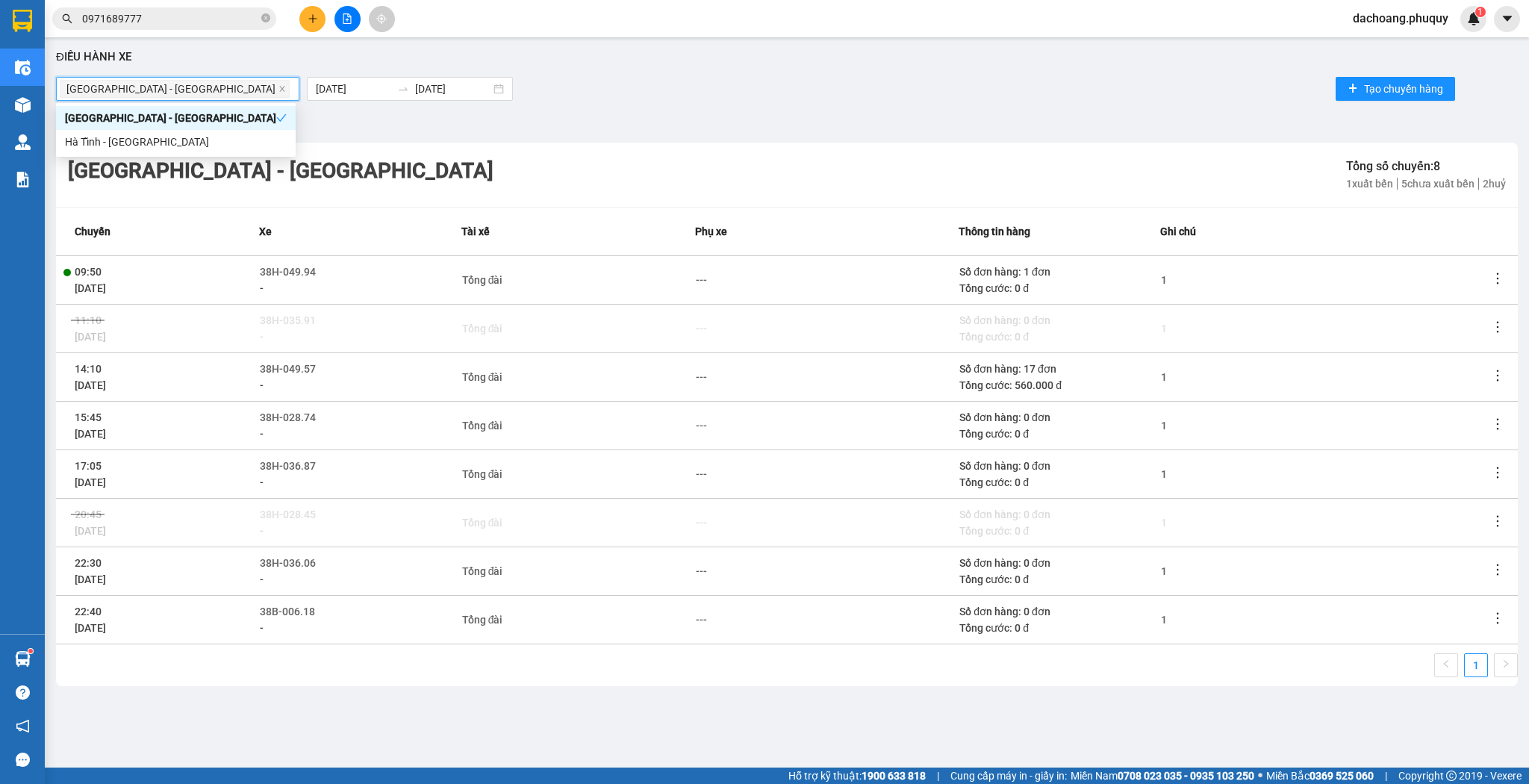
click at [1505, 384] on td at bounding box center [1503, 376] width 28 height 49
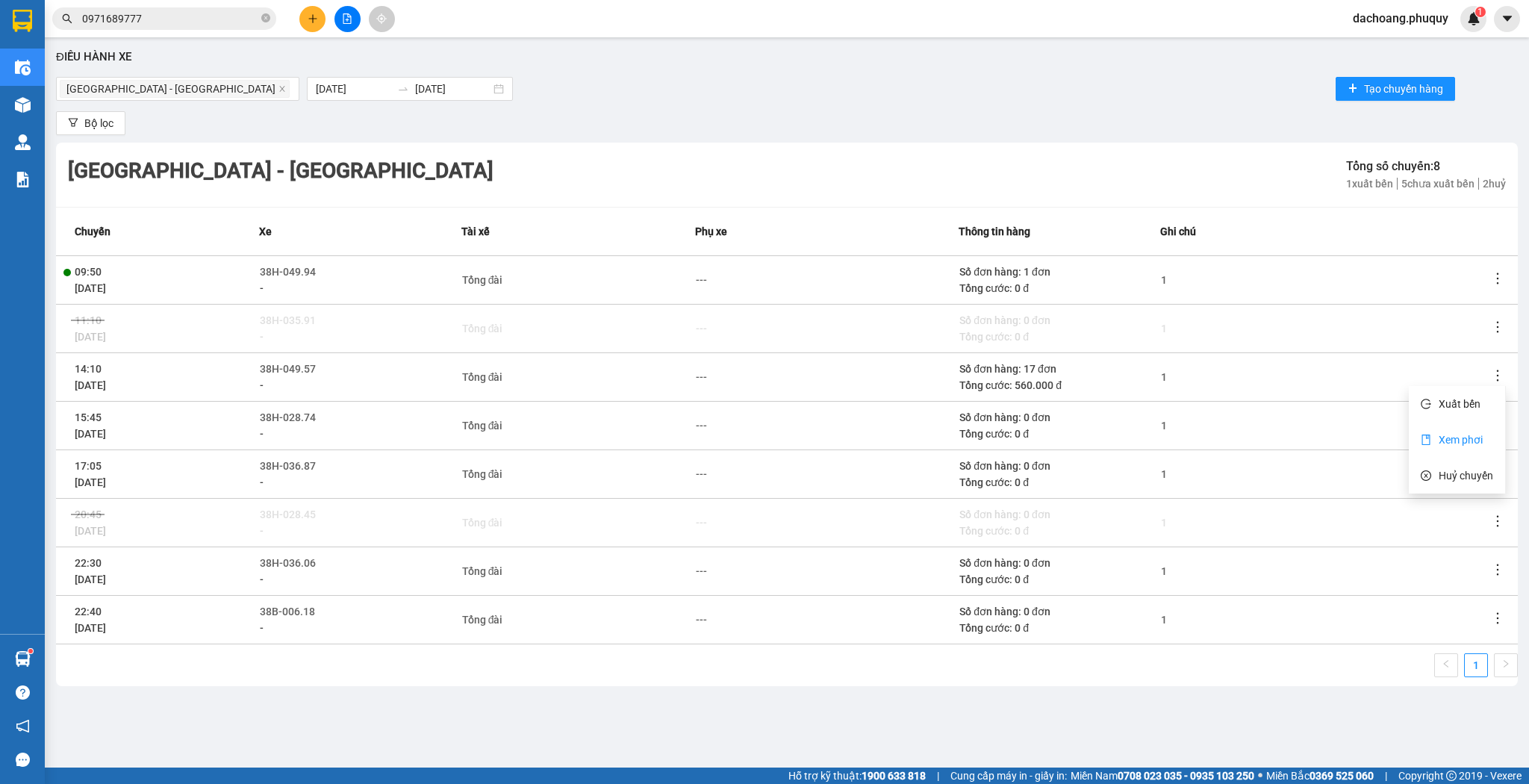
click at [1439, 442] on span "Xem phơi" at bounding box center [1461, 439] width 44 height 12
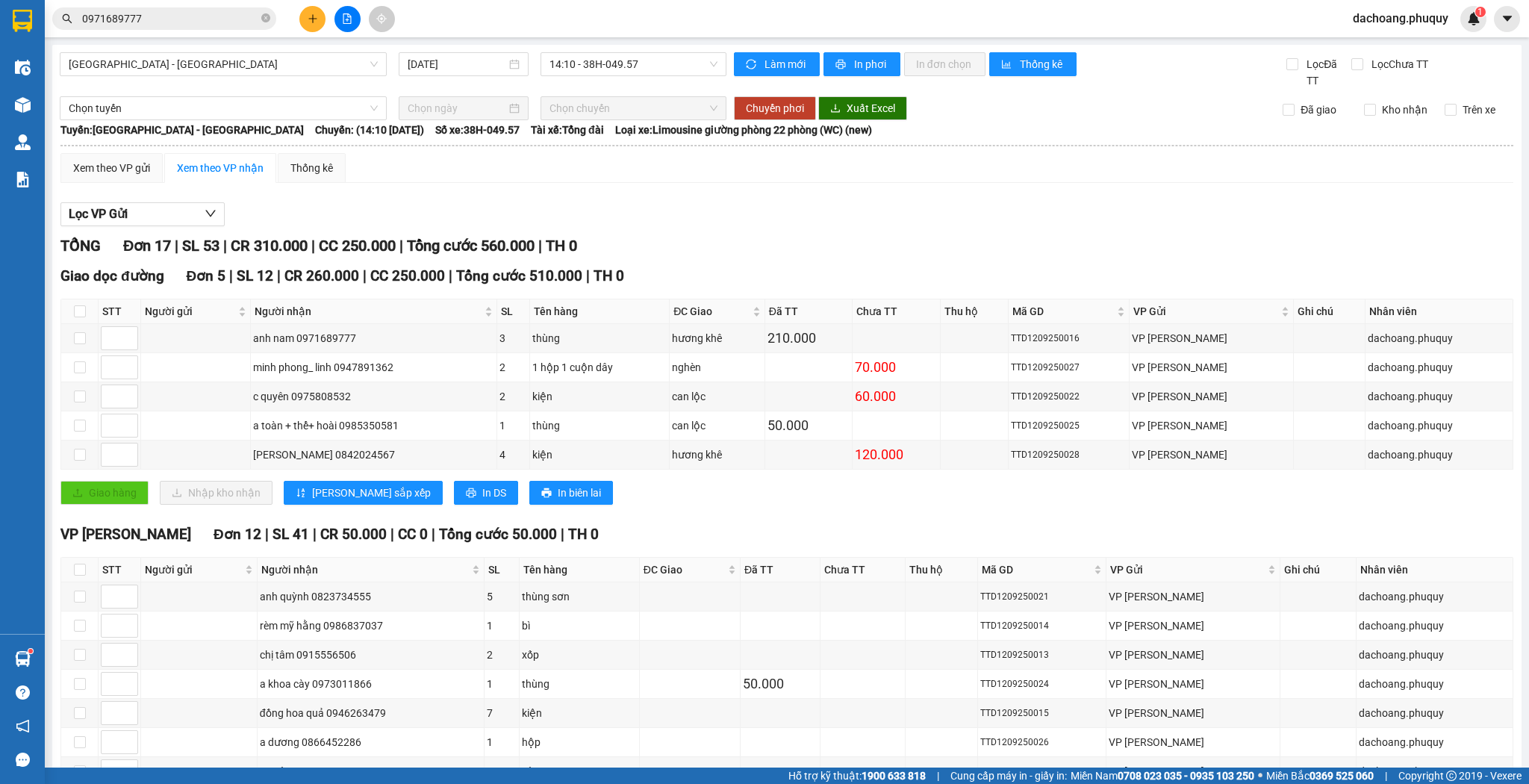
click at [468, 213] on div "Lọc VP Gửi" at bounding box center [787, 215] width 1453 height 24
drag, startPoint x: 876, startPoint y: 342, endPoint x: 546, endPoint y: 342, distance: 330.0
click at [547, 343] on tr "anh nam 0971689777 3 thùng hương khê 210.000 TTD1209250016 VP Ngọc Hồi dachoang…" at bounding box center [787, 338] width 1452 height 29
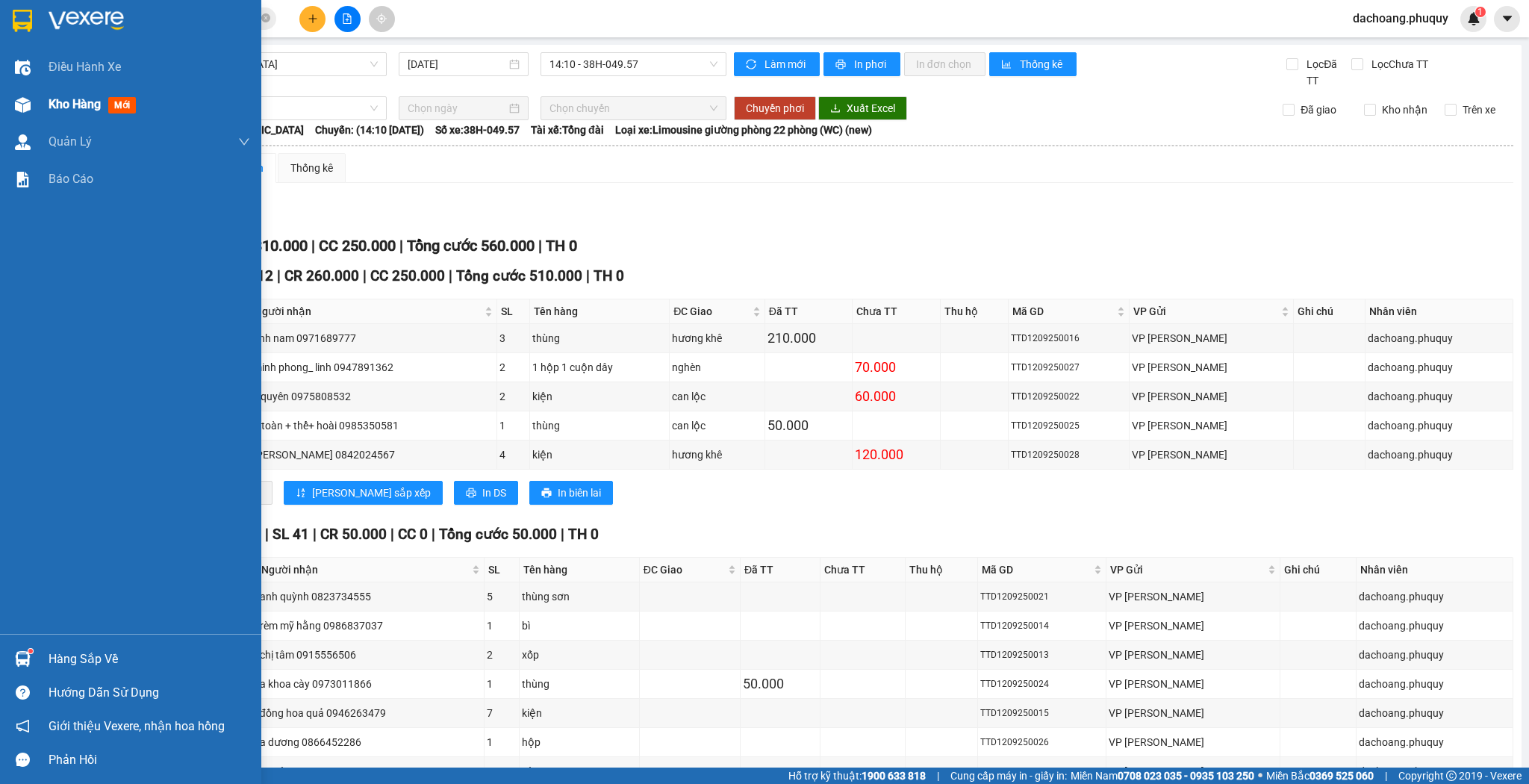
click at [45, 99] on div "Kho hàng mới" at bounding box center [131, 104] width 261 height 37
click at [84, 102] on span "Kho hàng" at bounding box center [74, 104] width 52 height 14
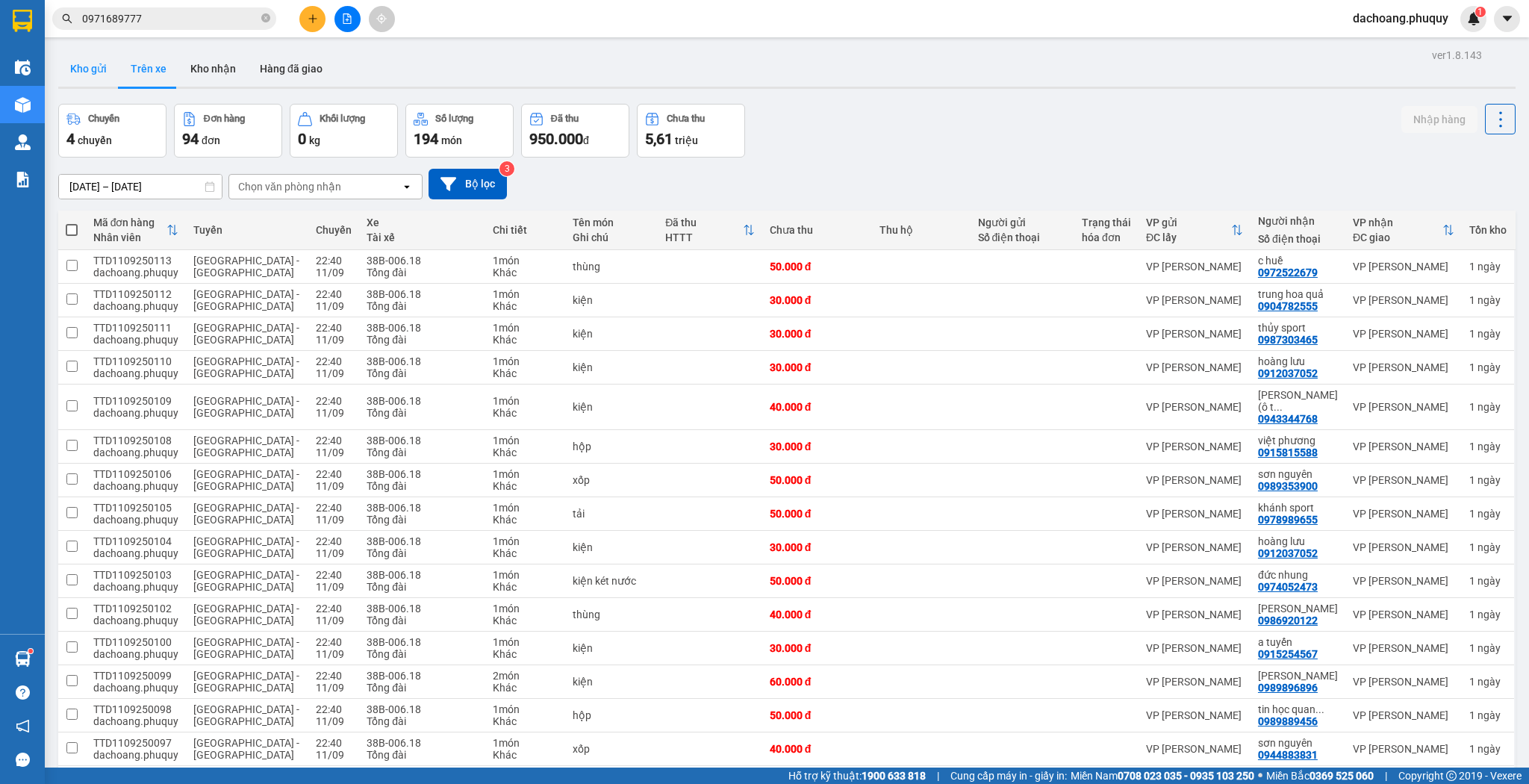
click at [101, 71] on button "Kho gửi" at bounding box center [89, 68] width 61 height 36
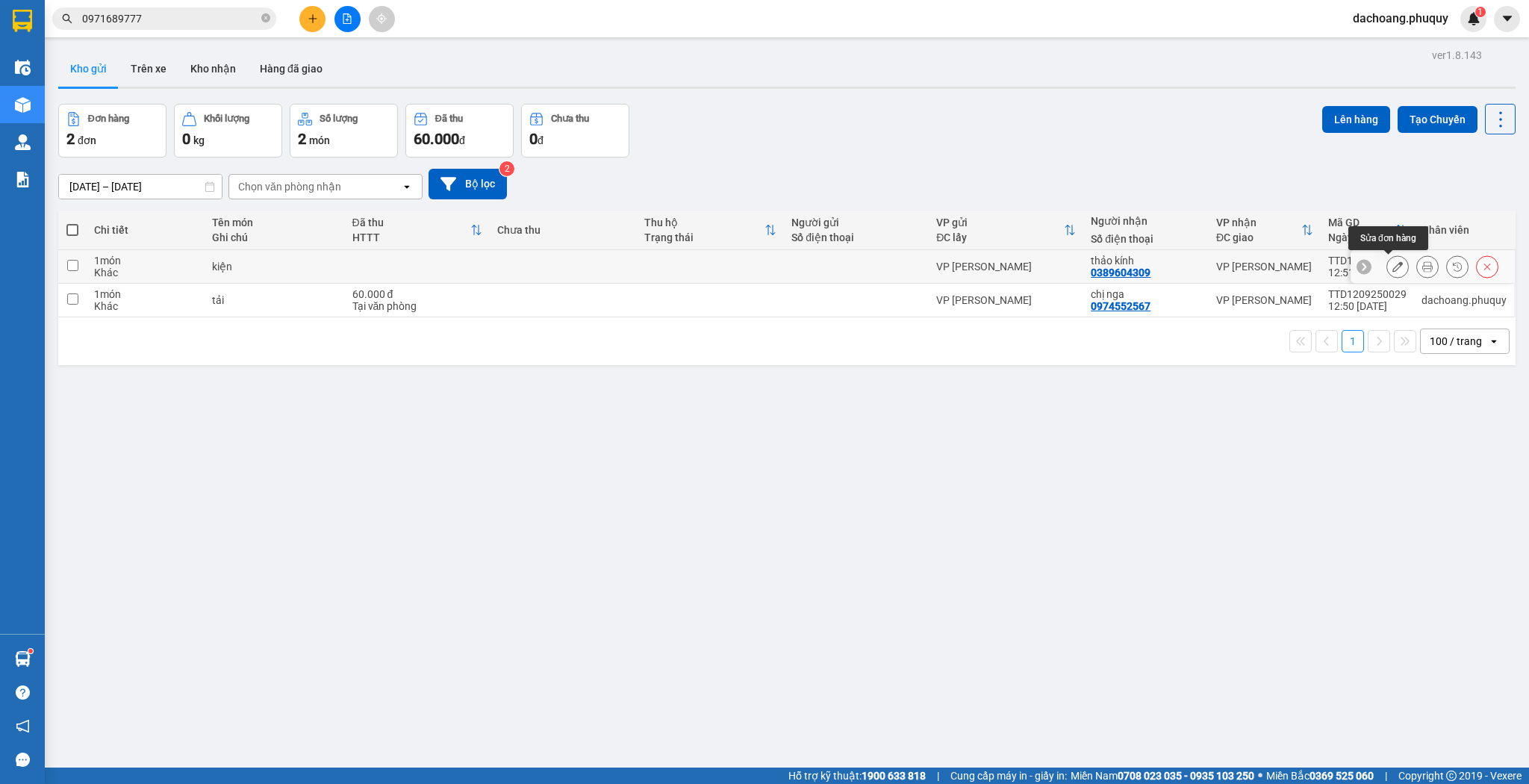
click at [1392, 269] on icon at bounding box center [1398, 266] width 11 height 11
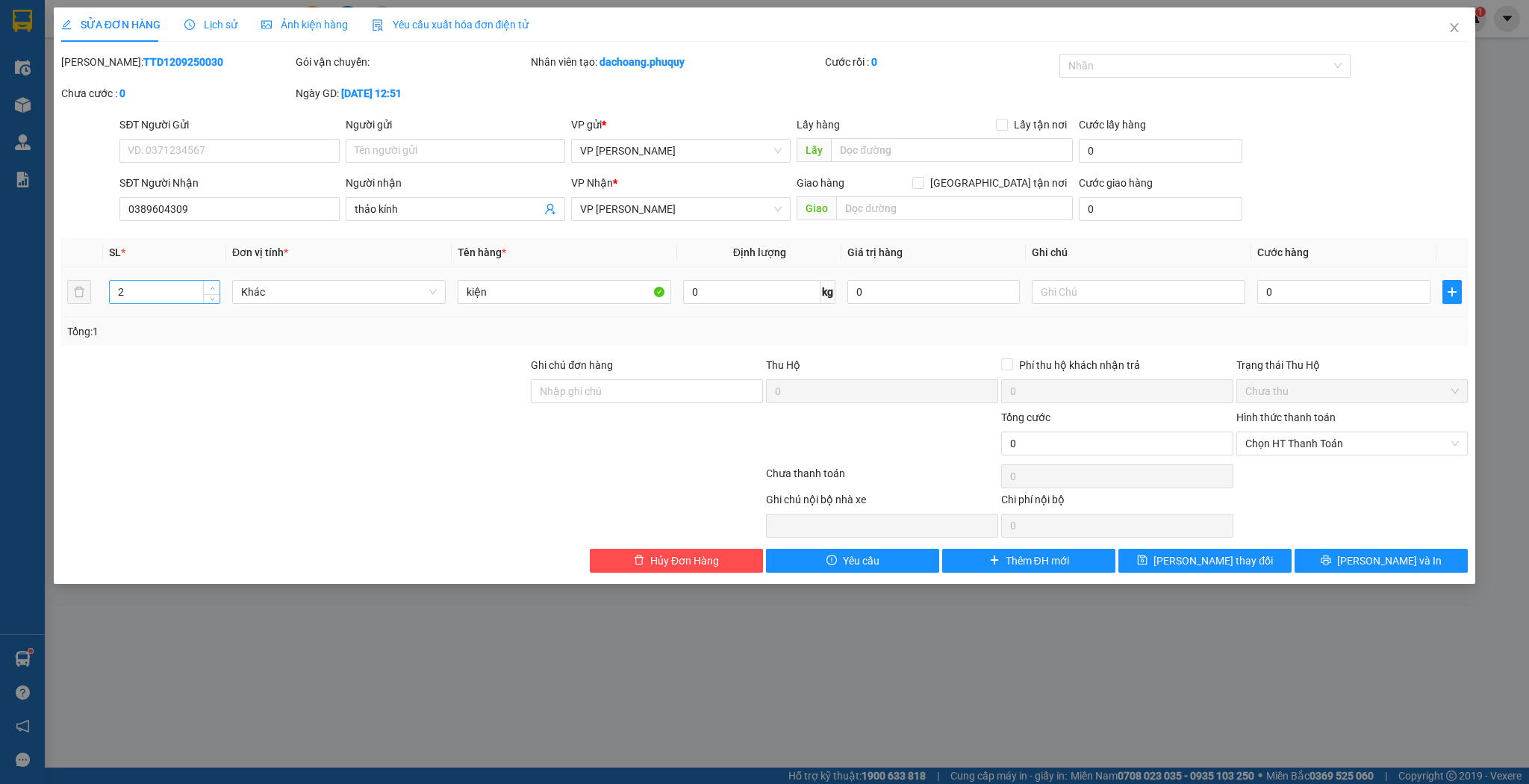
click at [216, 285] on span "up" at bounding box center [212, 288] width 9 height 9
click at [463, 294] on input "kiện" at bounding box center [564, 291] width 213 height 24
click at [527, 282] on input "kiện" at bounding box center [564, 291] width 213 height 24
click at [1151, 560] on button "[PERSON_NAME] thay đổi" at bounding box center [1205, 560] width 173 height 24
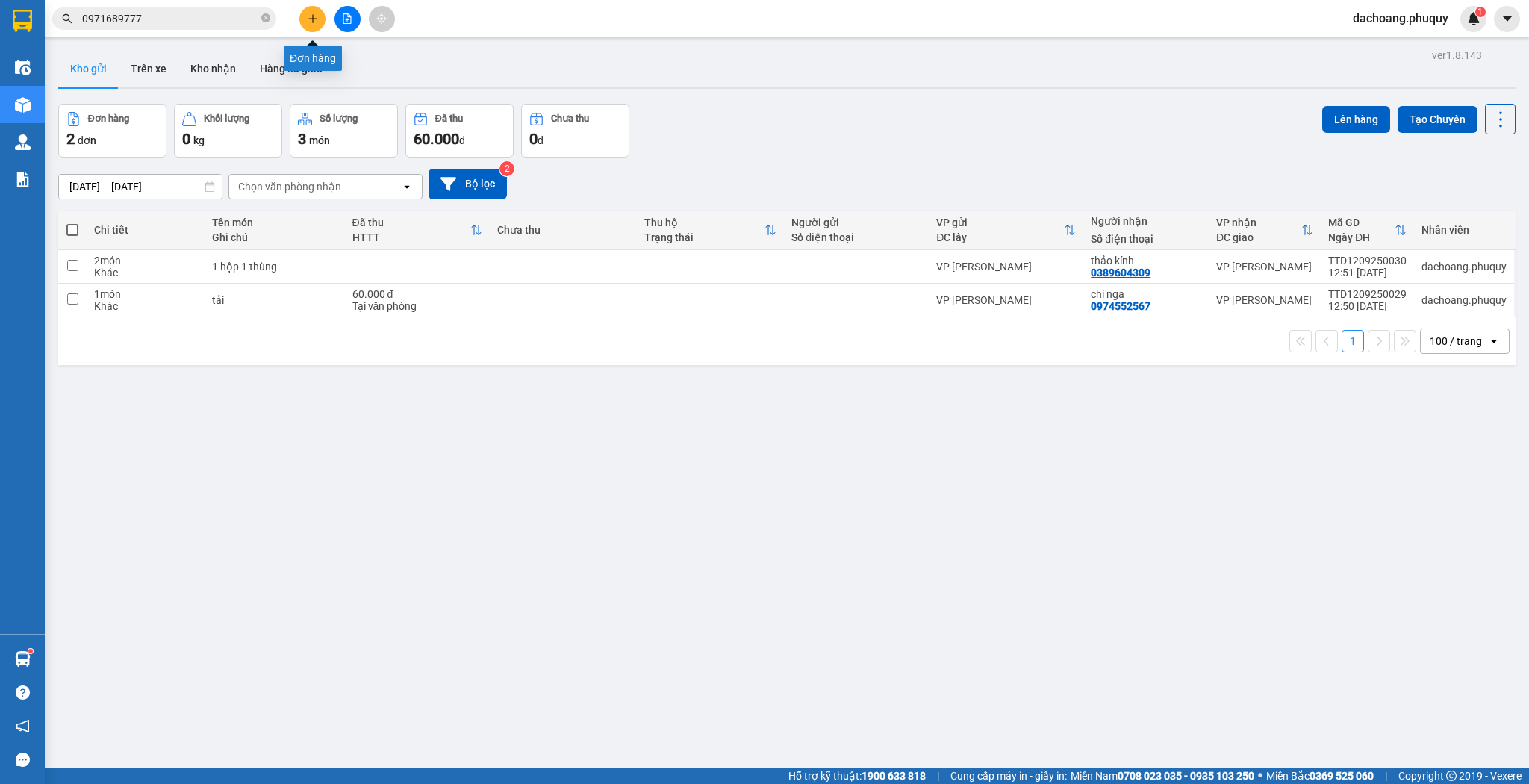
click at [314, 18] on icon "plus" at bounding box center [313, 19] width 11 height 11
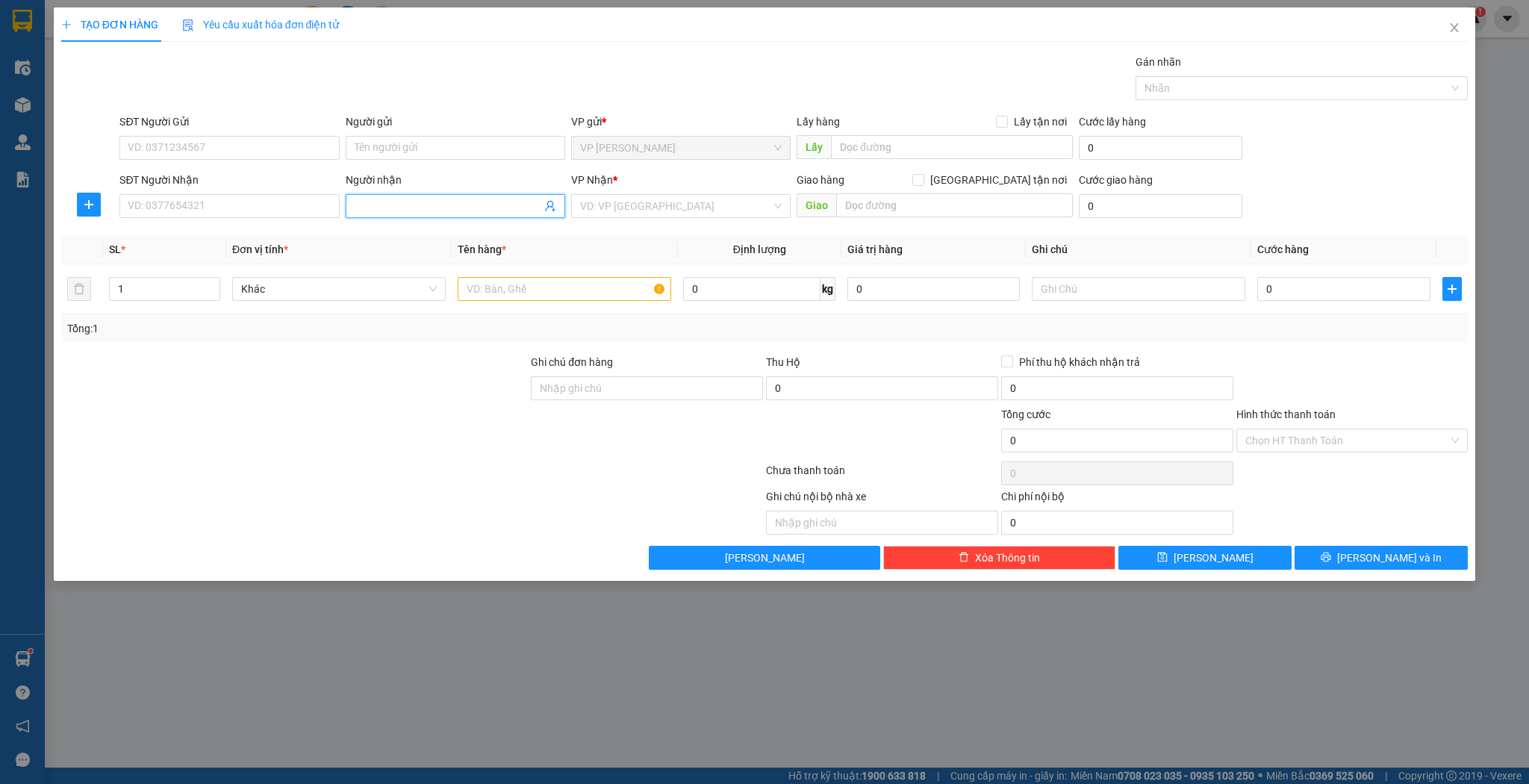
click at [453, 213] on span at bounding box center [455, 206] width 219 height 24
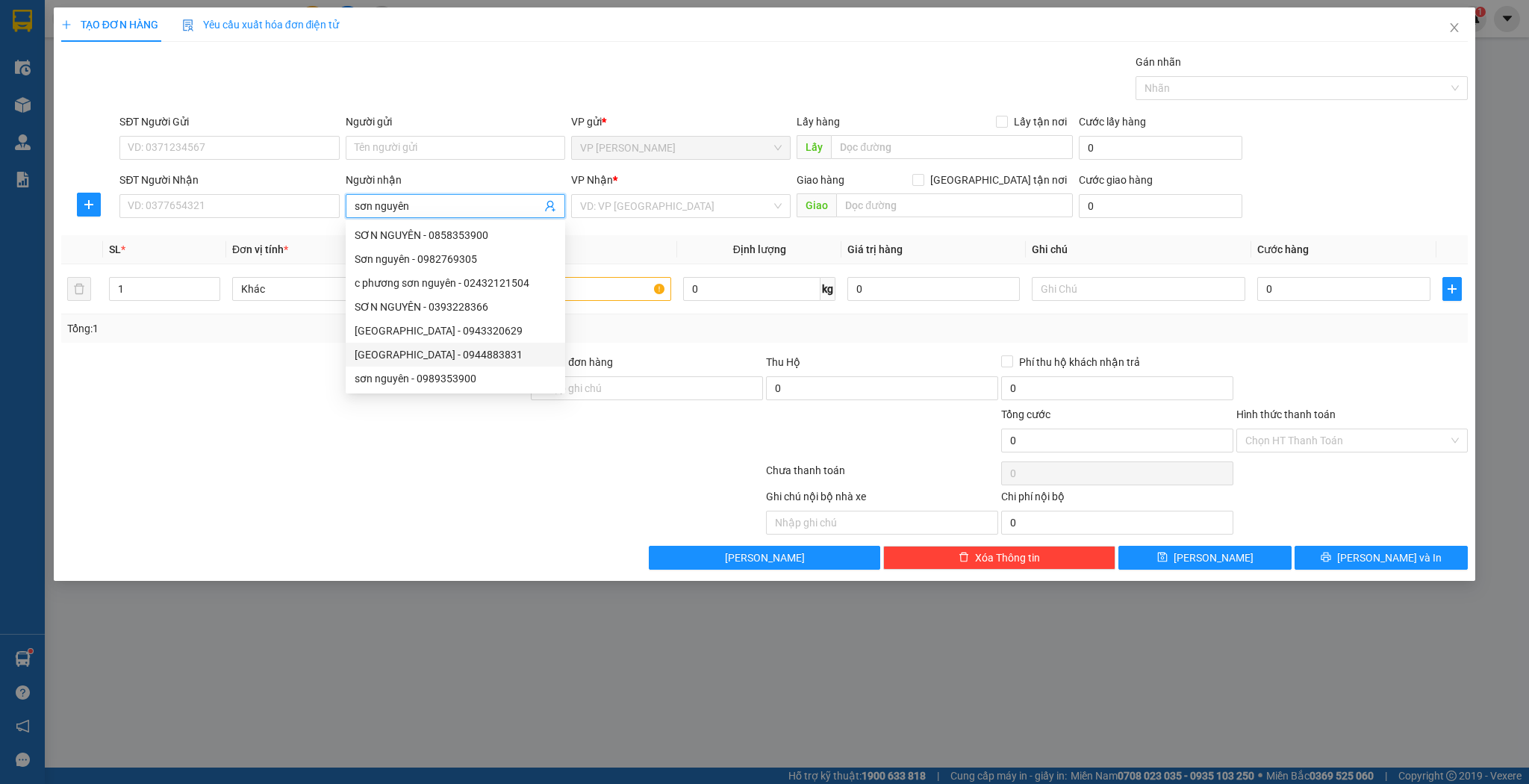
drag, startPoint x: 462, startPoint y: 357, endPoint x: 591, endPoint y: 336, distance: 130.7
click at [462, 357] on div "[GEOGRAPHIC_DATA] - 0944883831" at bounding box center [456, 354] width 202 height 17
click at [594, 299] on input "text" at bounding box center [564, 288] width 213 height 24
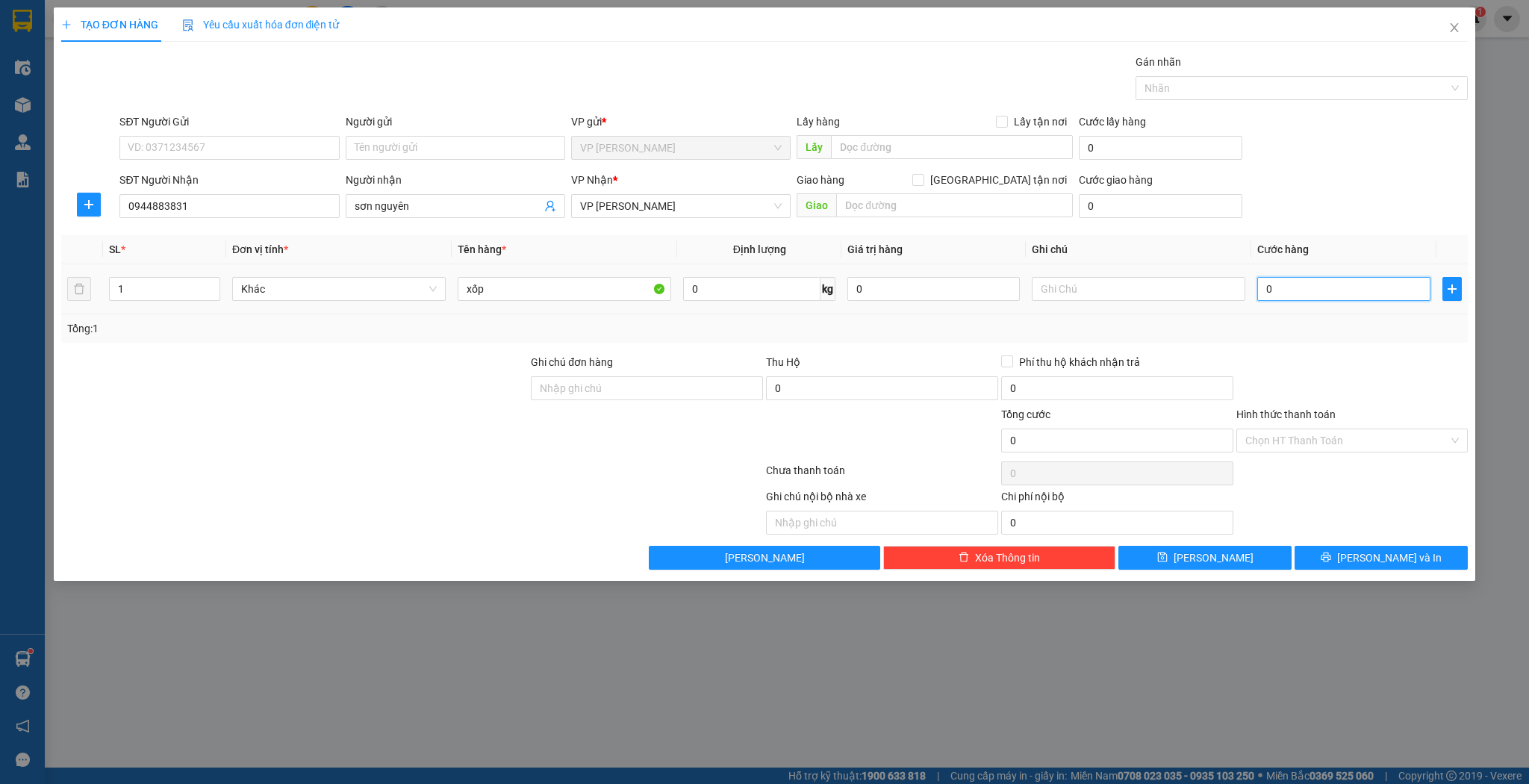
click at [1295, 293] on input "0" at bounding box center [1343, 288] width 172 height 24
click at [1209, 576] on div "TẠO ĐƠN HÀNG Yêu cầu xuất hóa đơn điện tử Transit Pickup Surcharge Ids Transit …" at bounding box center [765, 294] width 1423 height 573
drag, startPoint x: 1211, startPoint y: 562, endPoint x: 1208, endPoint y: 555, distance: 7.6
click at [1212, 562] on span "[PERSON_NAME]" at bounding box center [1213, 558] width 80 height 17
